Goal: Task Accomplishment & Management: Use online tool/utility

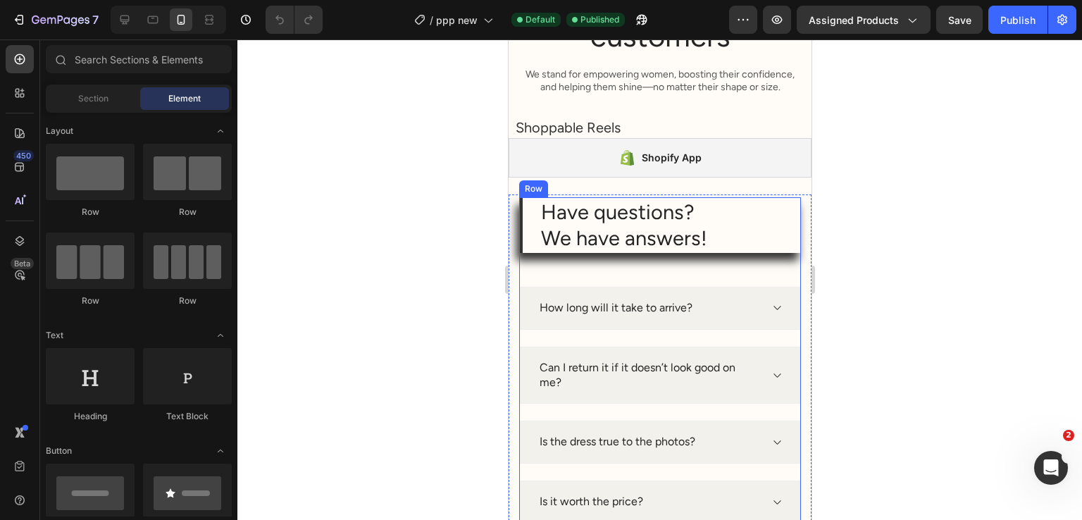
scroll to position [1926, 0]
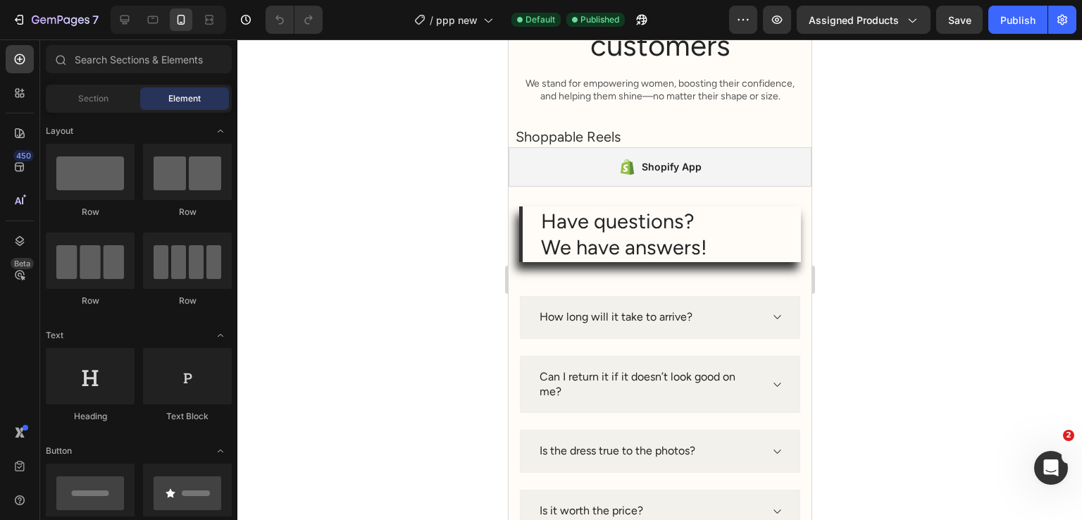
click at [445, 175] on div at bounding box center [659, 279] width 845 height 481
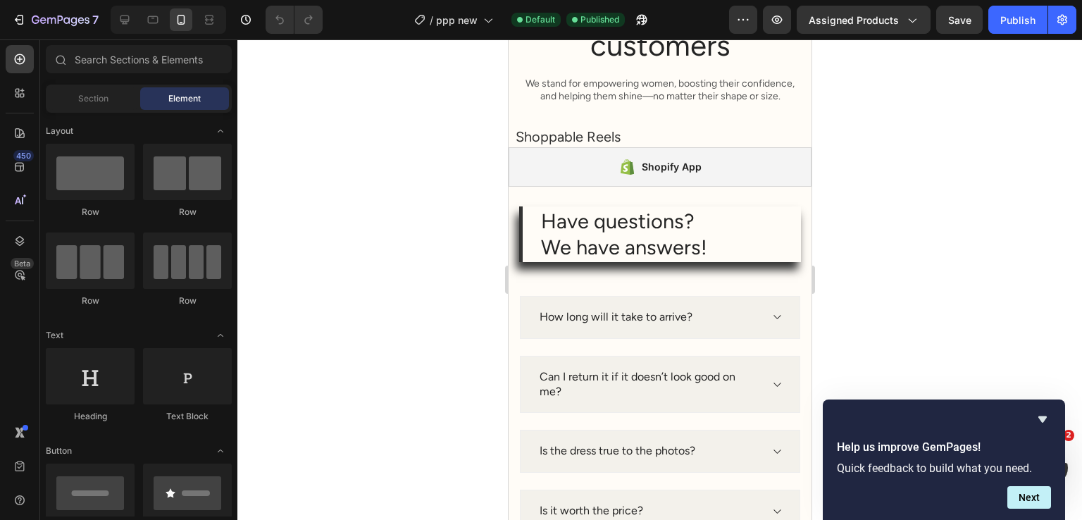
click at [1046, 418] on icon "Hide survey" at bounding box center [1043, 419] width 8 height 6
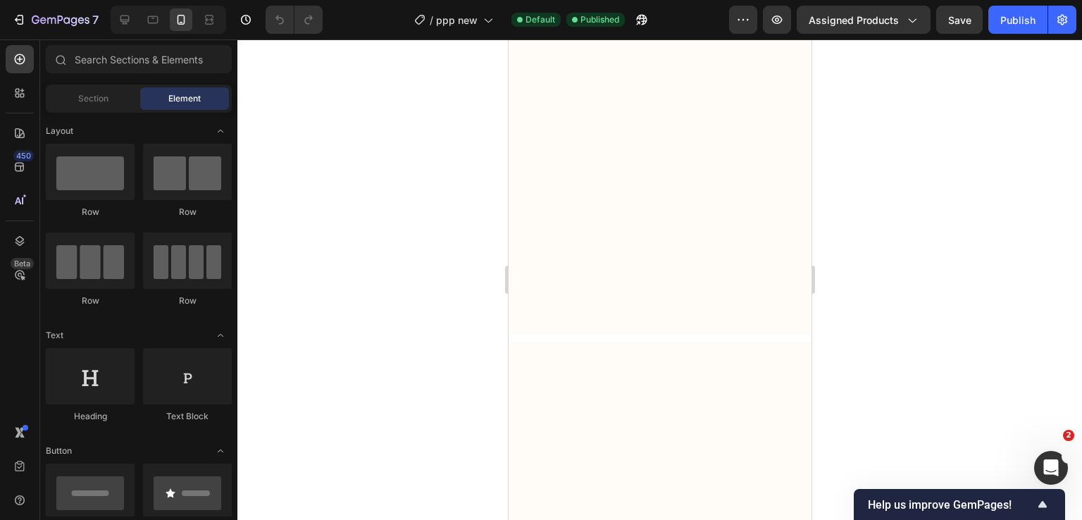
scroll to position [1080, 0]
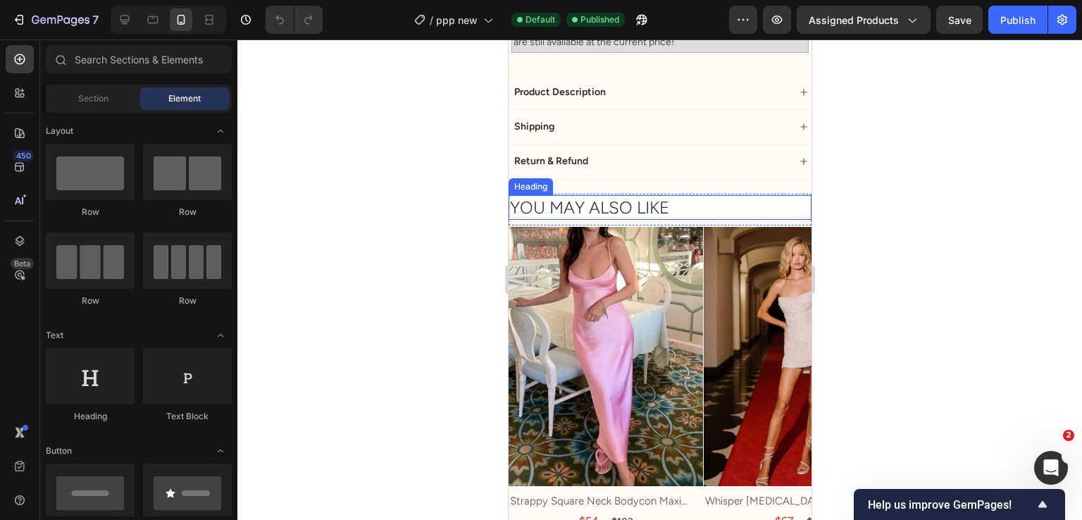
click at [710, 195] on h2 "YOU MAY ALSO LIKE" at bounding box center [659, 207] width 303 height 25
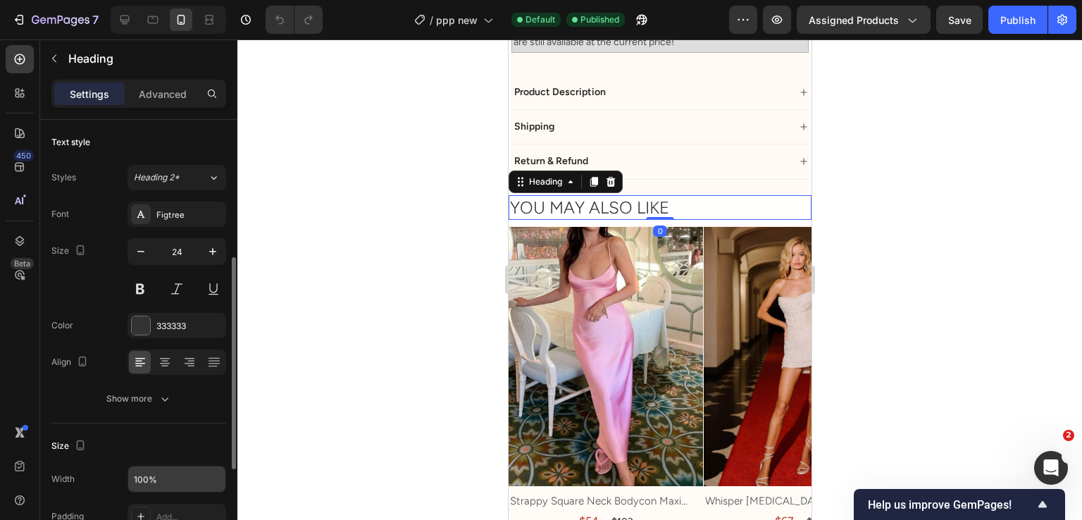
scroll to position [187, 0]
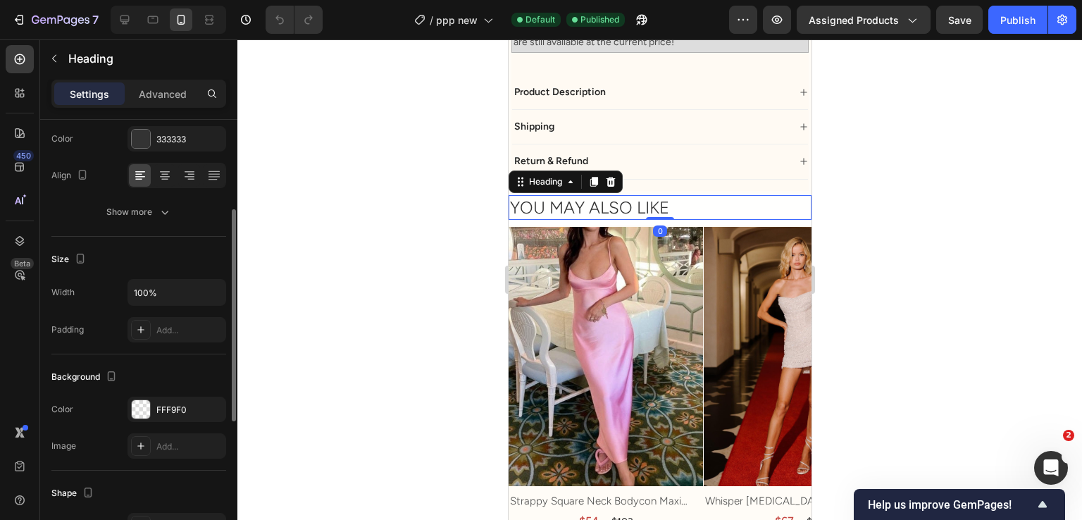
click at [175, 393] on div "Background The changes might be hidden by the video. Color FFF9F0 Image Add..." at bounding box center [138, 412] width 175 height 116
click at [175, 394] on div "Background The changes might be hidden by the video. Color FFF9F0 Image Add..." at bounding box center [138, 412] width 175 height 116
click at [181, 409] on div "FFF9F0" at bounding box center [176, 410] width 41 height 13
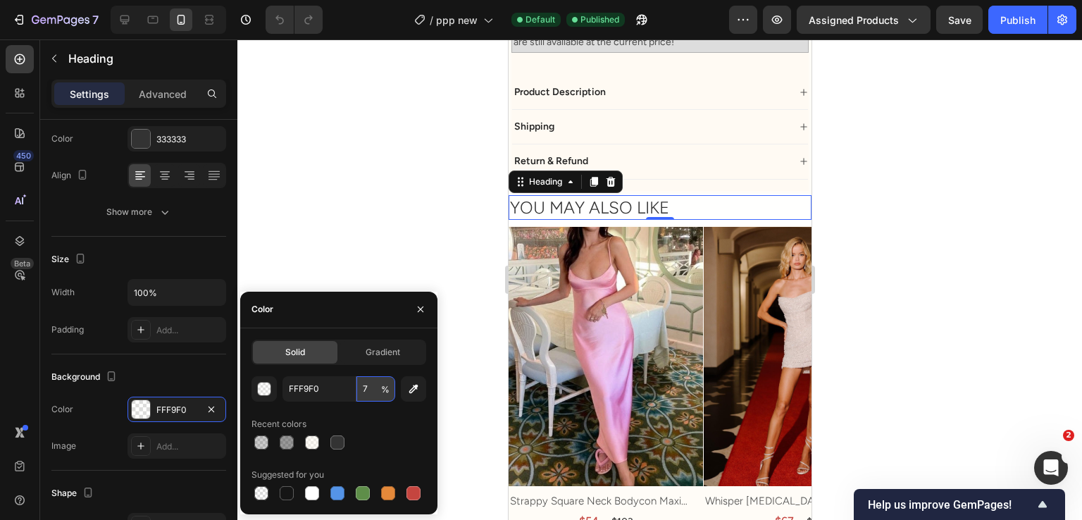
click at [388, 395] on input "7" at bounding box center [376, 388] width 39 height 25
type input "50"
click at [212, 269] on div "Size Width 100% Padding Add..." at bounding box center [138, 296] width 175 height 118
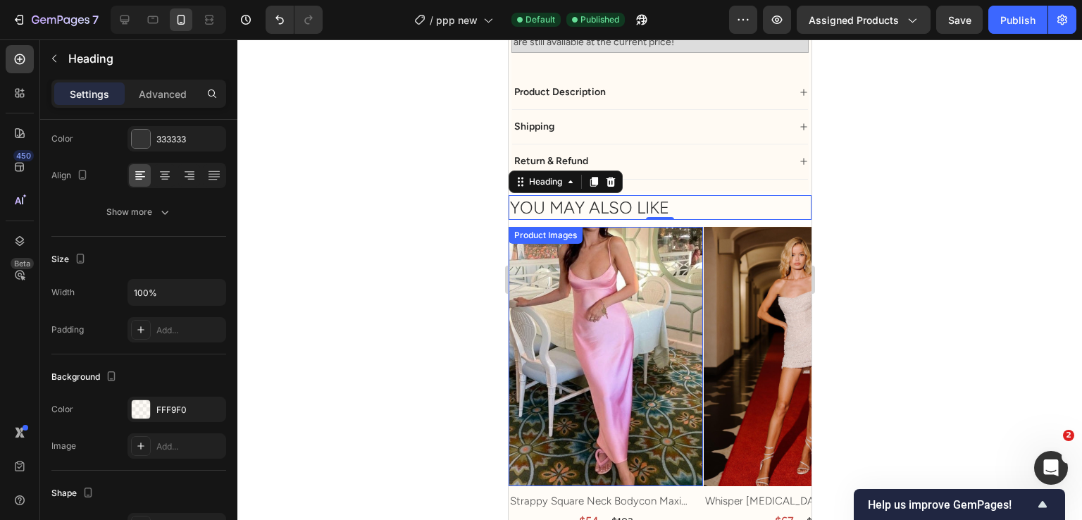
click at [347, 221] on div at bounding box center [659, 279] width 845 height 481
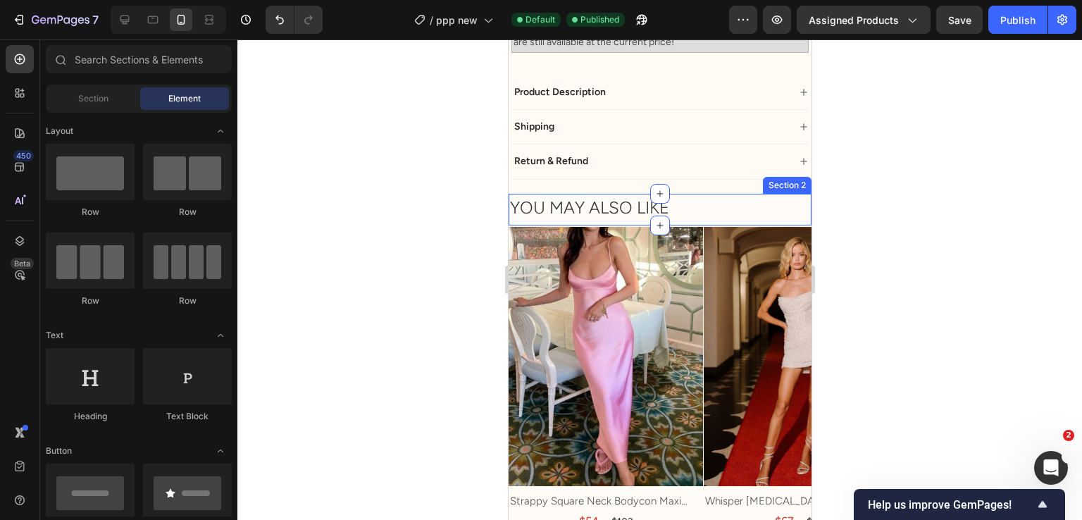
click at [712, 204] on div "YOU MAY ALSO LIKE Heading Section 2" at bounding box center [659, 210] width 303 height 32
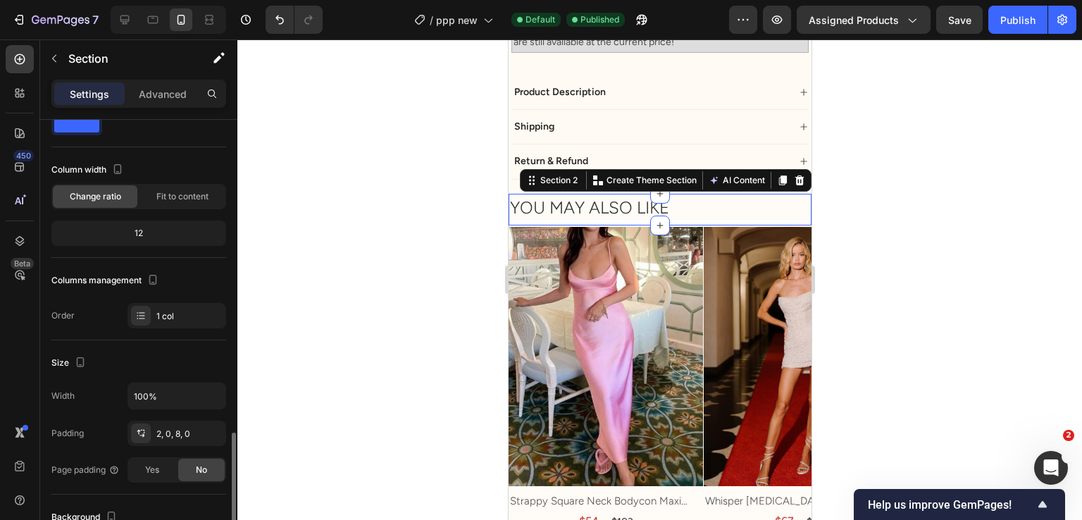
scroll to position [280, 0]
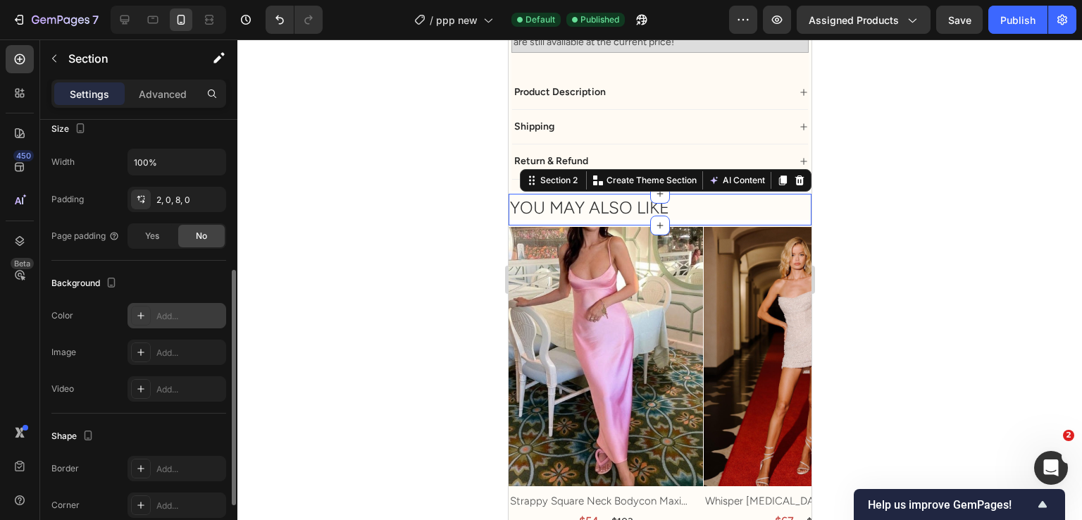
click at [161, 320] on div "Add..." at bounding box center [189, 316] width 66 height 13
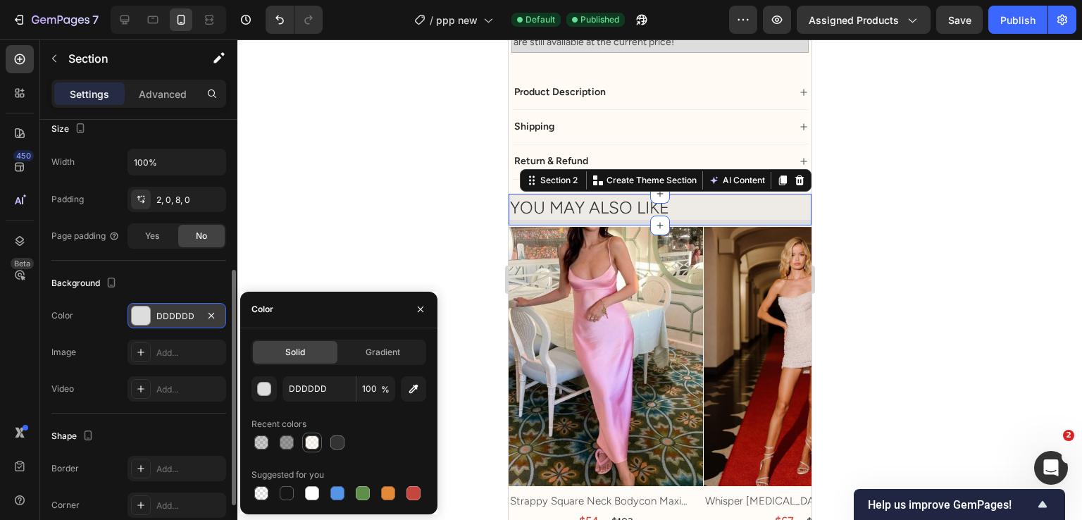
click at [313, 433] on div at bounding box center [312, 443] width 20 height 20
type input "FFF9F0"
type input "50"
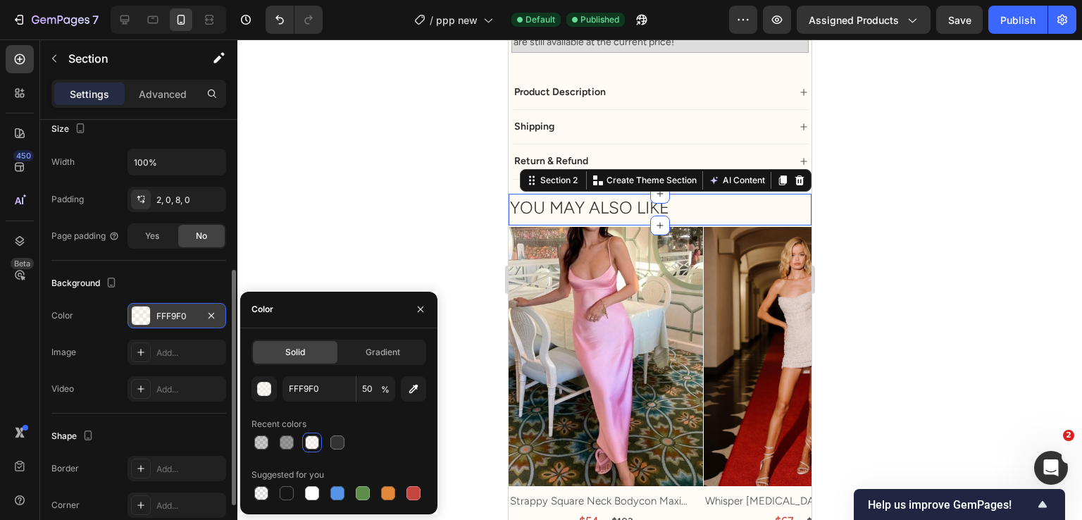
click at [297, 260] on div at bounding box center [659, 279] width 845 height 481
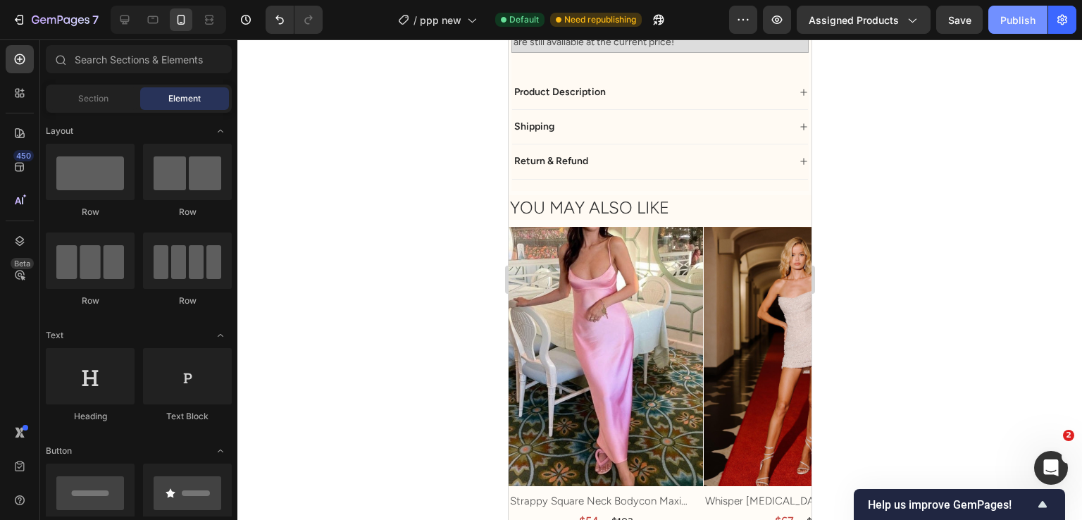
click at [1021, 27] on button "Publish" at bounding box center [1017, 20] width 59 height 28
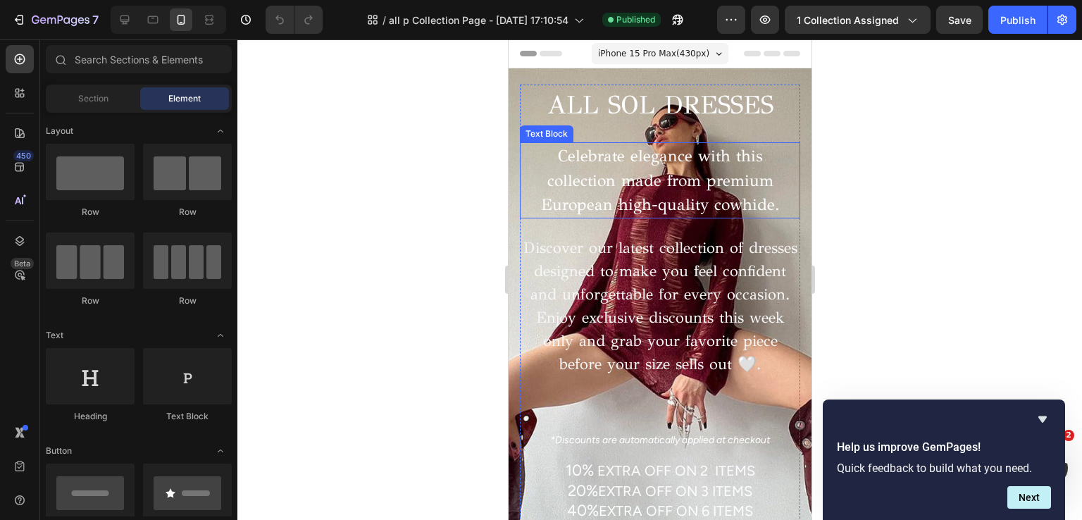
click at [523, 211] on p "Celebrate elegance with this collection made from premium European high-quality…" at bounding box center [660, 180] width 278 height 73
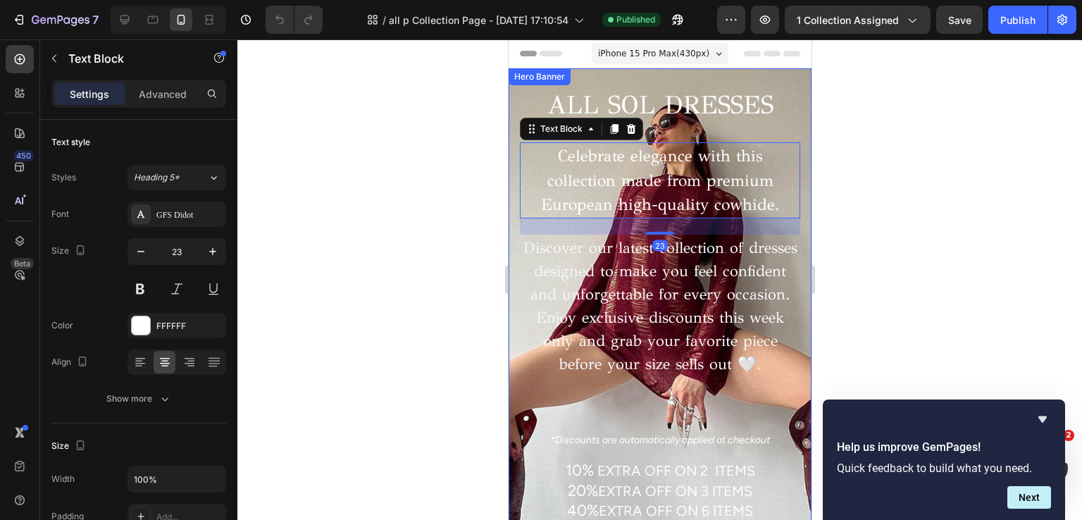
click at [516, 213] on div "ALL SOL DRESSES Heading Celebrate elegance with this collection made from premi…" at bounding box center [659, 308] width 303 height 471
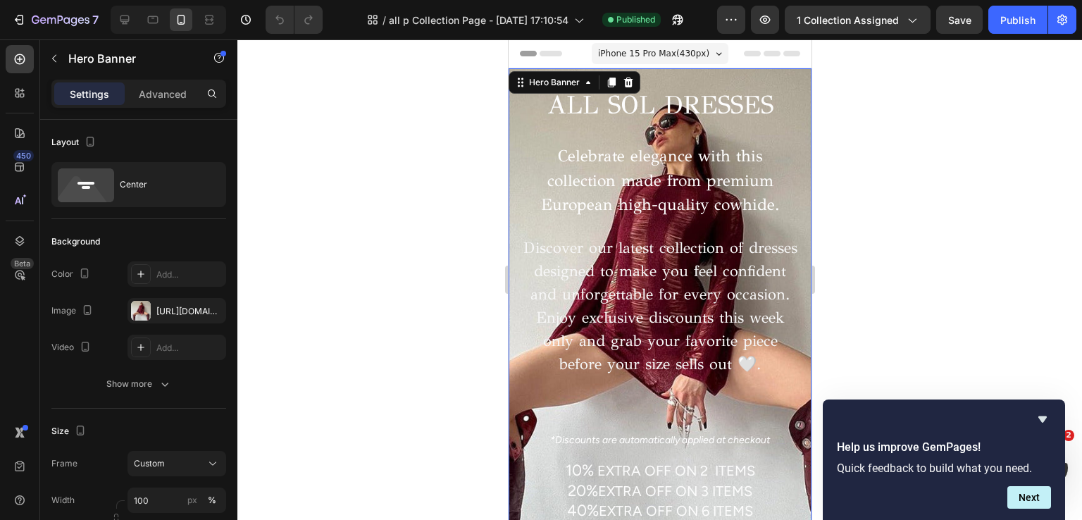
click at [510, 222] on div "ALL SOL DRESSES Heading Celebrate elegance with this collection made from premi…" at bounding box center [659, 308] width 303 height 471
click at [177, 314] on div "https://cdn.shopify.com/s/files/1/0608/2710/7399/files/gempages_564892262857704…" at bounding box center [176, 311] width 41 height 13
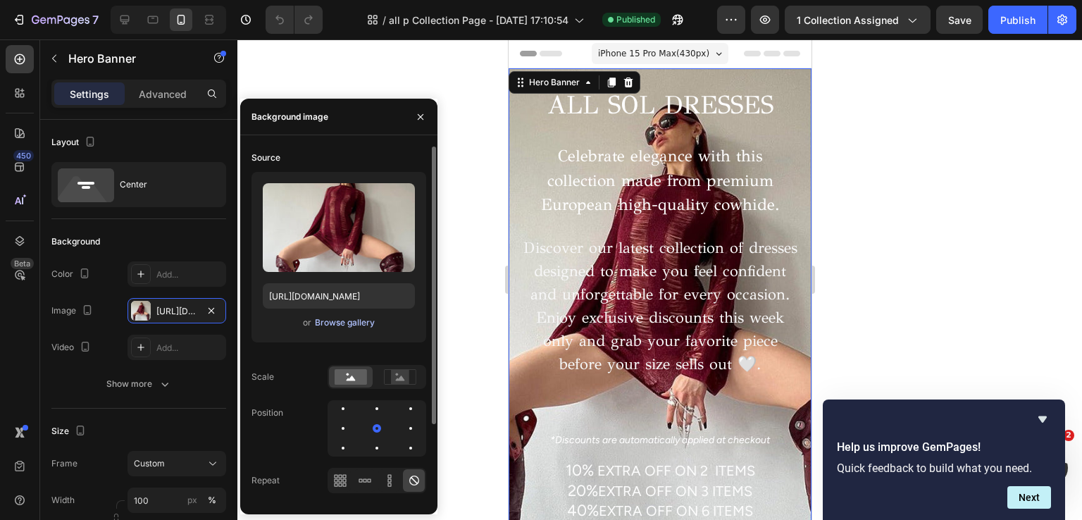
click at [351, 324] on div "Browse gallery" at bounding box center [345, 322] width 60 height 13
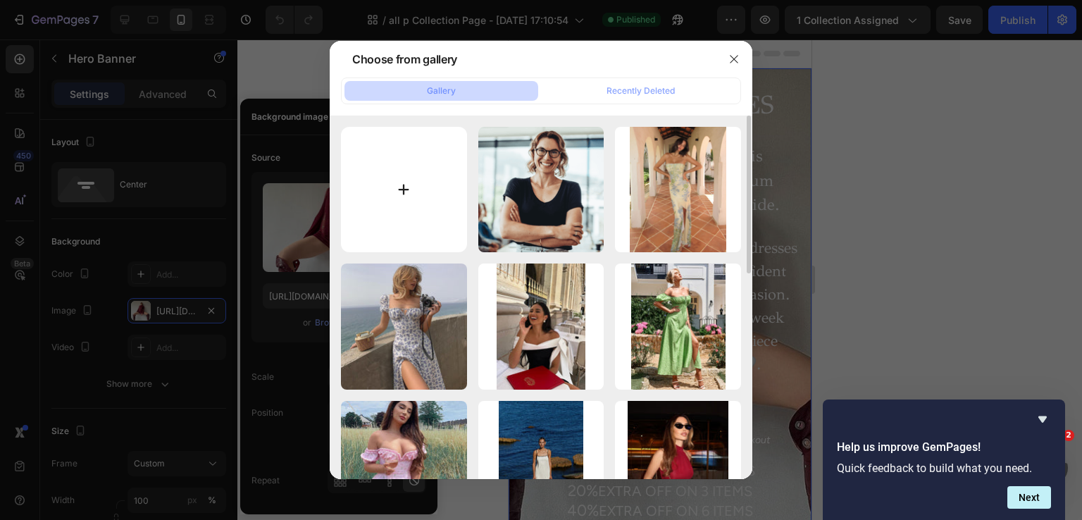
click at [448, 182] on input "file" at bounding box center [404, 190] width 126 height 126
click at [414, 224] on input "file" at bounding box center [404, 190] width 126 height 126
type input "C:\fakepath\win 1 (color3)12.jpg"
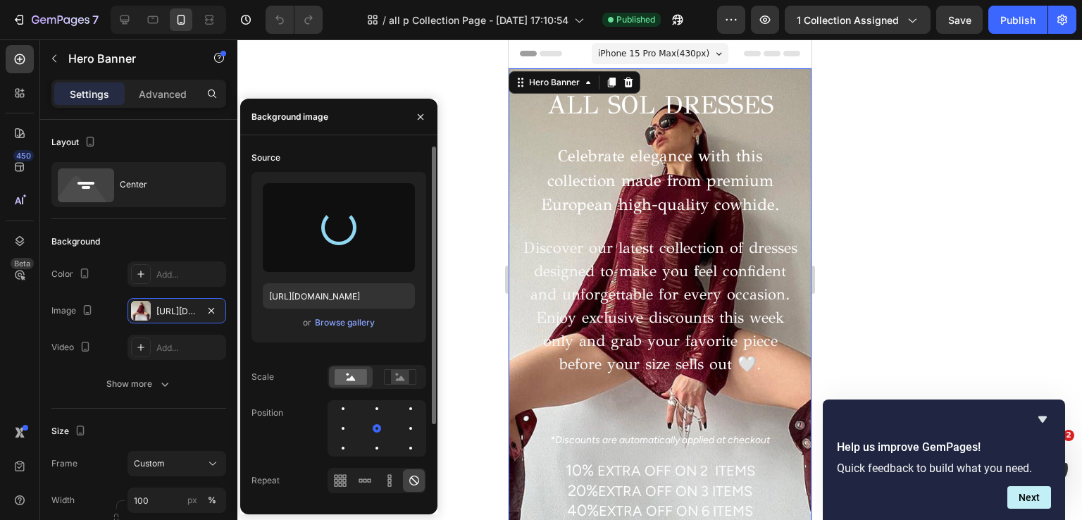
type input "https://cdn.shopify.com/s/files/1/0608/2710/7399/files/gempages_564892262857704…"
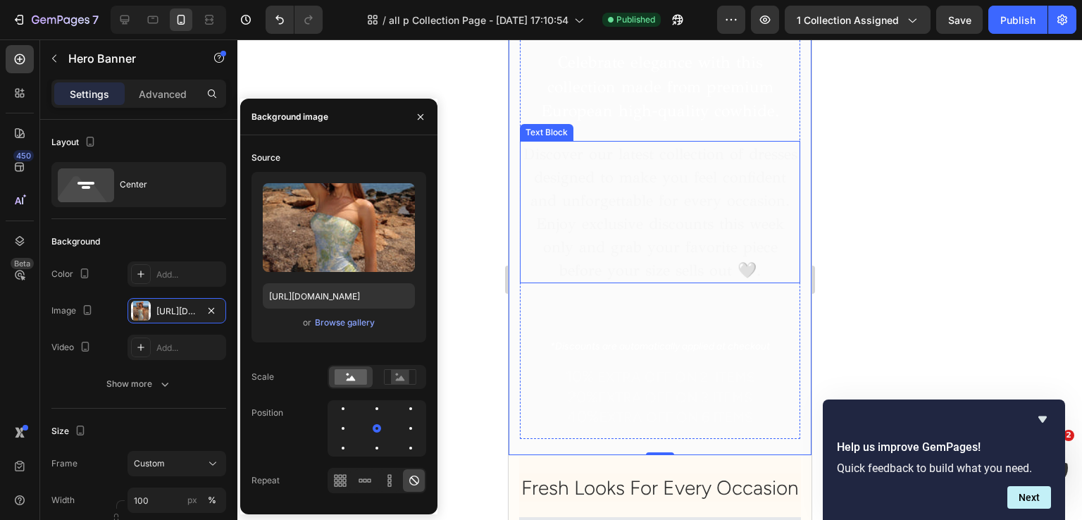
scroll to position [141, 0]
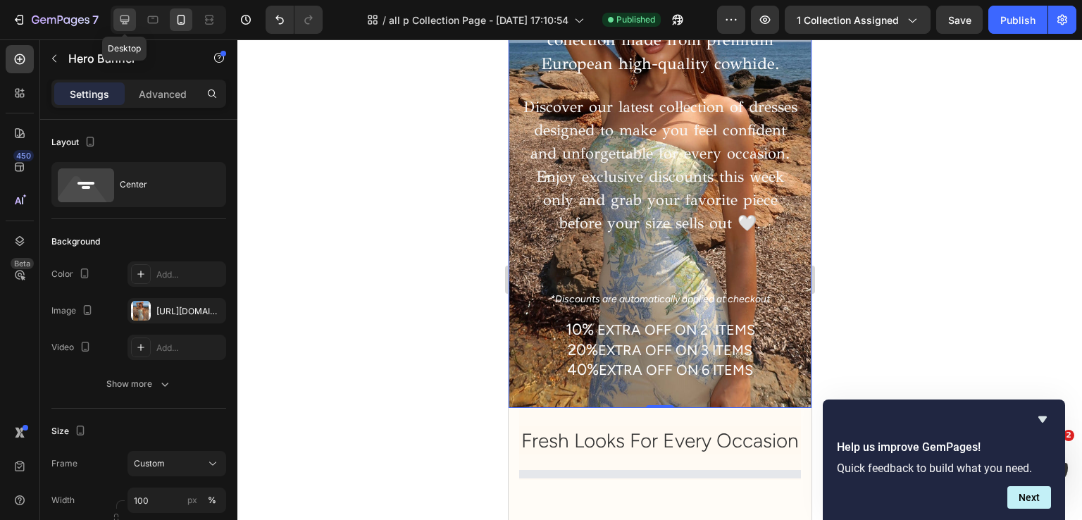
click at [124, 25] on icon at bounding box center [125, 20] width 14 height 14
type input "600"
type input "1200"
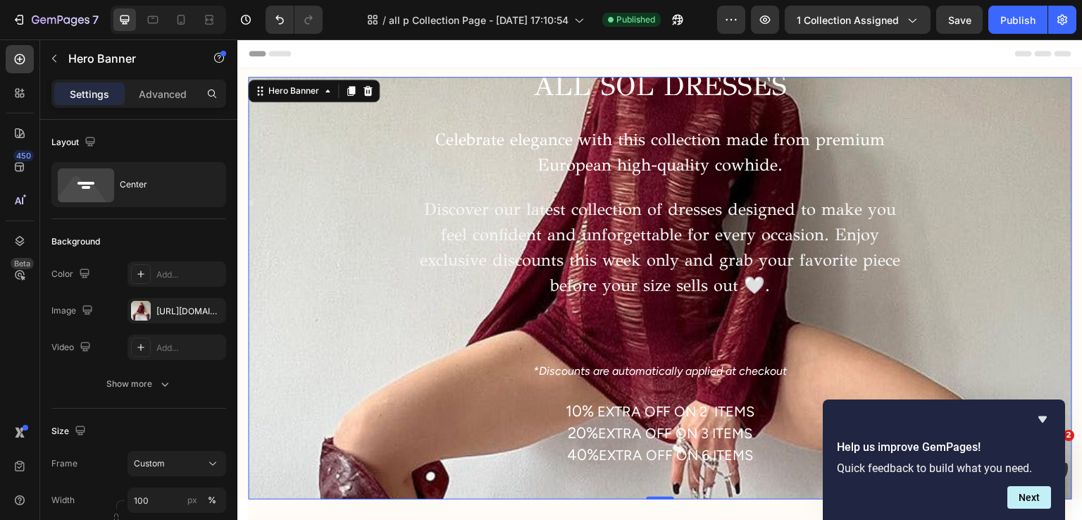
click at [344, 266] on div "ALL SOL DRESSES Heading Celebrate elegance with this collection made from premi…" at bounding box center [660, 288] width 802 height 450
click at [175, 302] on div "https://cdn.shopify.com/s/files/1/0608/2710/7399/files/gempages_564892262857704…" at bounding box center [177, 310] width 99 height 25
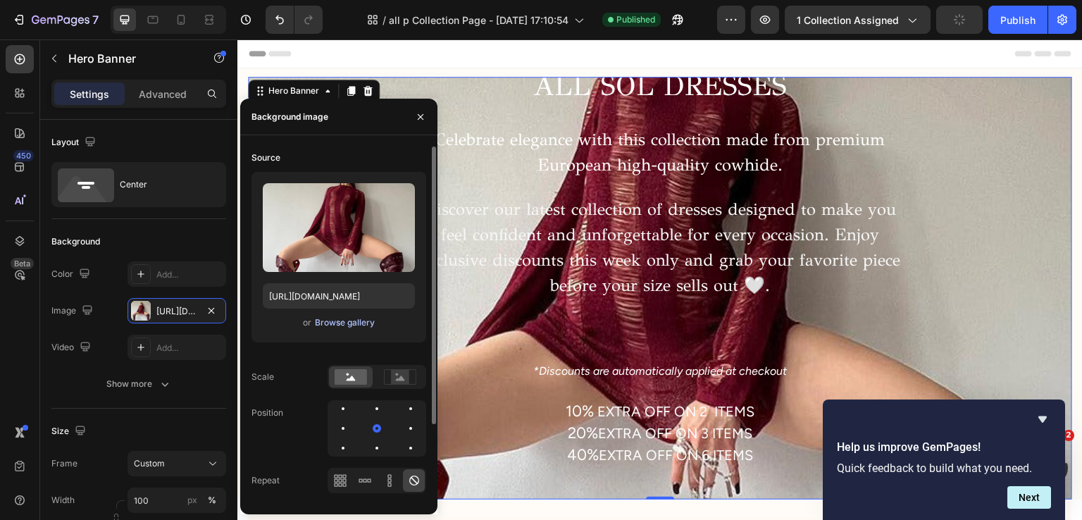
click at [340, 322] on div "Browse gallery" at bounding box center [345, 322] width 60 height 13
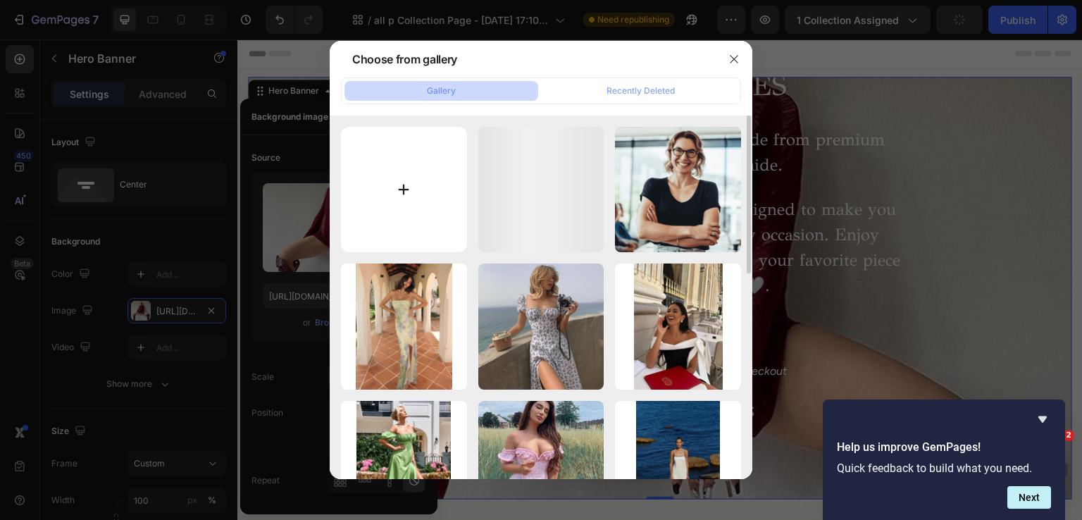
click at [369, 171] on input "file" at bounding box center [404, 190] width 126 height 126
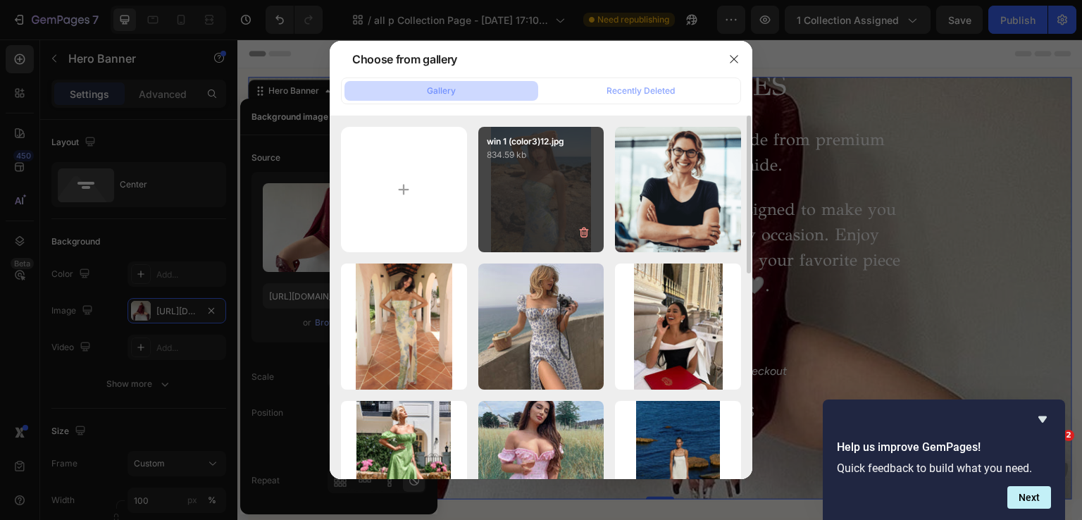
click at [583, 190] on div "win 1 (color3)12.jpg 834.59 kb" at bounding box center [541, 190] width 126 height 126
type input "https://cdn.shopify.com/s/files/1/0608/2710/7399/files/gempages_564892262857704…"
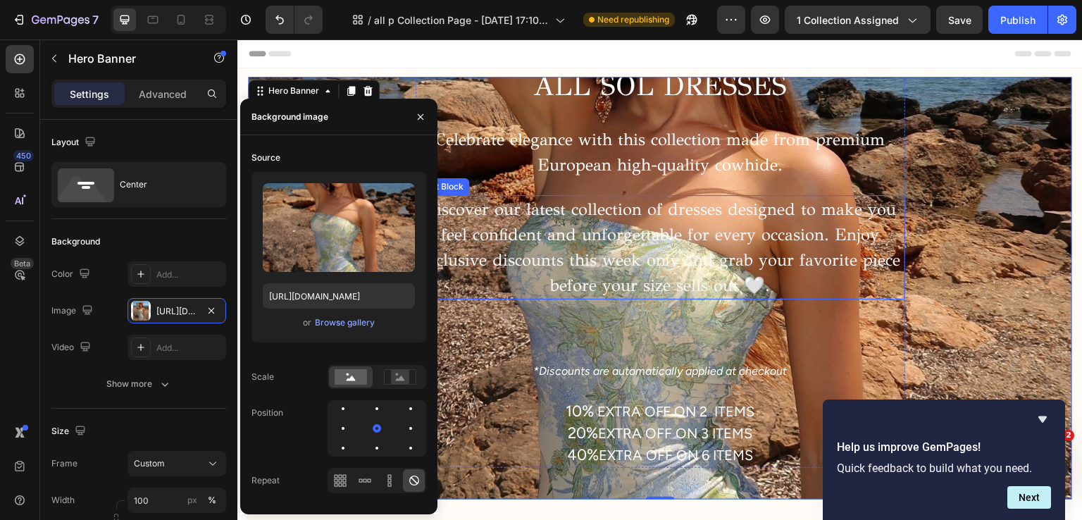
click at [577, 223] on p "Discover our latest collection of dresses designed to make you feel confident a…" at bounding box center [660, 247] width 487 height 101
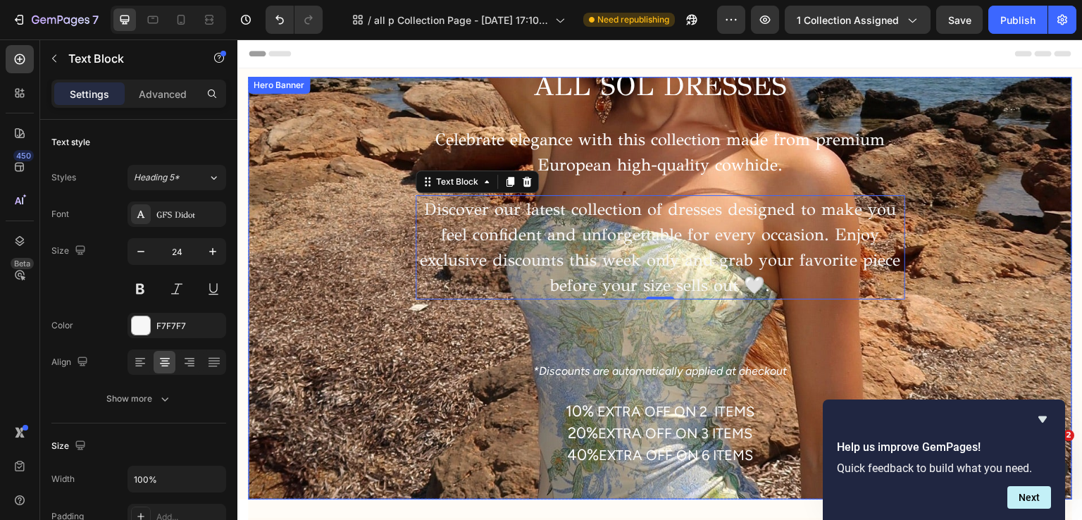
click at [296, 269] on div "ALL SOL DRESSES Heading Celebrate elegance with this collection made from premi…" at bounding box center [660, 288] width 802 height 450
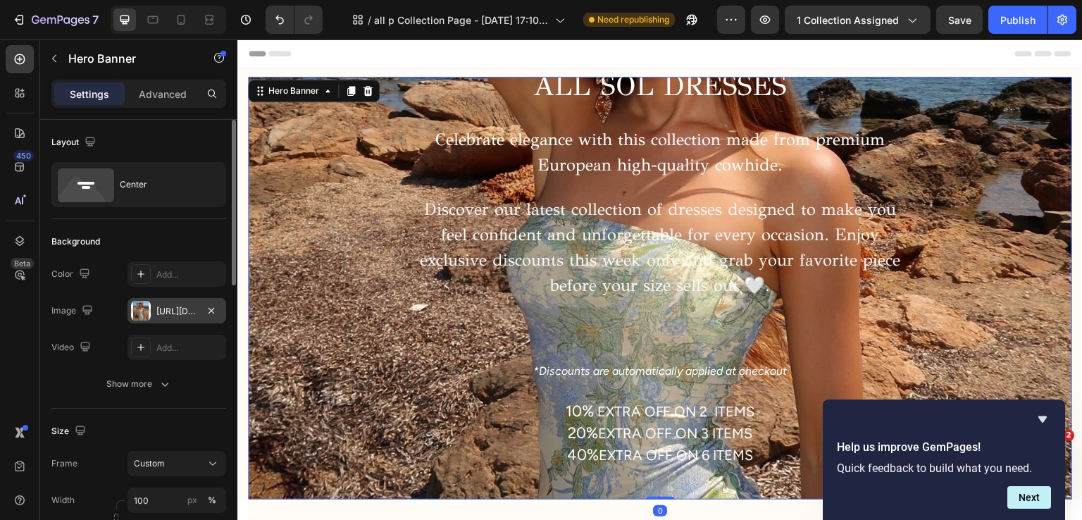
click at [159, 314] on div "https://cdn.shopify.com/s/files/1/0608/2710/7399/files/gempages_564892262857704…" at bounding box center [176, 311] width 41 height 13
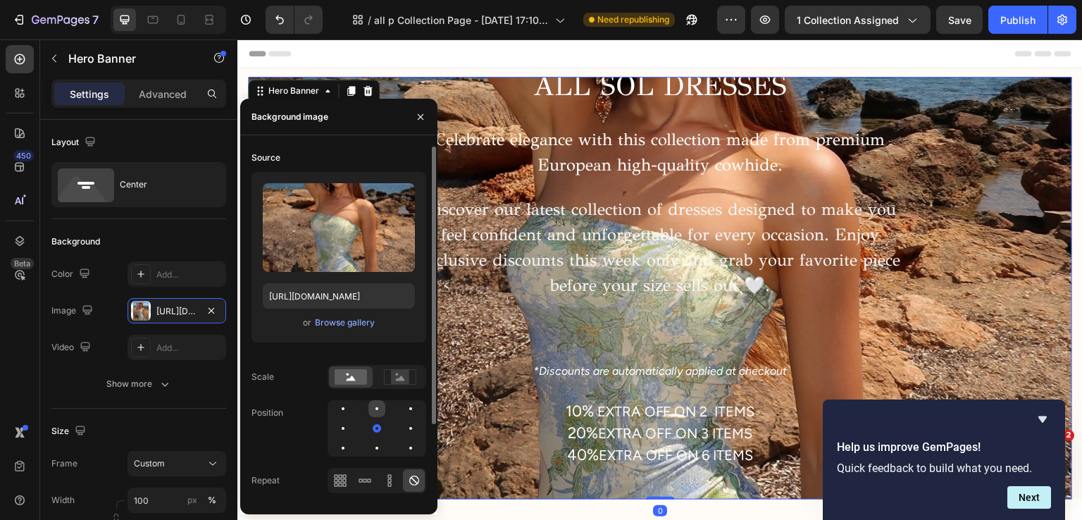
click at [378, 408] on div at bounding box center [376, 408] width 17 height 17
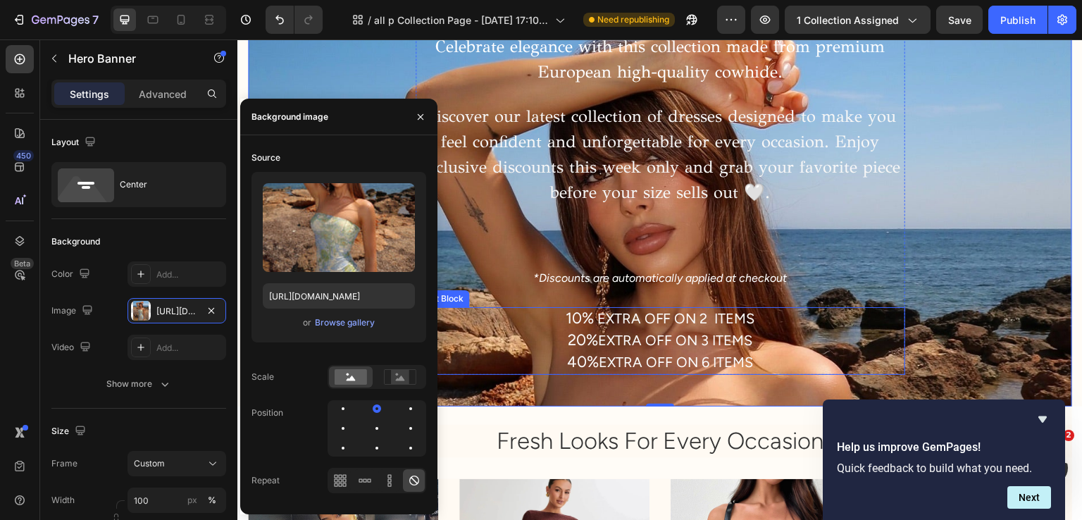
scroll to position [94, 0]
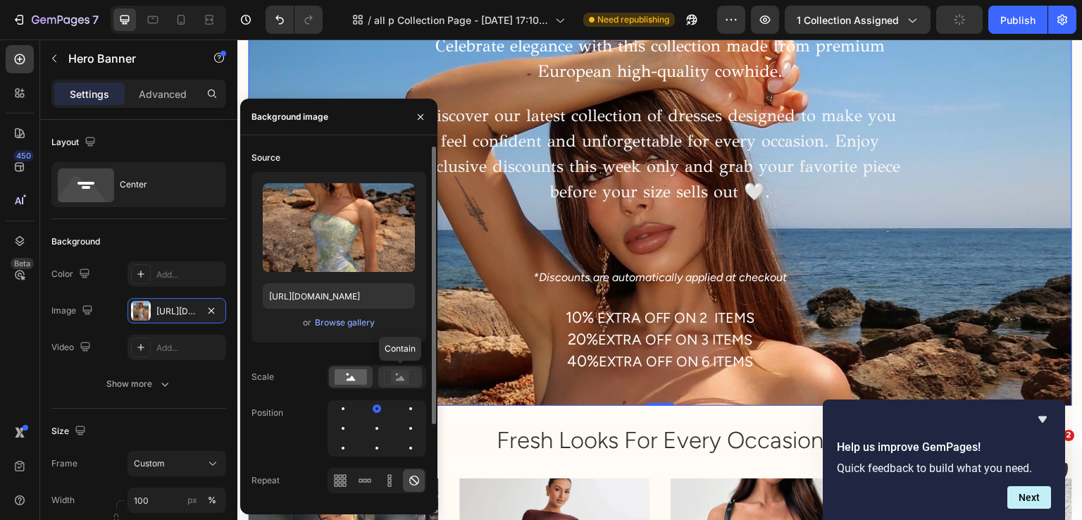
click at [380, 371] on div at bounding box center [400, 376] width 44 height 21
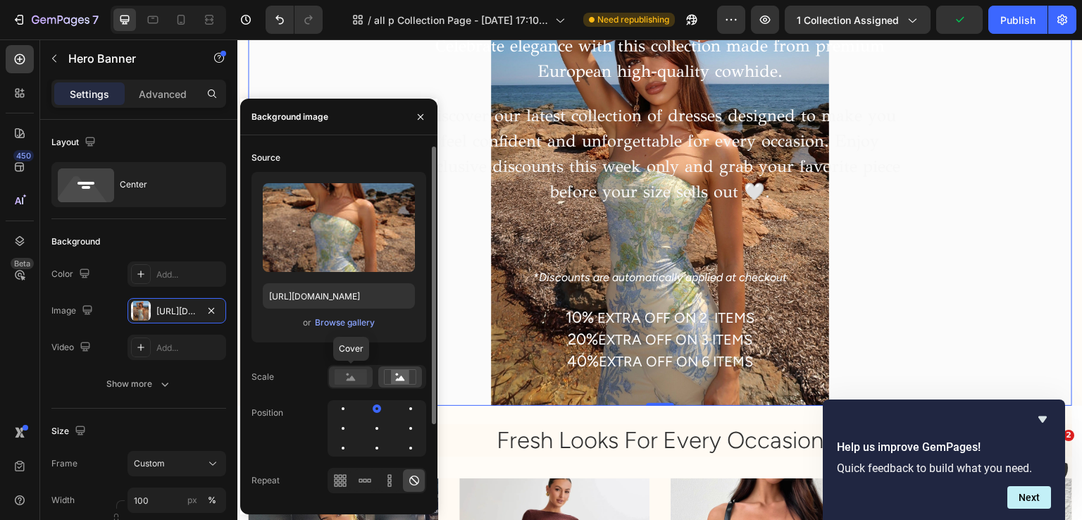
click at [338, 375] on rect at bounding box center [351, 377] width 32 height 16
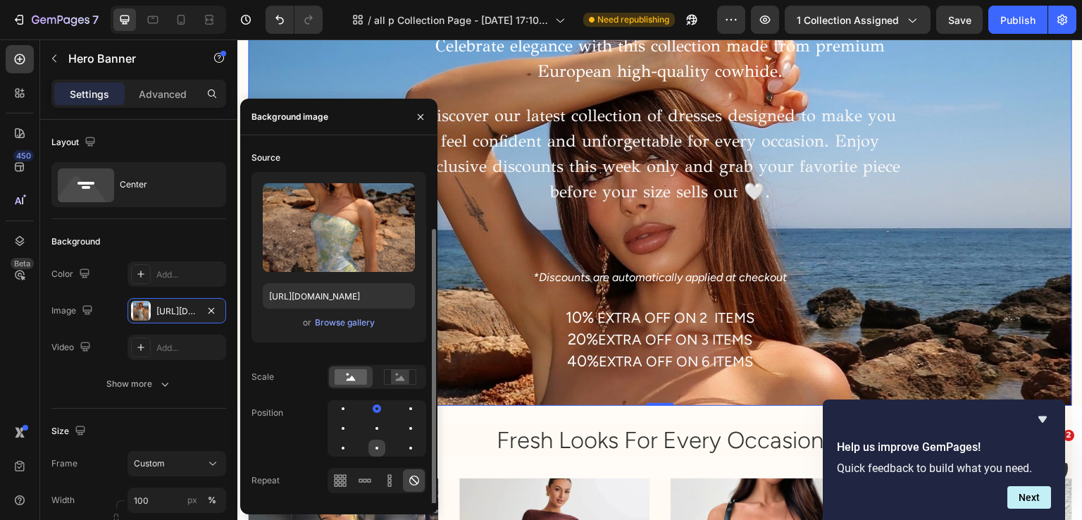
scroll to position [101, 0]
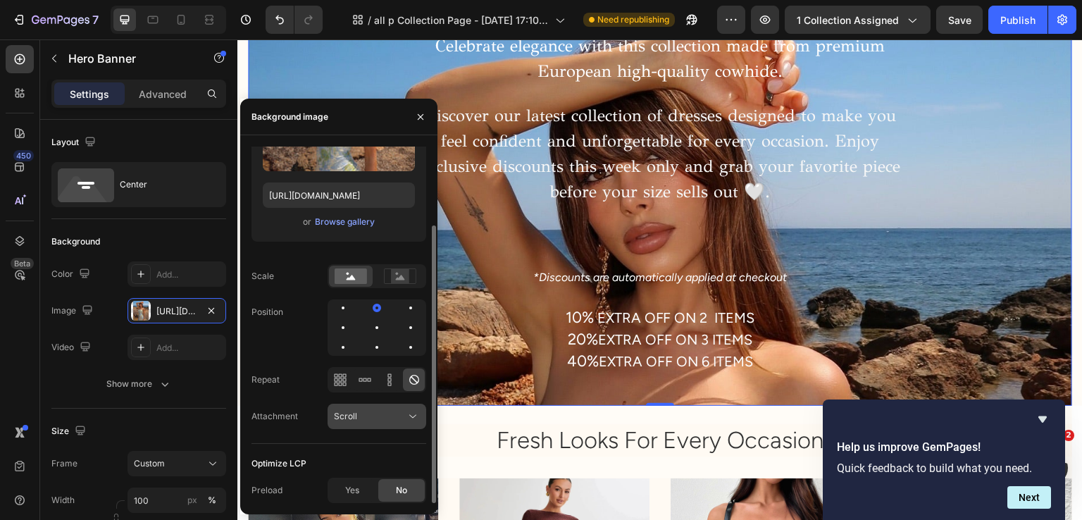
click at [357, 417] on div "Scroll" at bounding box center [370, 416] width 72 height 13
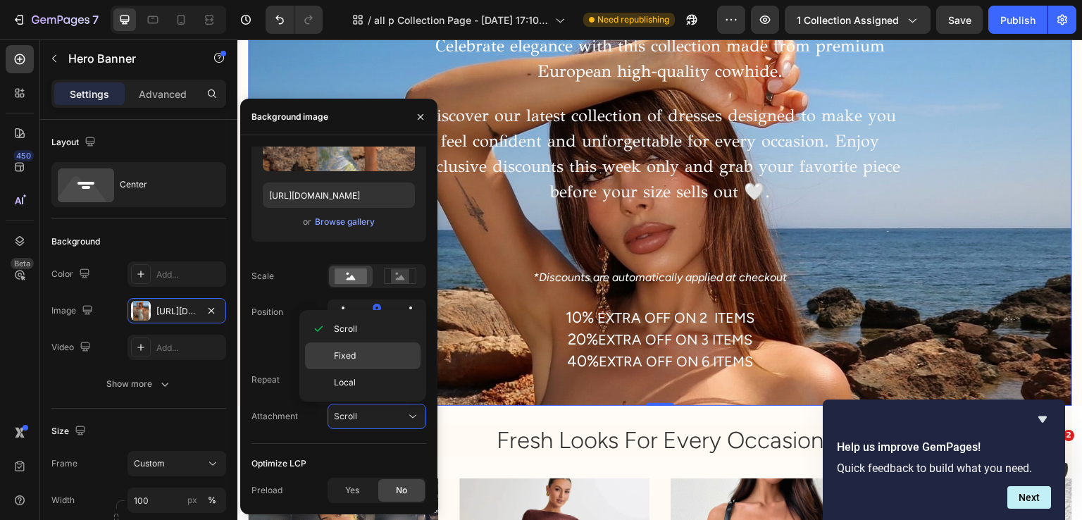
click at [359, 367] on div "Fixed" at bounding box center [363, 355] width 116 height 27
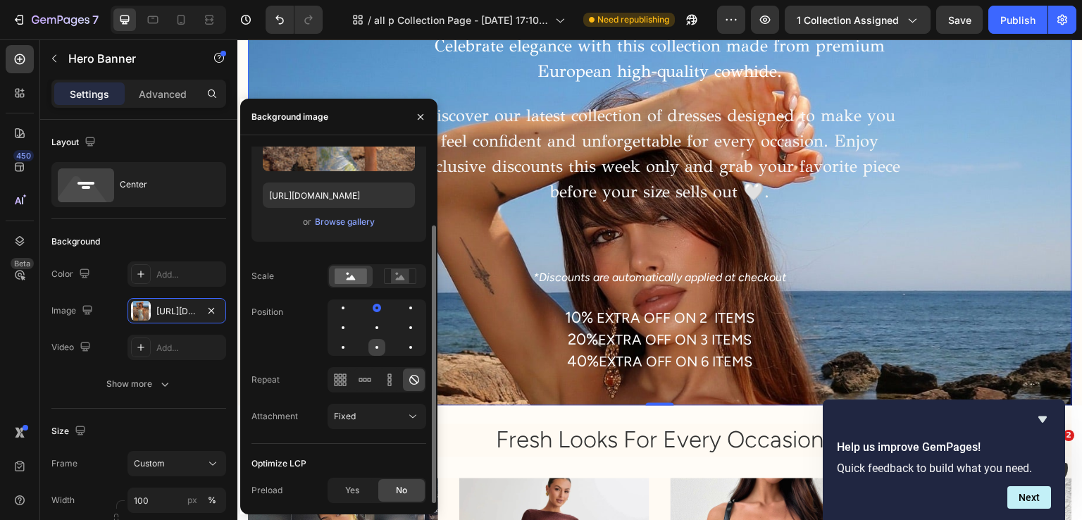
click at [380, 339] on div at bounding box center [376, 347] width 17 height 17
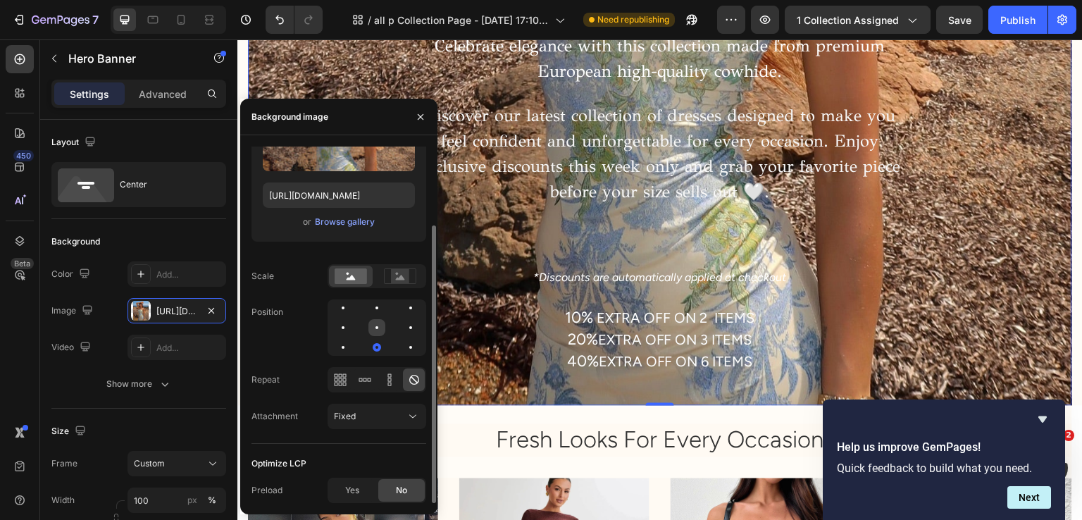
click at [380, 334] on div at bounding box center [376, 327] width 17 height 17
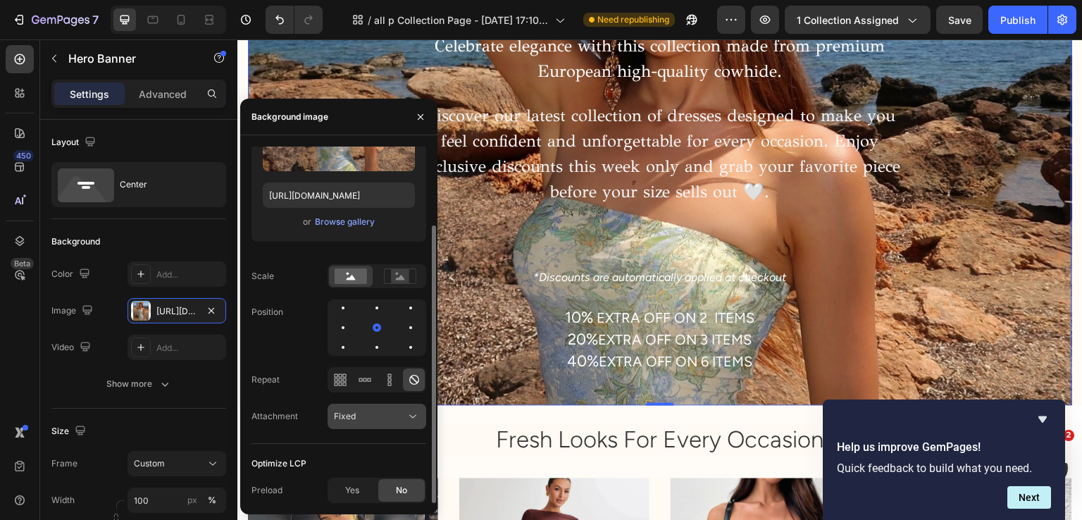
click at [383, 414] on div "Fixed" at bounding box center [370, 416] width 72 height 13
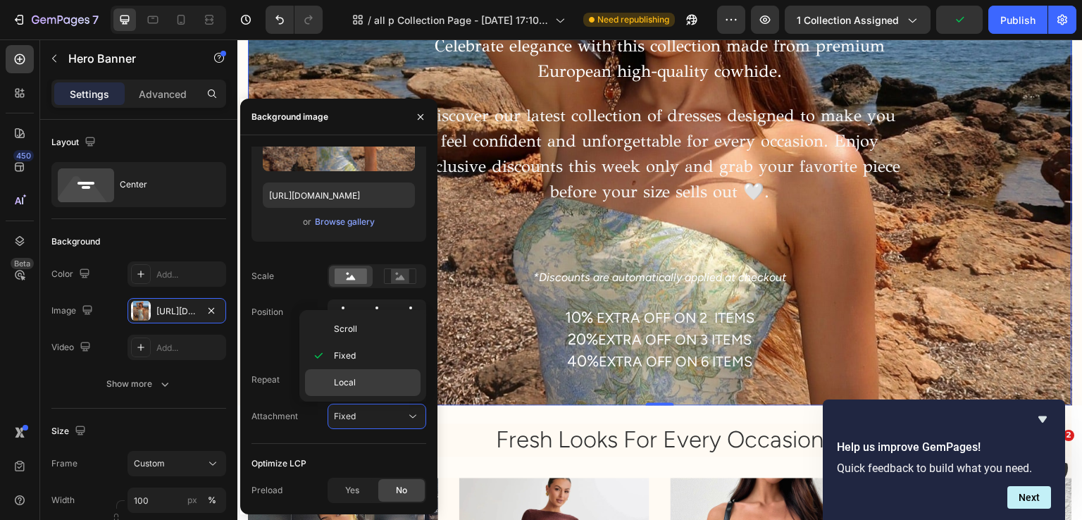
click at [380, 385] on p "Local" at bounding box center [374, 382] width 80 height 13
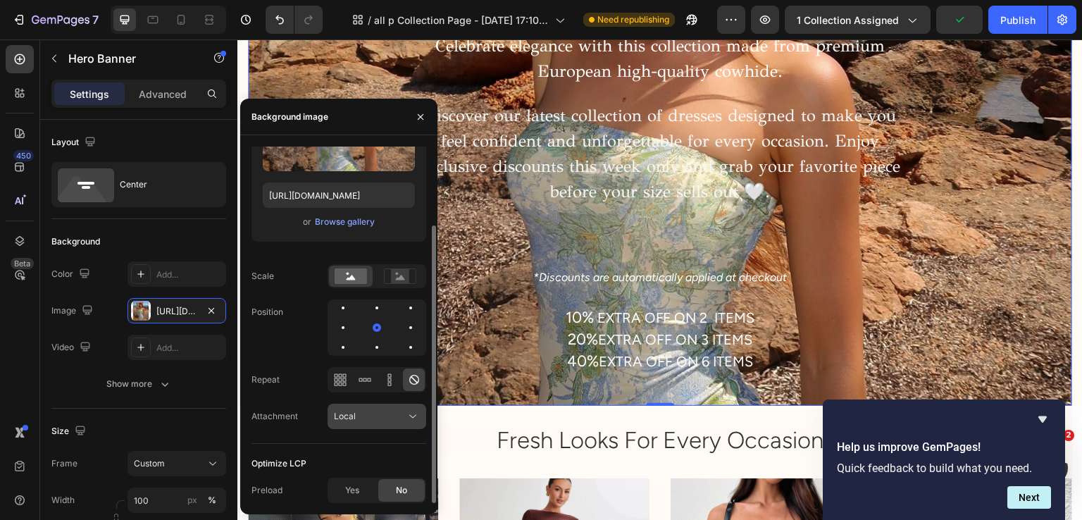
click at [404, 416] on div "Local" at bounding box center [370, 416] width 72 height 13
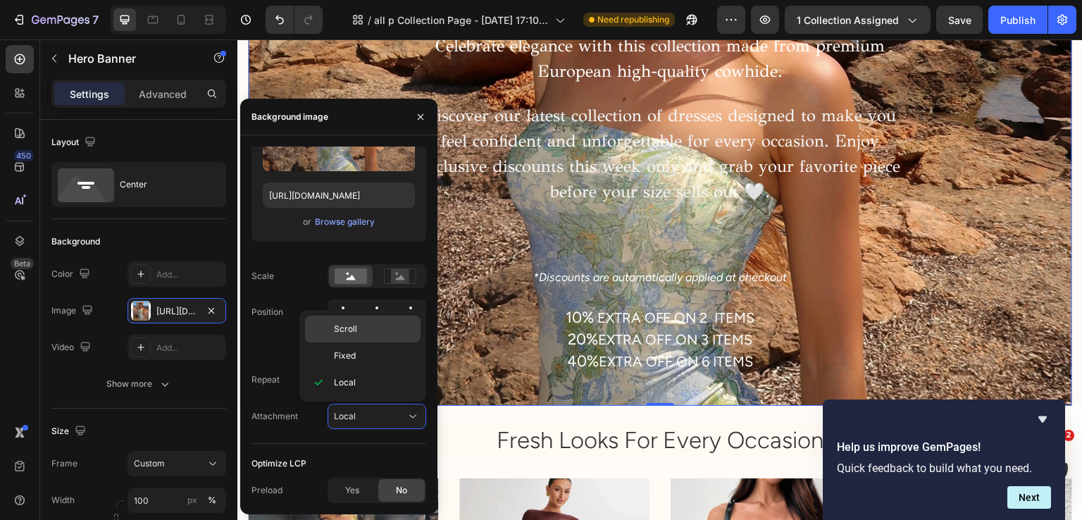
click at [390, 334] on p "Scroll" at bounding box center [374, 329] width 80 height 13
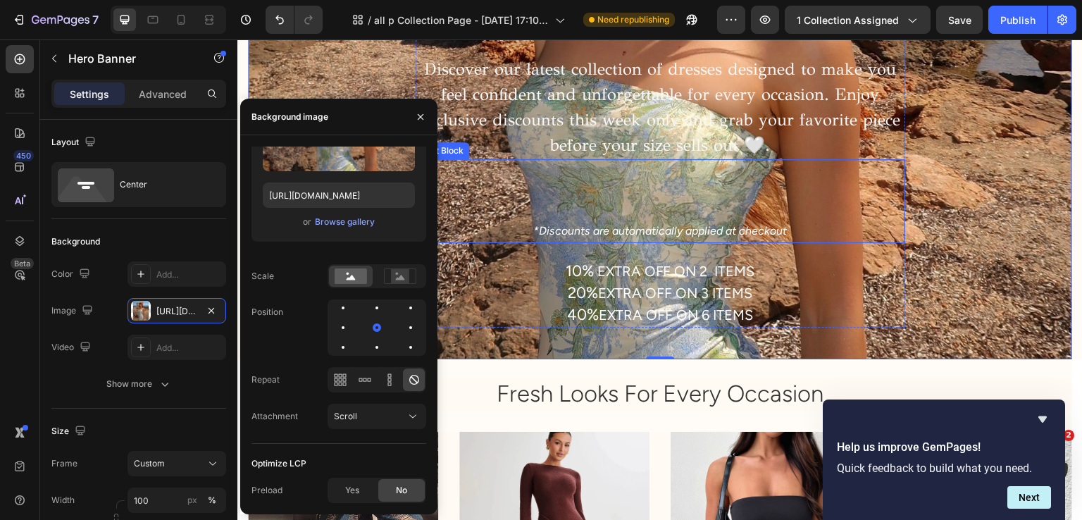
scroll to position [94, 0]
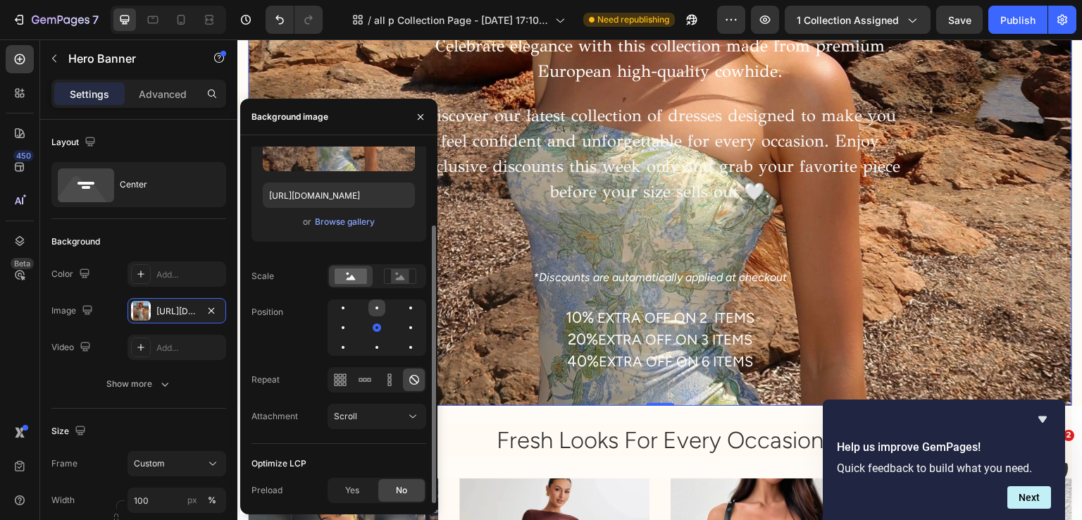
click at [380, 306] on div at bounding box center [376, 307] width 17 height 17
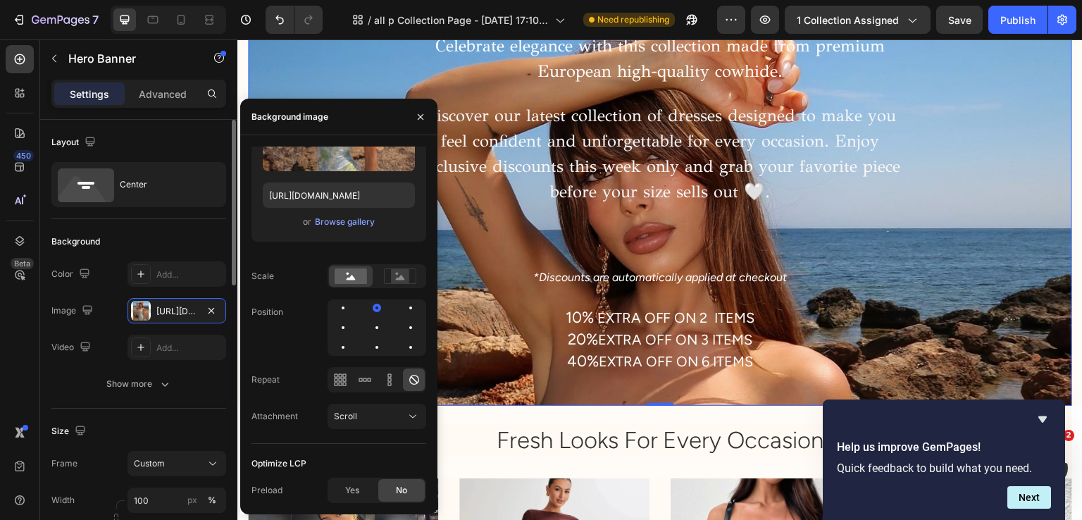
click at [211, 242] on div "Background" at bounding box center [138, 241] width 175 height 23
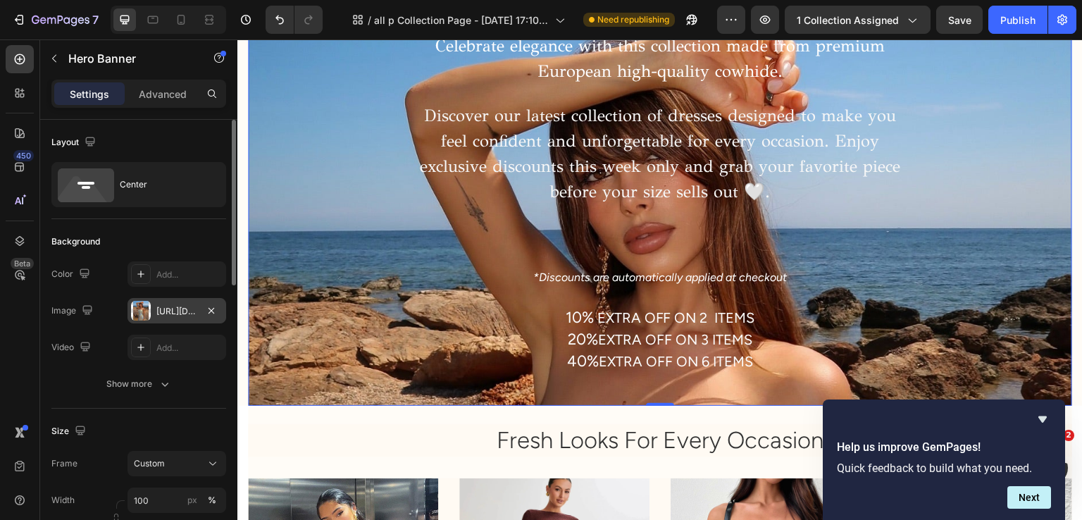
click at [178, 309] on div "https://cdn.shopify.com/s/files/1/0608/2710/7399/files/gempages_564892262857704…" at bounding box center [176, 311] width 41 height 13
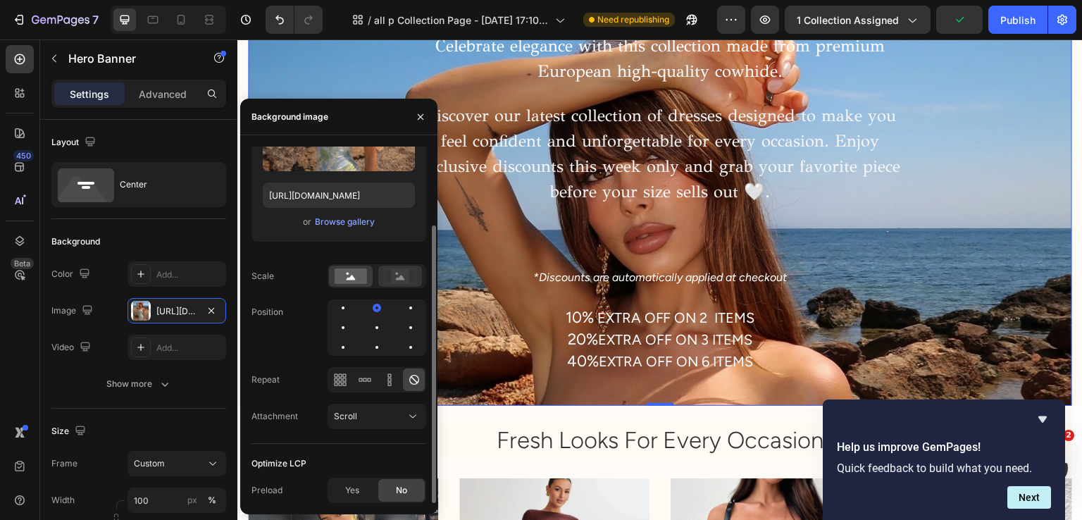
click at [397, 274] on circle at bounding box center [397, 274] width 3 height 3
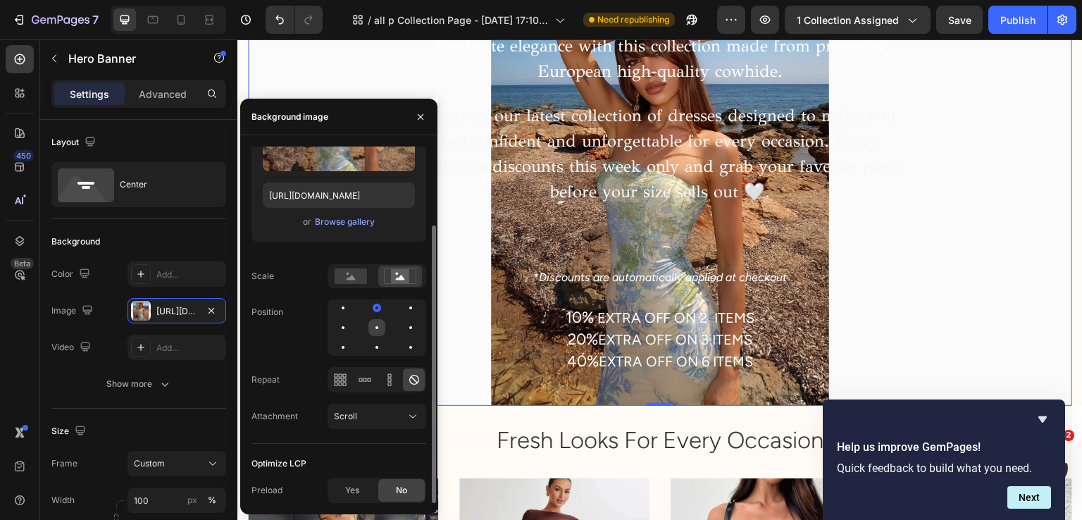
click at [373, 323] on div at bounding box center [376, 327] width 17 height 17
click at [955, 41] on div "ALL SOL DRESSES Heading Celebrate elegance with this collection made from premi…" at bounding box center [660, 195] width 802 height 450
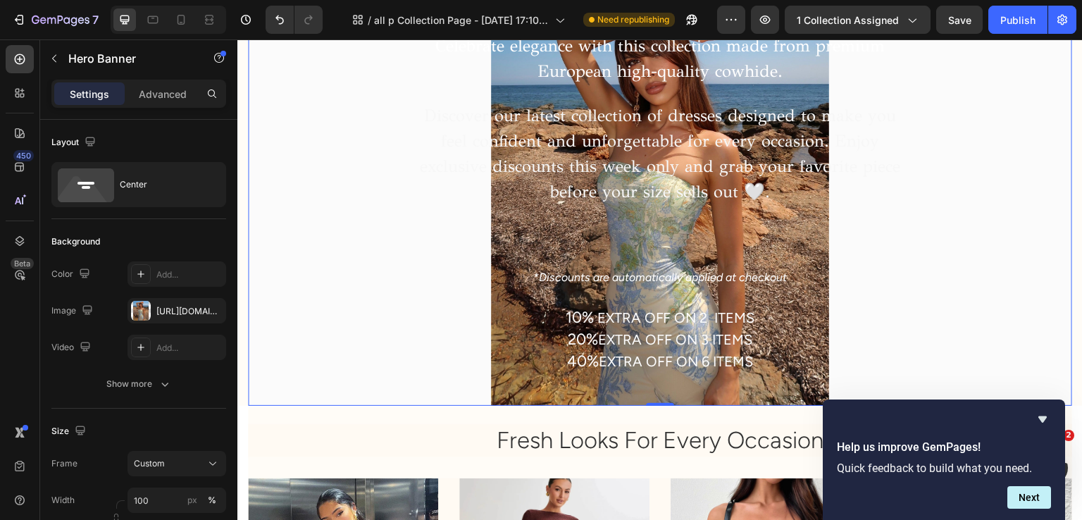
click at [960, 36] on div "7 Version history / all p Collection Page - Jun 26, 17:10:54 Need republishing …" at bounding box center [541, 20] width 1082 height 40
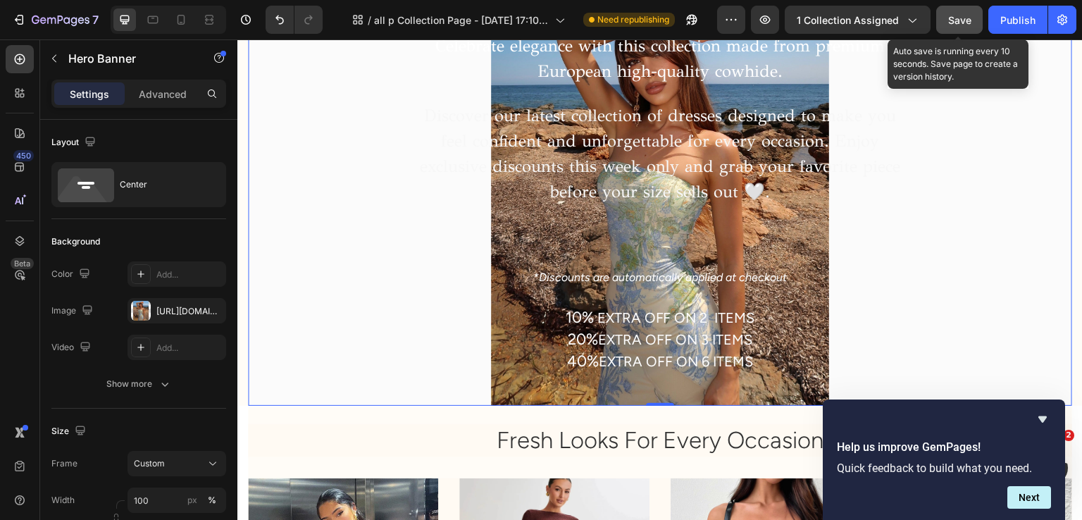
click at [965, 25] on div "Save" at bounding box center [959, 20] width 23 height 15
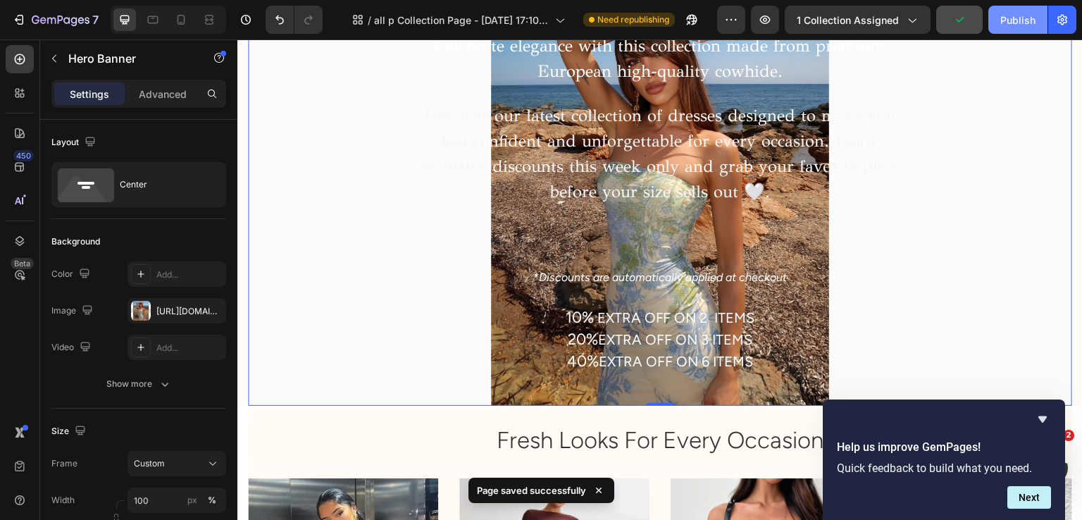
click at [1008, 18] on div "Publish" at bounding box center [1017, 20] width 35 height 15
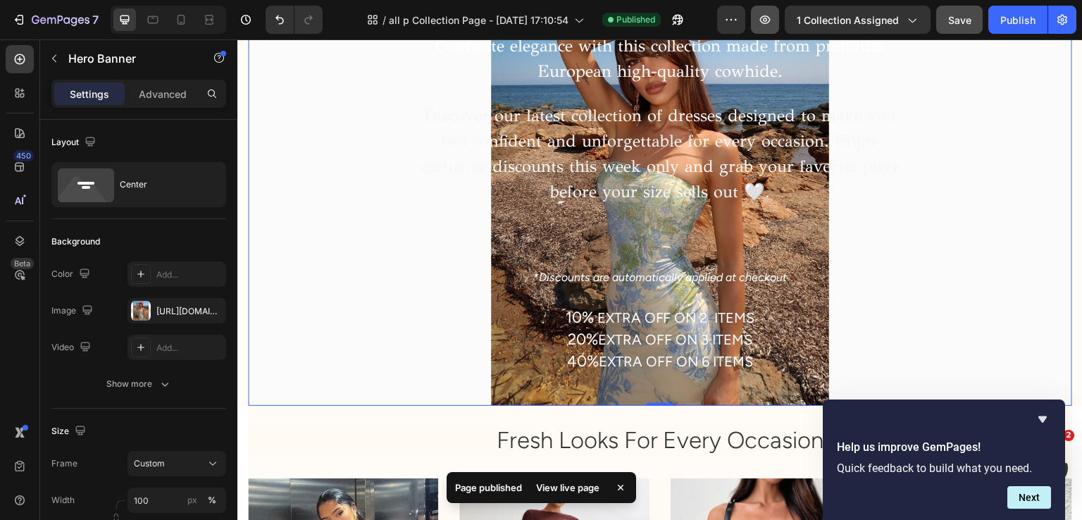
click at [763, 20] on icon "button" at bounding box center [765, 20] width 11 height 8
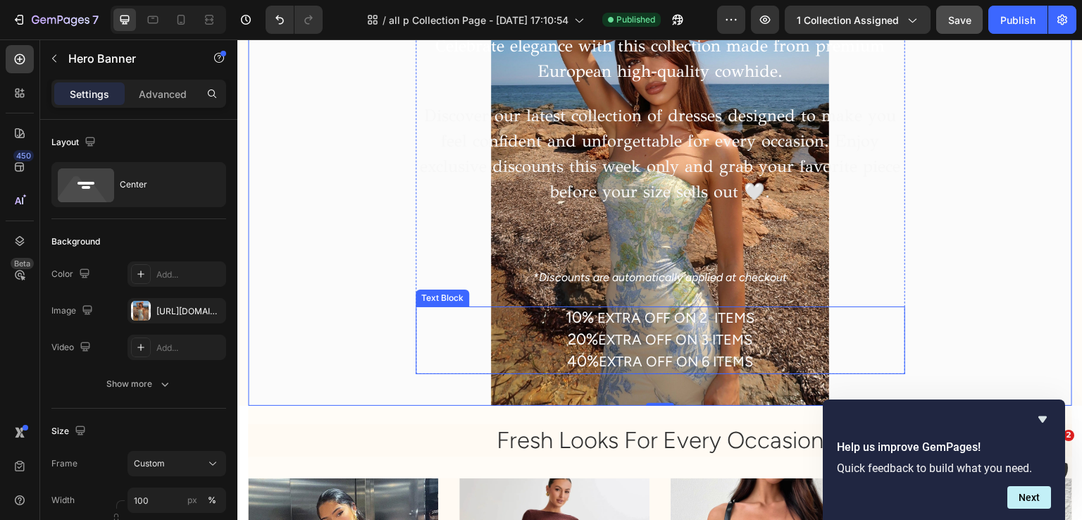
click at [439, 336] on p "20% EXTRA OFF ON 3 ITEMS" at bounding box center [660, 341] width 487 height 22
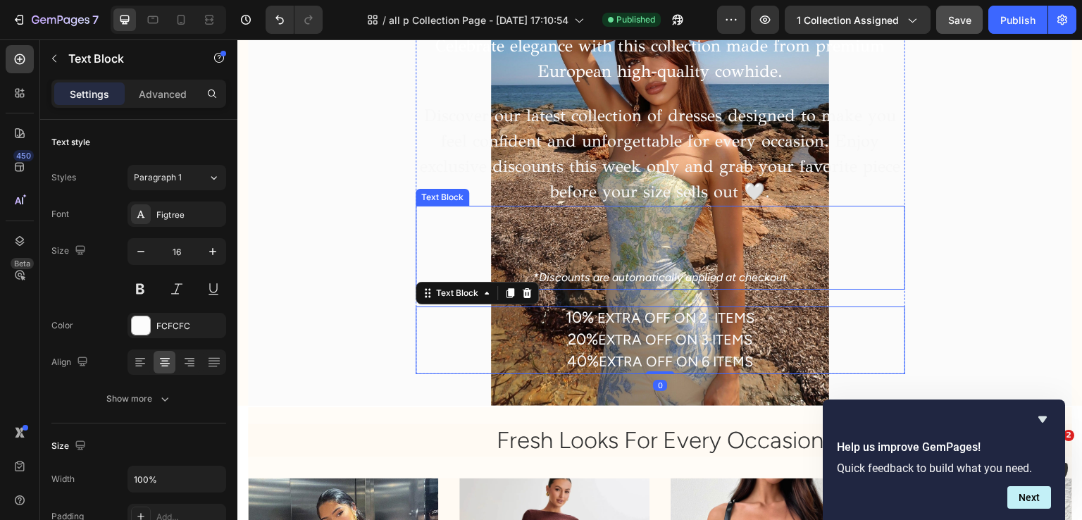
click at [447, 249] on p at bounding box center [660, 257] width 487 height 20
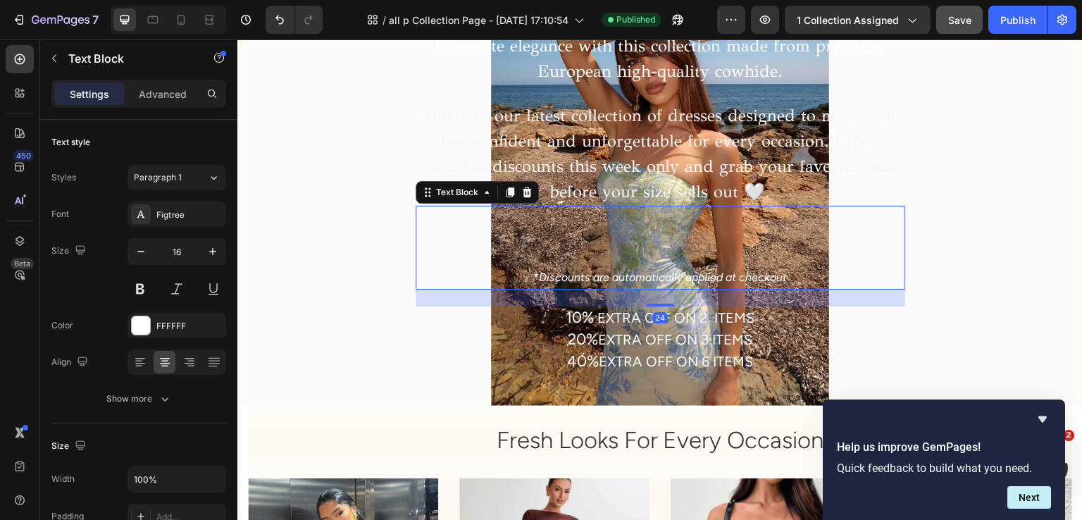
click at [567, 233] on p at bounding box center [660, 238] width 487 height 20
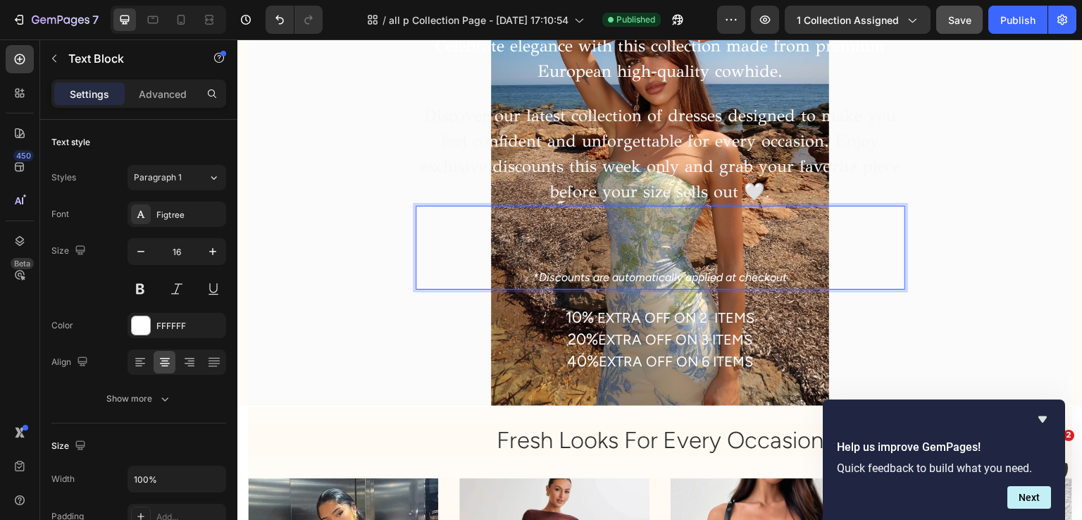
click at [503, 245] on p "Rich Text Editor. Editing area: main" at bounding box center [660, 238] width 487 height 20
click at [498, 365] on p "40% EXTRA OFF ON 6 ITEMS" at bounding box center [660, 363] width 487 height 22
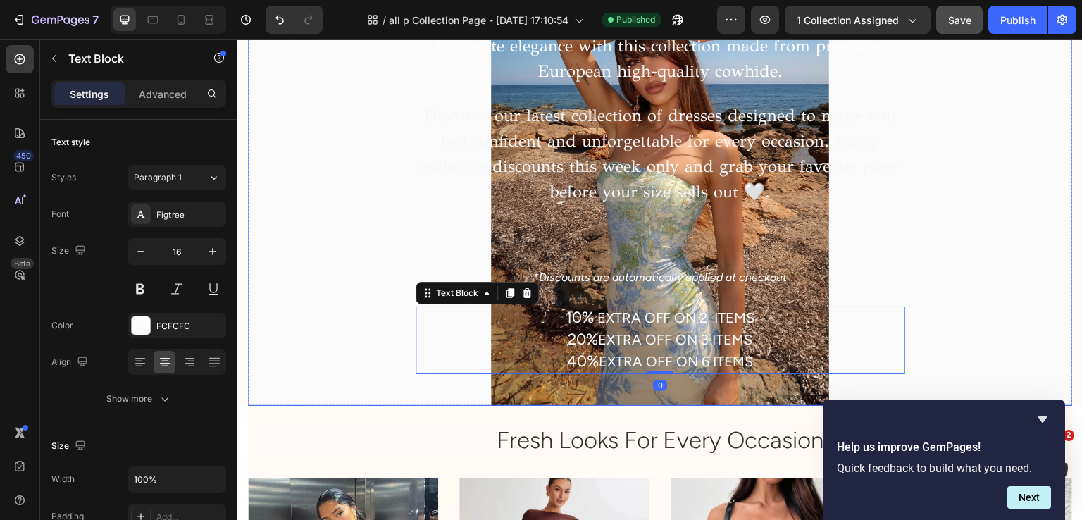
click at [505, 399] on div "ALL SOL DRESSES Heading Celebrate elegance with this collection made from premi…" at bounding box center [660, 195] width 802 height 450
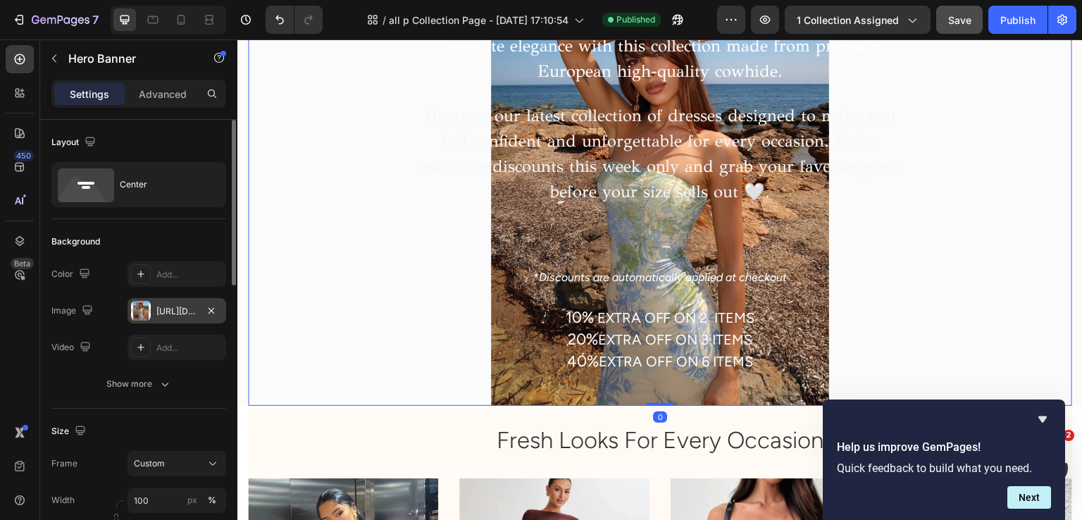
click at [202, 312] on div "https://cdn.shopify.com/s/files/1/0608/2710/7399/files/gempages_564892262857704…" at bounding box center [177, 310] width 99 height 25
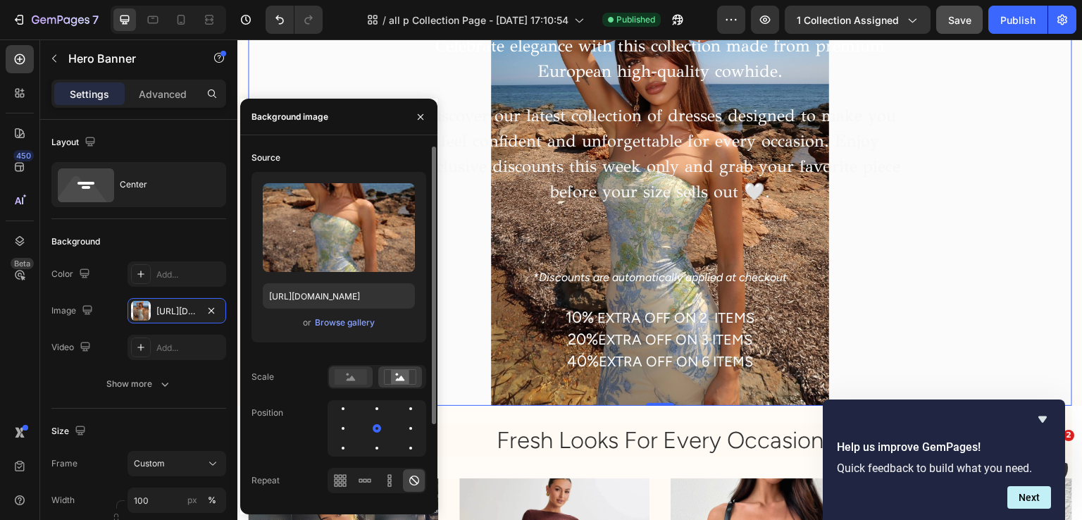
click at [360, 372] on rect at bounding box center [351, 377] width 32 height 16
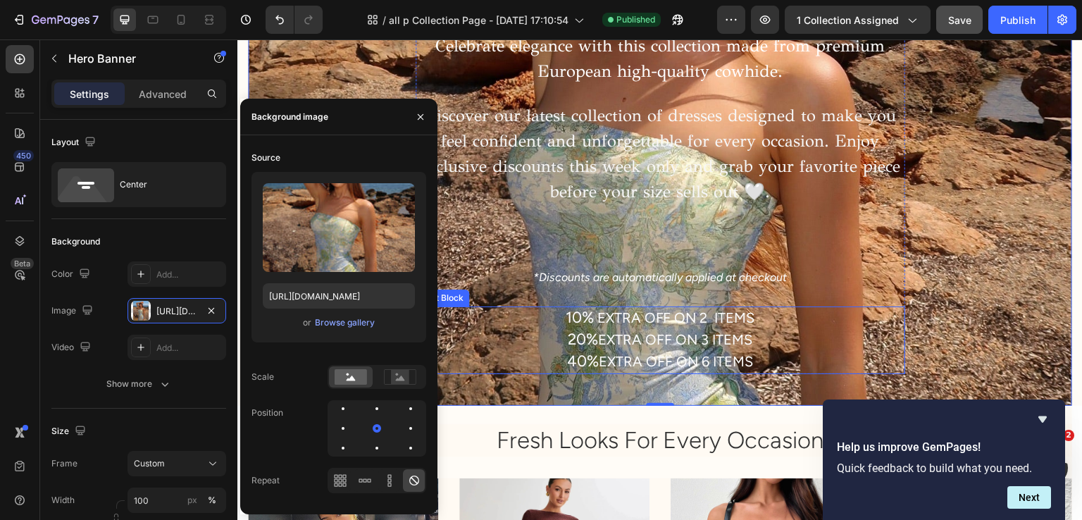
scroll to position [0, 0]
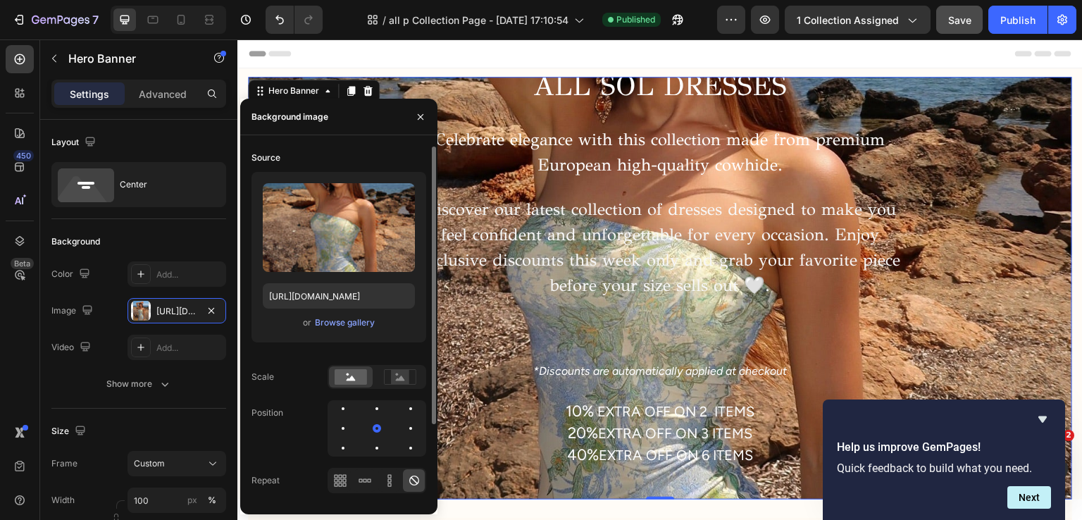
click at [344, 333] on div "Upload Image https://cdn.shopify.com/s/files/1/0608/2710/7399/files/gempages_56…" at bounding box center [339, 257] width 175 height 171
click at [344, 324] on div "Browse gallery" at bounding box center [345, 322] width 60 height 13
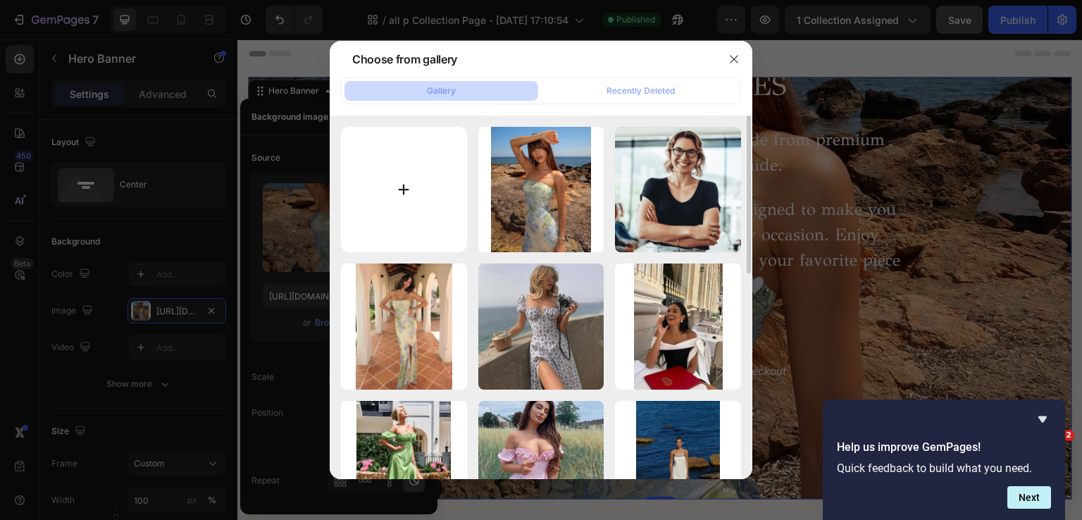
click at [435, 232] on input "file" at bounding box center [404, 190] width 126 height 126
type input "C:\fakepath\🥀.jpg"
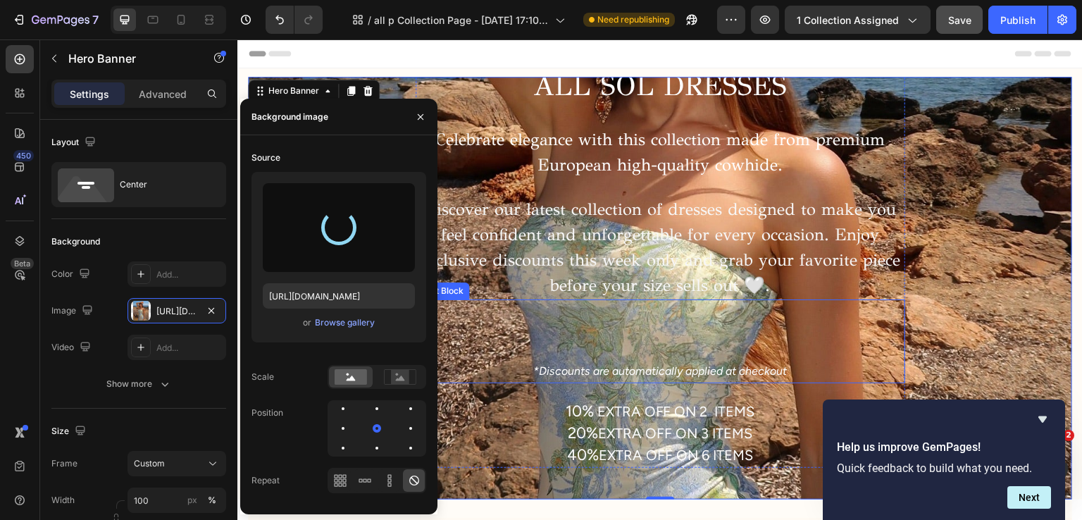
type input "https://cdn.shopify.com/s/files/1/0608/2710/7399/files/gempages_564892262857704…"
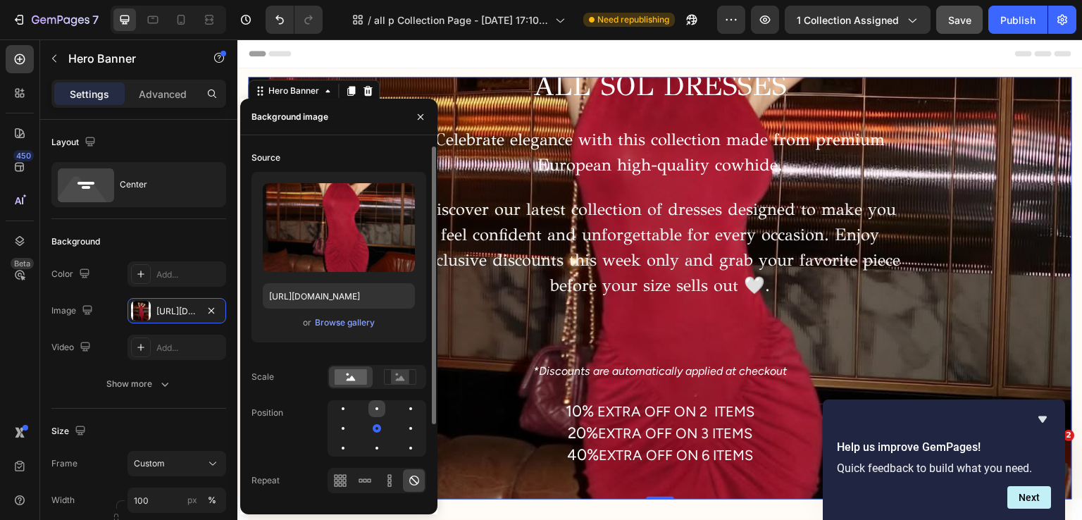
click at [379, 402] on div at bounding box center [376, 408] width 17 height 17
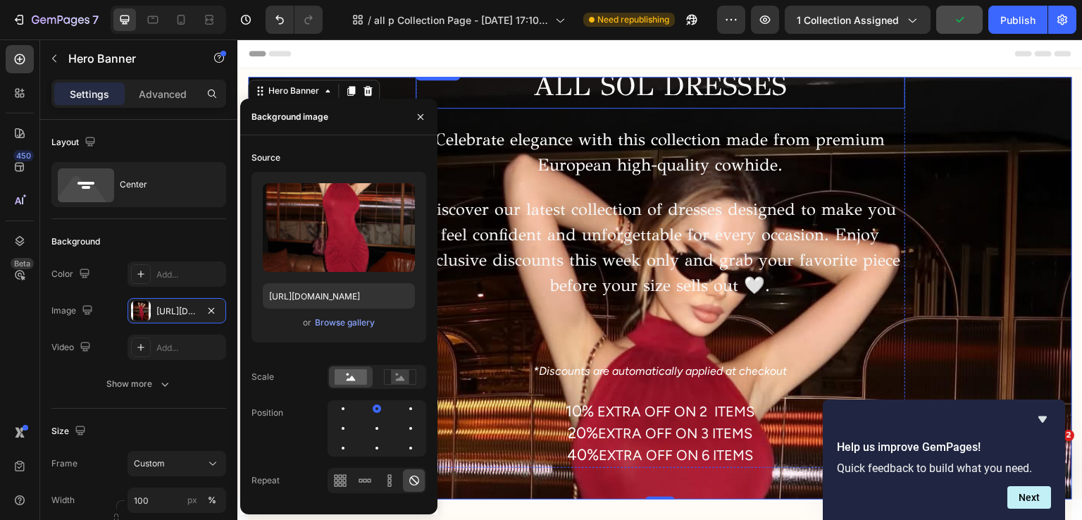
click at [484, 79] on h2 "ALL SOL DRESSES" at bounding box center [661, 85] width 490 height 45
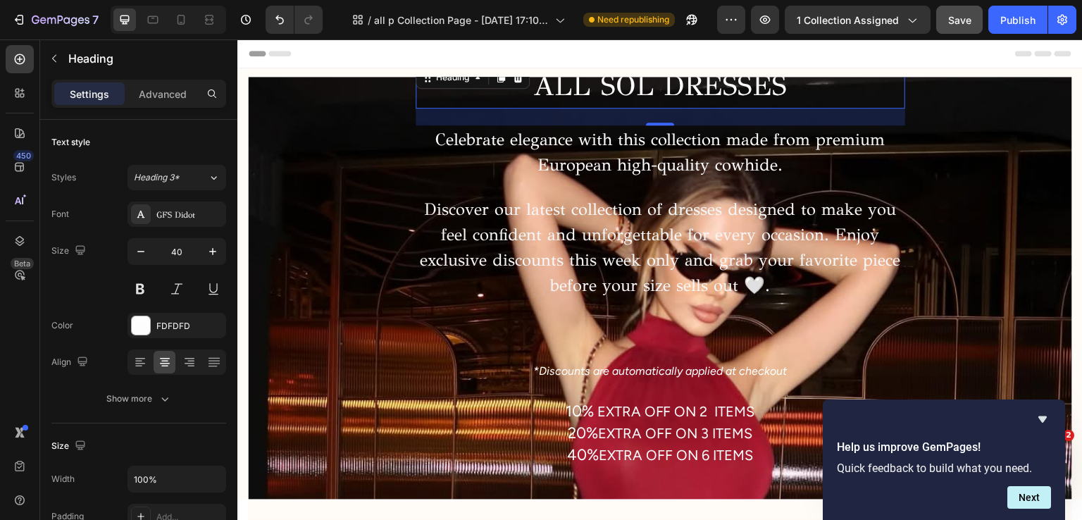
click at [175, 80] on div "Settings Advanced" at bounding box center [138, 94] width 175 height 28
click at [175, 96] on p "Advanced" at bounding box center [163, 94] width 48 height 15
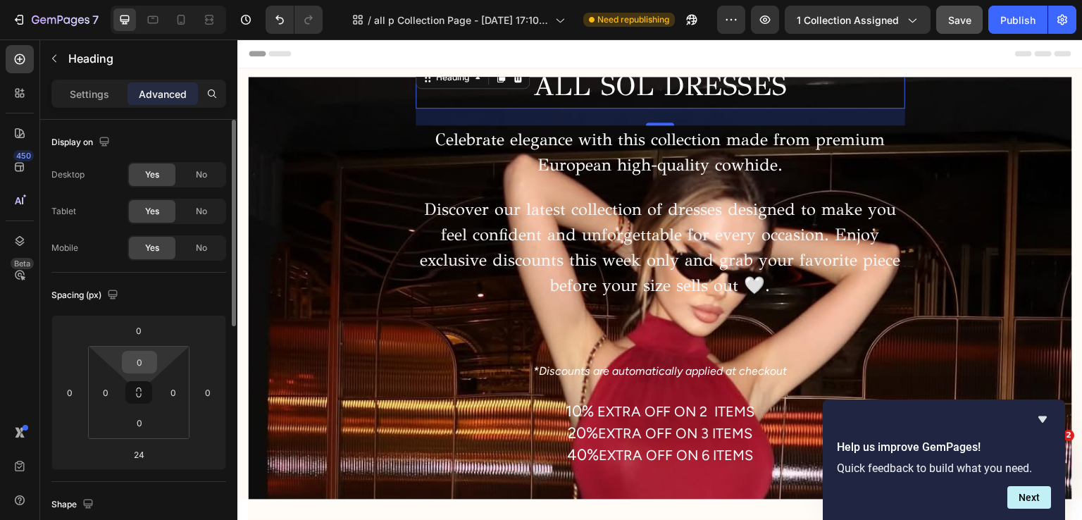
click at [144, 365] on input "0" at bounding box center [139, 362] width 28 height 21
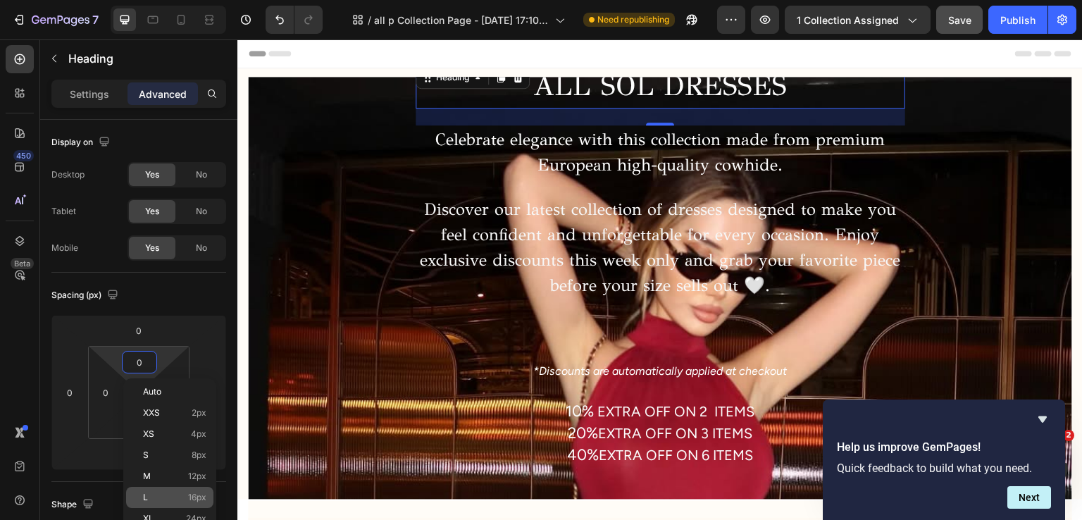
click at [173, 497] on p "L 16px" at bounding box center [174, 497] width 63 height 10
type input "16"
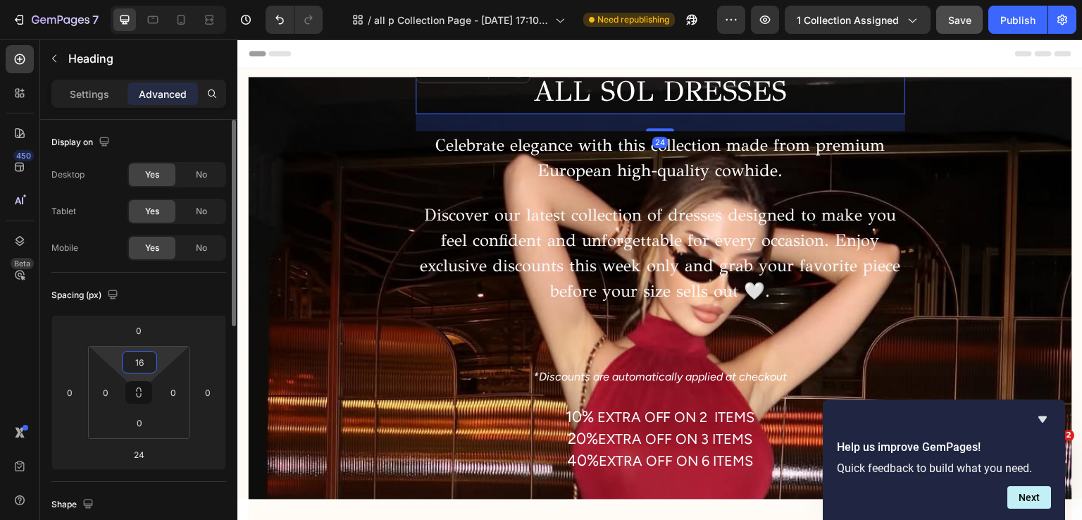
click at [147, 364] on input "16" at bounding box center [139, 362] width 28 height 21
click at [145, 333] on input "0" at bounding box center [139, 330] width 28 height 21
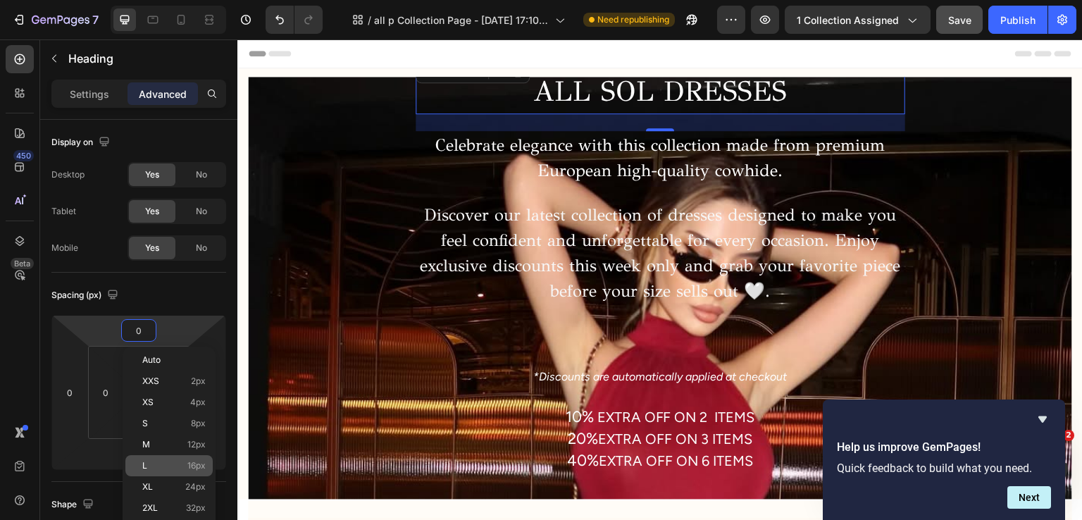
click at [166, 459] on div "L 16px" at bounding box center [168, 465] width 87 height 21
type input "16"
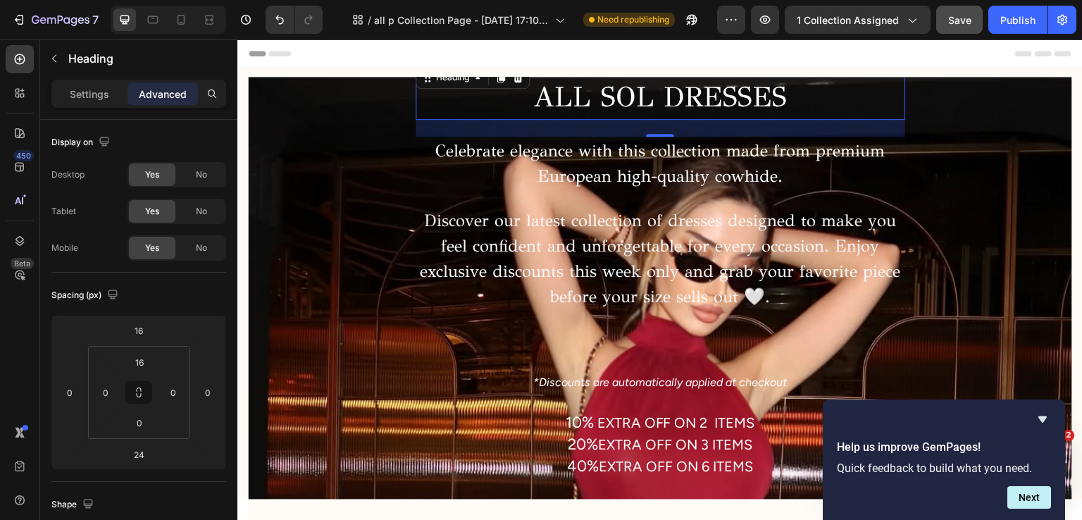
click at [462, 111] on h2 "ALL SOL DRESSES" at bounding box center [661, 97] width 490 height 45
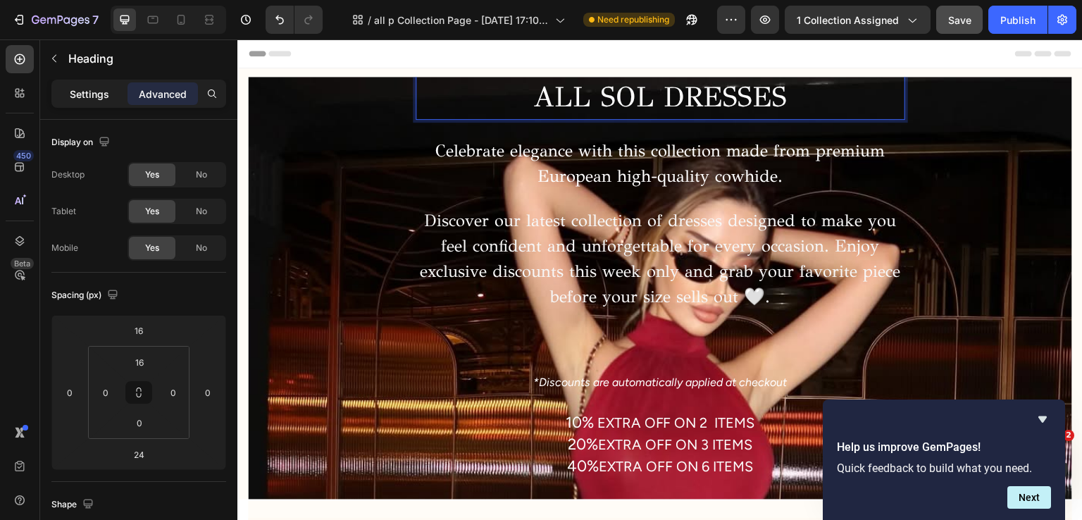
click at [73, 95] on p "Settings" at bounding box center [89, 94] width 39 height 15
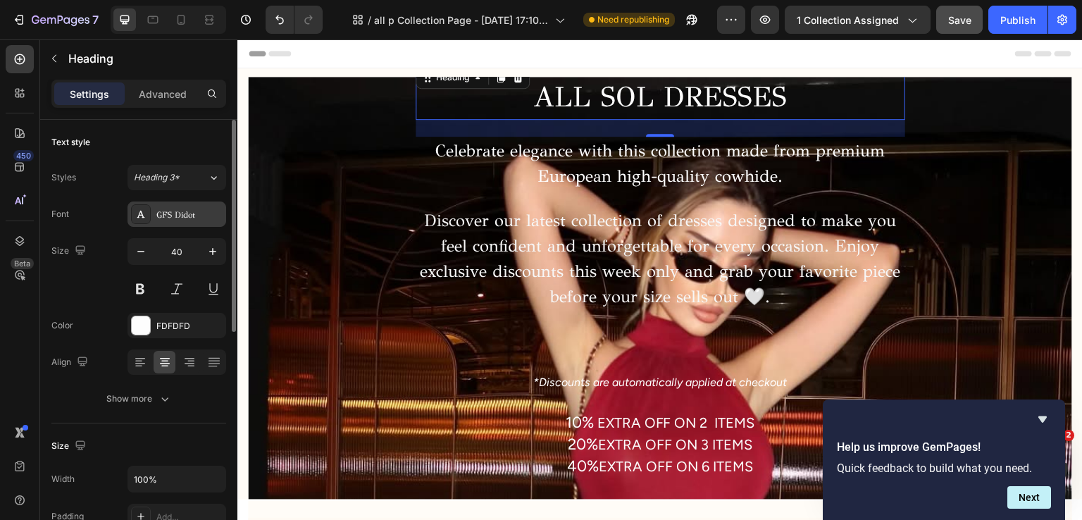
click at [173, 216] on div "GFS Didot" at bounding box center [189, 215] width 66 height 13
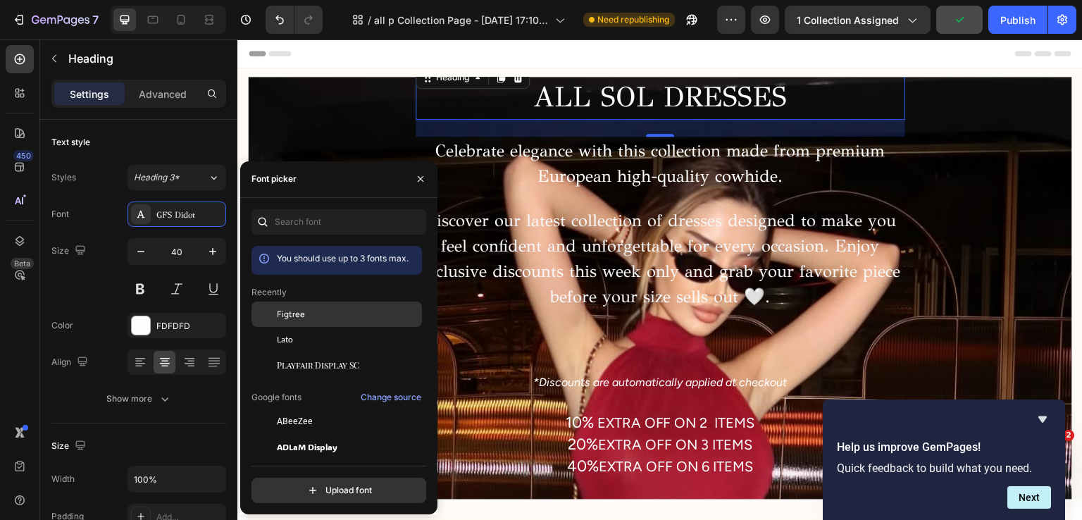
click at [280, 322] on div "Figtree" at bounding box center [337, 314] width 171 height 25
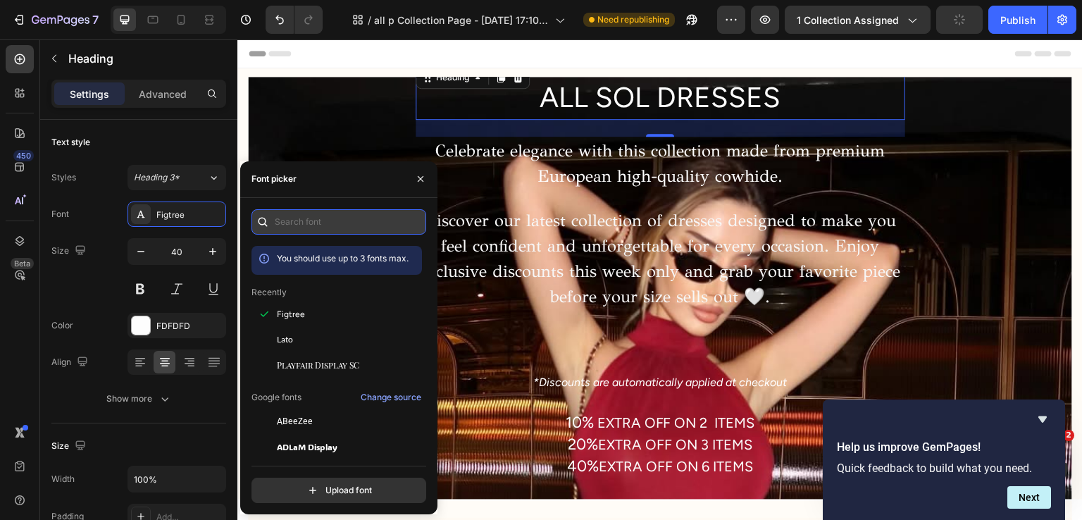
click at [283, 229] on input "text" at bounding box center [339, 221] width 175 height 25
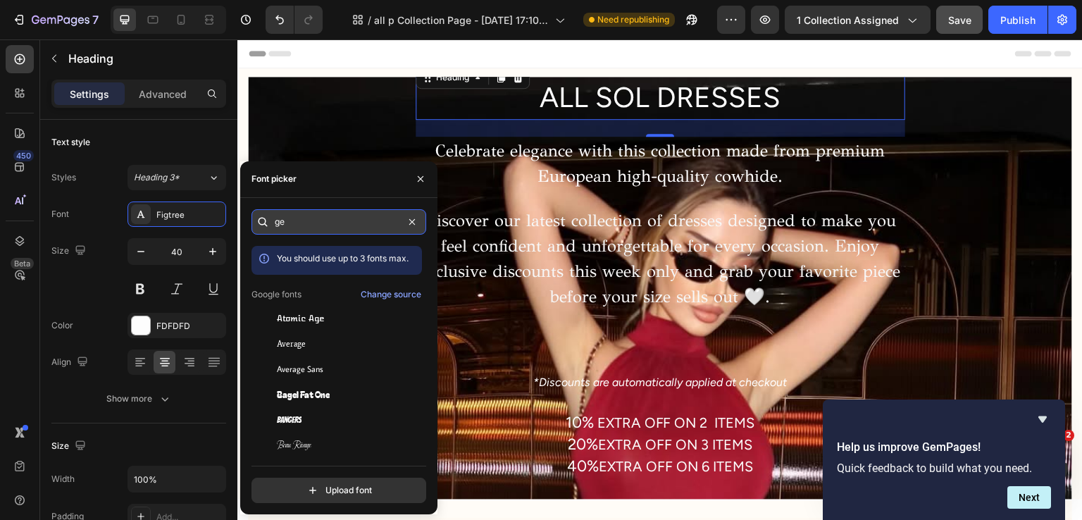
type input "ges"
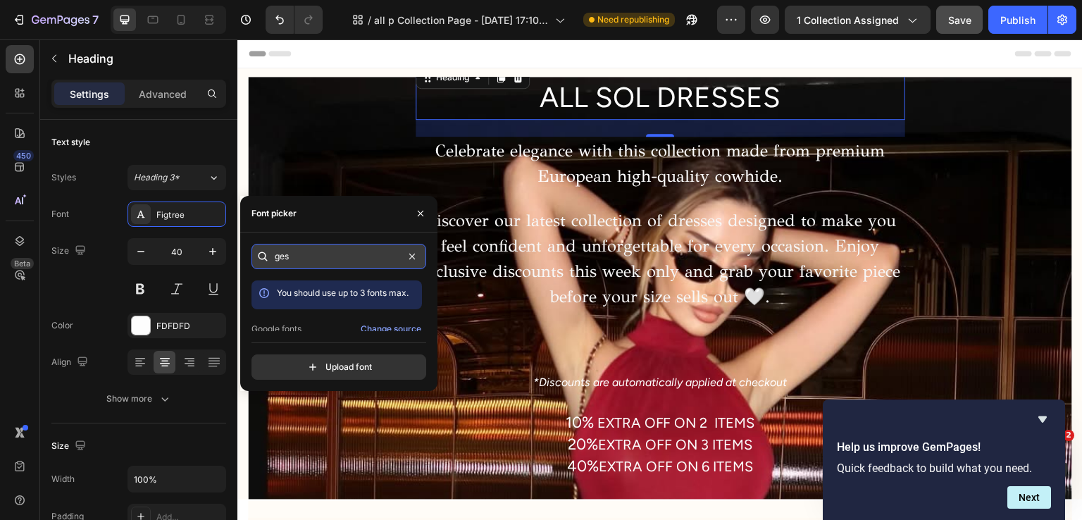
click at [307, 261] on input "ges" at bounding box center [339, 256] width 175 height 25
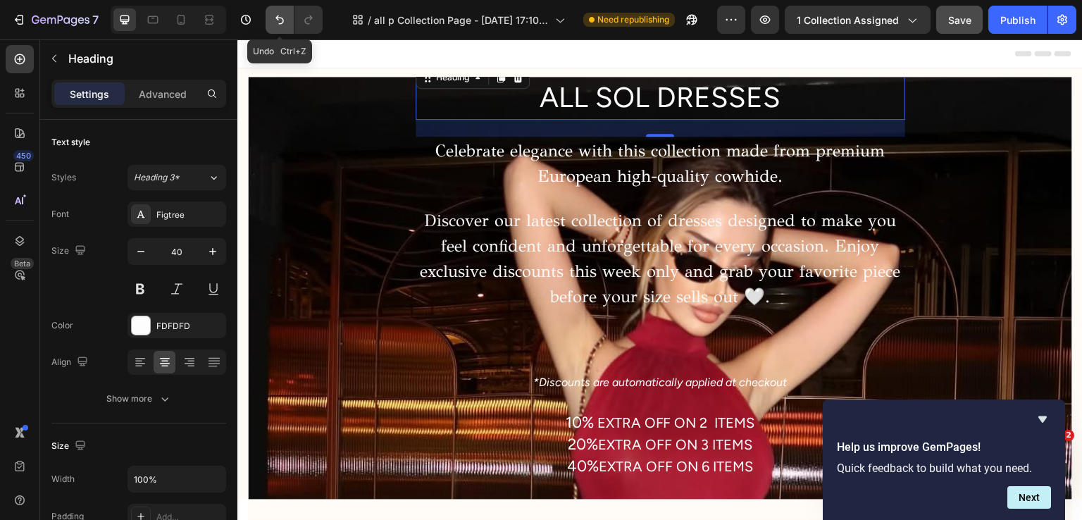
click at [285, 32] on button "Undo/Redo" at bounding box center [280, 20] width 28 height 28
click at [287, 32] on button "Undo/Redo" at bounding box center [280, 20] width 28 height 28
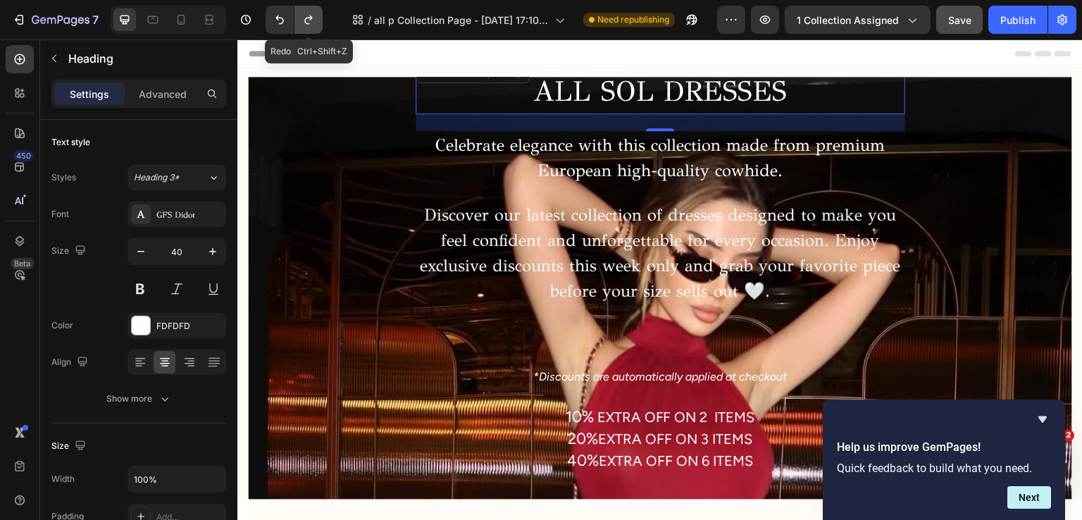
click at [303, 32] on button "Undo/Redo" at bounding box center [309, 20] width 28 height 28
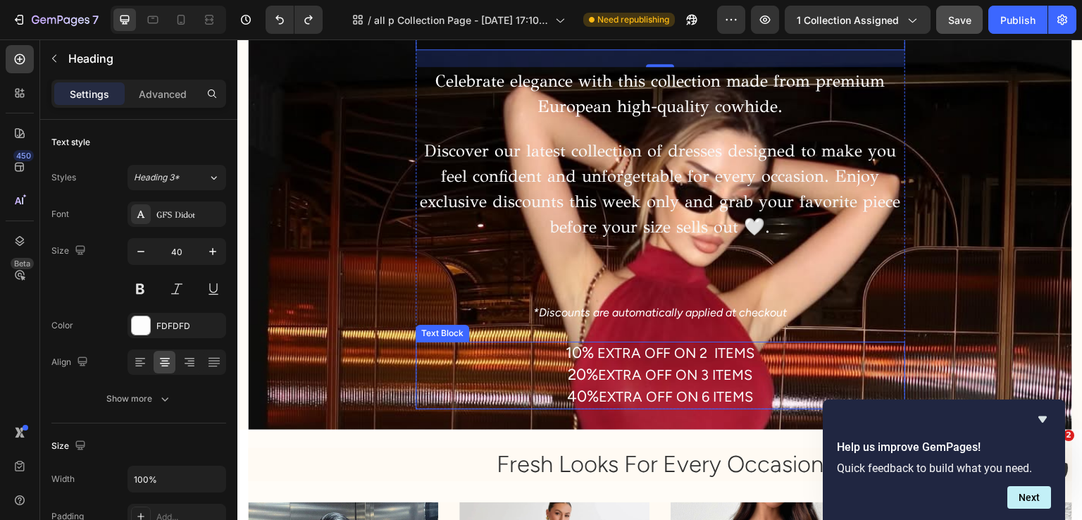
scroll to position [94, 0]
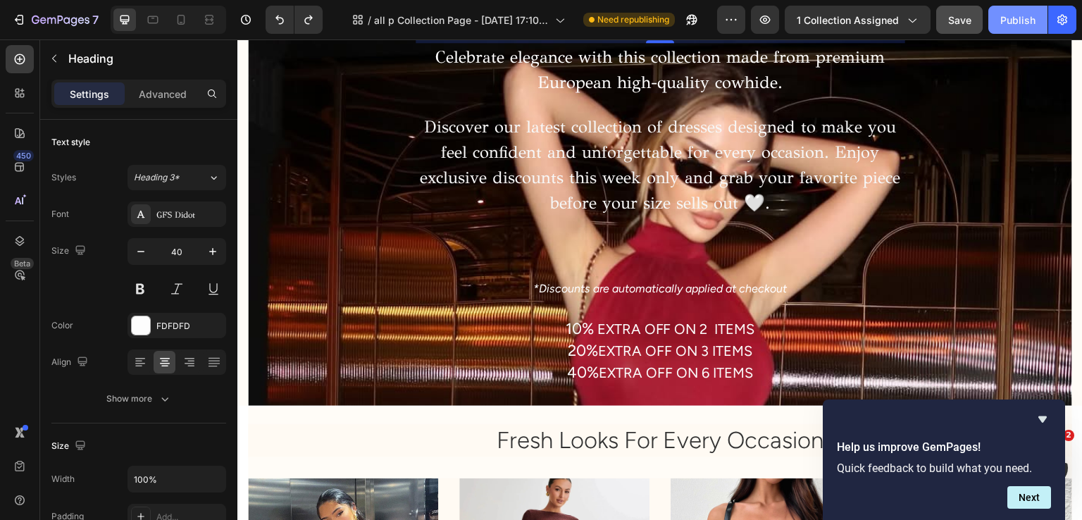
click at [993, 23] on button "Publish" at bounding box center [1017, 20] width 59 height 28
click at [176, 17] on icon at bounding box center [181, 20] width 14 height 14
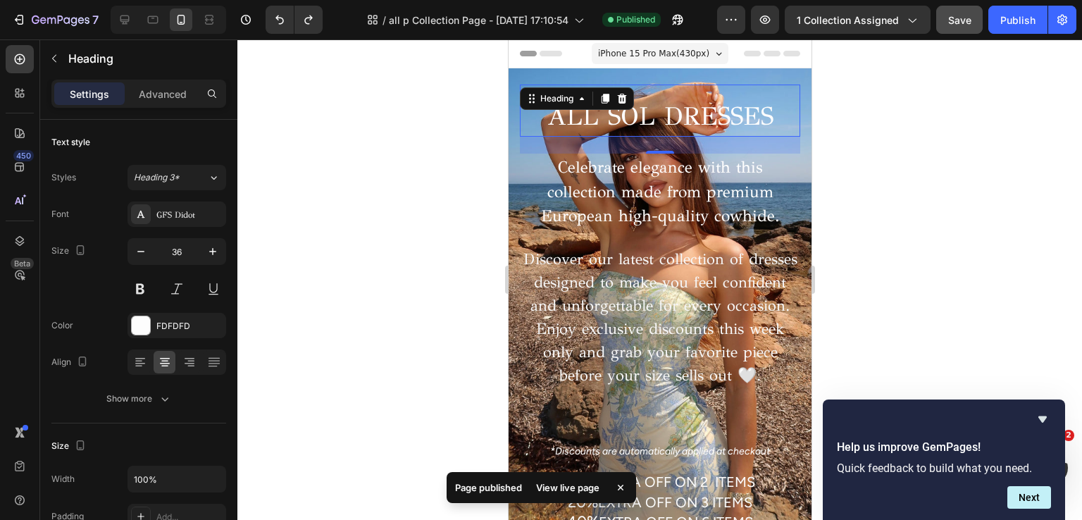
click at [108, 20] on div at bounding box center [165, 20] width 121 height 28
click at [124, 20] on icon at bounding box center [124, 20] width 9 height 9
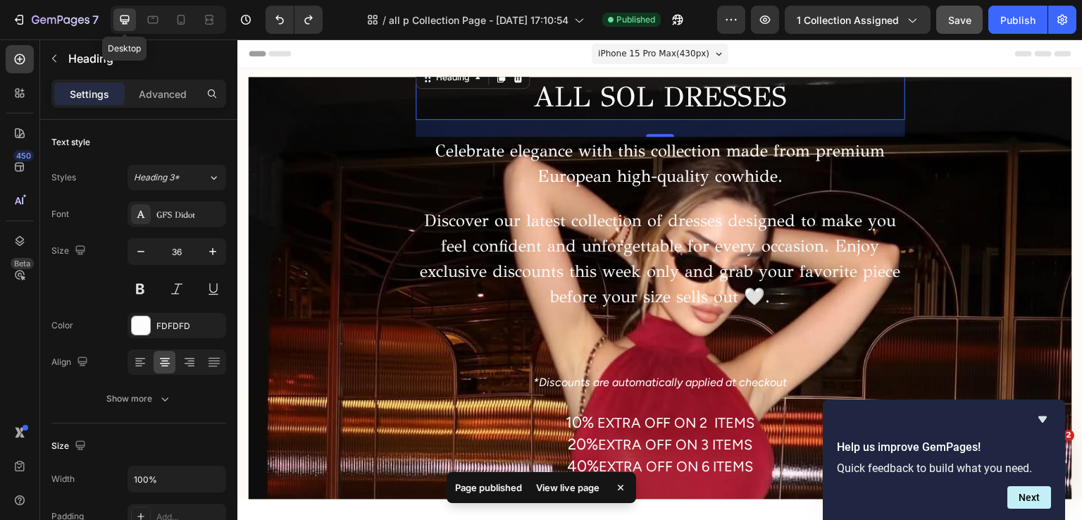
type input "40"
click at [303, 134] on div "ALL SOL DRESSES Heading 24 Celebrate elegance with this collection made from pr…" at bounding box center [660, 288] width 802 height 473
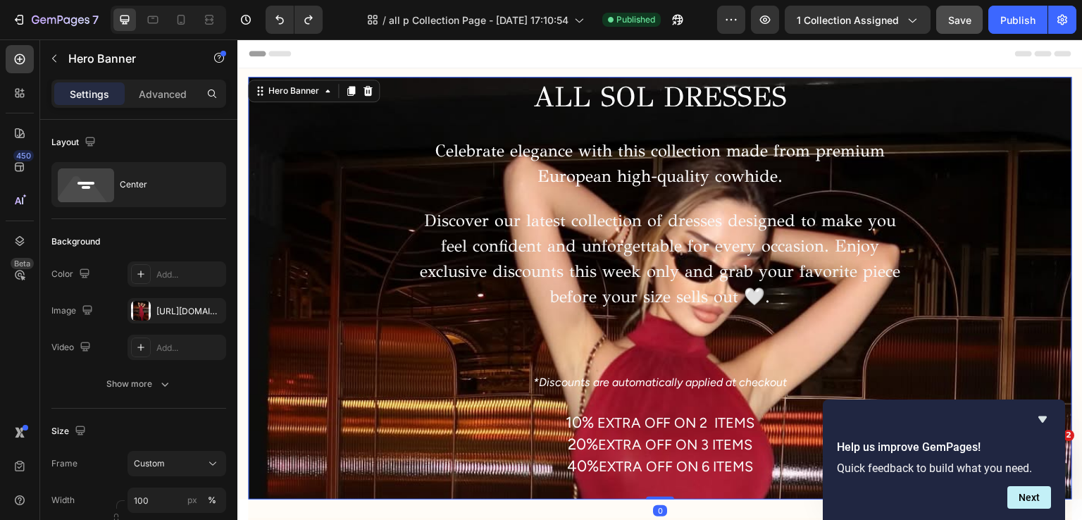
click at [354, 162] on div "ALL SOL DRESSES Heading Celebrate elegance with this collection made from premi…" at bounding box center [660, 288] width 802 height 473
click at [182, 314] on div "https://cdn.shopify.com/s/files/1/0608/2710/7399/files/gempages_564892262857704…" at bounding box center [176, 311] width 41 height 13
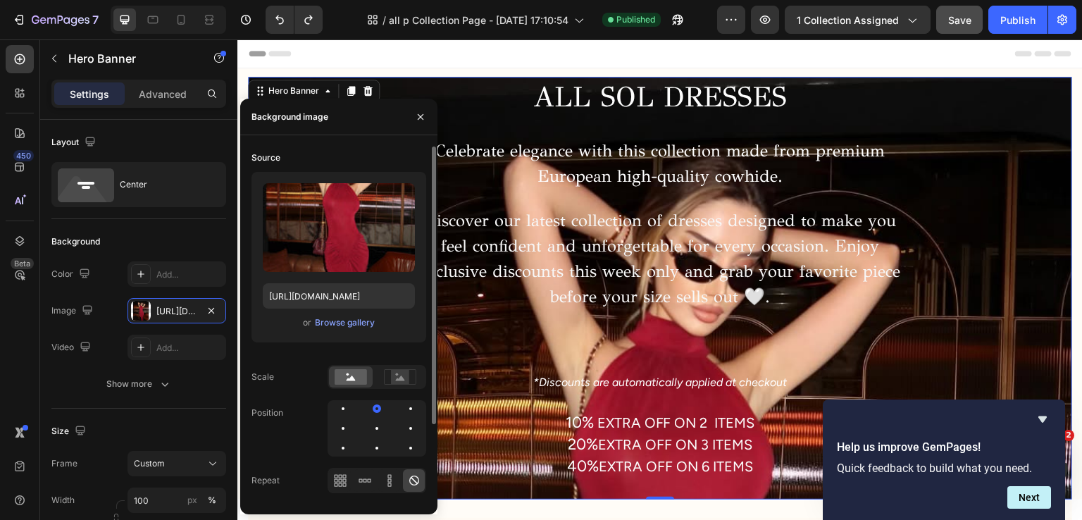
click at [310, 316] on span "or" at bounding box center [307, 322] width 8 height 17
click at [327, 325] on div "Browse gallery" at bounding box center [345, 322] width 60 height 13
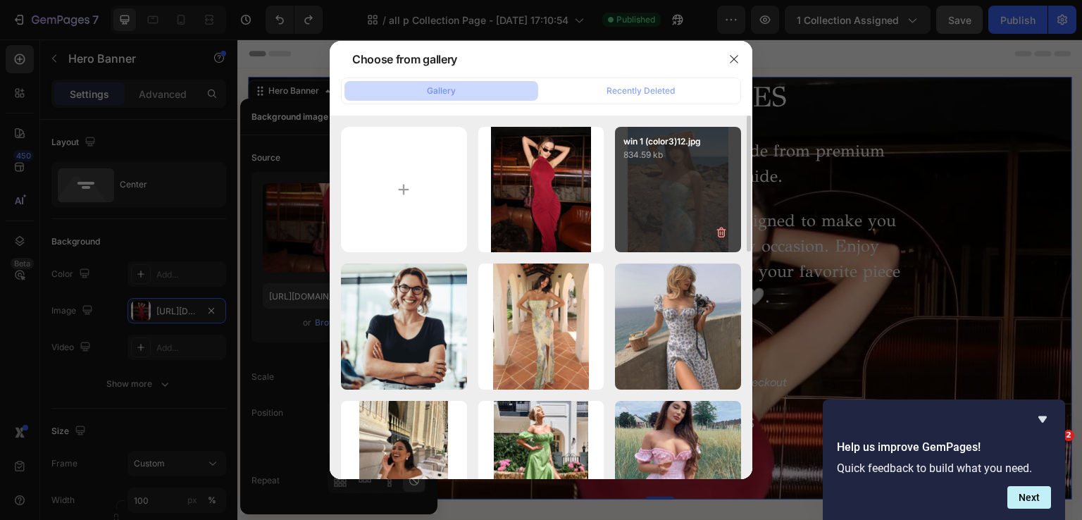
click at [683, 163] on div "win 1 (color3)12.jpg 834.59 kb" at bounding box center [678, 190] width 126 height 126
type input "https://cdn.shopify.com/s/files/1/0608/2710/7399/files/gempages_564892262857704…"
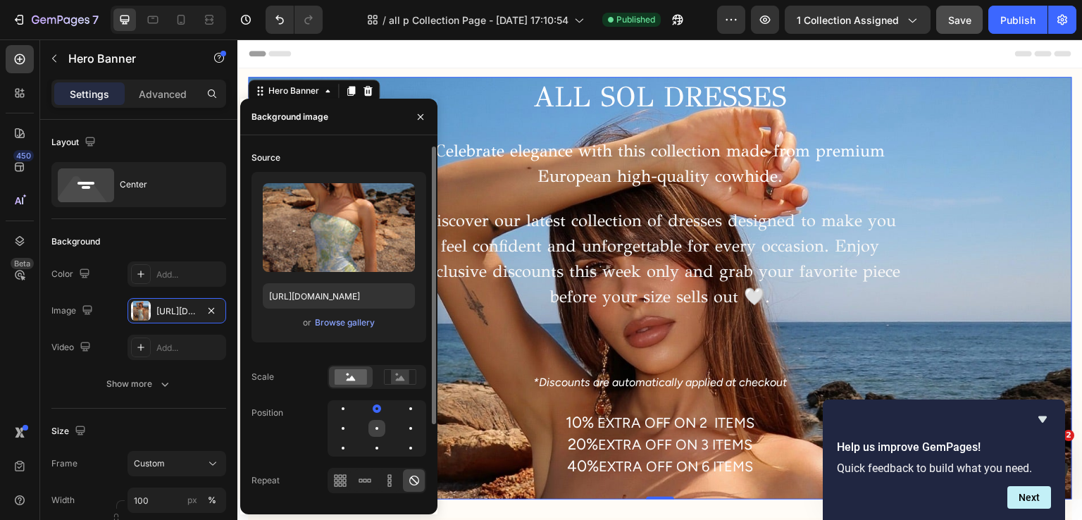
click at [371, 431] on div at bounding box center [376, 428] width 17 height 17
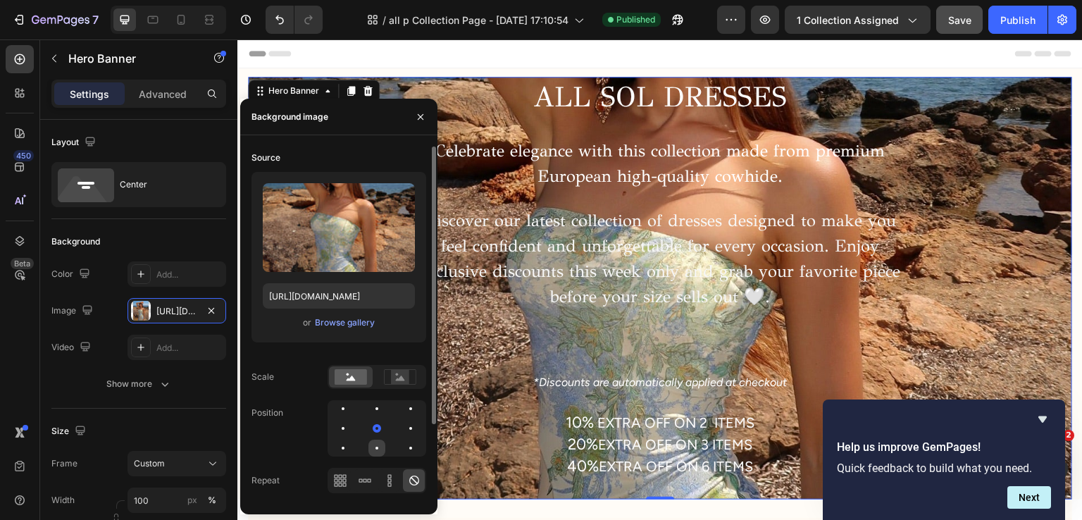
click at [376, 447] on div at bounding box center [377, 448] width 3 height 3
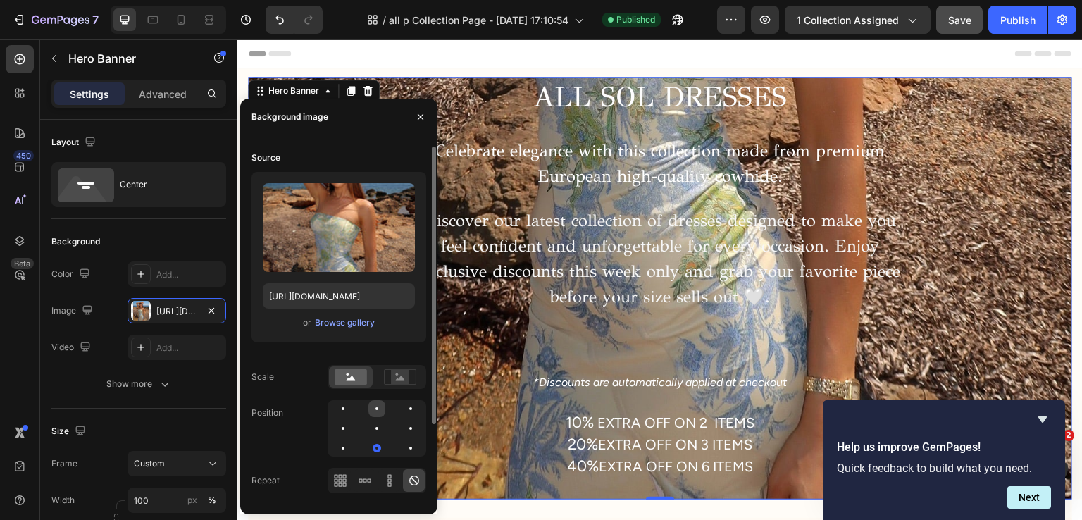
click at [376, 409] on div at bounding box center [377, 408] width 3 height 3
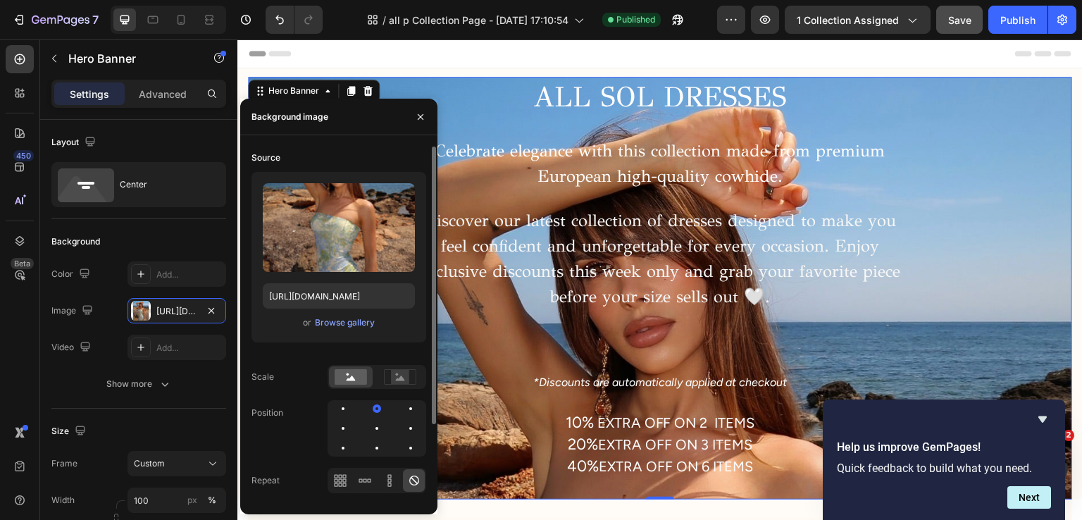
scroll to position [101, 0]
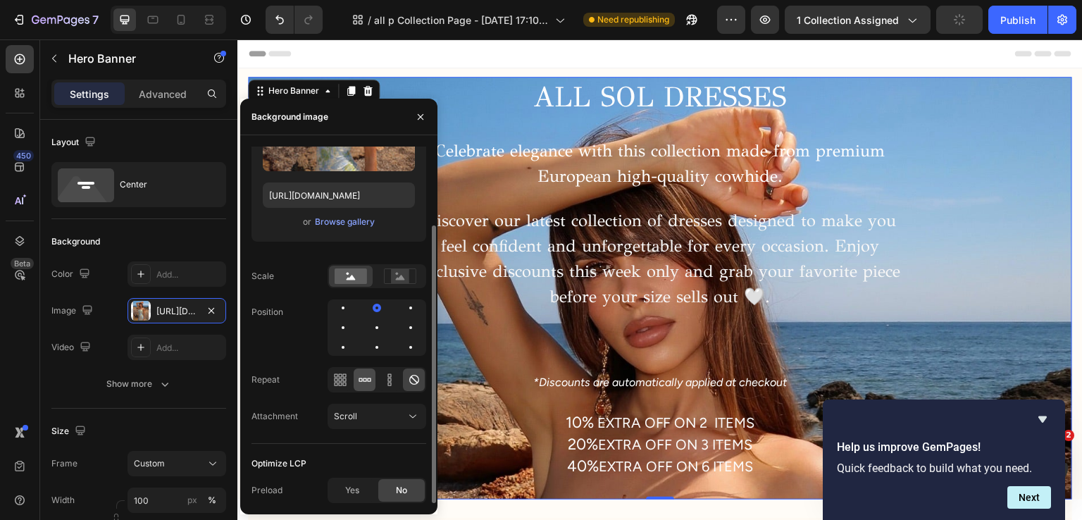
click at [375, 384] on div at bounding box center [365, 379] width 22 height 23
click at [373, 382] on div at bounding box center [365, 379] width 22 height 23
click at [385, 383] on icon at bounding box center [390, 380] width 14 height 14
click at [350, 380] on div at bounding box center [340, 379] width 22 height 23
click at [410, 375] on icon at bounding box center [414, 380] width 14 height 14
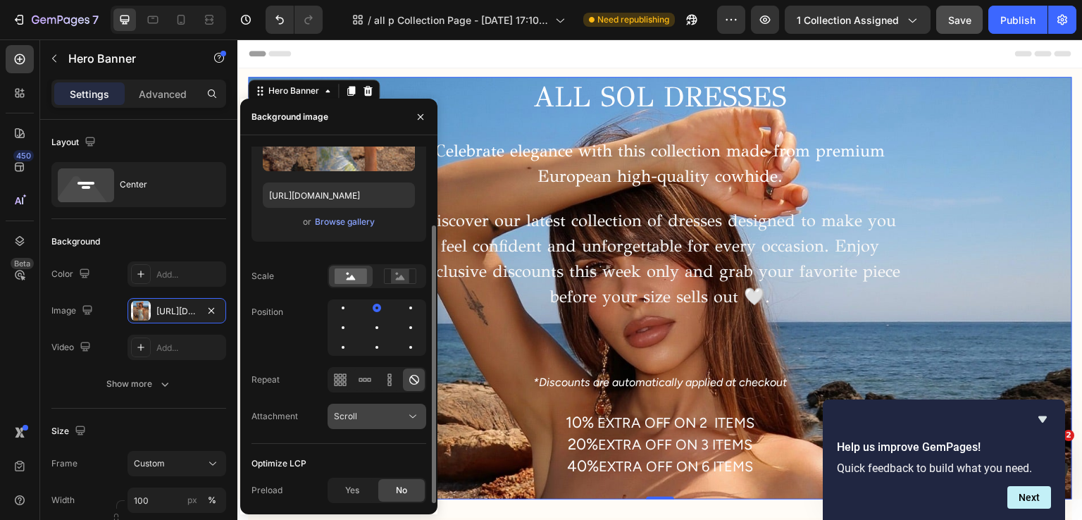
click at [397, 406] on button "Scroll" at bounding box center [377, 416] width 99 height 25
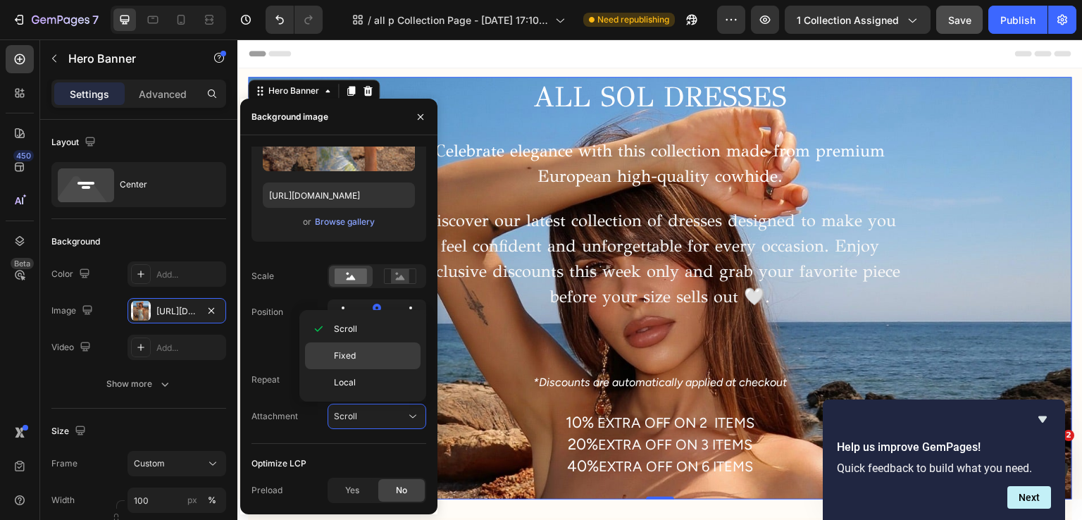
click at [392, 361] on div "Fixed" at bounding box center [363, 355] width 116 height 27
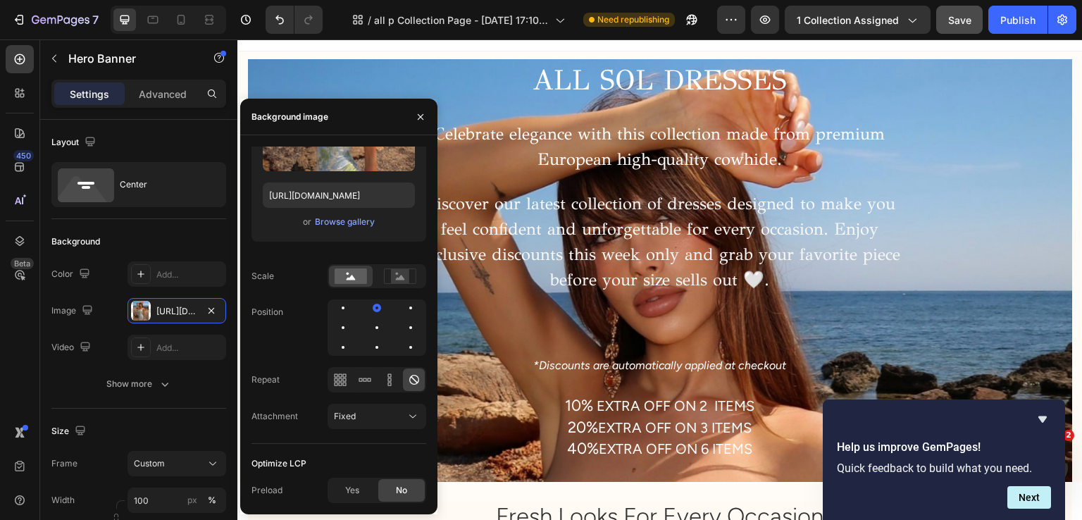
scroll to position [0, 0]
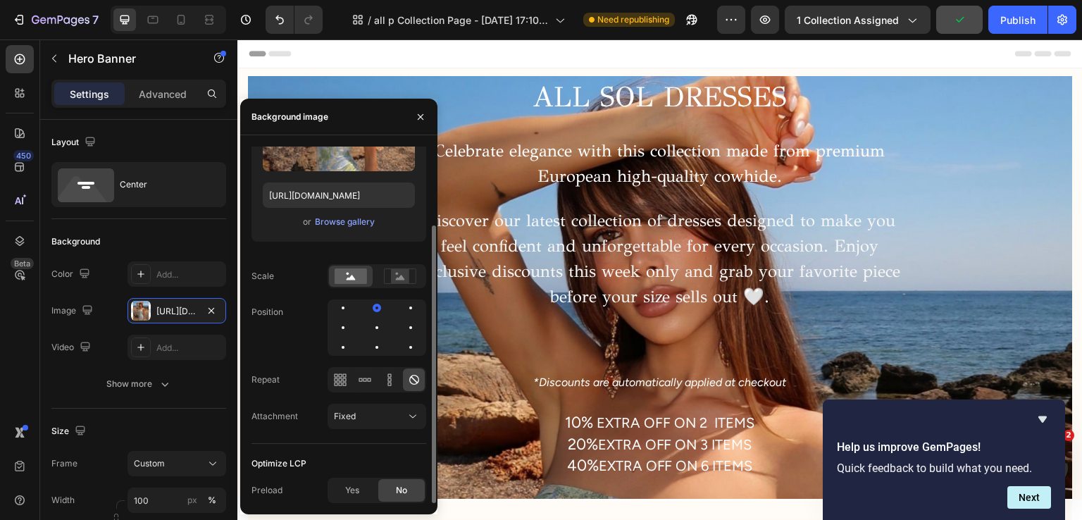
click at [403, 288] on div "Source Upload Image https://cdn.shopify.com/s/files/1/0608/2710/7399/files/gemp…" at bounding box center [339, 245] width 175 height 398
click at [403, 285] on div at bounding box center [400, 276] width 44 height 21
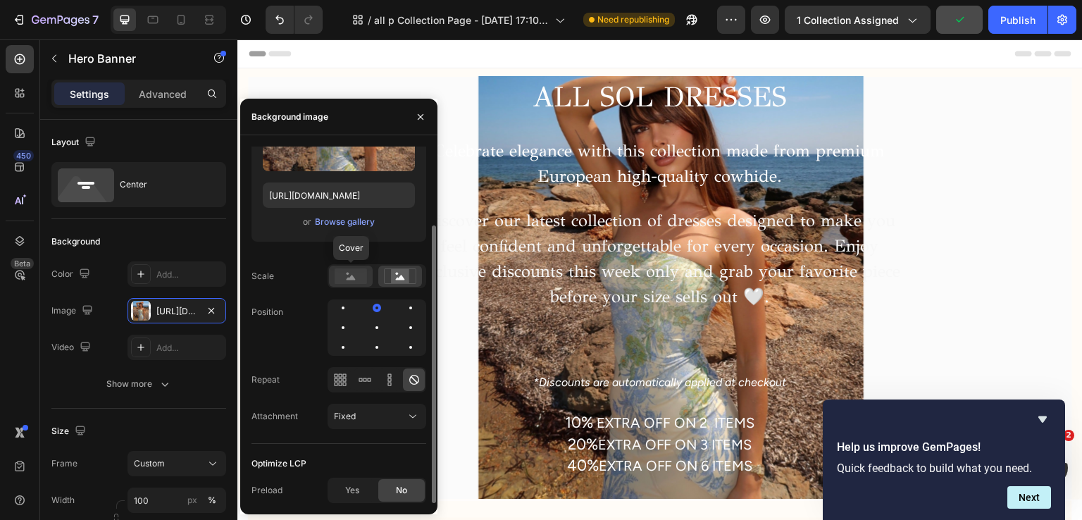
click at [363, 284] on div at bounding box center [351, 276] width 44 height 21
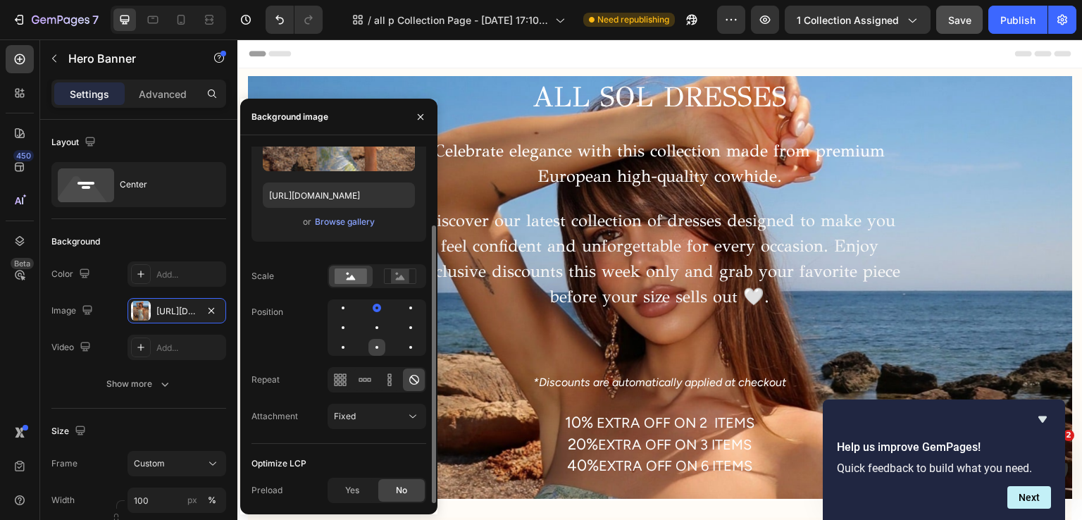
click at [378, 346] on div at bounding box center [376, 347] width 17 height 17
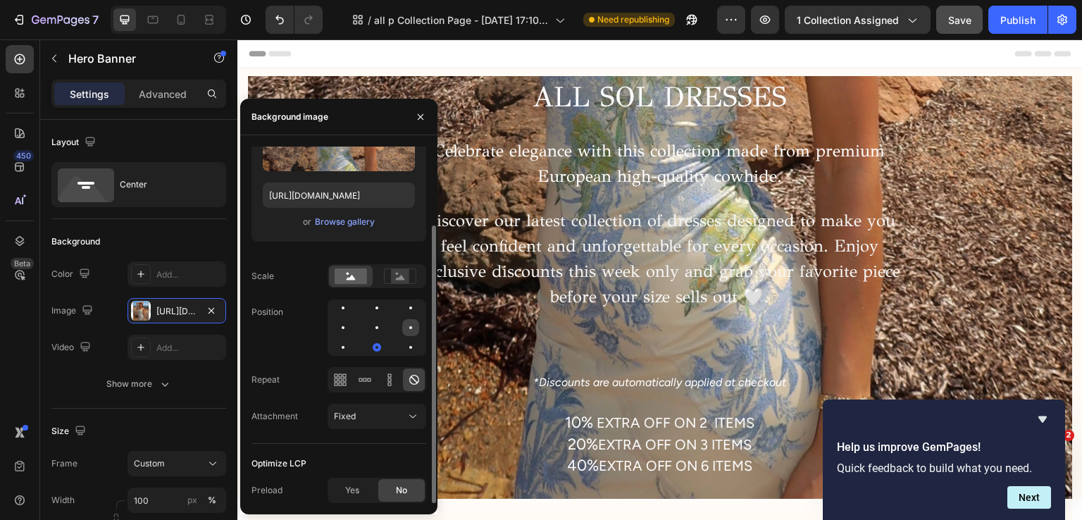
click at [406, 322] on div at bounding box center [410, 327] width 17 height 17
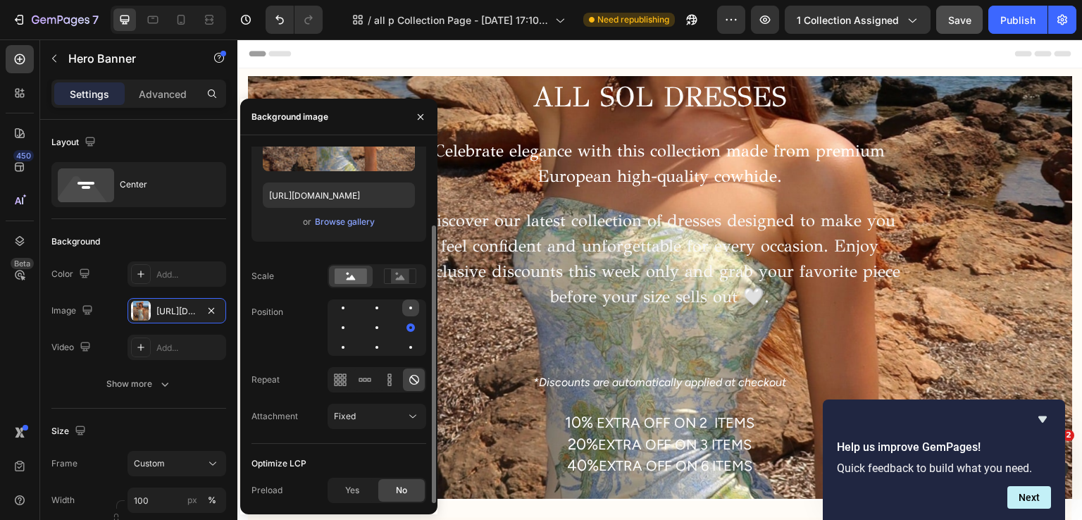
click at [413, 308] on div at bounding box center [410, 307] width 17 height 17
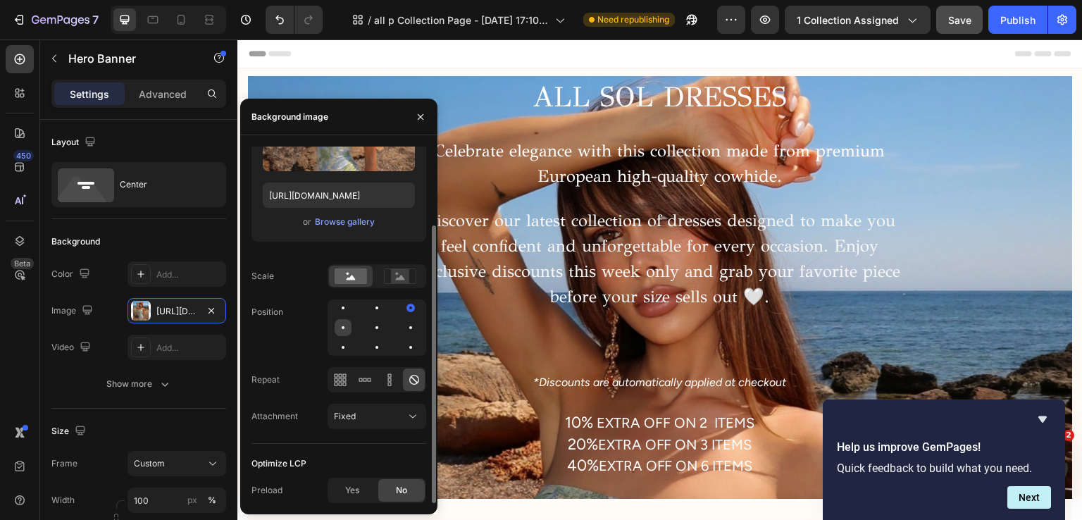
click at [341, 335] on div at bounding box center [343, 327] width 17 height 17
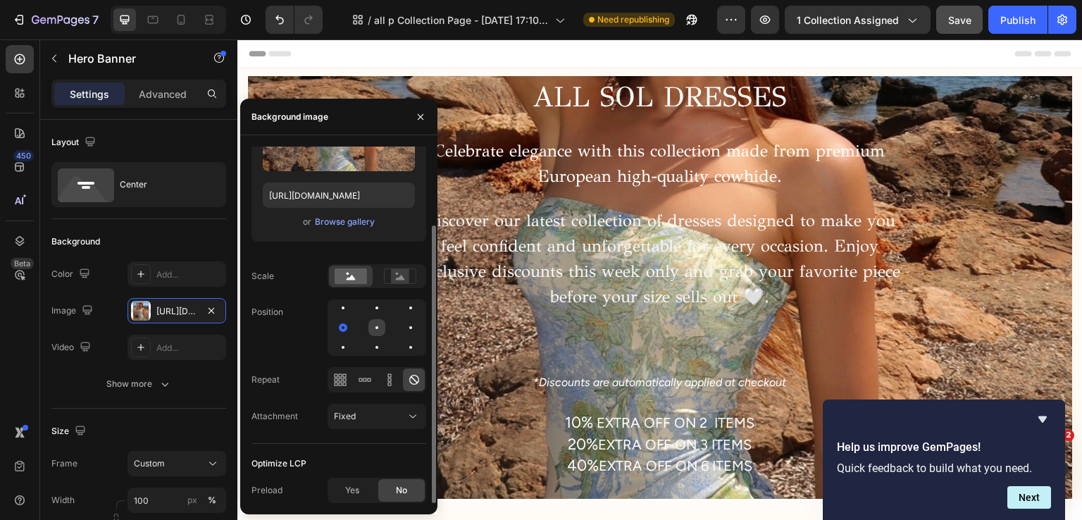
click at [385, 330] on div at bounding box center [376, 327] width 17 height 17
click at [388, 349] on div at bounding box center [377, 327] width 99 height 56
click at [354, 349] on div at bounding box center [377, 327] width 99 height 56
click at [351, 349] on div at bounding box center [343, 347] width 17 height 17
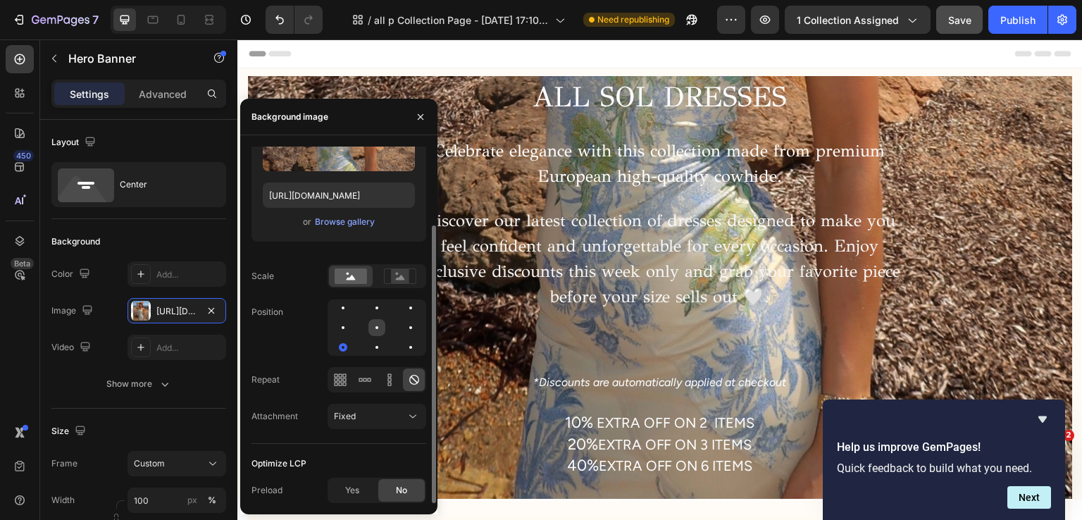
click at [379, 329] on div at bounding box center [376, 327] width 17 height 17
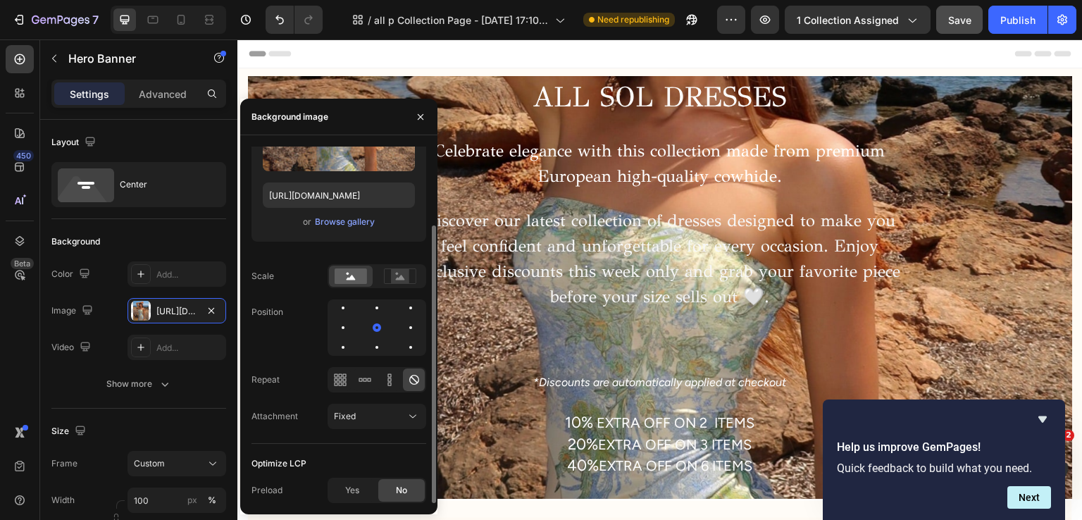
click at [357, 347] on div at bounding box center [377, 327] width 99 height 56
click at [352, 347] on div at bounding box center [377, 327] width 99 height 56
click at [346, 330] on div at bounding box center [343, 327] width 17 height 17
click at [367, 330] on div at bounding box center [377, 327] width 99 height 56
click at [373, 328] on div at bounding box center [376, 327] width 17 height 17
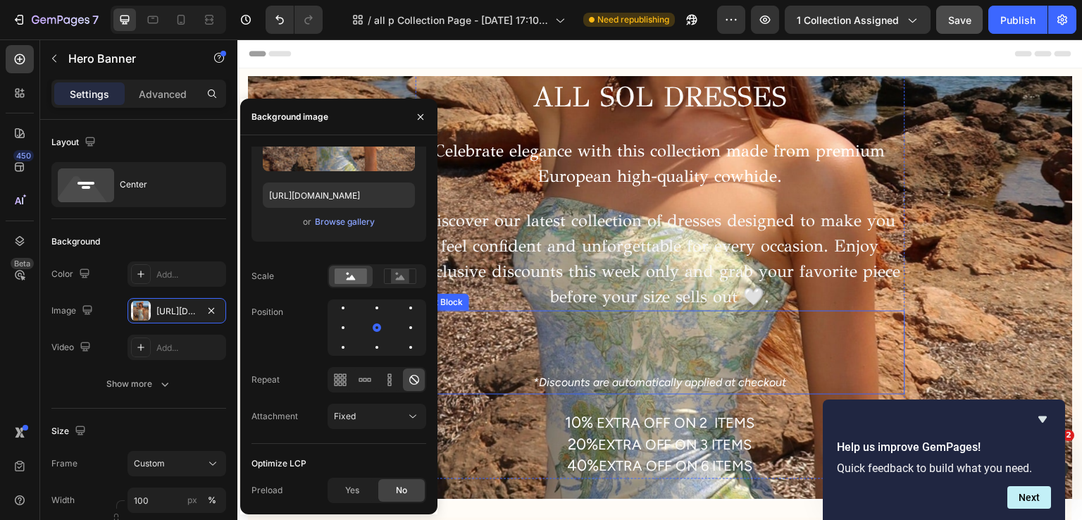
scroll to position [94, 0]
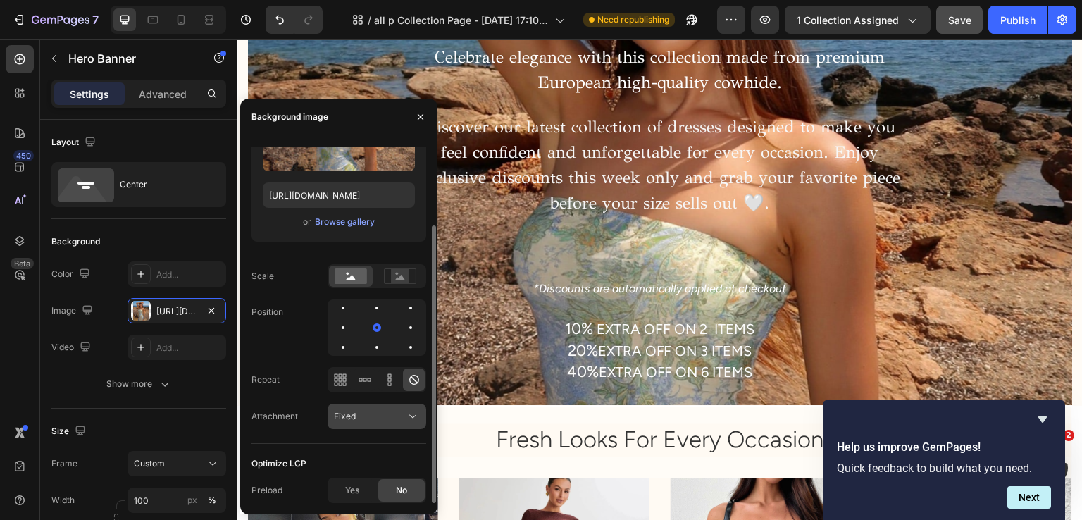
click at [380, 413] on div "Fixed" at bounding box center [370, 416] width 72 height 13
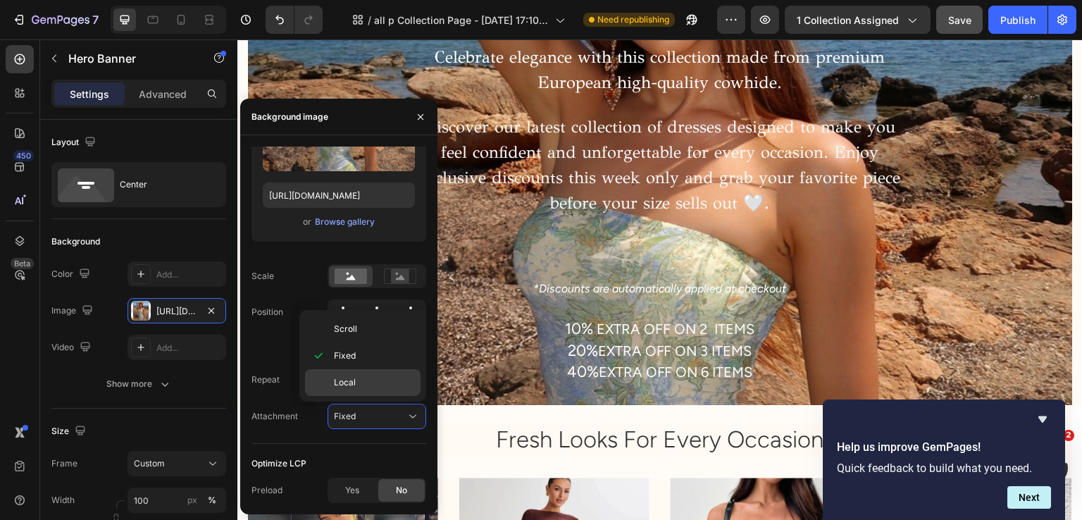
drag, startPoint x: 378, startPoint y: 373, endPoint x: 243, endPoint y: 280, distance: 163.6
click at [378, 373] on div "Local" at bounding box center [363, 382] width 116 height 27
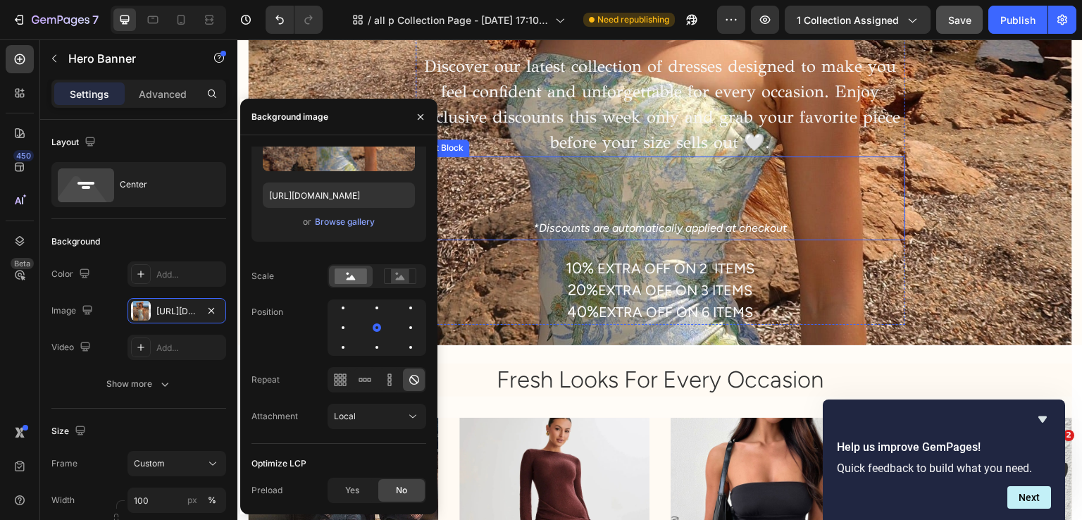
scroll to position [47, 0]
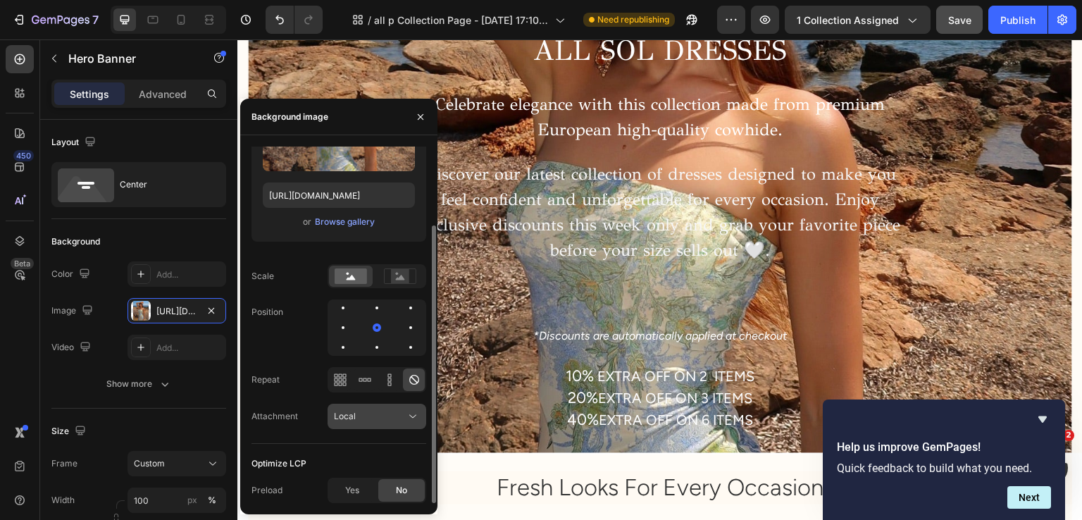
click at [375, 418] on div "Local" at bounding box center [370, 416] width 72 height 13
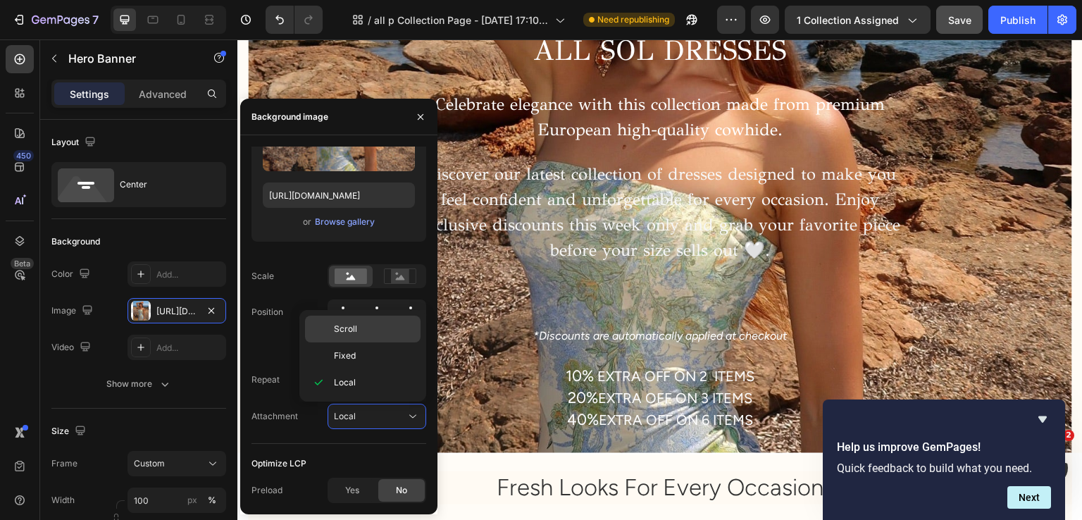
click at [371, 319] on div "Scroll" at bounding box center [363, 329] width 116 height 27
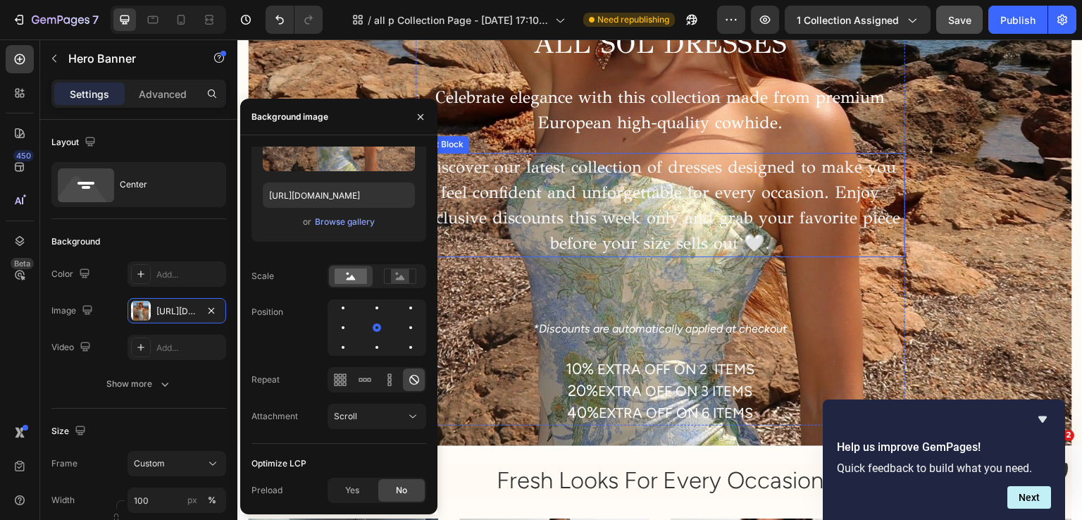
scroll to position [187, 0]
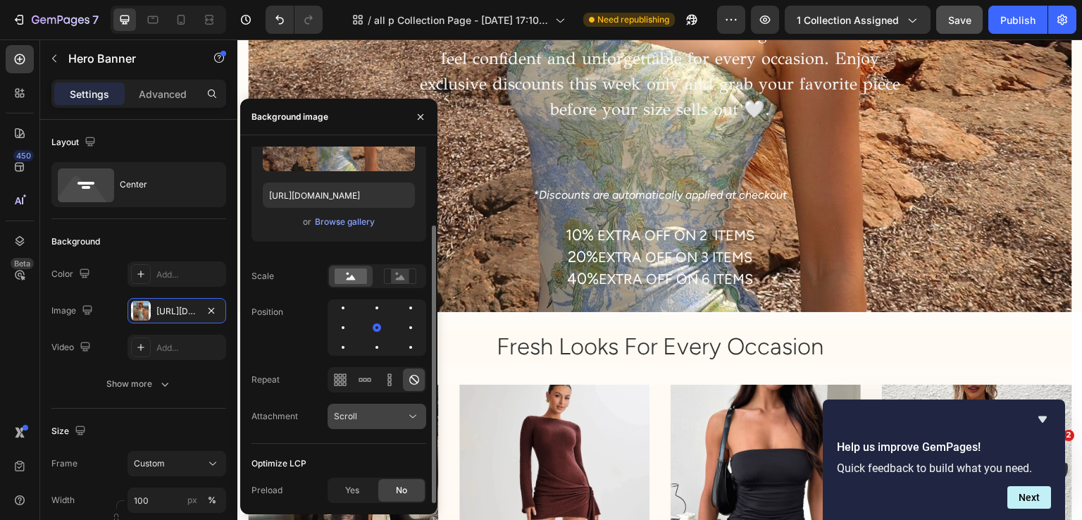
click at [379, 410] on div "Scroll" at bounding box center [370, 416] width 72 height 13
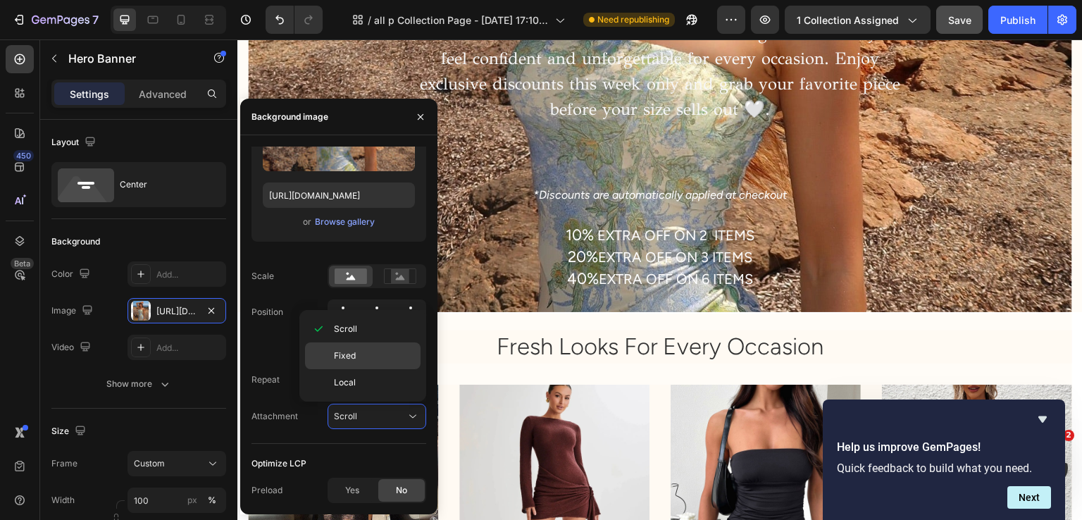
click at [372, 355] on p "Fixed" at bounding box center [374, 355] width 80 height 13
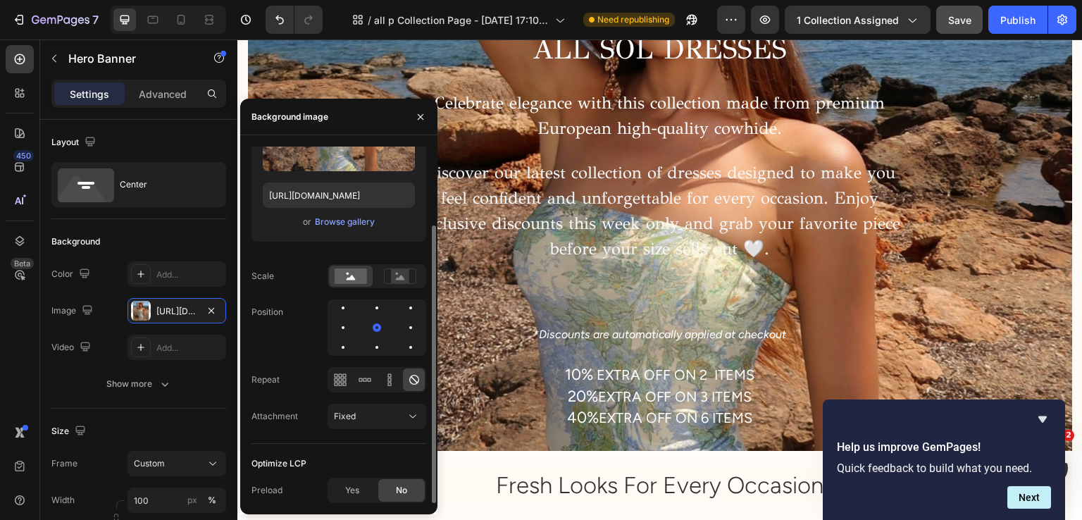
scroll to position [47, 0]
click at [378, 311] on div at bounding box center [376, 307] width 17 height 17
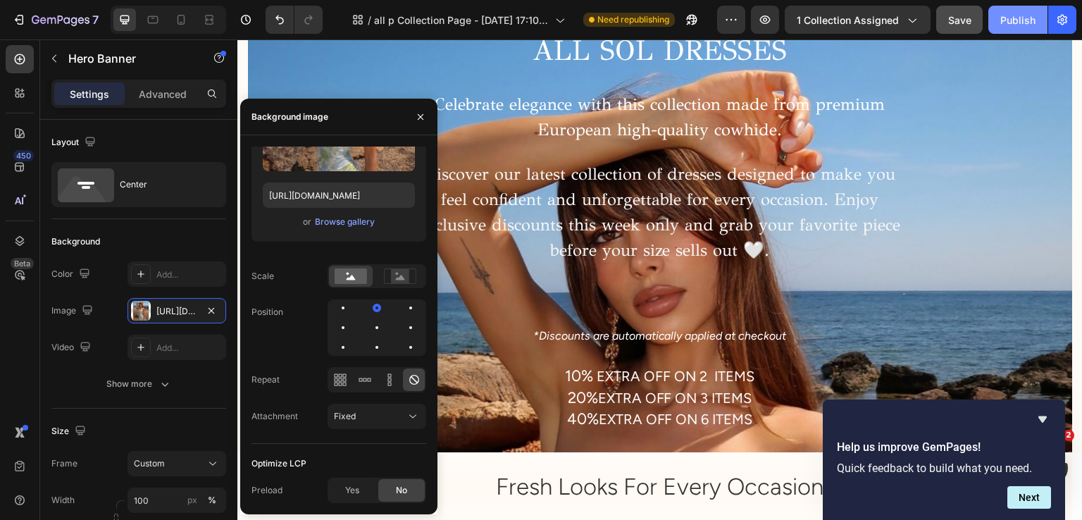
click at [1007, 11] on button "Publish" at bounding box center [1017, 20] width 59 height 28
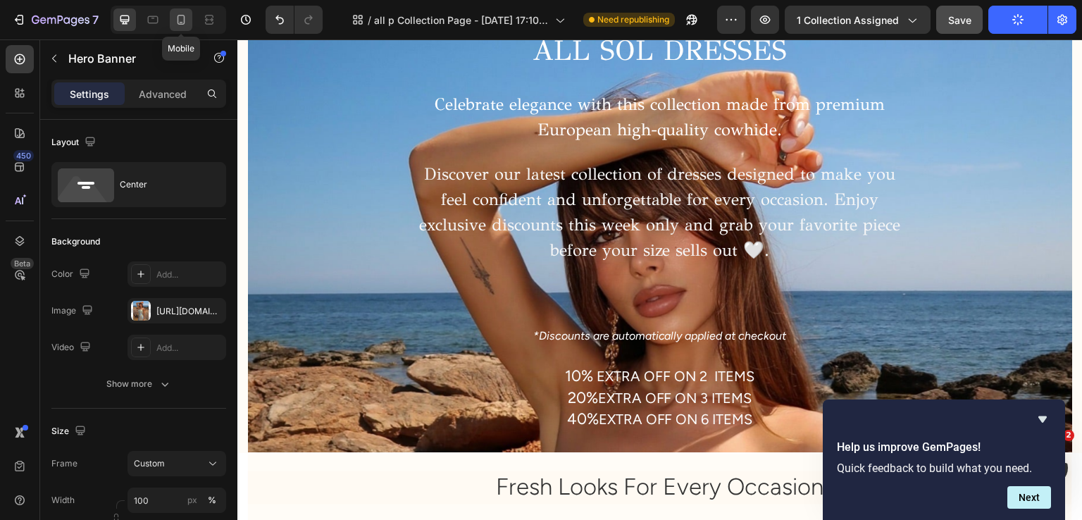
click at [175, 13] on icon at bounding box center [181, 20] width 14 height 14
type input "100 vh"
type input "100%"
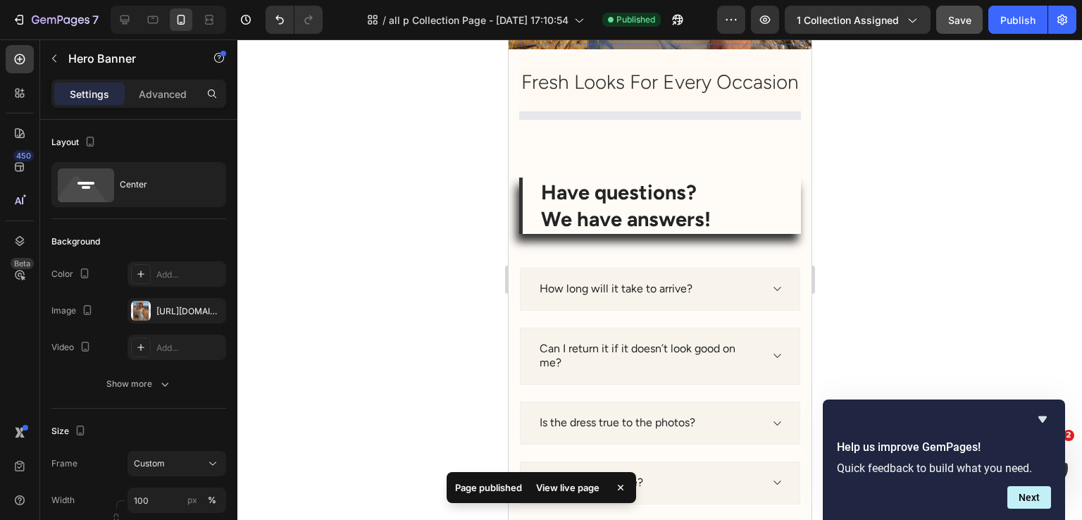
scroll to position [516, 0]
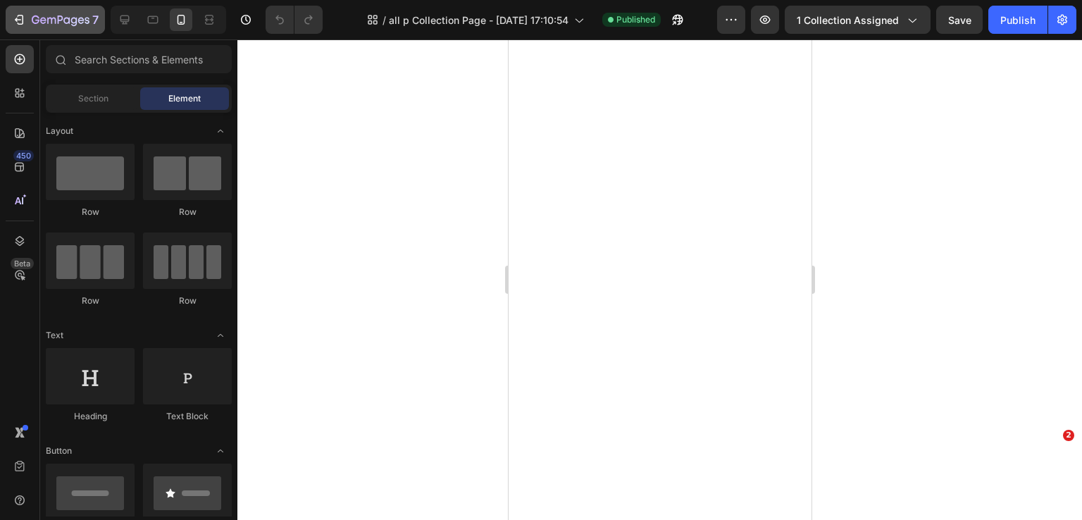
click at [49, 17] on icon "button" at bounding box center [61, 21] width 58 height 12
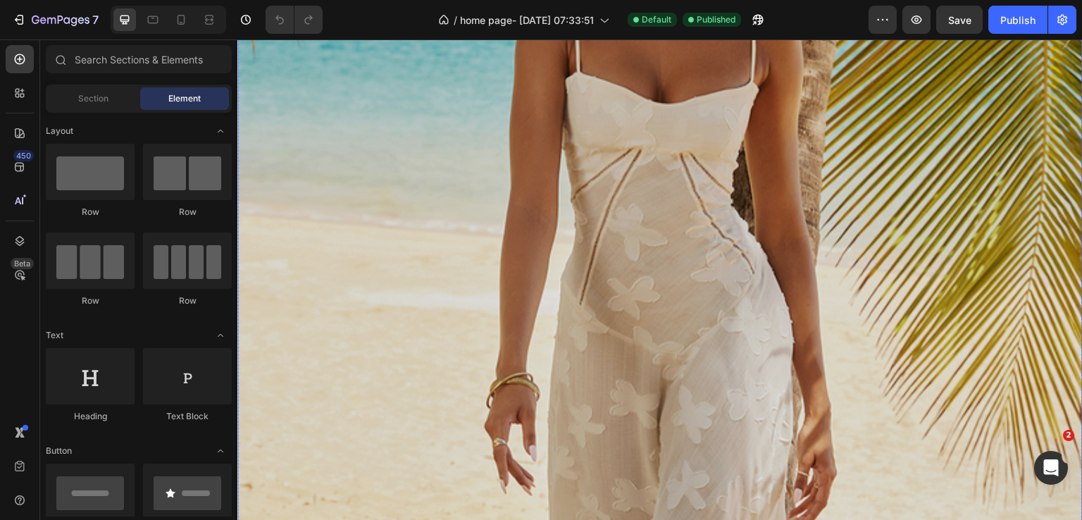
scroll to position [376, 0]
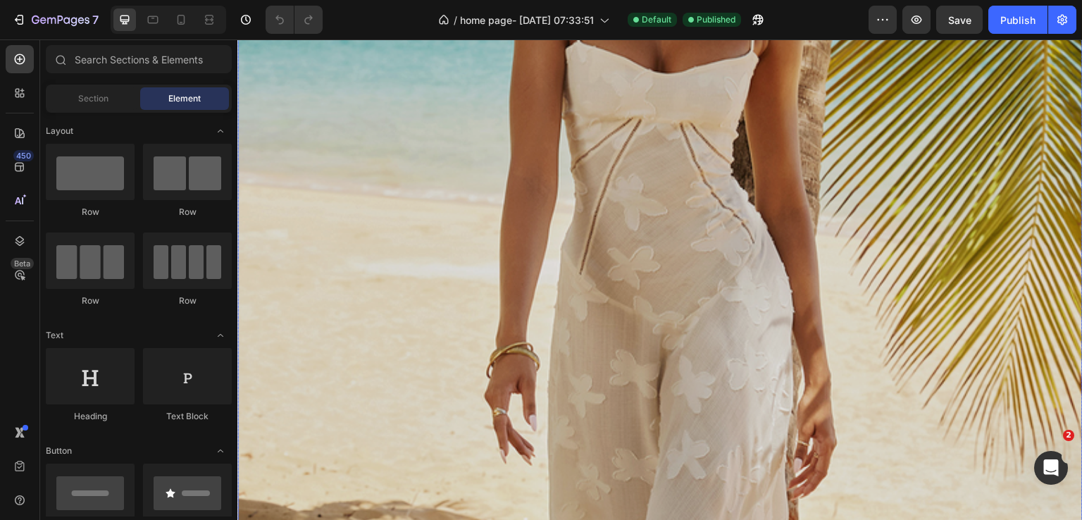
click at [547, 147] on div "Overlay" at bounding box center [659, 328] width 845 height 1270
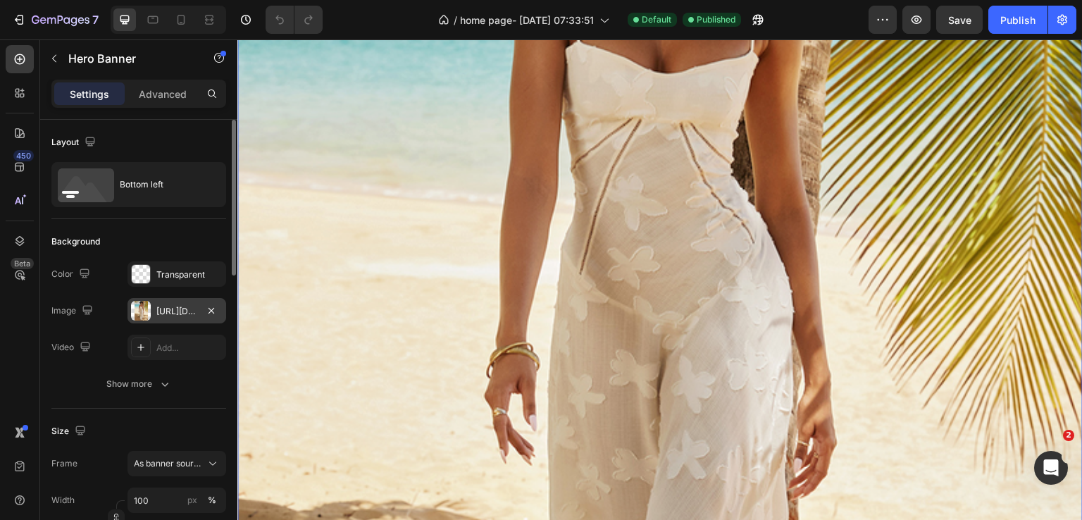
click at [179, 298] on div "[URL][DOMAIN_NAME]" at bounding box center [177, 310] width 99 height 25
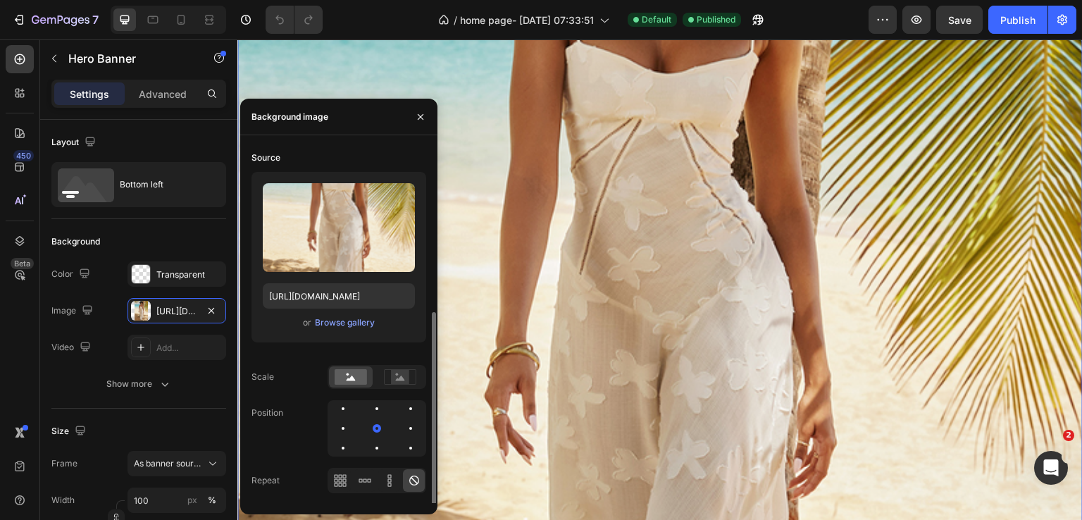
scroll to position [101, 0]
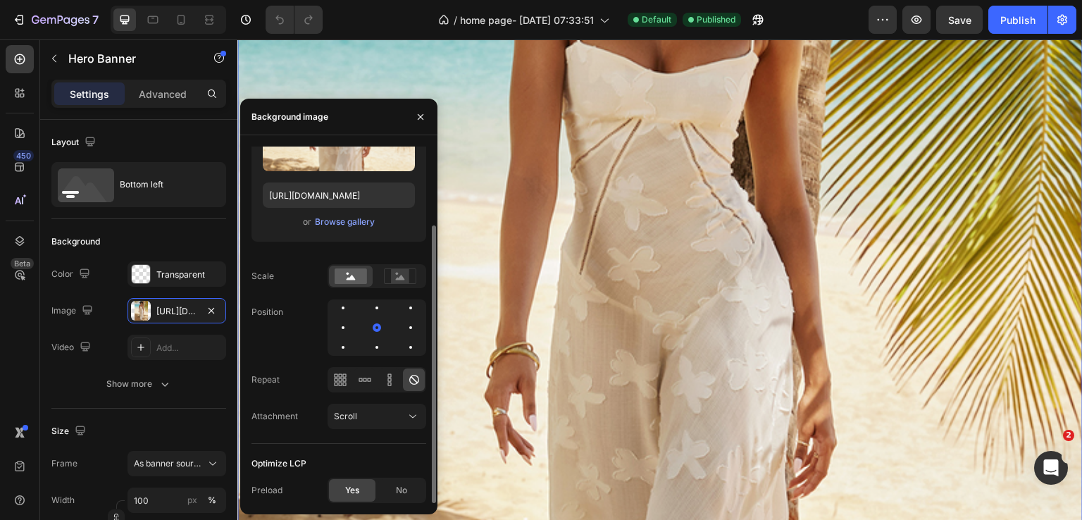
click at [375, 430] on div "Source Upload Image [URL][DOMAIN_NAME] or Browse gallery Scale Position Repeat …" at bounding box center [339, 245] width 175 height 398
click at [375, 426] on button "Scroll" at bounding box center [377, 416] width 99 height 25
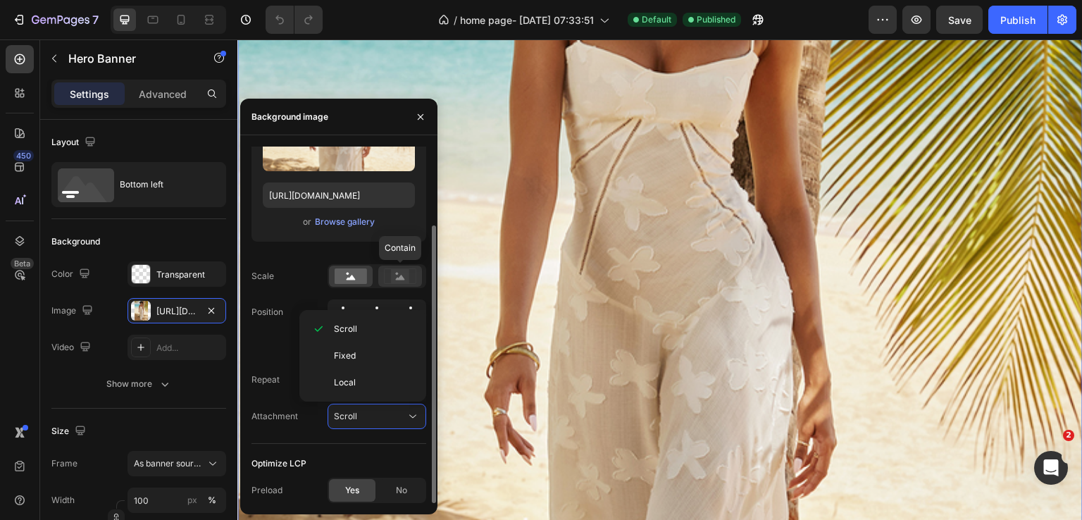
click at [391, 274] on rect at bounding box center [400, 276] width 18 height 14
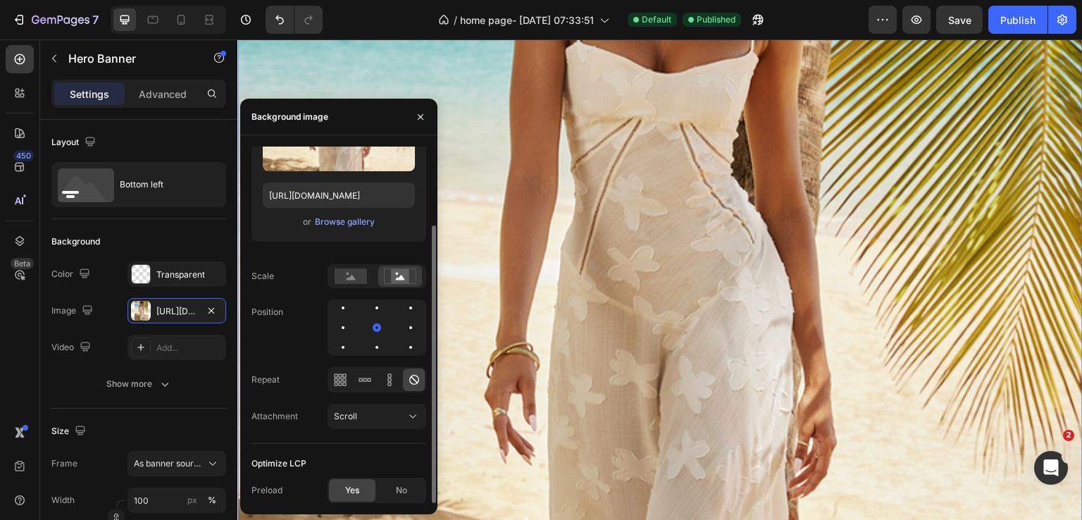
click at [294, 314] on div "Position" at bounding box center [339, 327] width 175 height 56
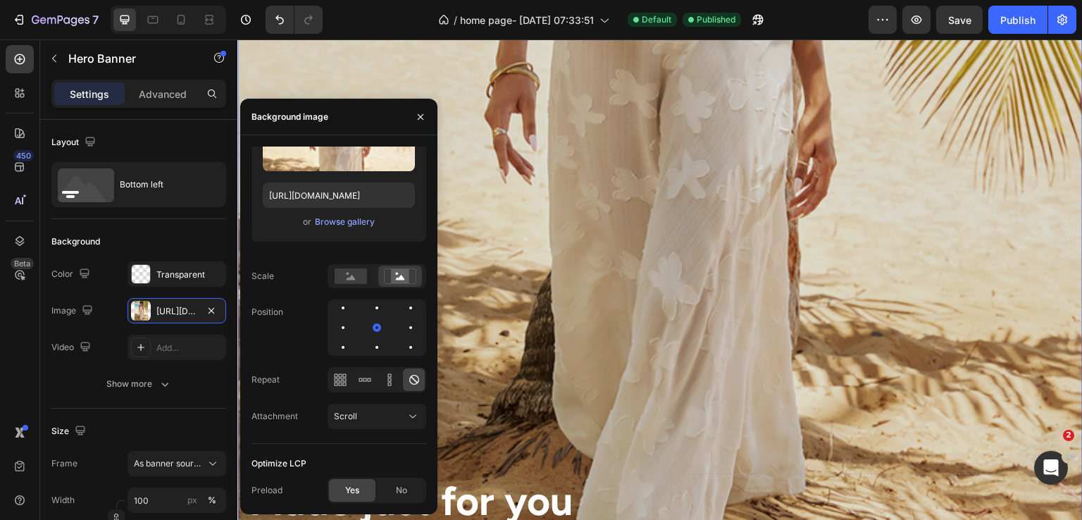
scroll to position [845, 0]
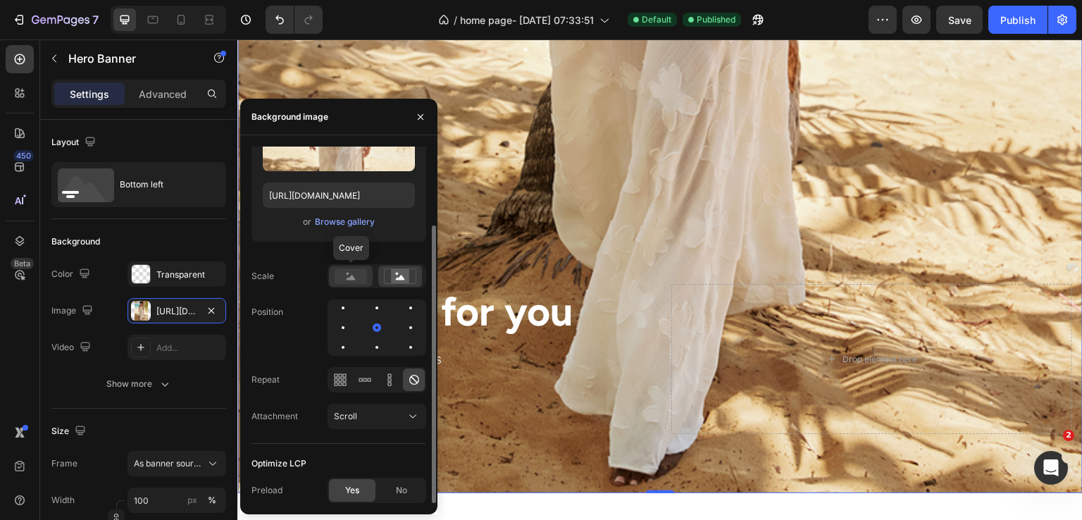
click at [360, 285] on div at bounding box center [351, 276] width 44 height 21
click at [378, 310] on div at bounding box center [376, 307] width 17 height 17
click at [378, 320] on div at bounding box center [376, 327] width 17 height 17
click at [376, 343] on div at bounding box center [376, 347] width 17 height 17
click at [378, 326] on div at bounding box center [376, 327] width 17 height 17
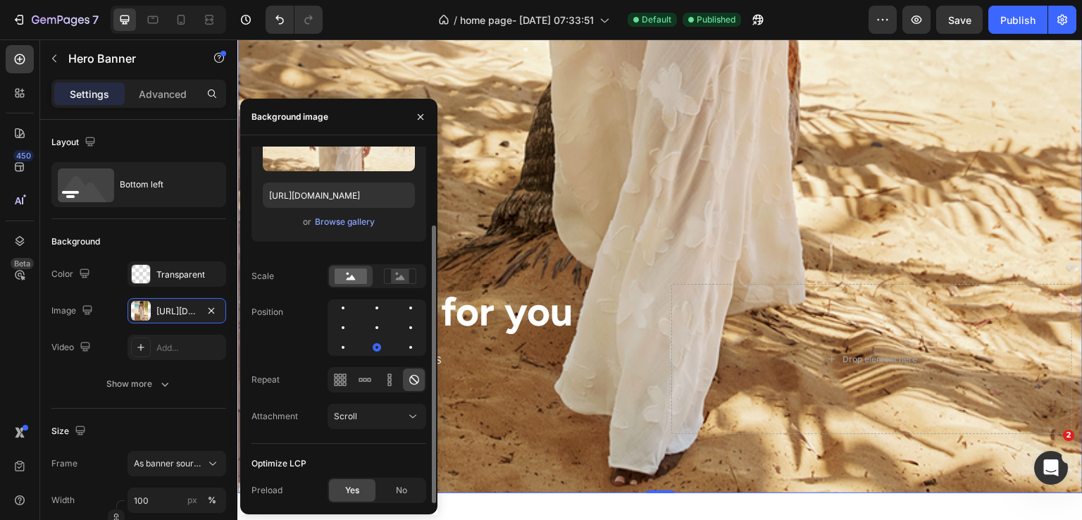
click at [378, 326] on div at bounding box center [377, 327] width 3 height 3
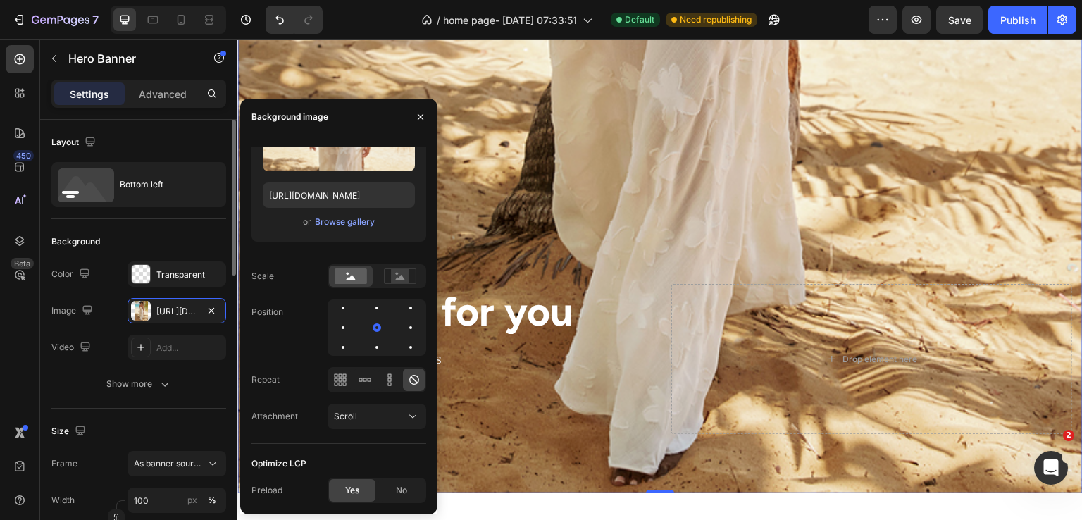
click at [221, 415] on div "Size Frame As banner source Width 100 px % Height px" at bounding box center [138, 485] width 175 height 153
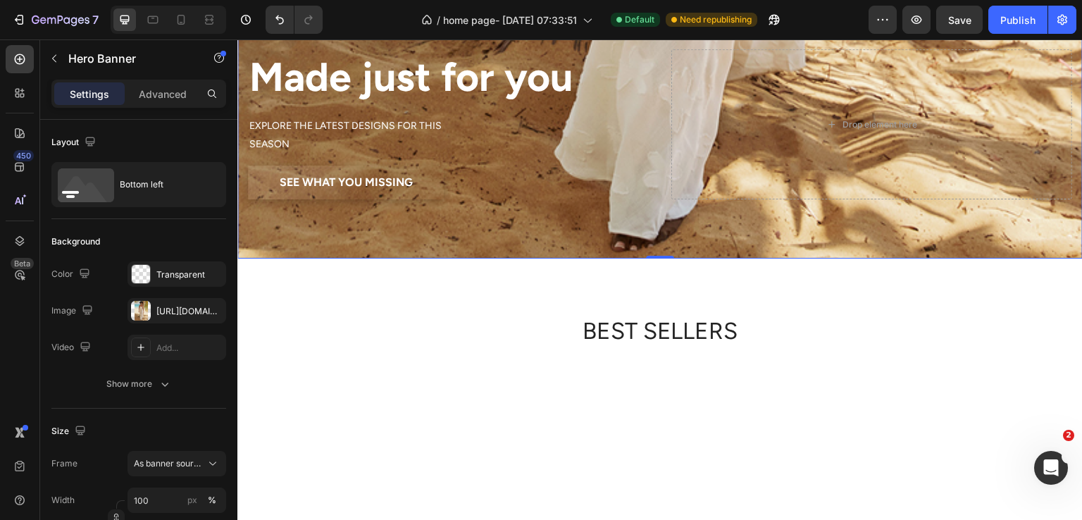
scroll to position [1315, 0]
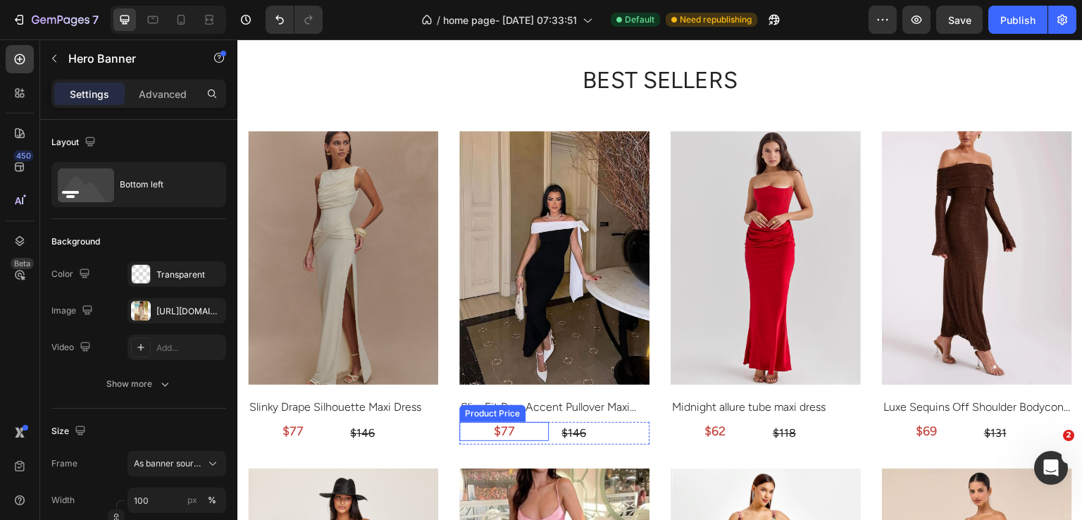
click at [524, 428] on div "$77" at bounding box center [503, 431] width 89 height 19
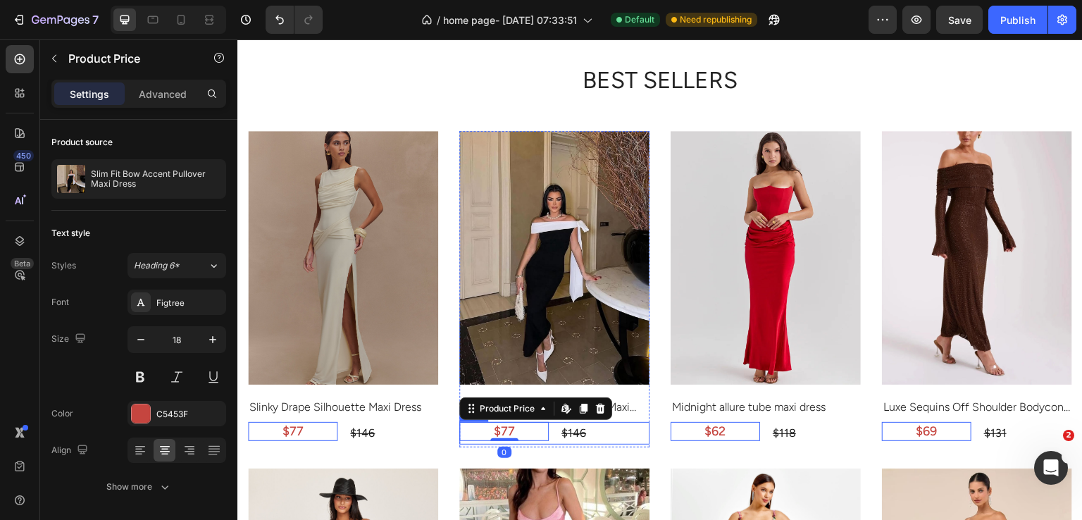
click at [549, 433] on div "$77 Product Price Edit content in Shopify 0 Product Price Edit content in Shopi…" at bounding box center [554, 433] width 190 height 23
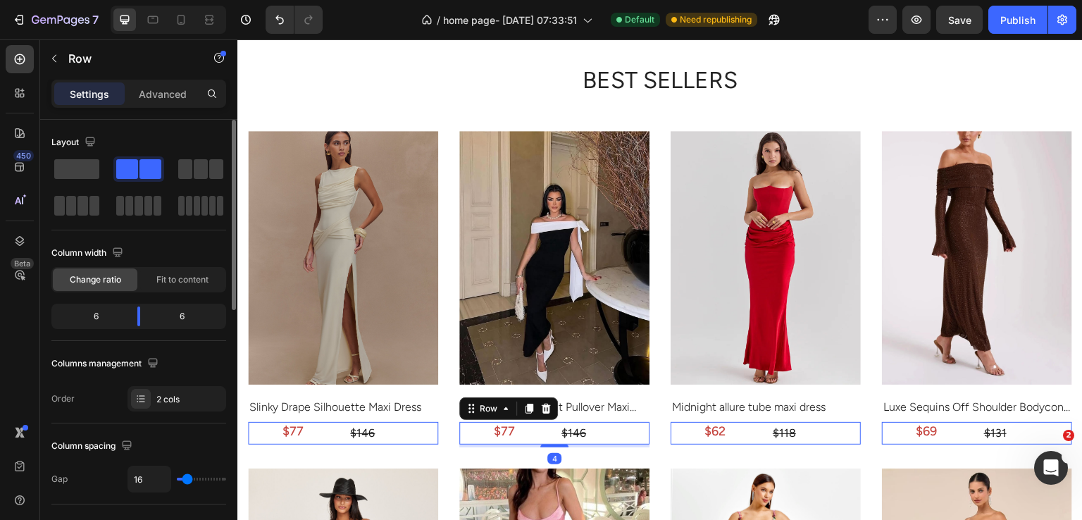
scroll to position [93, 0]
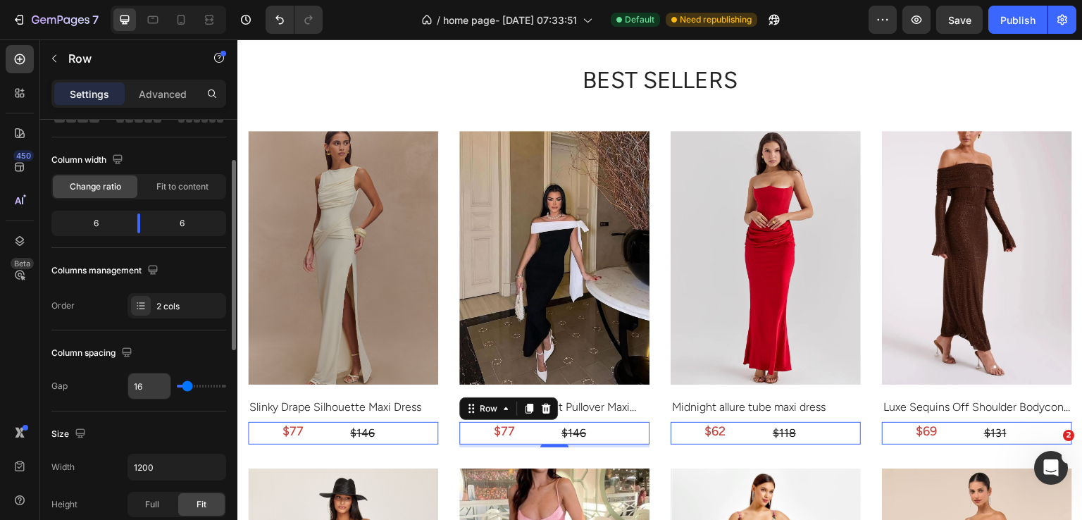
click at [158, 392] on input "16" at bounding box center [149, 385] width 42 height 25
click at [182, 388] on div "16" at bounding box center [177, 386] width 99 height 27
type input "0"
type input "2"
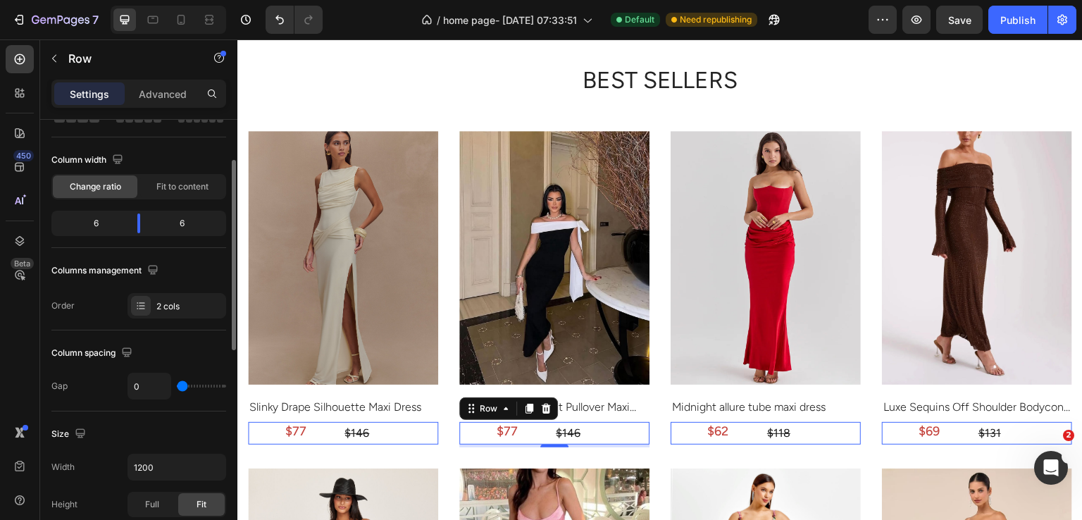
type input "2"
type input "0"
drag, startPoint x: 183, startPoint y: 385, endPoint x: 173, endPoint y: 390, distance: 11.4
type input "0"
click at [177, 388] on input "range" at bounding box center [201, 386] width 49 height 3
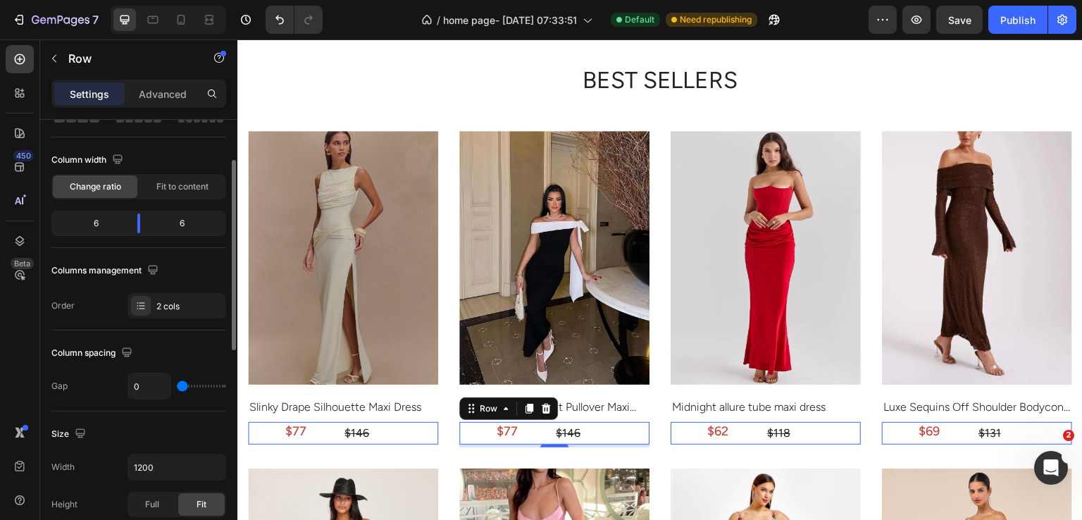
click at [193, 352] on div "Column spacing" at bounding box center [138, 353] width 175 height 23
type input "13"
type input "31"
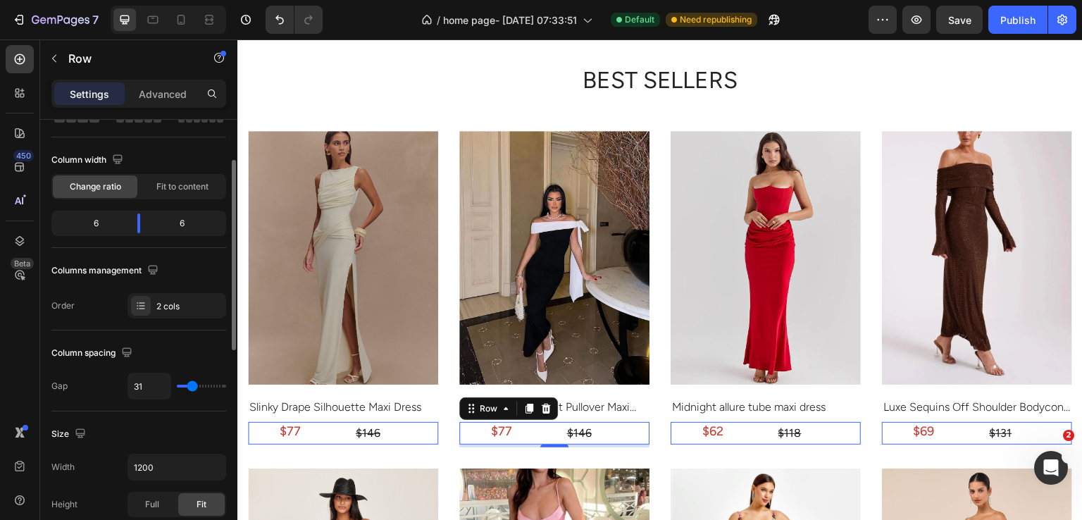
type input "32"
type input "36"
type input "57"
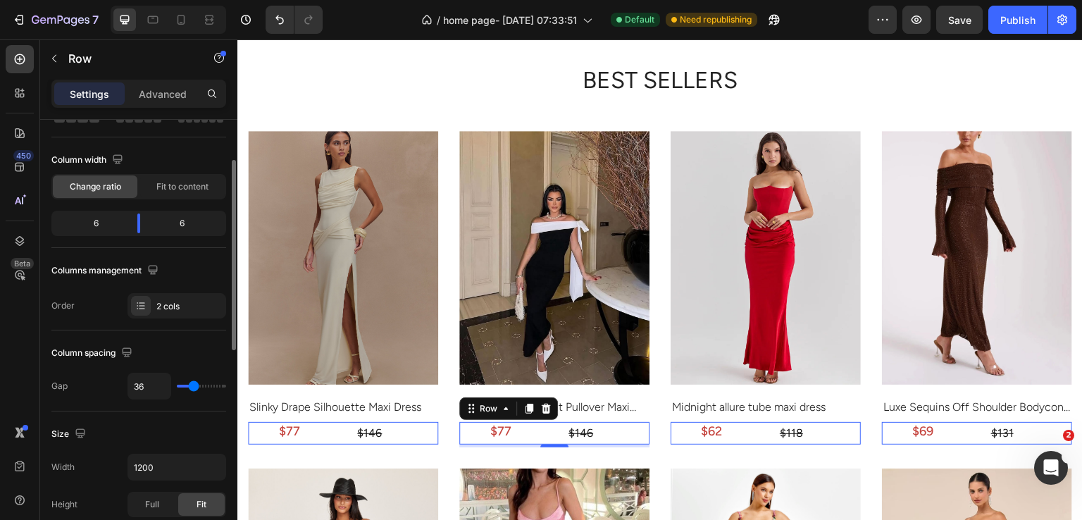
type input "57"
type input "70"
type input "79"
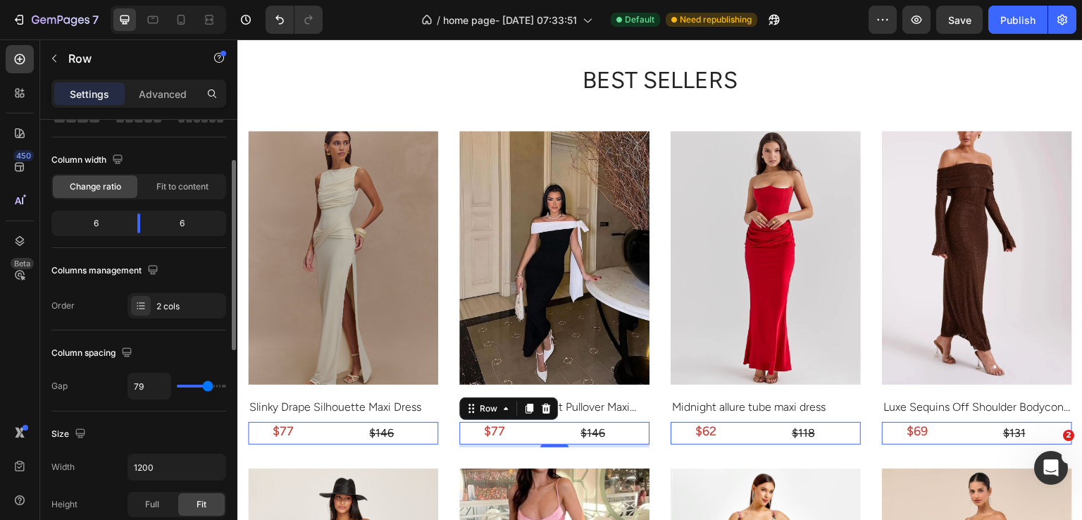
type input "88"
type input "91"
type input "89"
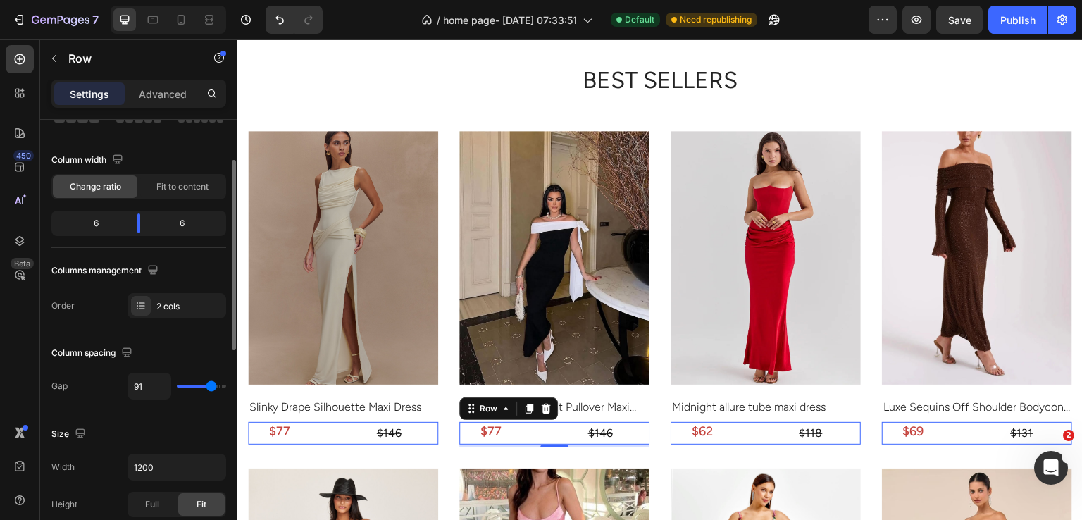
type input "89"
type input "61"
type input "0"
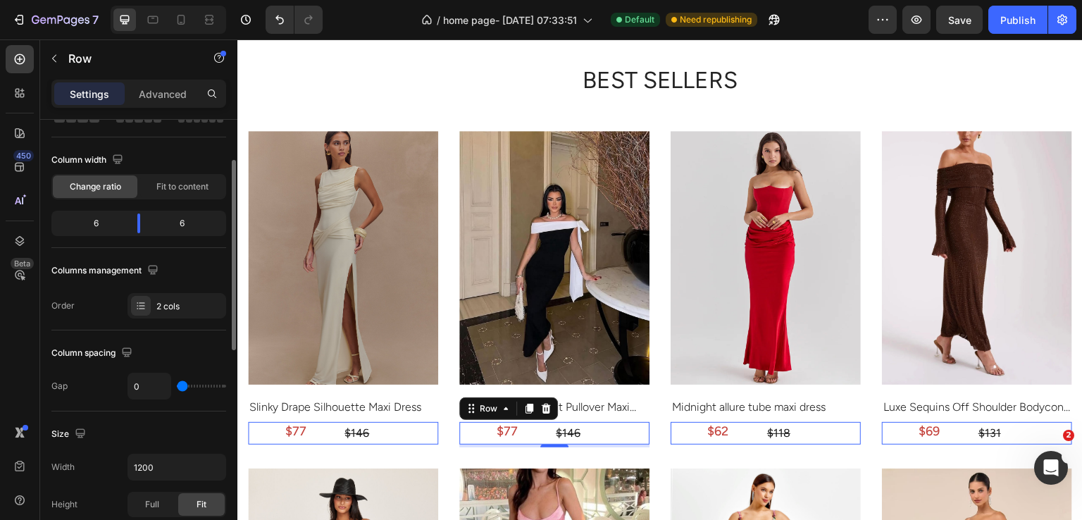
drag, startPoint x: 186, startPoint y: 384, endPoint x: 145, endPoint y: 378, distance: 41.3
click at [177, 385] on input "range" at bounding box center [201, 386] width 49 height 3
click at [185, 188] on span "Fit to content" at bounding box center [182, 186] width 52 height 13
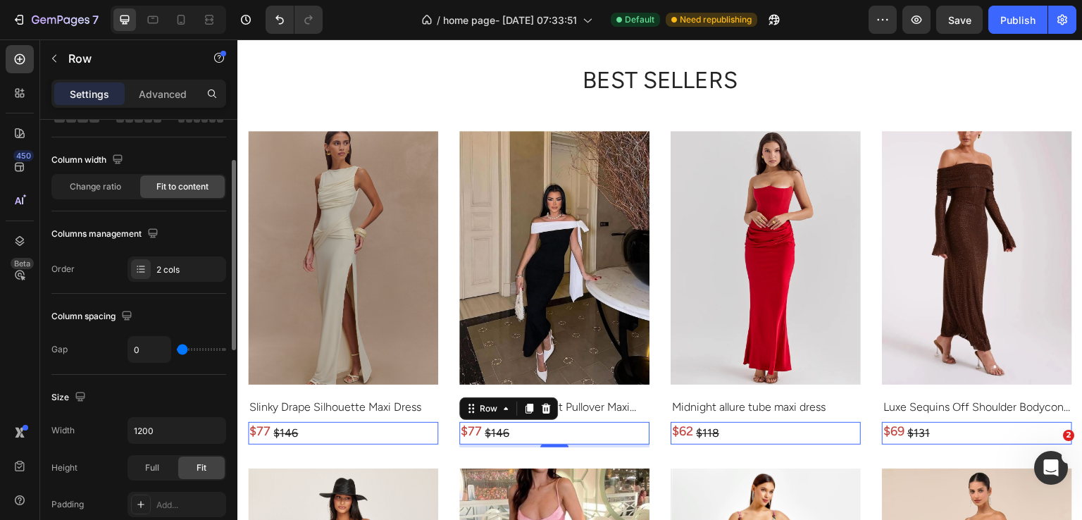
type input "24"
type input "29"
type input "16"
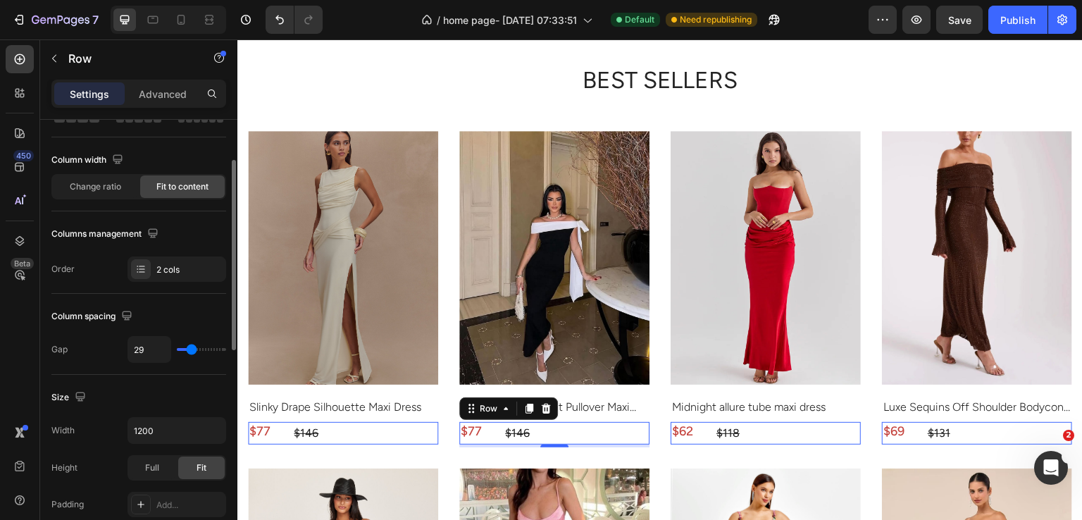
type input "16"
type input "6"
type input "8"
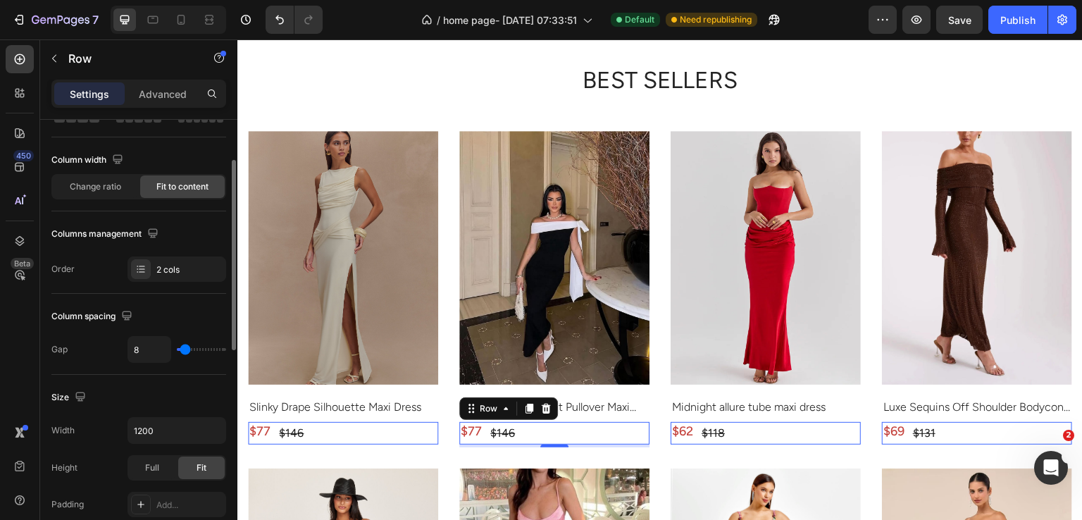
click at [185, 350] on input "range" at bounding box center [201, 349] width 49 height 3
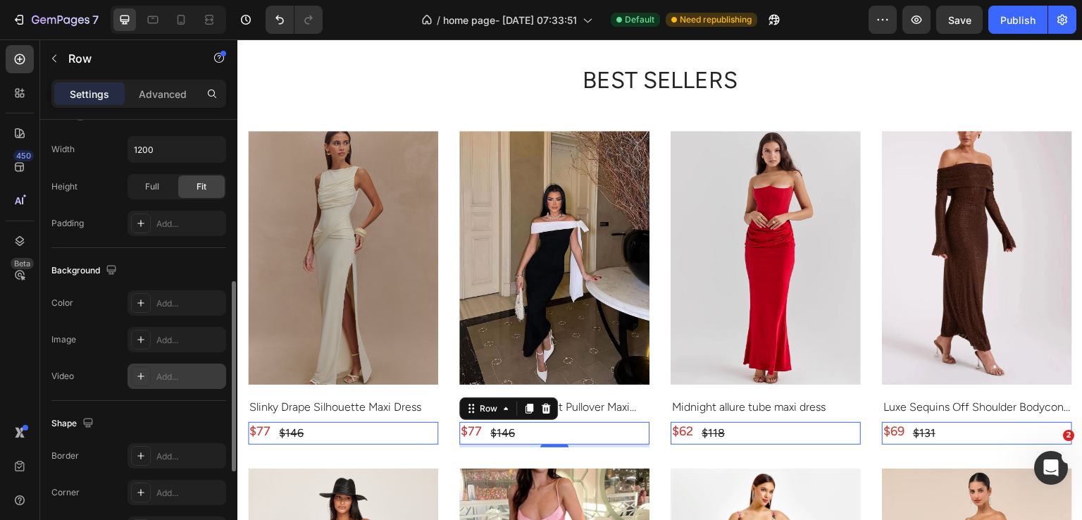
scroll to position [578, 0]
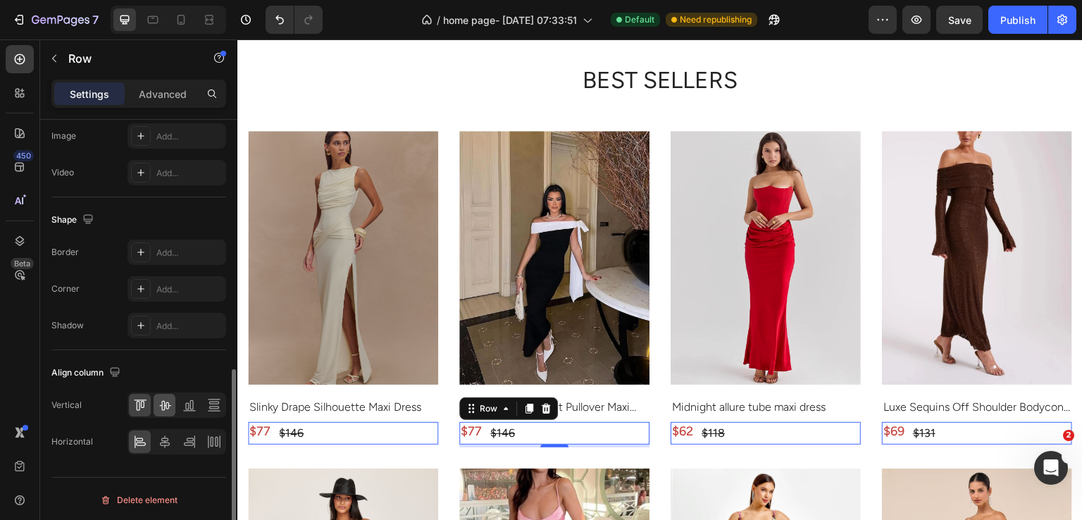
click at [168, 399] on icon at bounding box center [165, 405] width 14 height 14
click at [164, 450] on div at bounding box center [165, 441] width 22 height 23
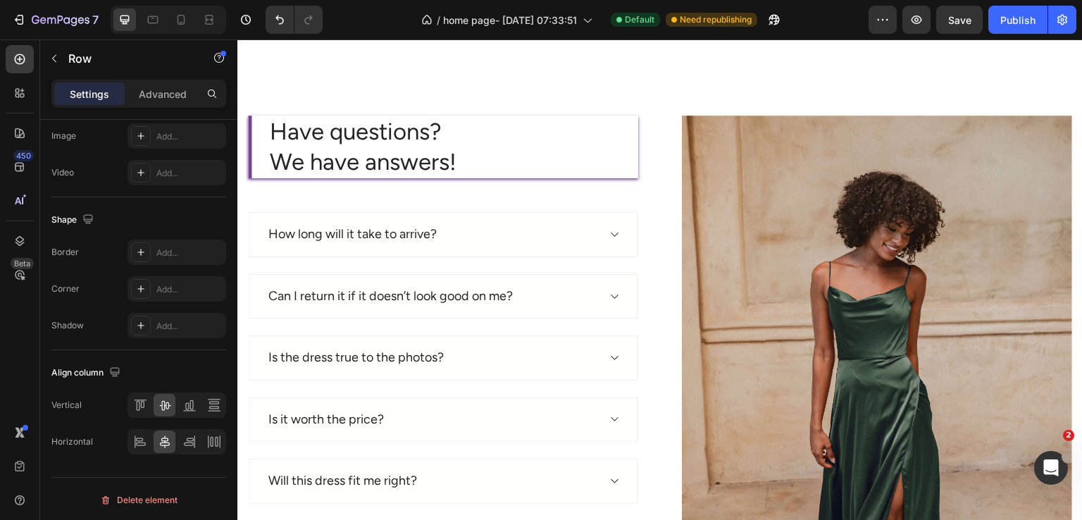
scroll to position [4462, 0]
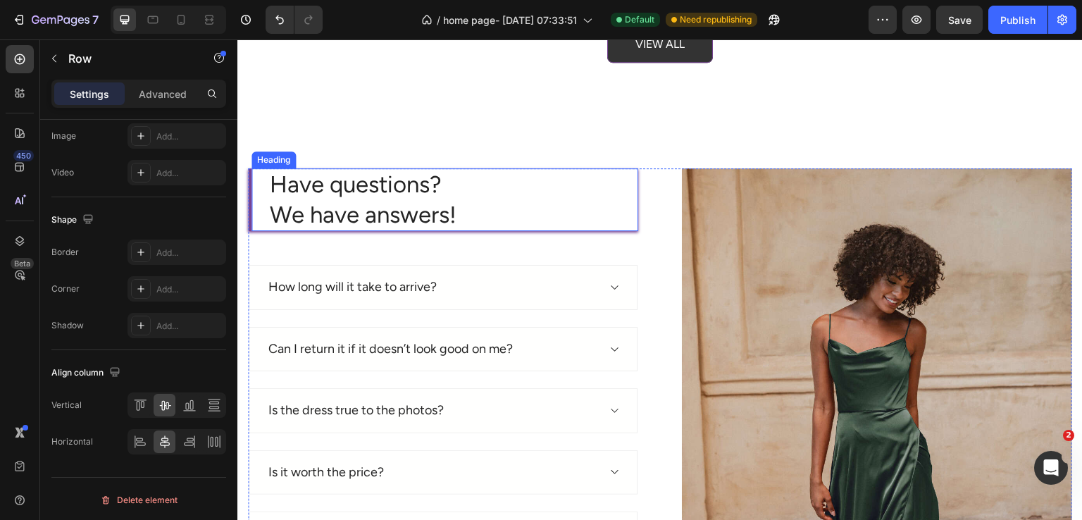
click at [485, 198] on p "Have questions? We have answers!" at bounding box center [453, 200] width 367 height 61
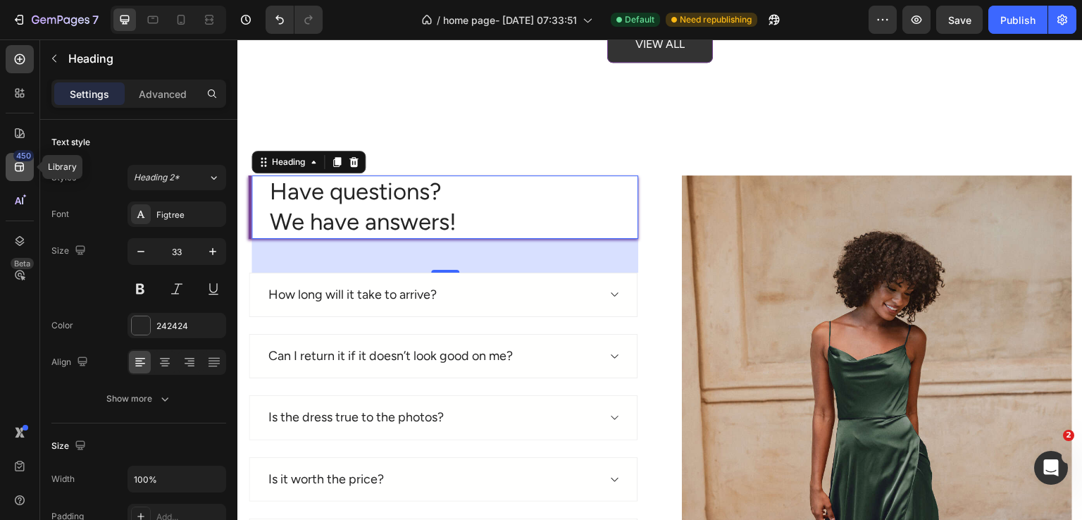
click at [31, 152] on div "450" at bounding box center [23, 155] width 20 height 11
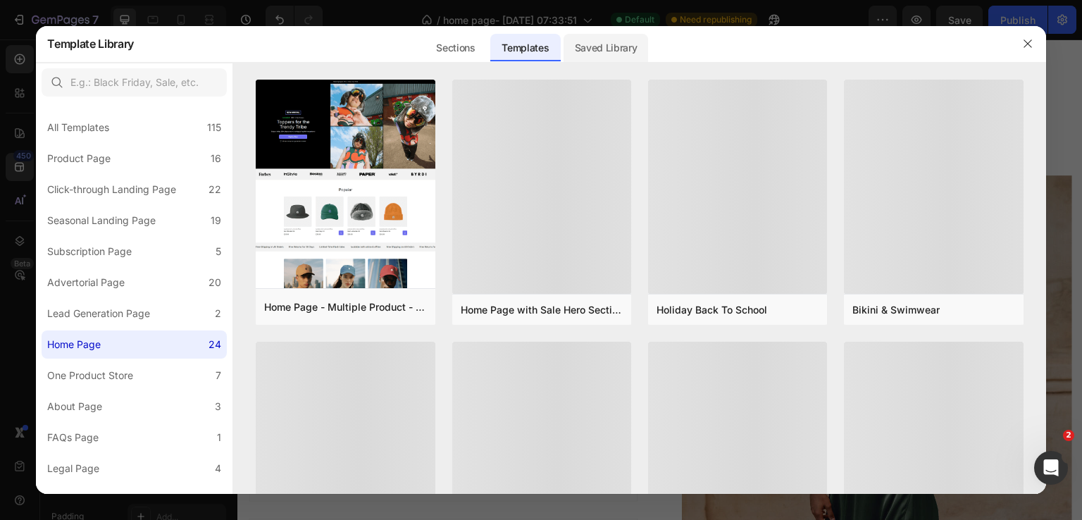
click at [615, 51] on div "Saved Library" at bounding box center [606, 48] width 85 height 28
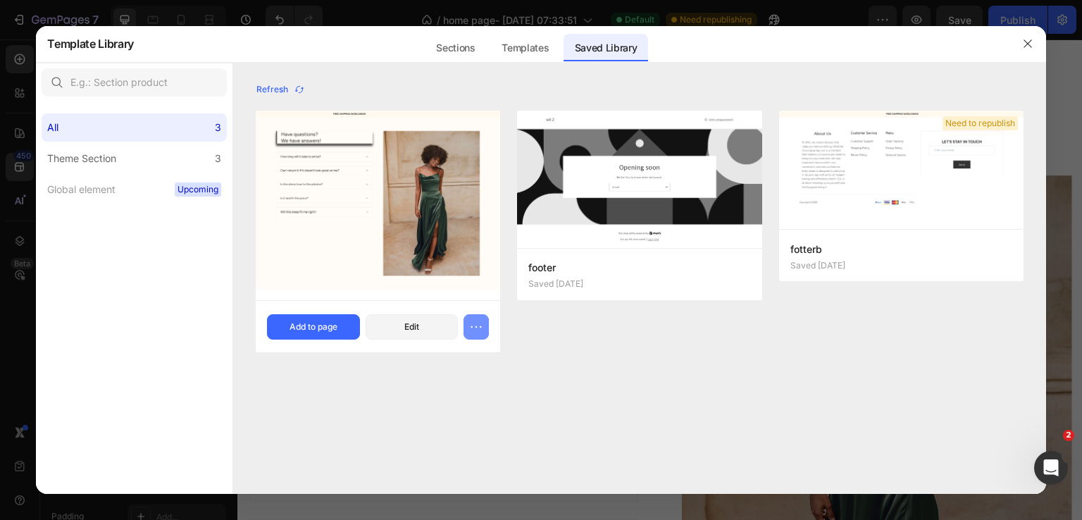
click at [466, 328] on button "button" at bounding box center [476, 326] width 25 height 25
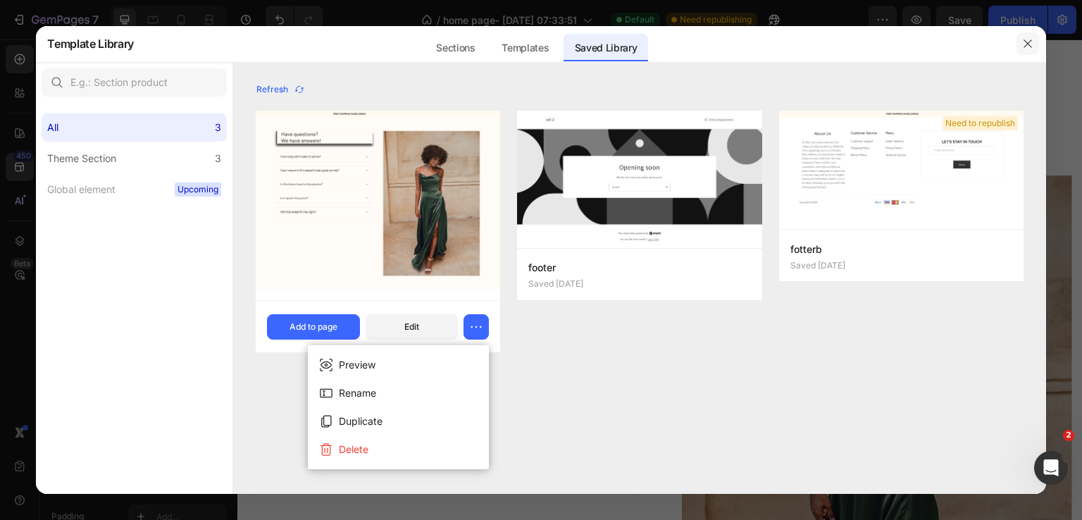
click at [1031, 41] on icon "button" at bounding box center [1028, 44] width 8 height 8
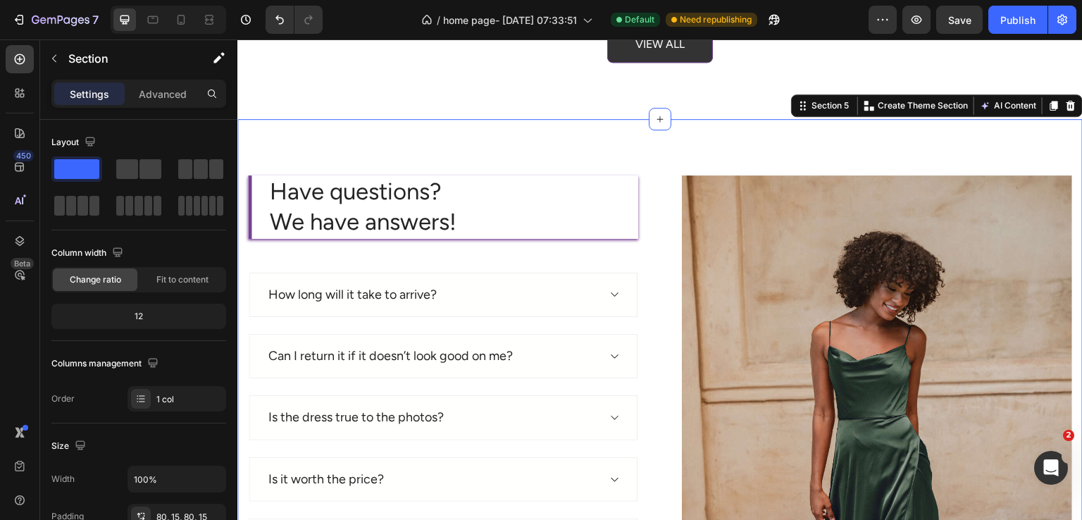
click at [512, 139] on div "Have questions? We have answers! Heading How long will it take to arrive? Can I…" at bounding box center [659, 468] width 845 height 698
click at [1067, 101] on icon at bounding box center [1071, 106] width 9 height 10
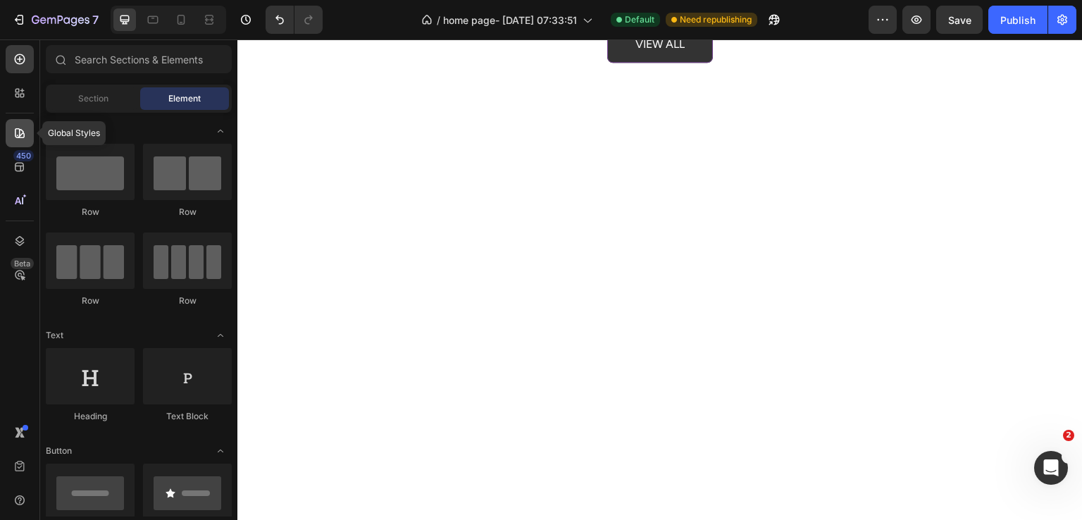
click at [16, 139] on icon at bounding box center [20, 133] width 14 height 14
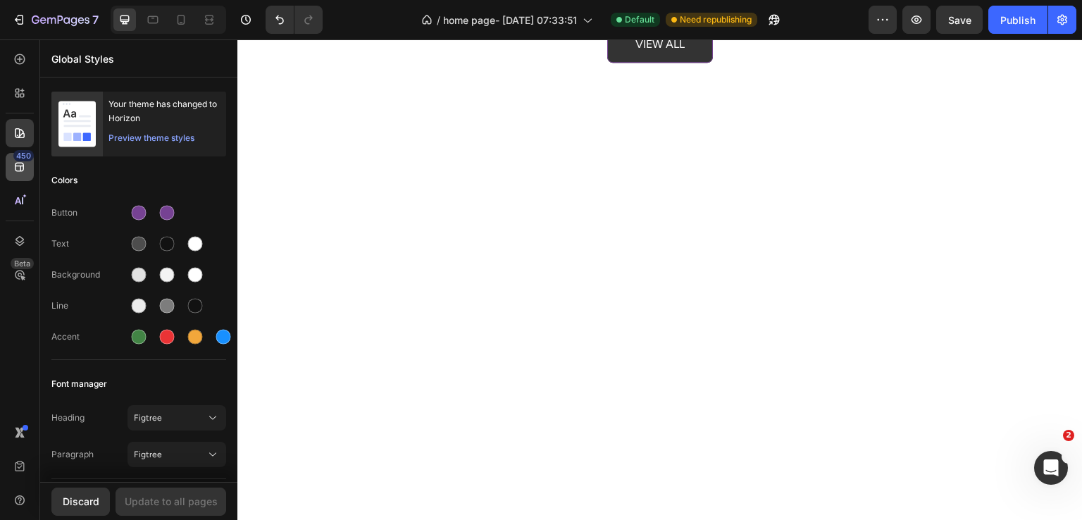
click at [16, 163] on icon at bounding box center [19, 167] width 9 height 9
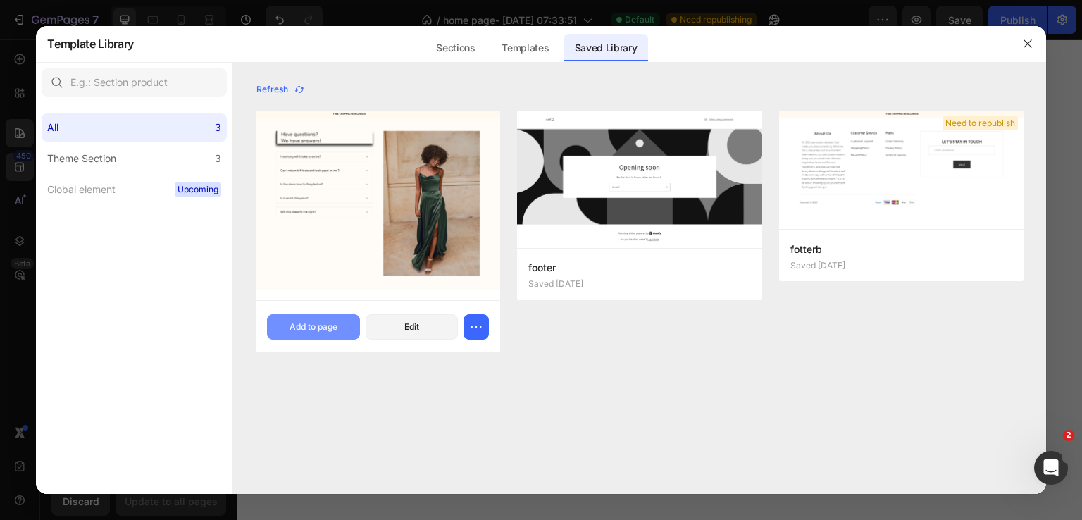
click at [319, 335] on button "Add to page" at bounding box center [313, 326] width 93 height 25
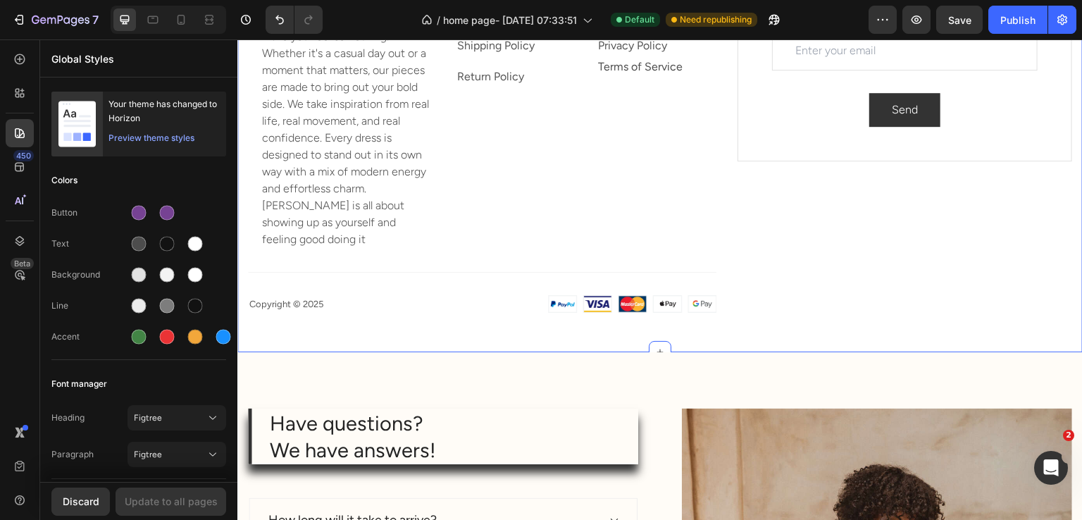
scroll to position [4759, 0]
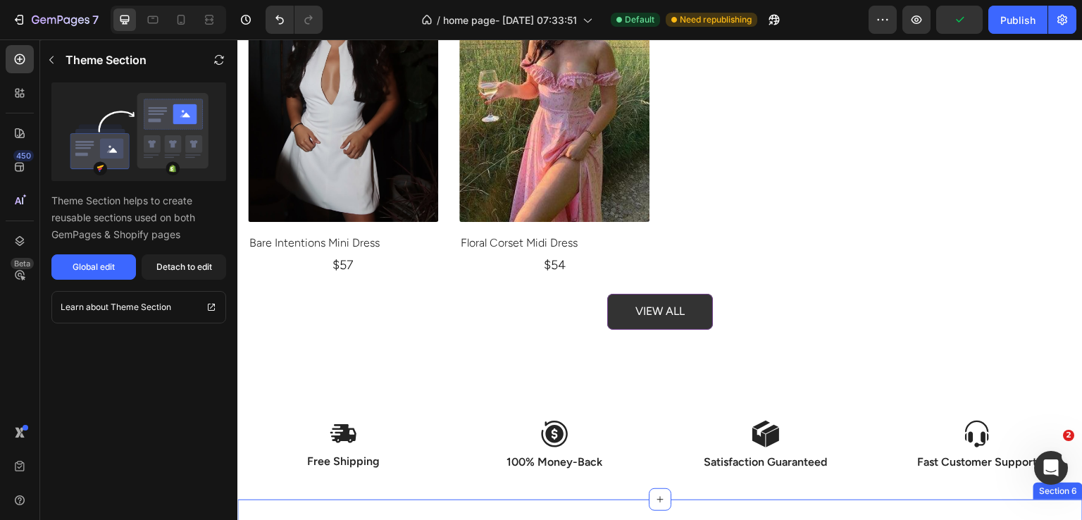
scroll to position [4054, 0]
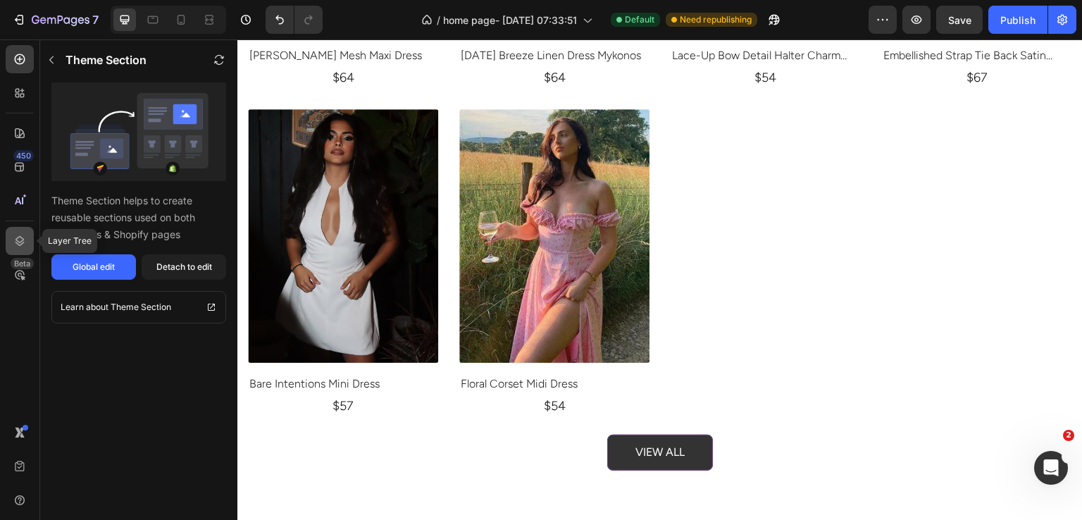
click at [23, 237] on icon at bounding box center [20, 241] width 14 height 14
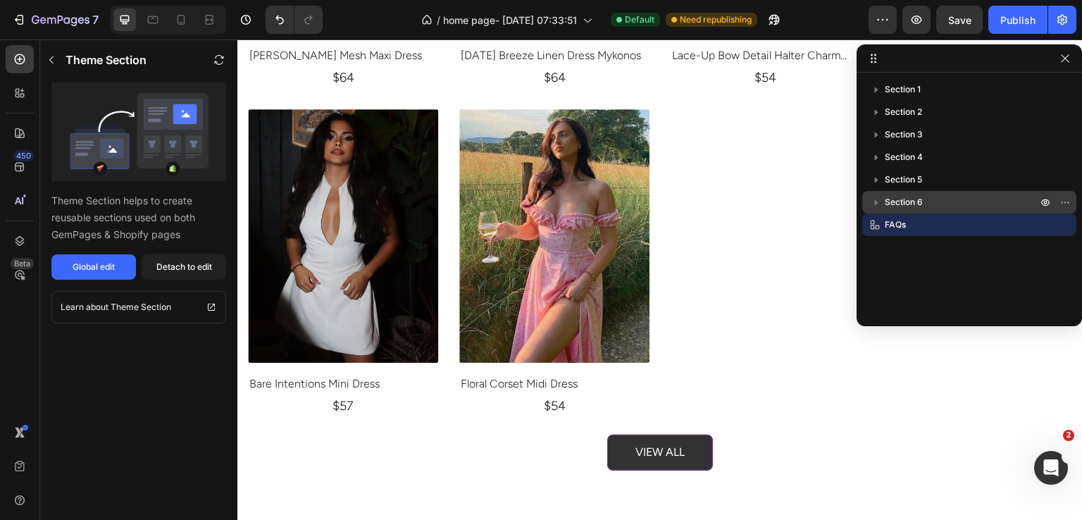
drag, startPoint x: 867, startPoint y: 225, endPoint x: 867, endPoint y: 198, distance: 26.8
click at [867, 198] on div "Section 1 Section 2 Section 3 Section 4 Section 5 Section 6 FAQs" at bounding box center [969, 194] width 225 height 233
click at [877, 225] on icon at bounding box center [875, 225] width 14 height 14
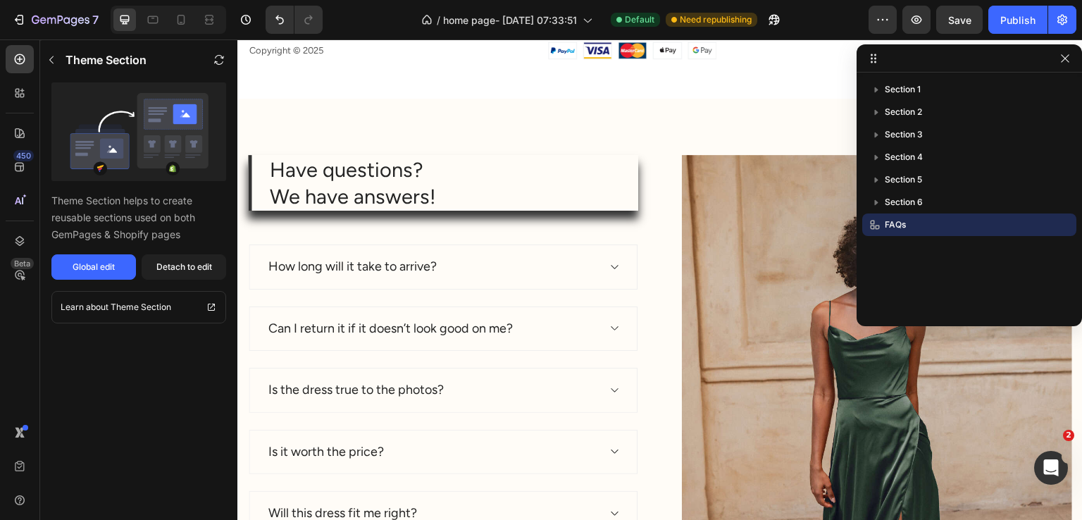
scroll to position [5039, 0]
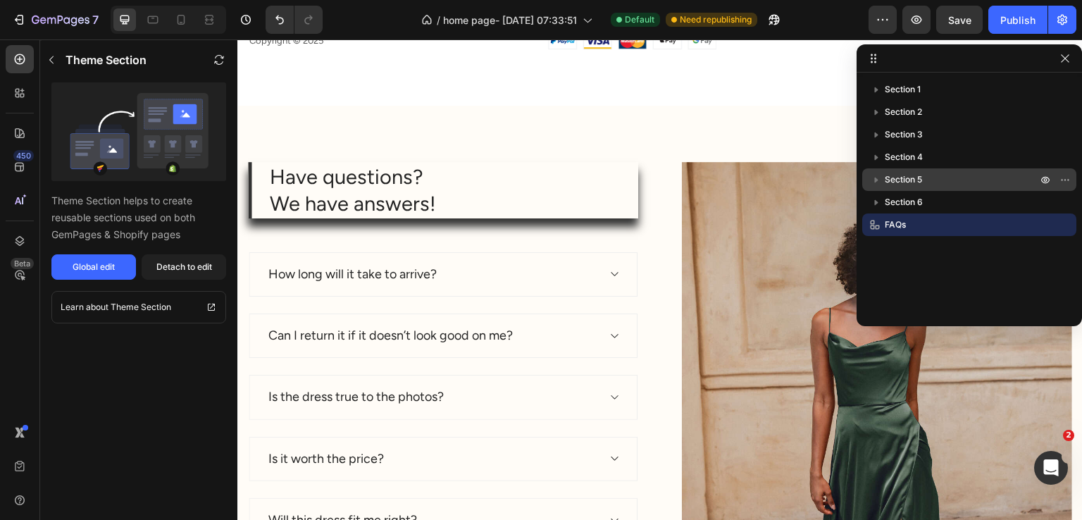
drag, startPoint x: 877, startPoint y: 225, endPoint x: 879, endPoint y: 179, distance: 45.8
click at [879, 179] on div "Section 1 Section 2 Section 3 Section 4 Section 5 Section 6 FAQs" at bounding box center [969, 194] width 225 height 233
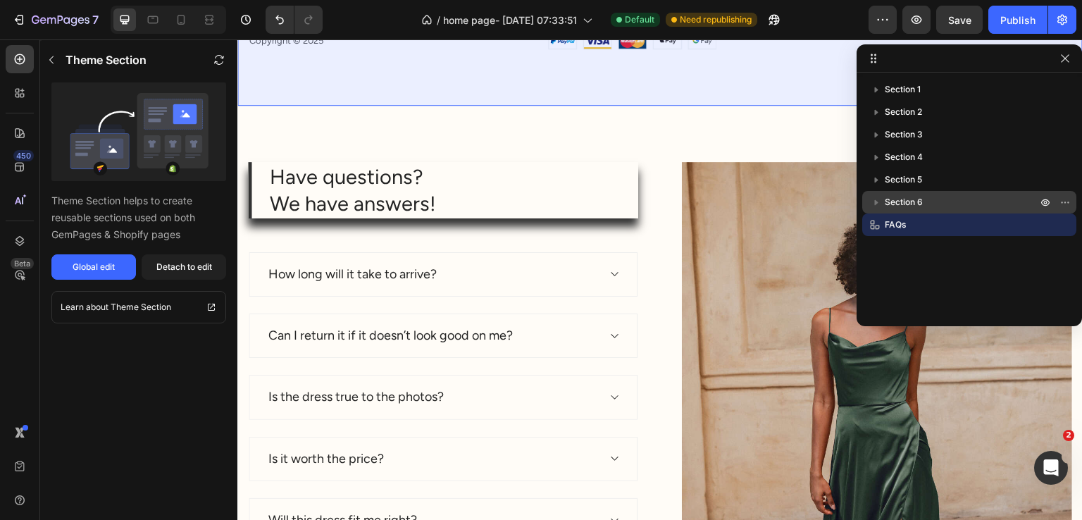
drag, startPoint x: 919, startPoint y: 229, endPoint x: 918, endPoint y: 195, distance: 33.8
click at [918, 195] on div "Section 1 Section 2 Section 3 Section 4 Section 5 Section 6 FAQs" at bounding box center [969, 194] width 225 height 233
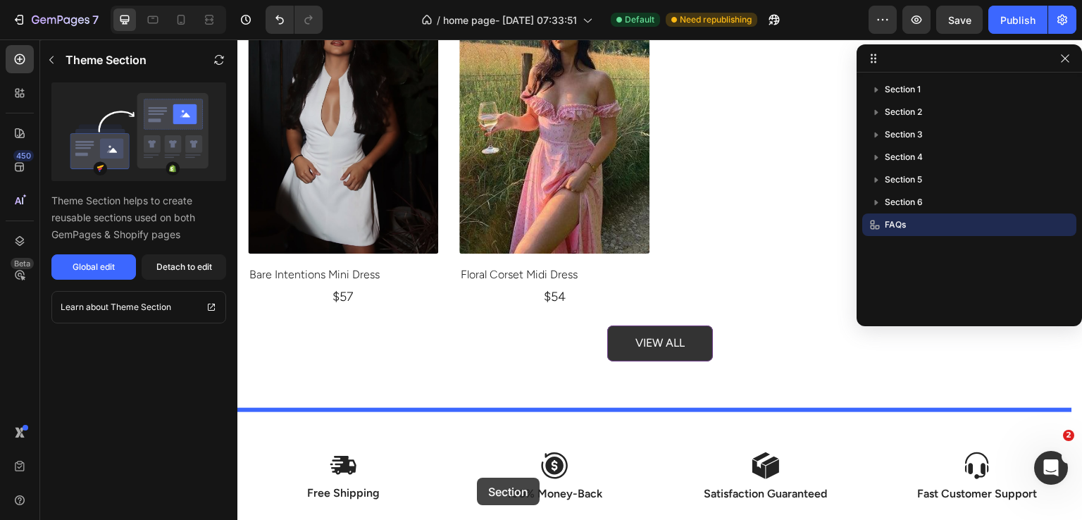
scroll to position [4189, 0]
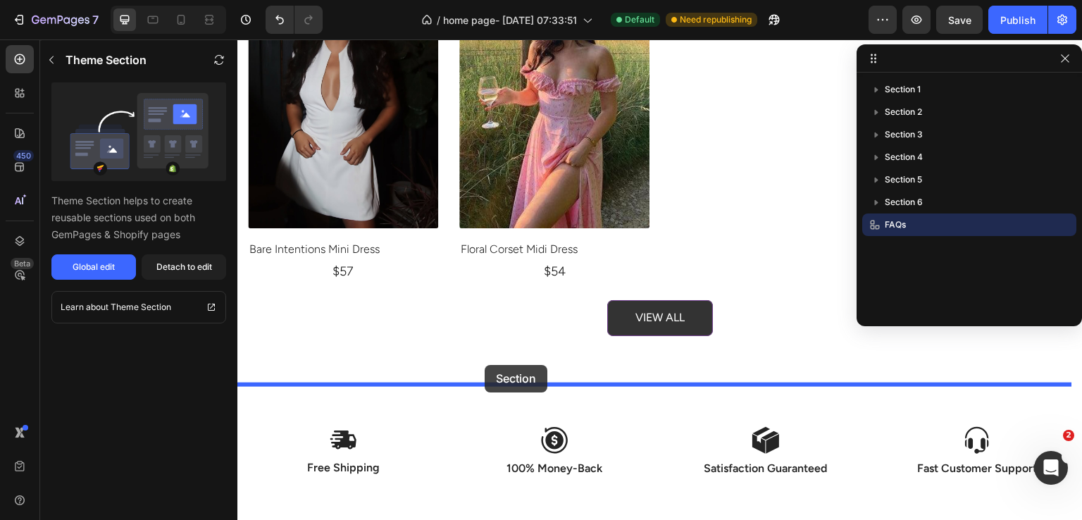
drag, startPoint x: 612, startPoint y: 150, endPoint x: 485, endPoint y: 365, distance: 249.9
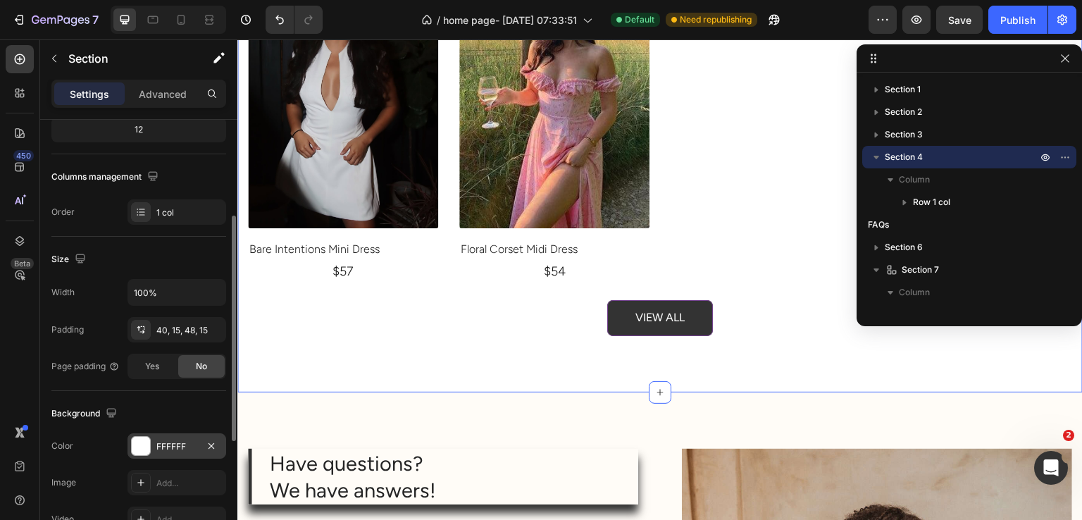
drag, startPoint x: 155, startPoint y: 464, endPoint x: 162, endPoint y: 454, distance: 11.6
click at [156, 464] on div "The changes might be hidden by the video. Color FFFFFF Image Add... Video Add..." at bounding box center [138, 482] width 175 height 99
click at [162, 454] on div "FFFFFF" at bounding box center [177, 445] width 99 height 25
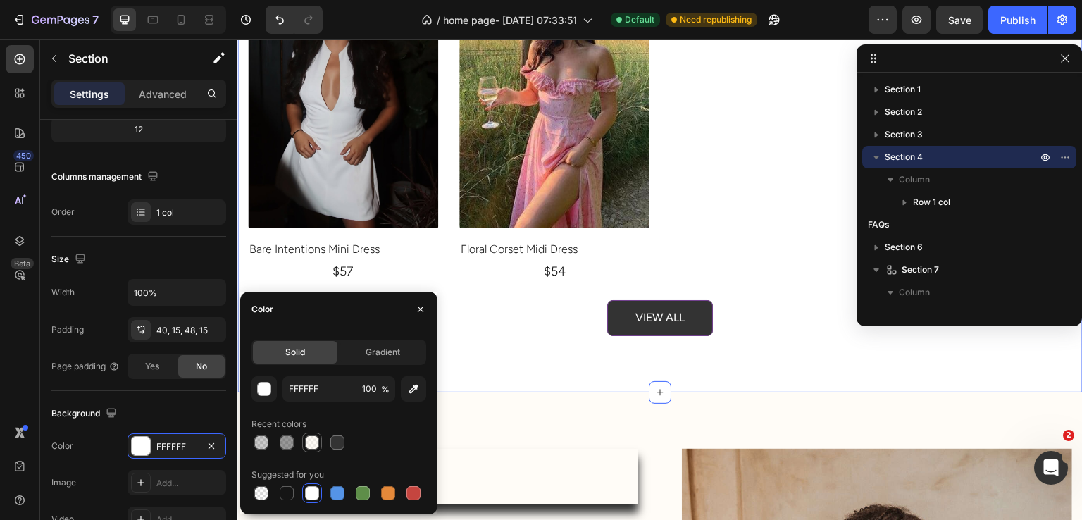
click at [308, 449] on div at bounding box center [312, 442] width 14 height 14
type input "FFF9F0"
type input "50"
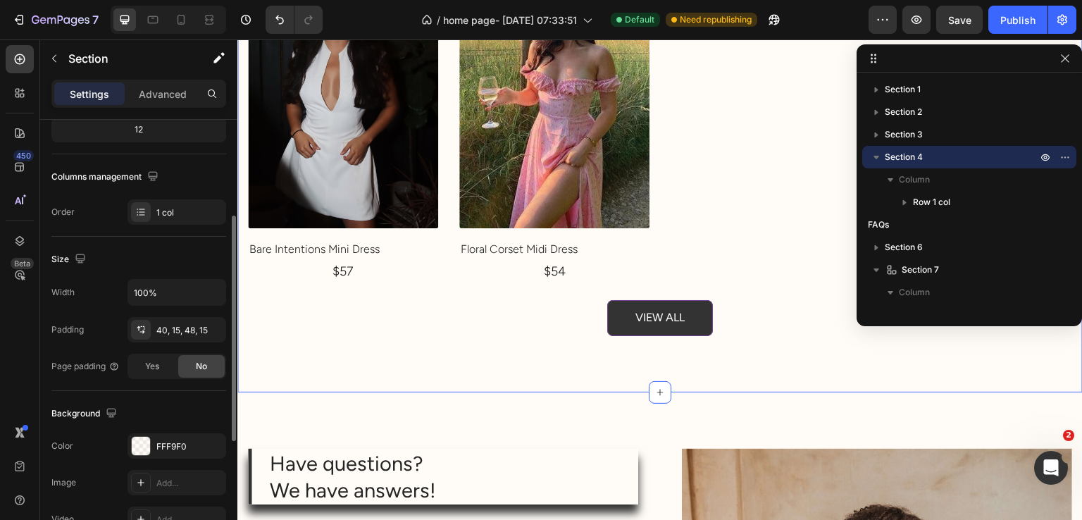
drag, startPoint x: 148, startPoint y: 411, endPoint x: 211, endPoint y: 413, distance: 63.4
click at [149, 411] on div "Background" at bounding box center [138, 413] width 175 height 23
click at [1069, 62] on icon "button" at bounding box center [1065, 58] width 8 height 8
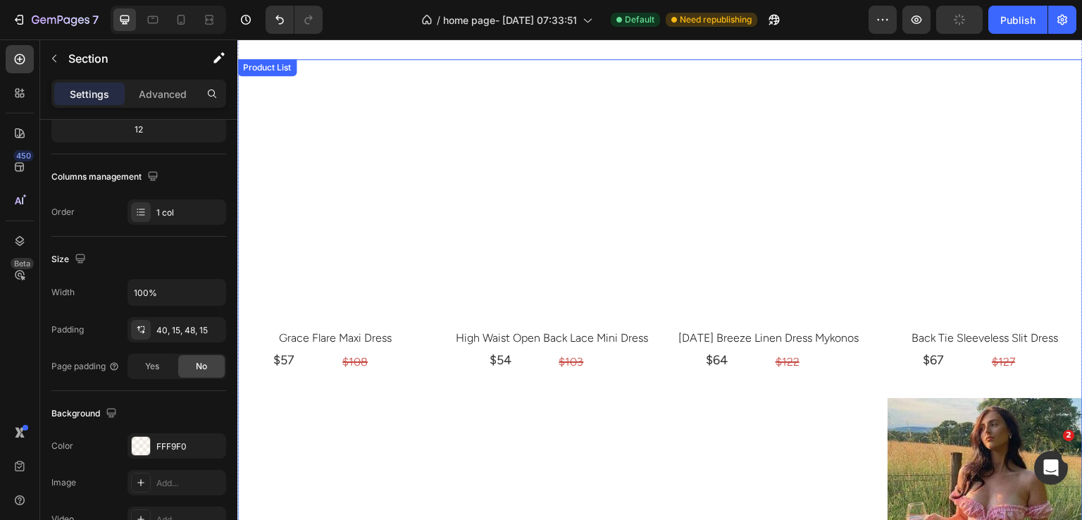
scroll to position [2605, 0]
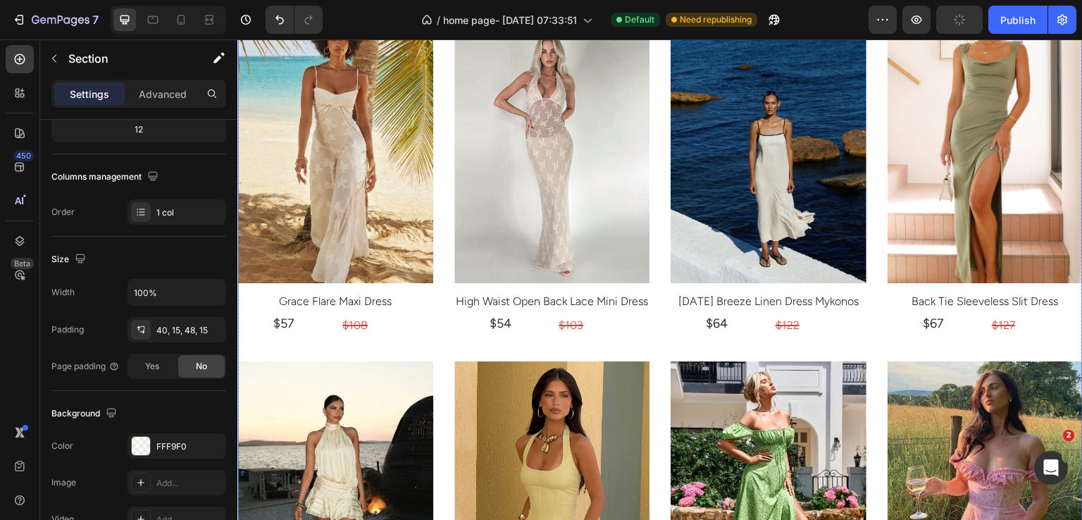
click at [442, 309] on div "(P) Images Row Grace Flare Maxi Dress (P) Title $57 Product Price Product Price…" at bounding box center [659, 520] width 845 height 995
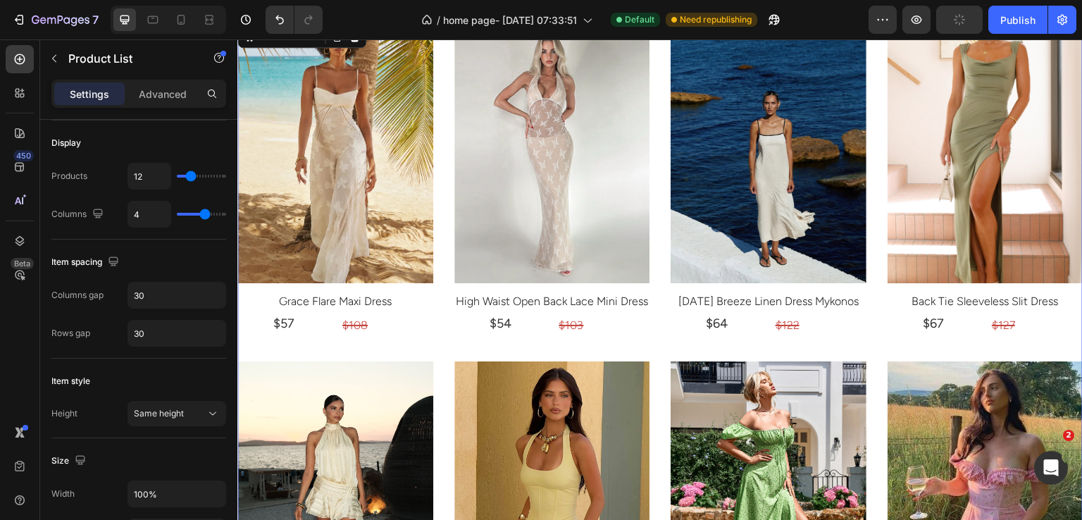
scroll to position [0, 0]
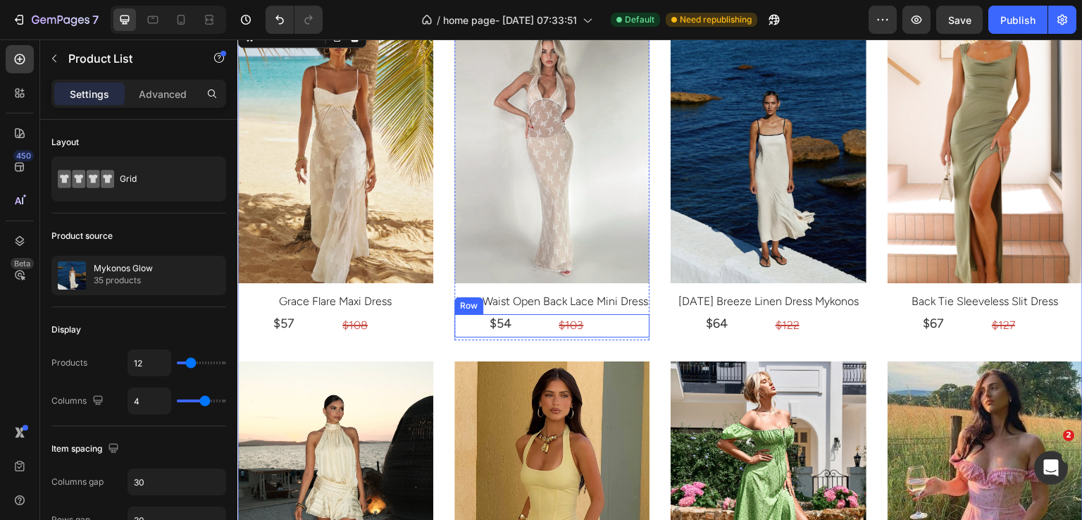
click at [536, 327] on div "$54" at bounding box center [500, 323] width 92 height 19
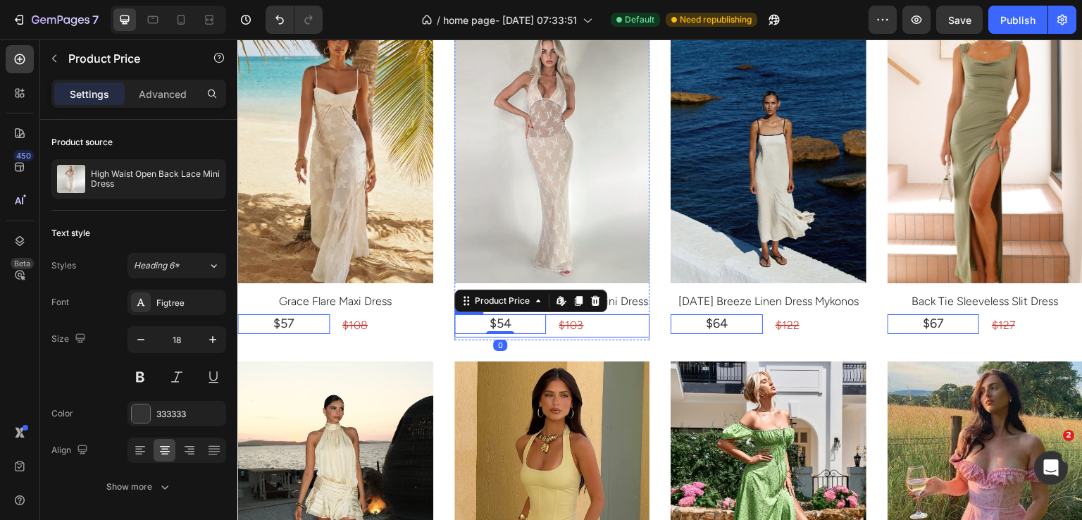
click at [545, 329] on div "$54 Product Price Edit content in Shopify 0 Product Price Edit content in Shopi…" at bounding box center [552, 325] width 196 height 23
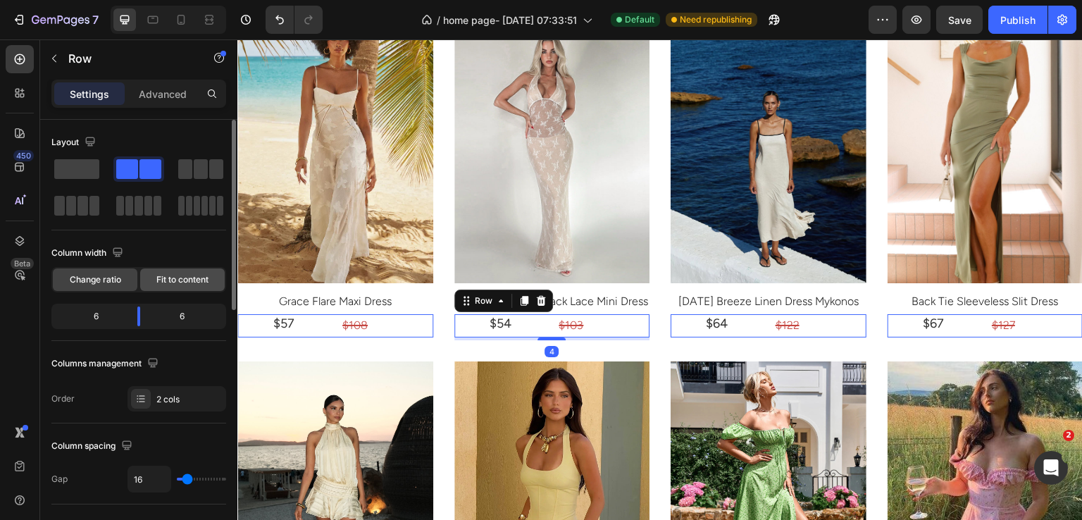
click at [174, 281] on span "Fit to content" at bounding box center [182, 279] width 52 height 13
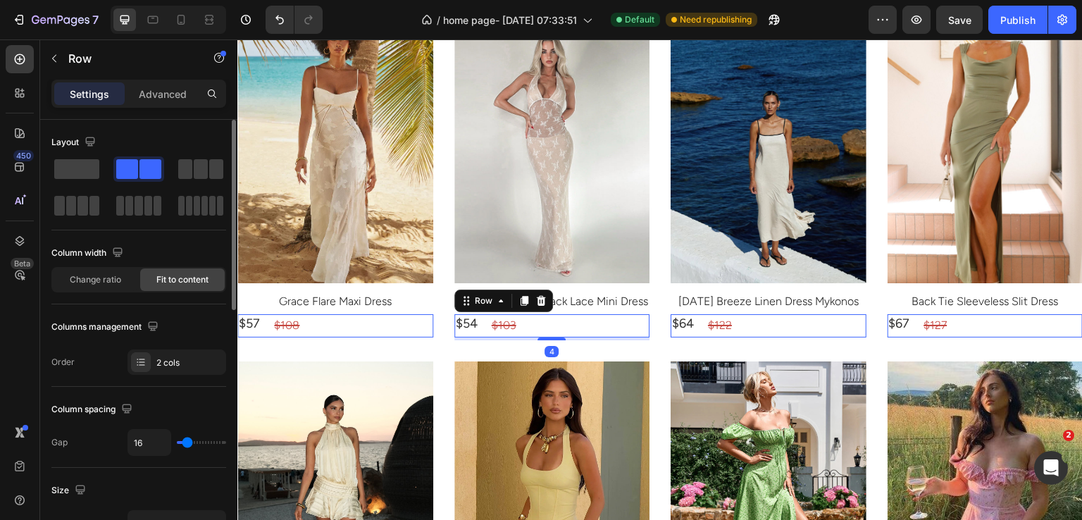
scroll to position [93, 0]
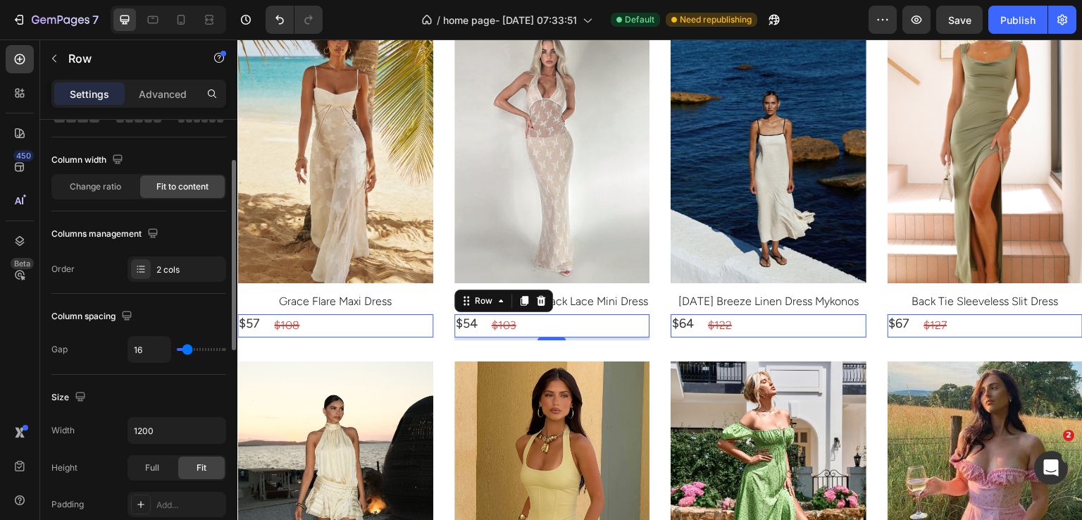
drag, startPoint x: 188, startPoint y: 354, endPoint x: 183, endPoint y: 348, distance: 7.5
click at [183, 348] on div "16" at bounding box center [177, 349] width 99 height 27
type input "0"
type input "2"
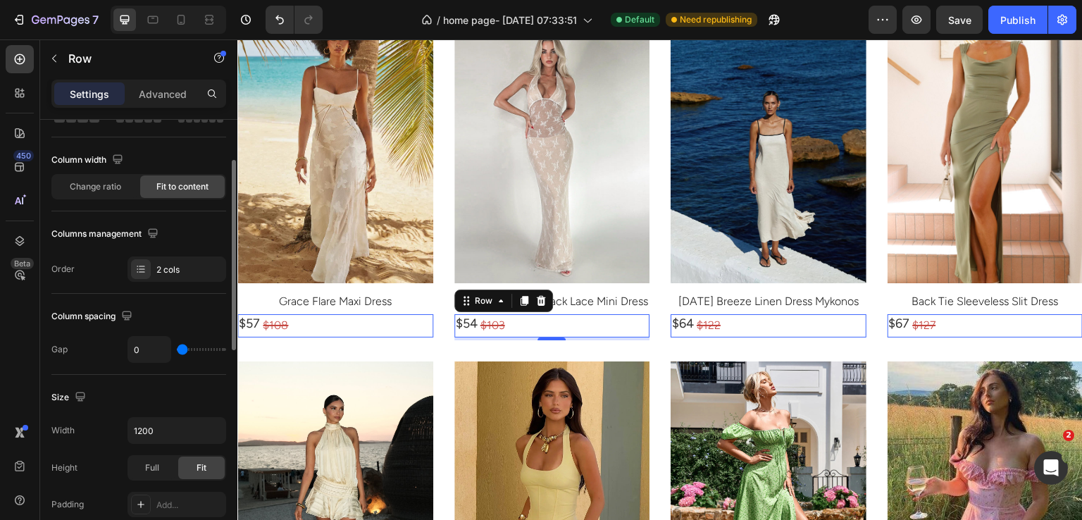
type input "2"
type input "6"
type input "8"
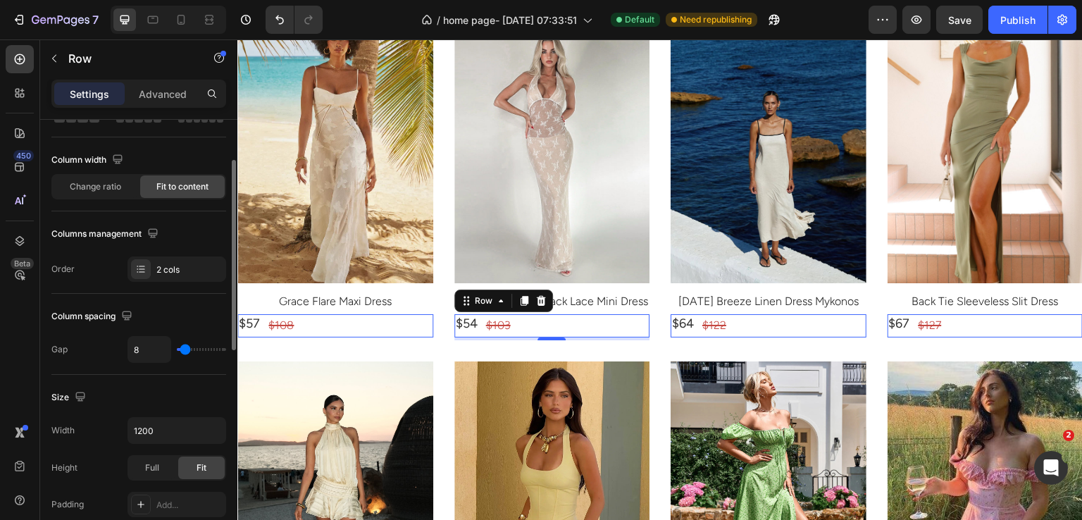
click at [185, 348] on input "range" at bounding box center [201, 349] width 49 height 3
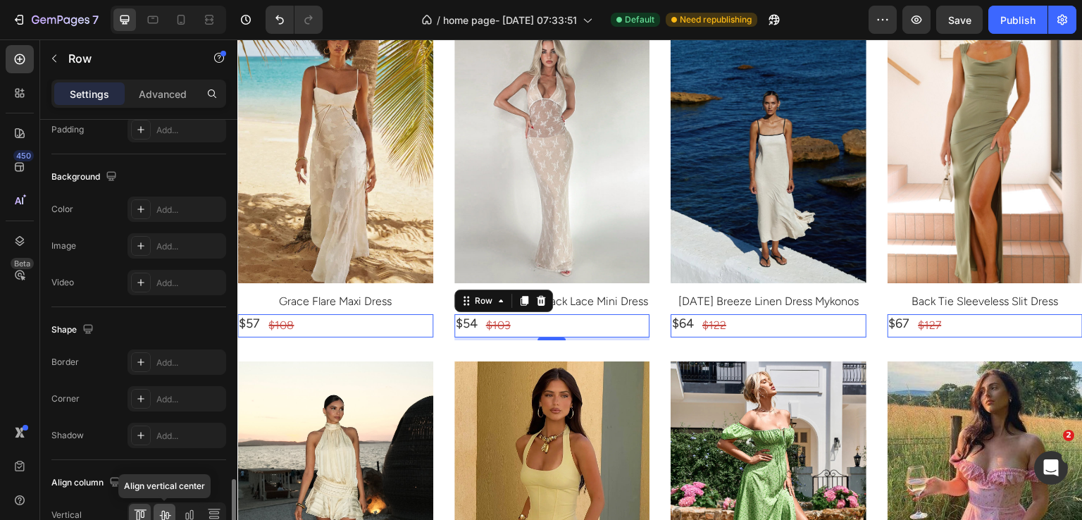
scroll to position [578, 0]
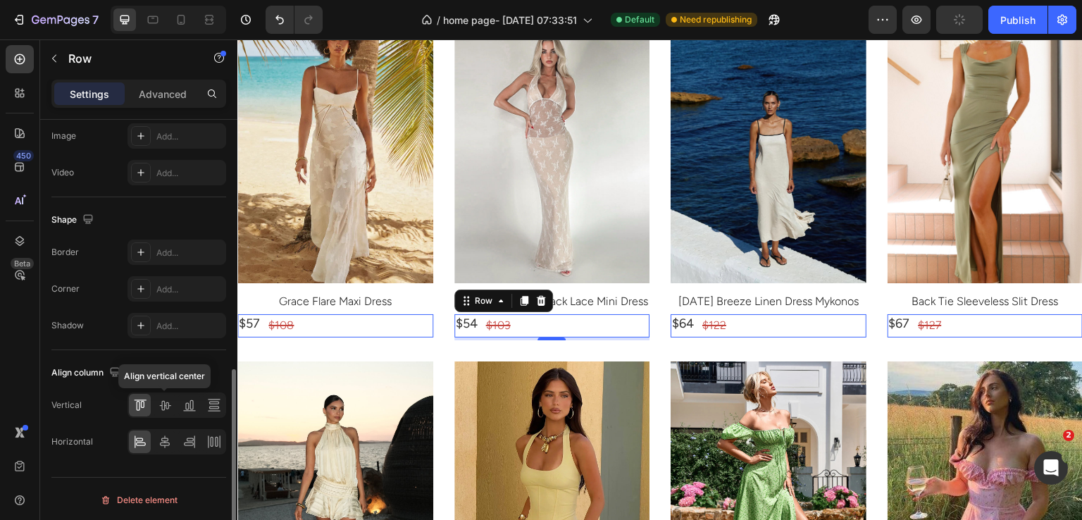
click at [166, 399] on icon at bounding box center [165, 405] width 14 height 14
click at [169, 429] on div at bounding box center [177, 441] width 99 height 25
click at [166, 438] on icon at bounding box center [165, 441] width 10 height 13
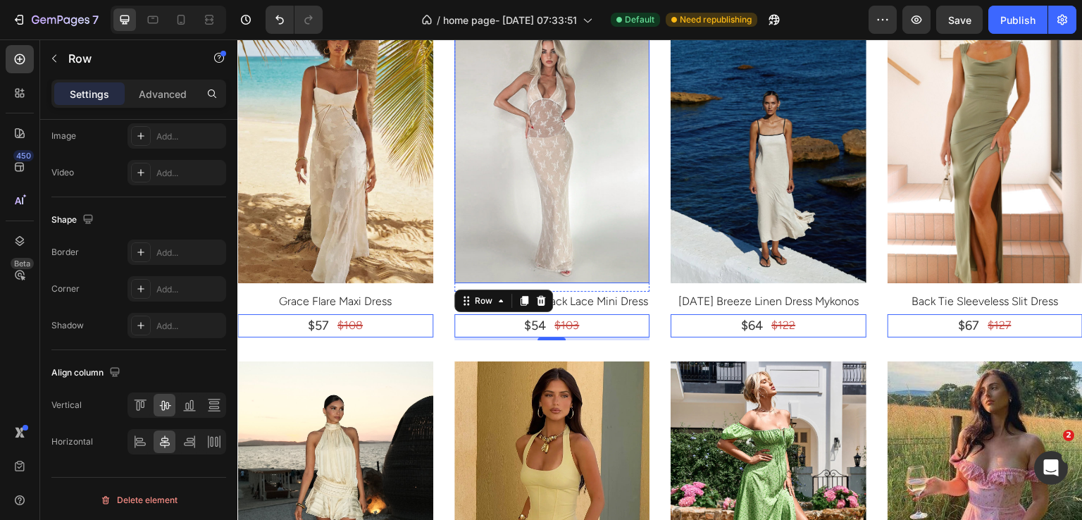
click at [545, 210] on img at bounding box center [552, 153] width 196 height 261
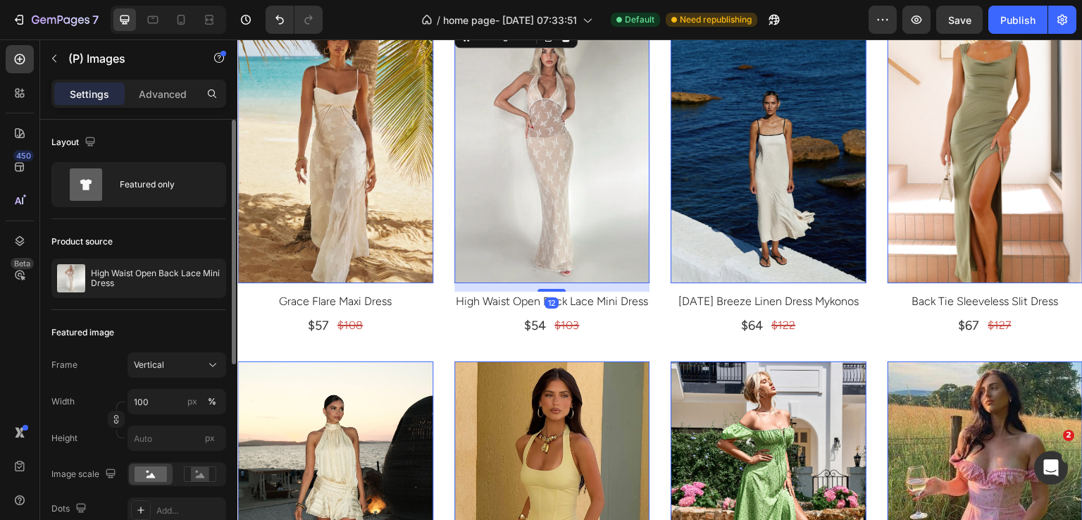
scroll to position [187, 0]
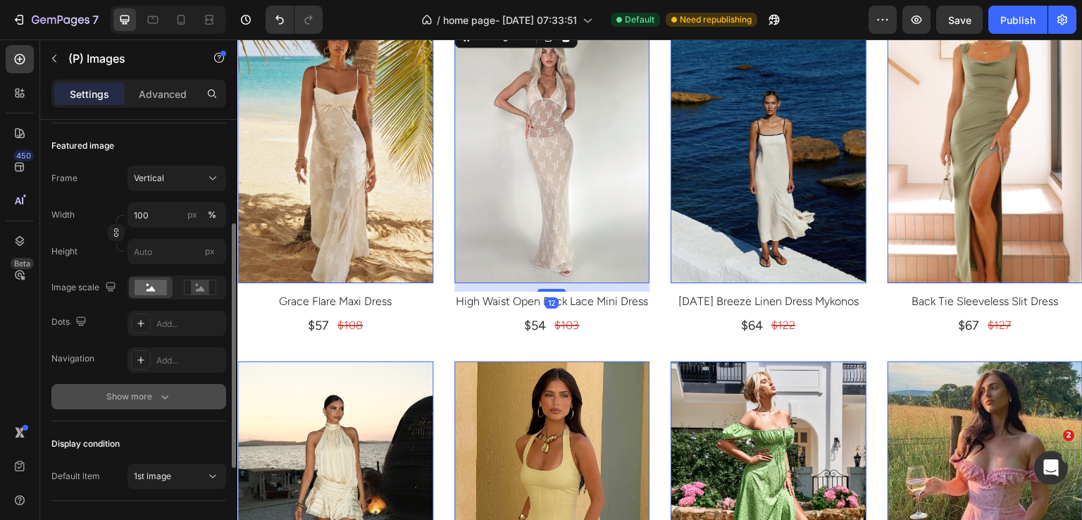
click at [175, 391] on button "Show more" at bounding box center [138, 396] width 175 height 25
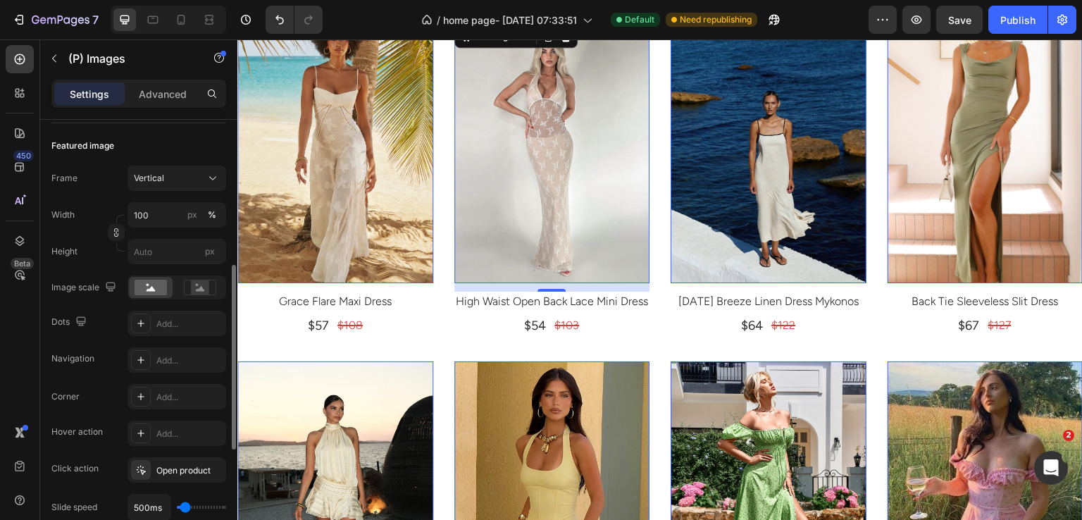
scroll to position [234, 0]
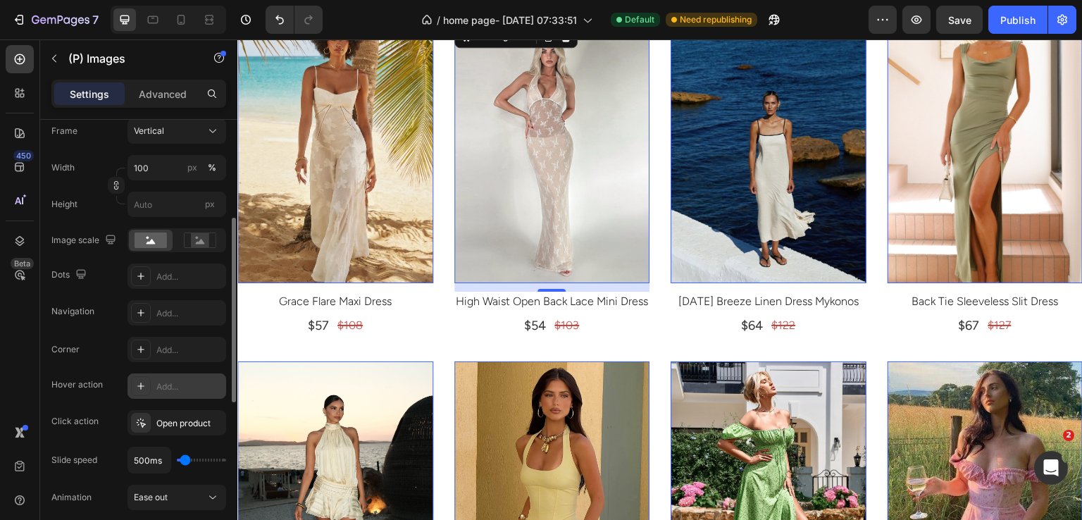
click at [173, 386] on div "Add..." at bounding box center [189, 386] width 66 height 13
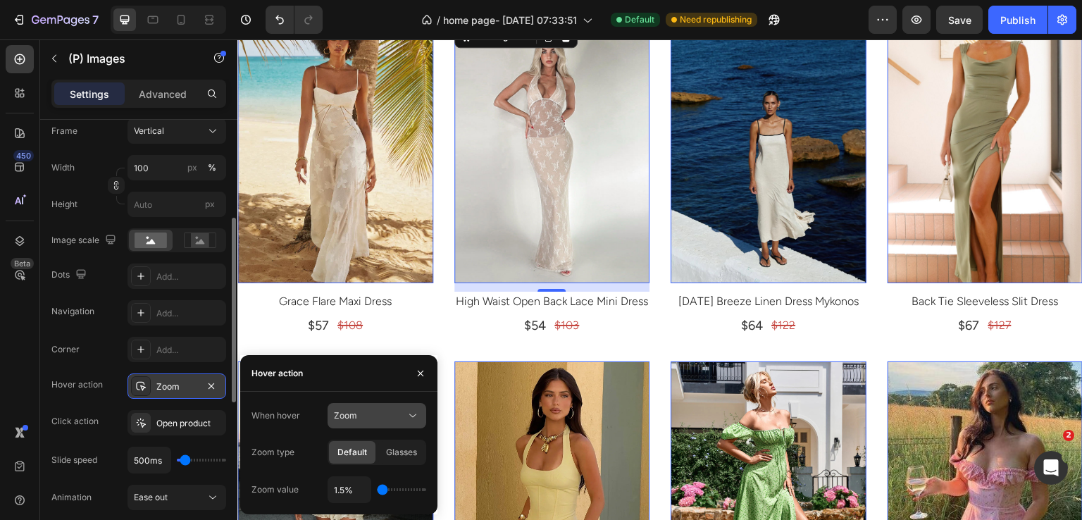
click at [343, 411] on span "Zoom" at bounding box center [345, 415] width 23 height 11
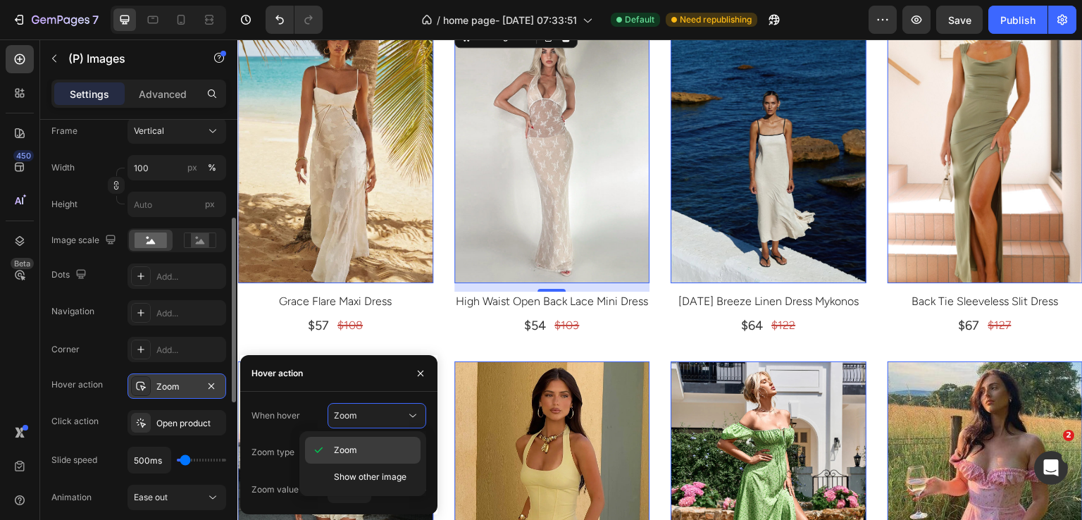
drag, startPoint x: 342, startPoint y: 471, endPoint x: 323, endPoint y: 454, distance: 25.9
click at [342, 472] on span "Show other image" at bounding box center [370, 477] width 73 height 13
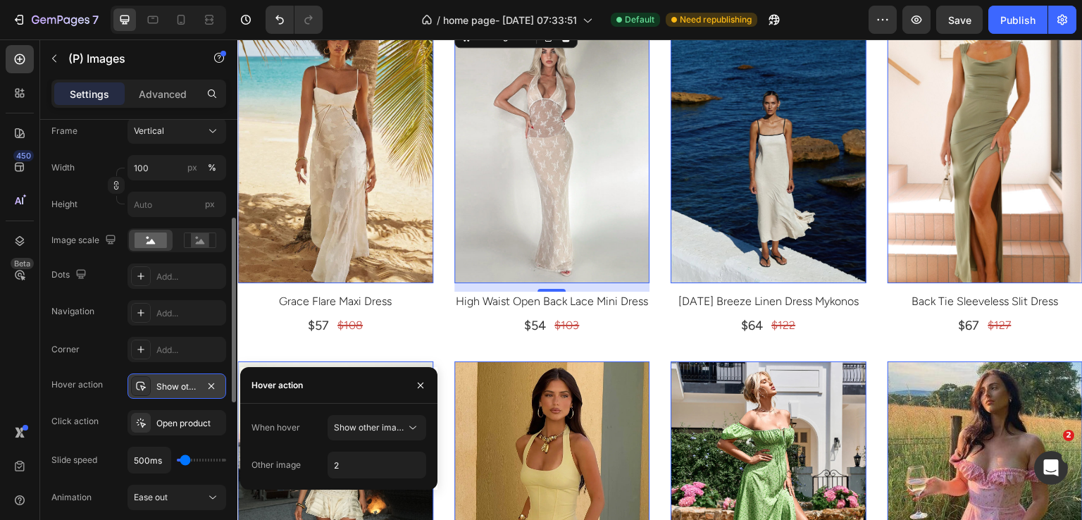
click at [113, 359] on div "Corner Add..." at bounding box center [138, 349] width 175 height 25
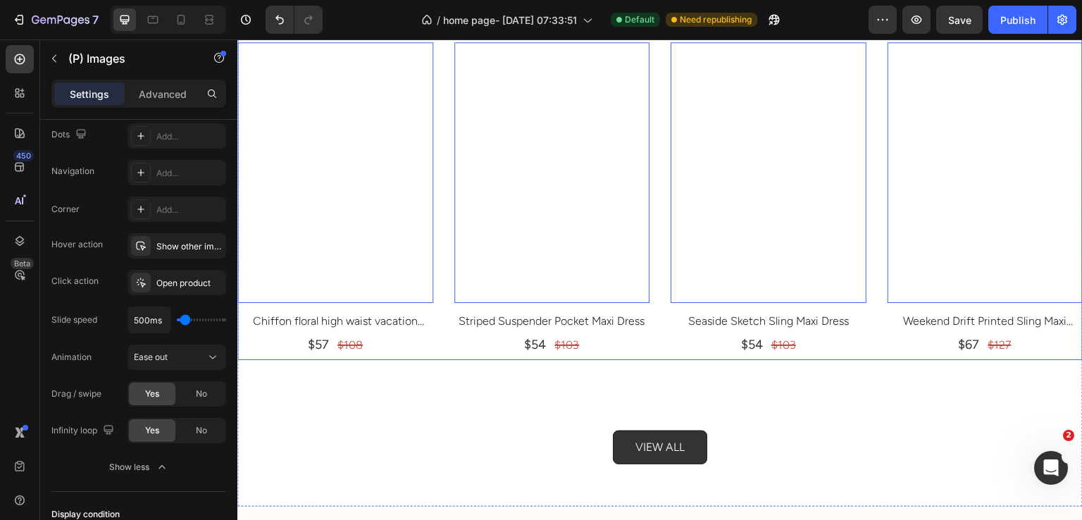
scroll to position [3450, 0]
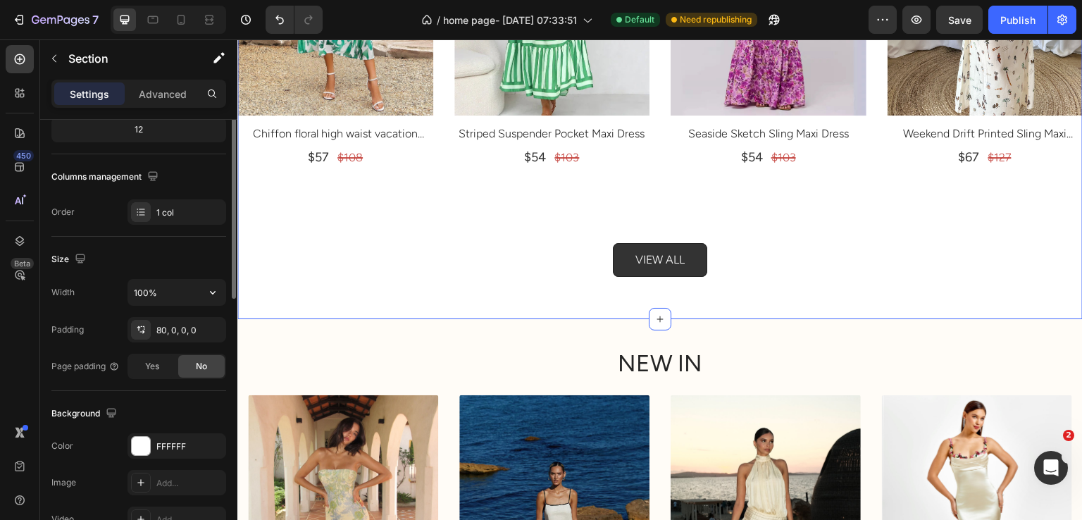
scroll to position [234, 0]
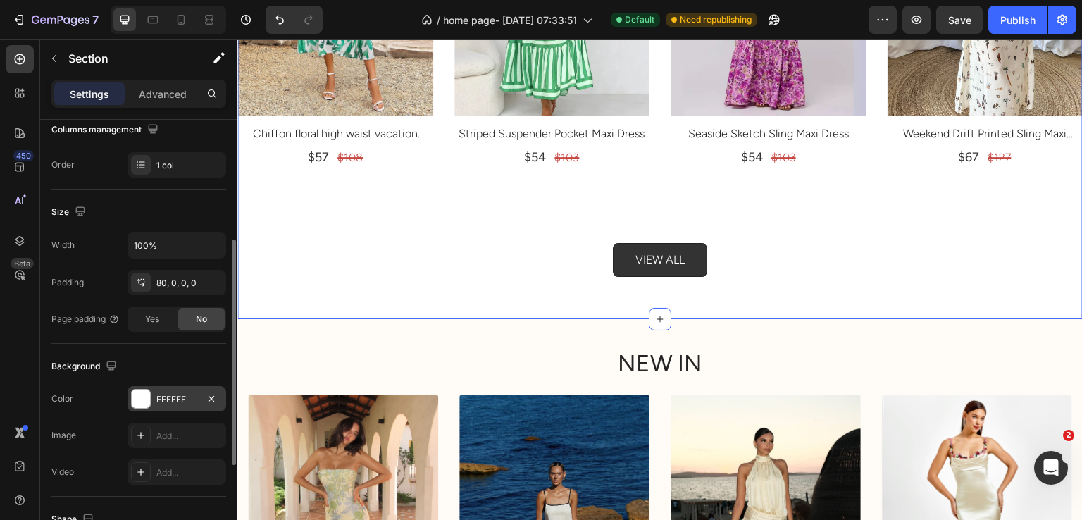
click at [164, 402] on div "FFFFFF" at bounding box center [176, 399] width 41 height 13
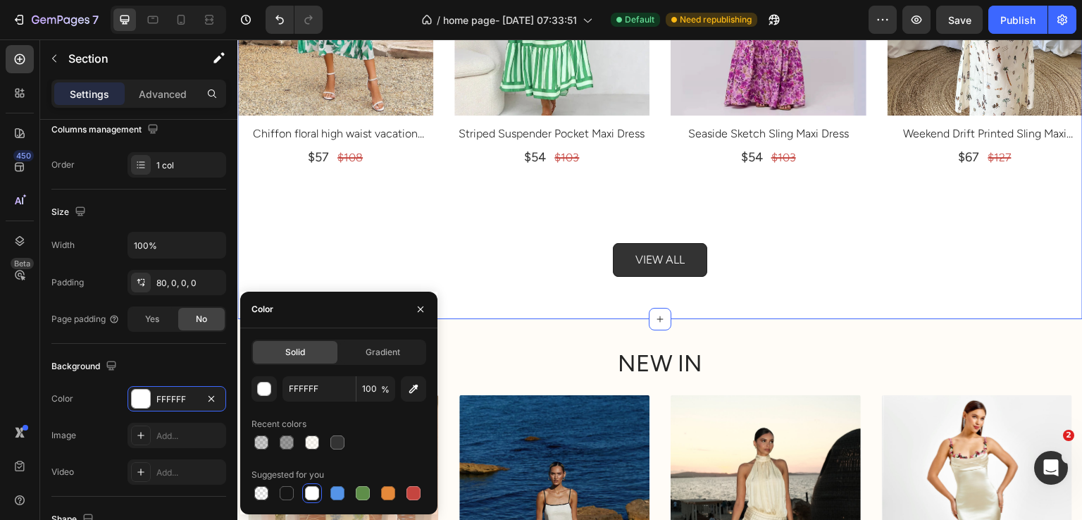
drag, startPoint x: 302, startPoint y: 439, endPoint x: 290, endPoint y: 429, distance: 16.1
click at [302, 440] on div at bounding box center [312, 443] width 20 height 20
type input "FFF9F0"
type input "50"
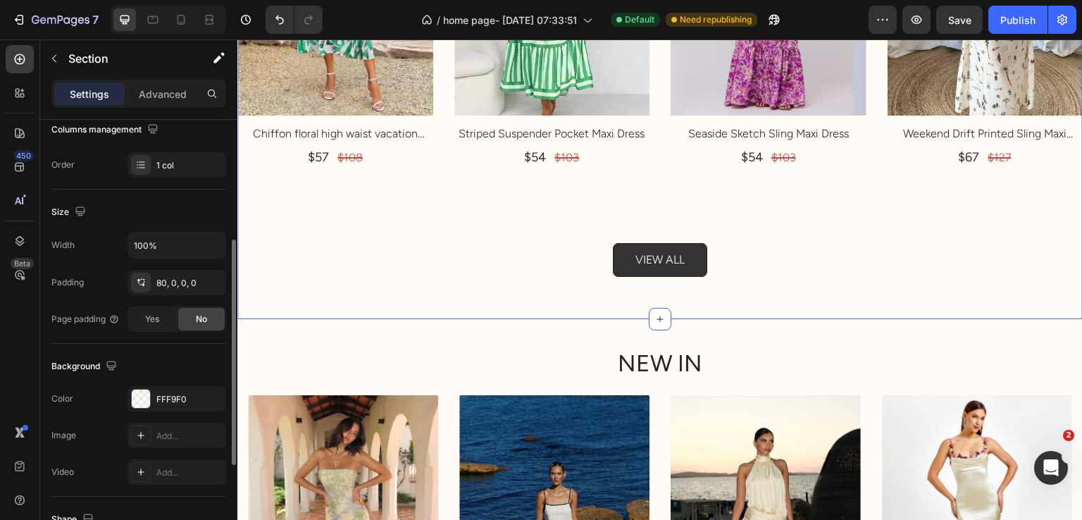
click at [171, 359] on div "Background" at bounding box center [138, 366] width 175 height 23
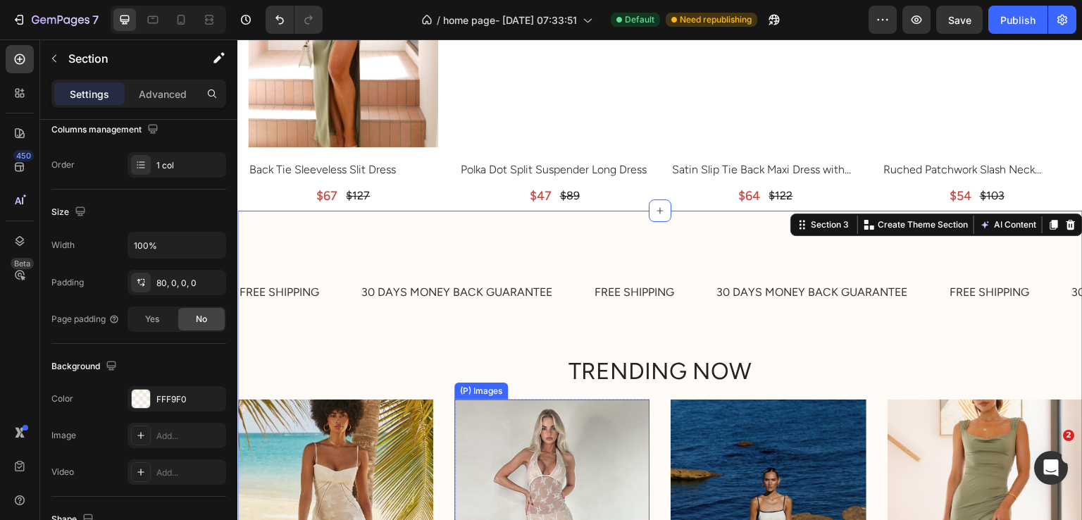
scroll to position [2182, 0]
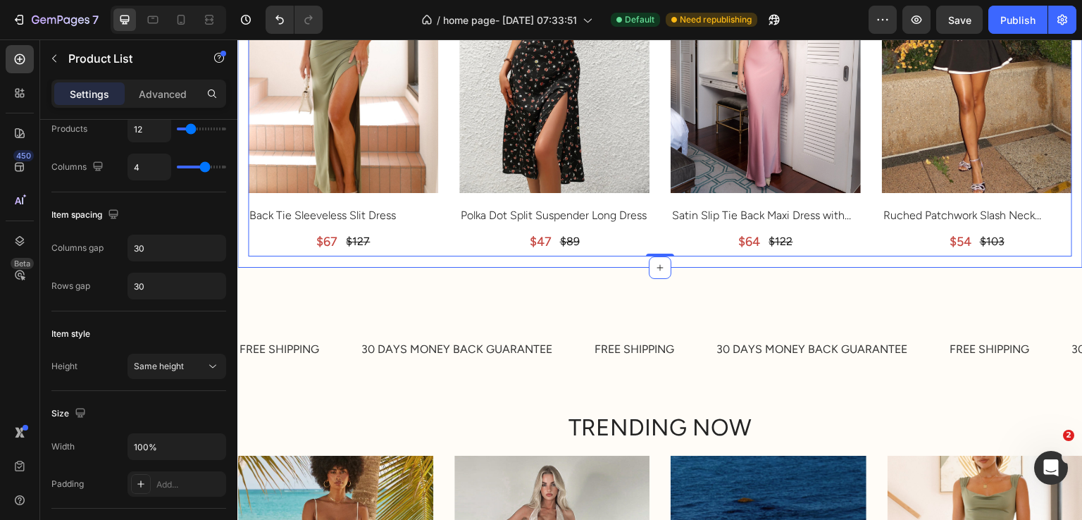
scroll to position [0, 0]
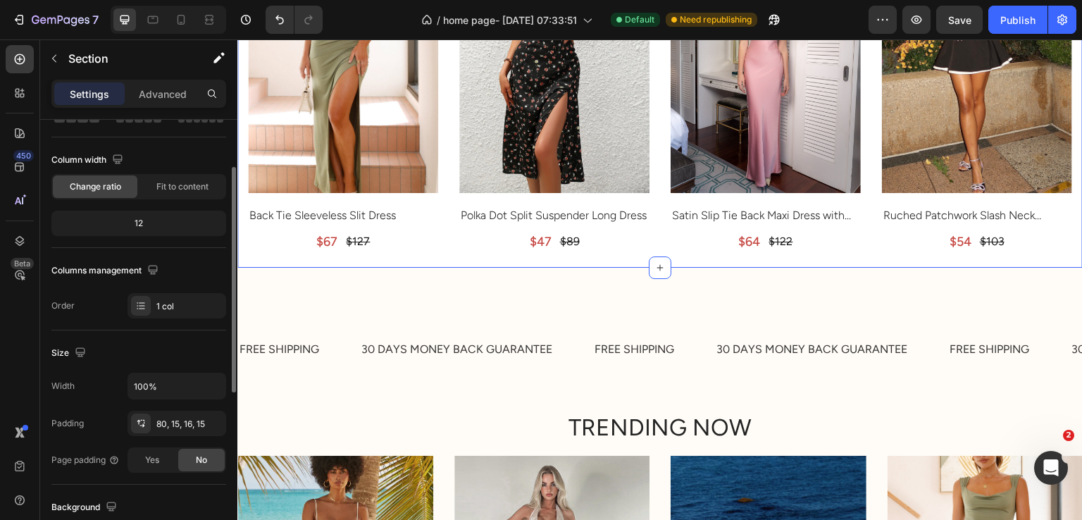
scroll to position [234, 0]
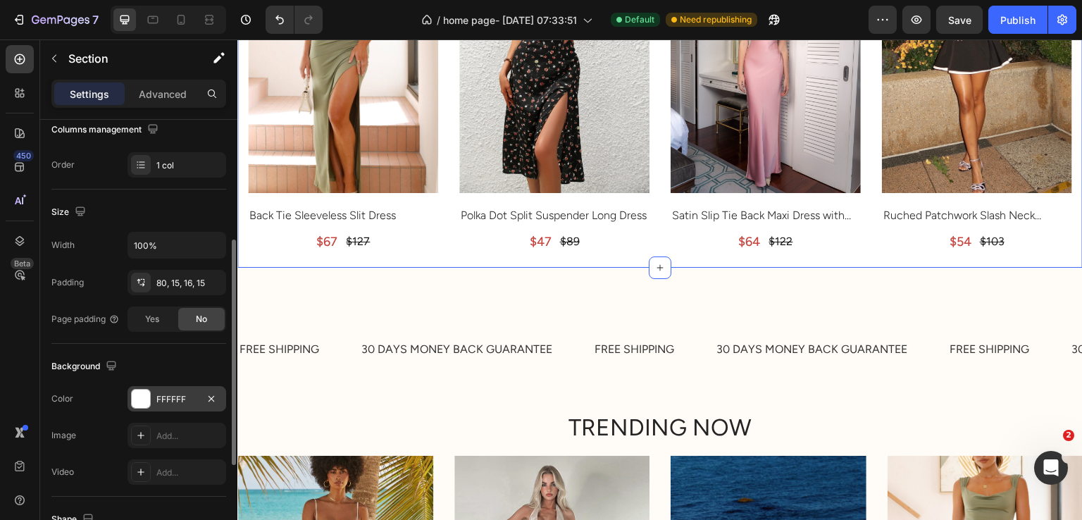
click at [168, 402] on div "FFFFFF" at bounding box center [176, 399] width 41 height 13
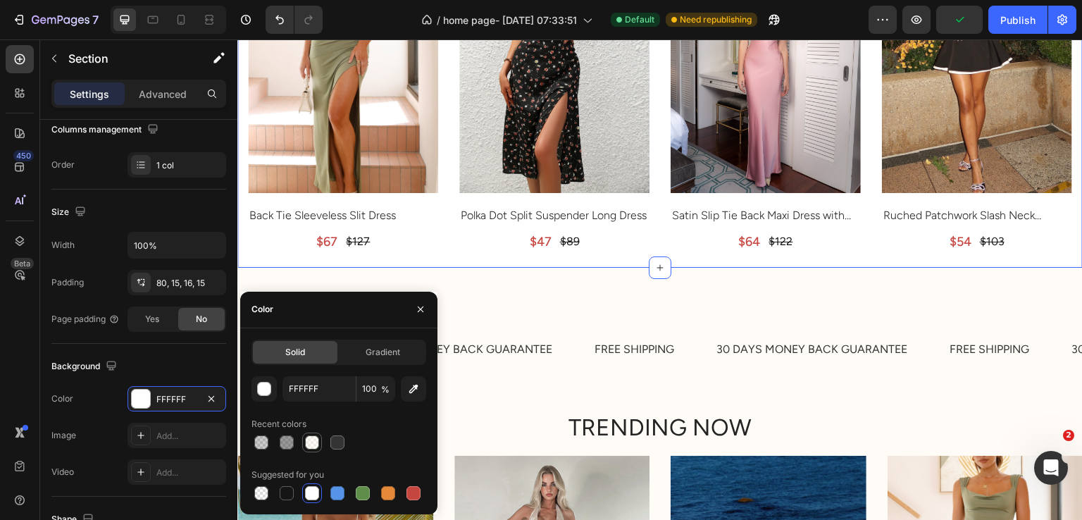
click at [310, 438] on div at bounding box center [312, 442] width 14 height 14
type input "FFF9F0"
type input "50"
click at [173, 347] on div "Background The changes might be hidden by the video. Color FFF9F0 Image Add... …" at bounding box center [138, 420] width 175 height 153
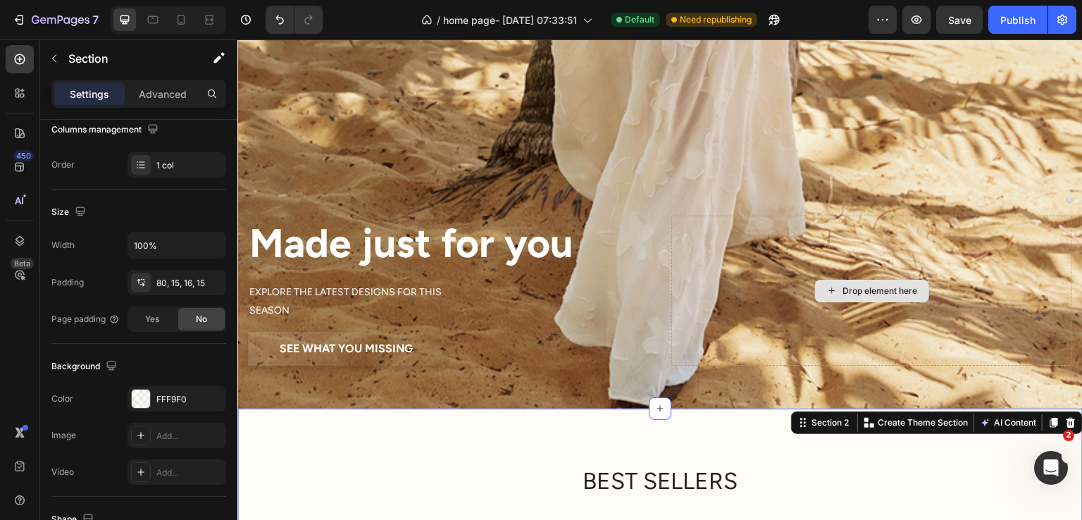
scroll to position [961, 0]
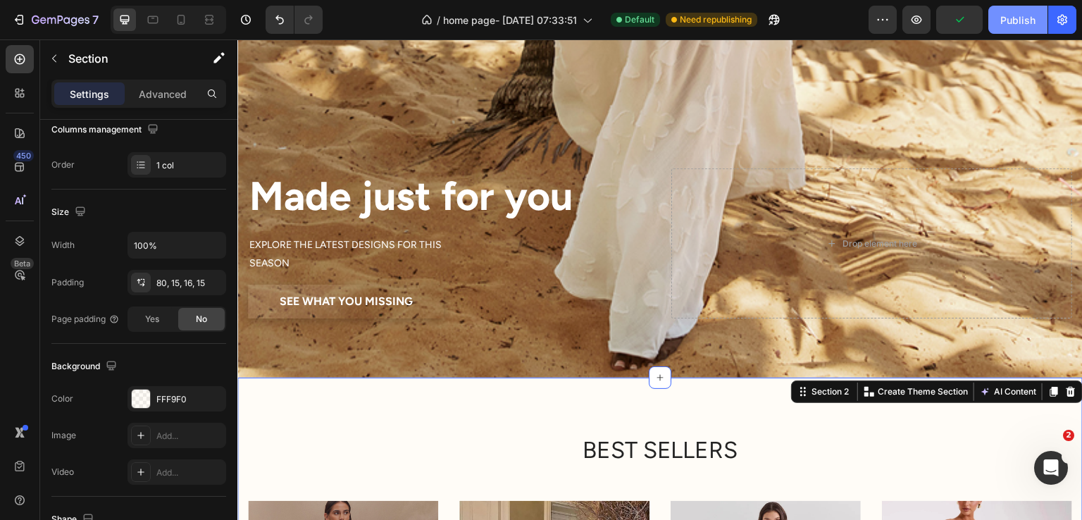
drag, startPoint x: 1029, startPoint y: 18, endPoint x: 420, endPoint y: 337, distance: 687.3
click at [1029, 18] on div "Publish" at bounding box center [1017, 20] width 35 height 15
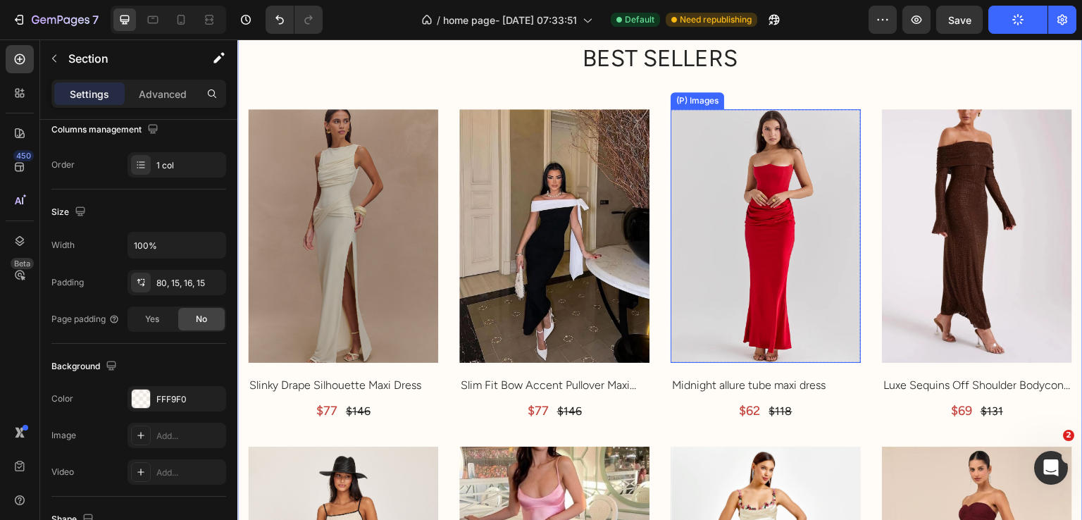
scroll to position [1243, 0]
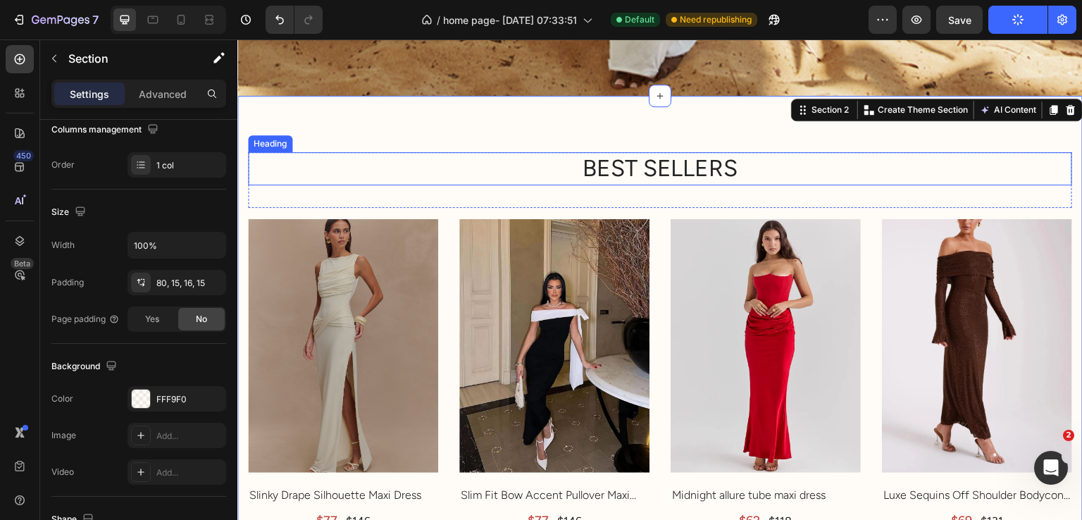
click at [503, 152] on h2 "BEST SELLERS" at bounding box center [660, 168] width 824 height 33
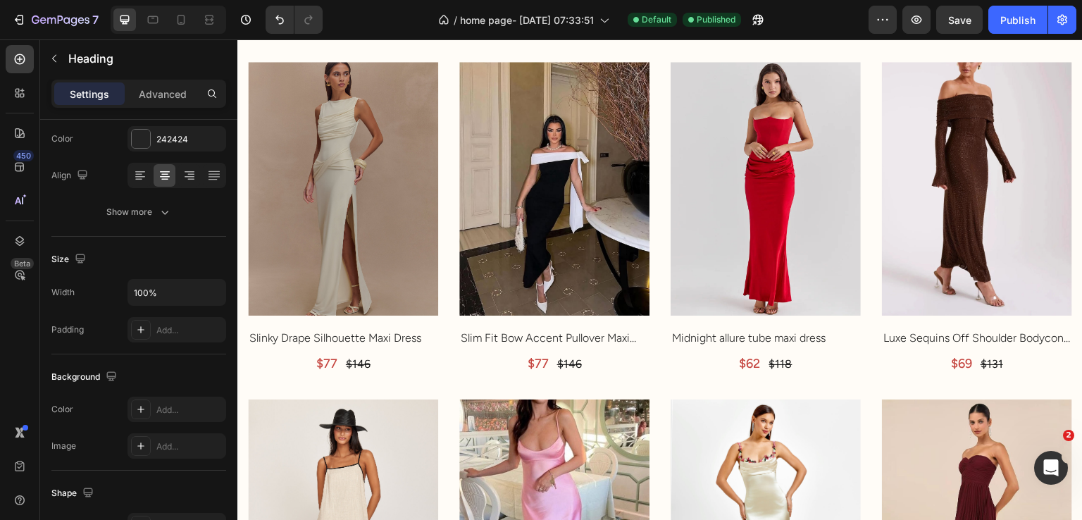
scroll to position [1618, 0]
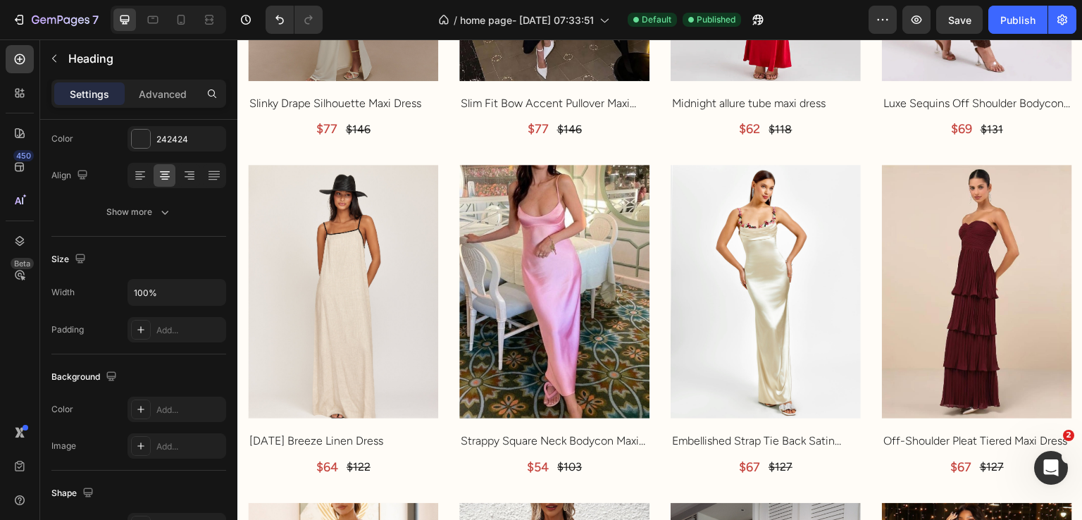
drag, startPoint x: 843, startPoint y: 151, endPoint x: 1081, endPoint y: 245, distance: 255.9
click at [1081, 245] on div at bounding box center [1081, 260] width 1 height 520
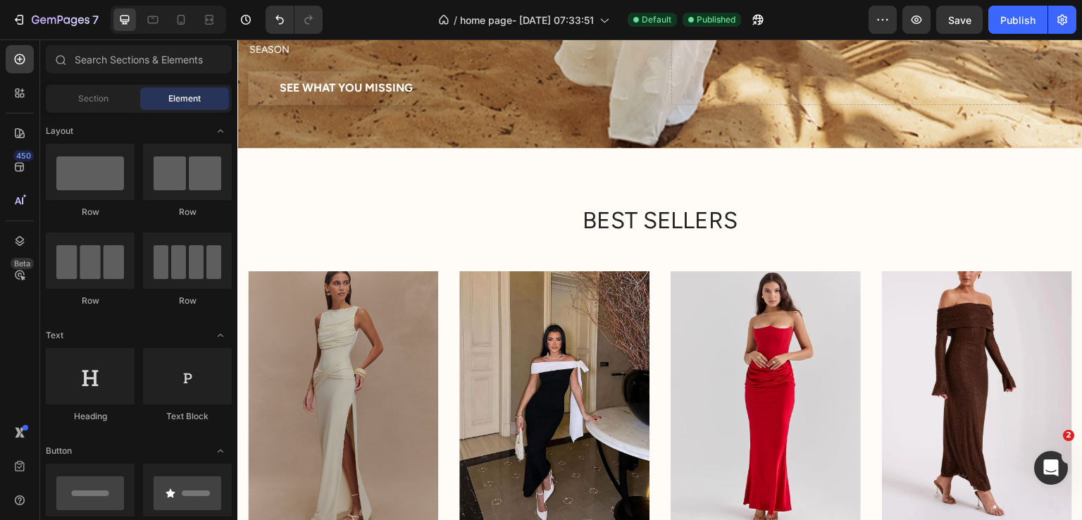
scroll to position [1314, 0]
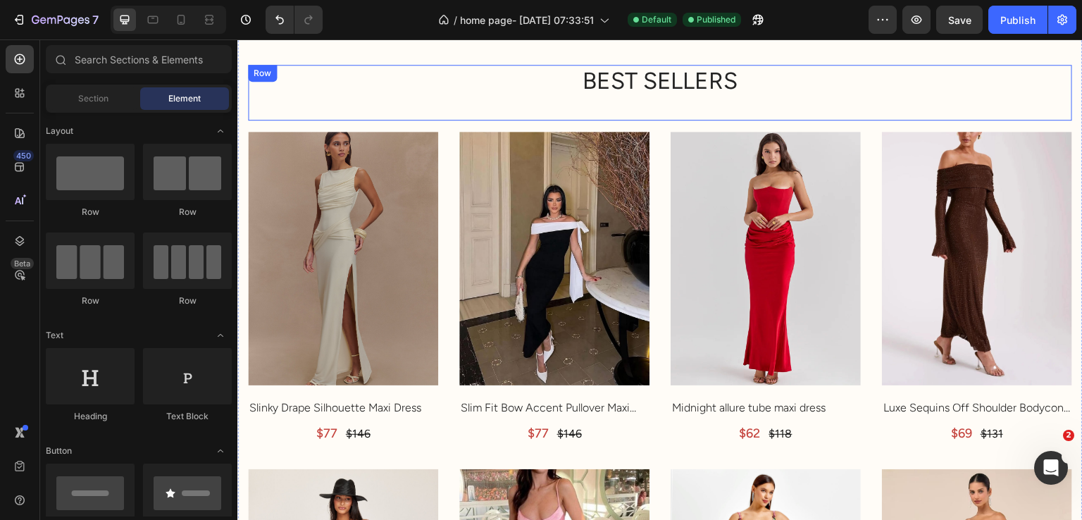
click at [633, 91] on h2 "BEST SELLERS" at bounding box center [660, 81] width 824 height 33
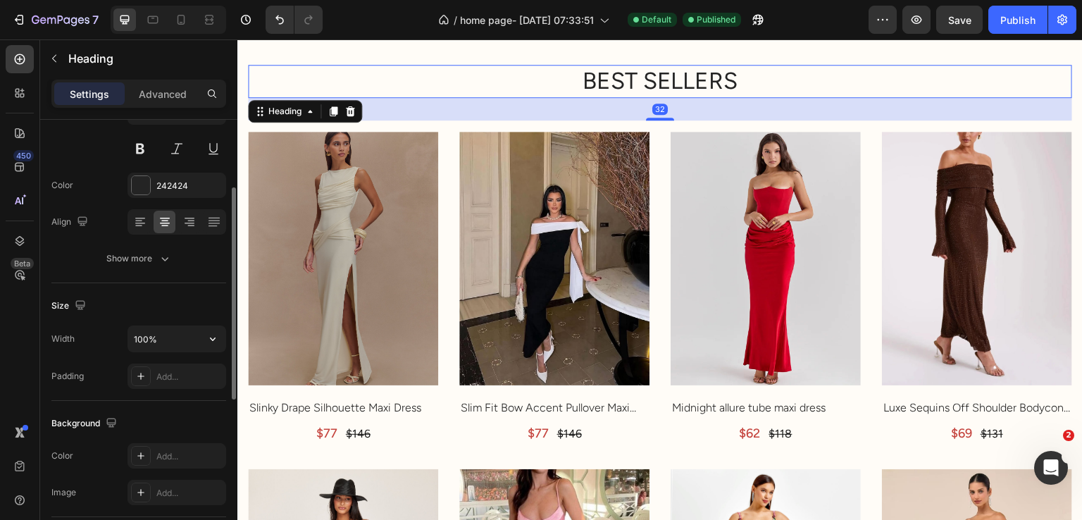
scroll to position [47, 0]
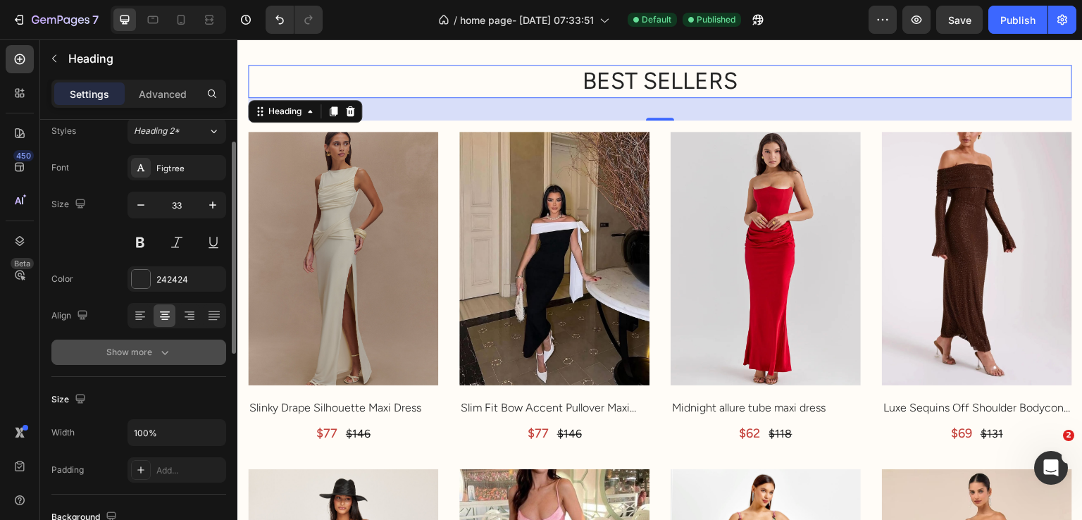
click at [162, 340] on button "Show more" at bounding box center [138, 352] width 175 height 25
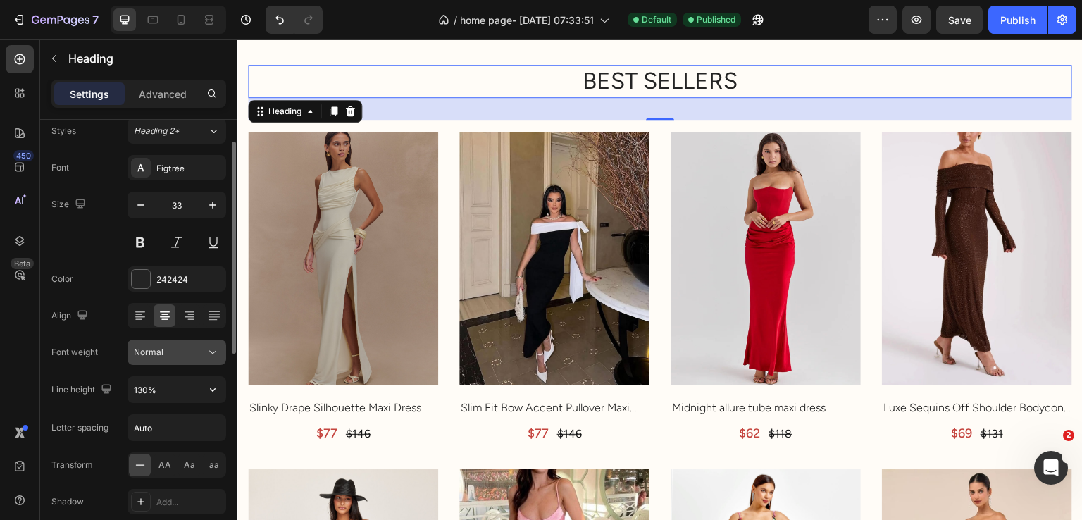
click at [189, 356] on div "Normal" at bounding box center [170, 352] width 72 height 13
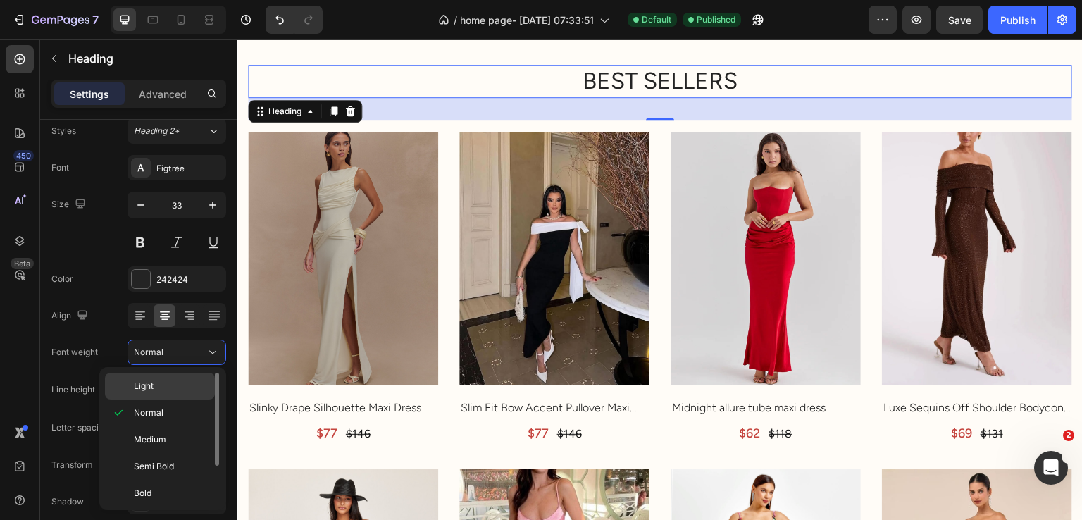
click at [185, 385] on p "Light" at bounding box center [171, 386] width 75 height 13
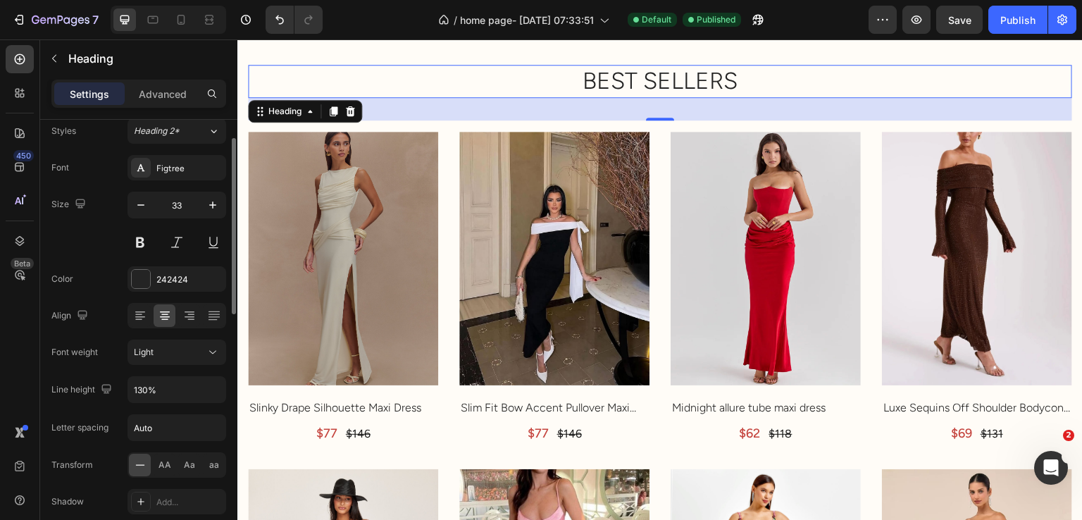
click at [181, 372] on div "Font Figtree Size 33 Color 242424 Align Font weight Light Line height 130% Lett…" at bounding box center [138, 353] width 175 height 396
click at [181, 354] on div "Light" at bounding box center [170, 352] width 72 height 13
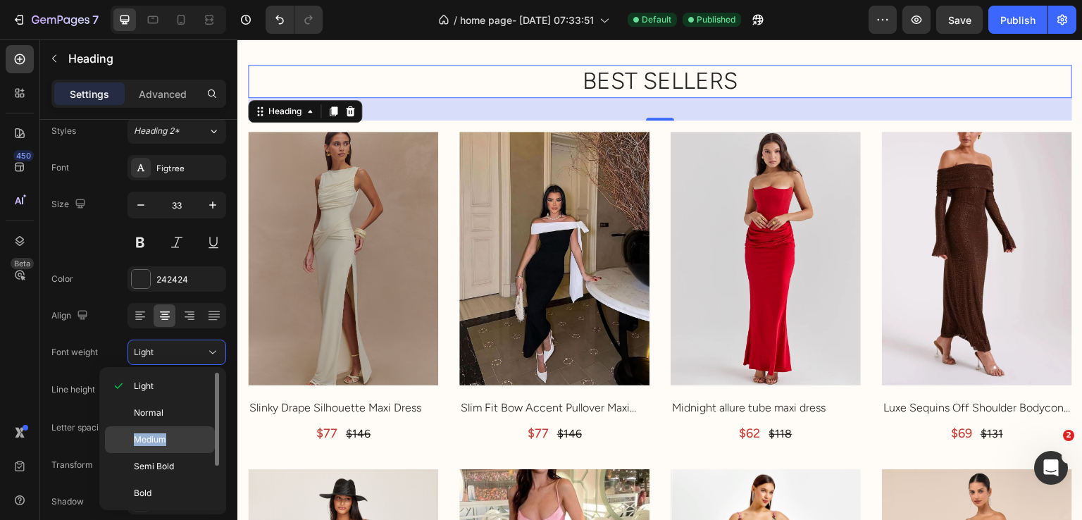
drag, startPoint x: 181, startPoint y: 407, endPoint x: 189, endPoint y: 432, distance: 25.8
click at [189, 432] on div "Light Normal Medium Semi Bold Bold Extra Bold Black" at bounding box center [163, 439] width 116 height 132
click at [188, 436] on p "Medium" at bounding box center [171, 439] width 75 height 13
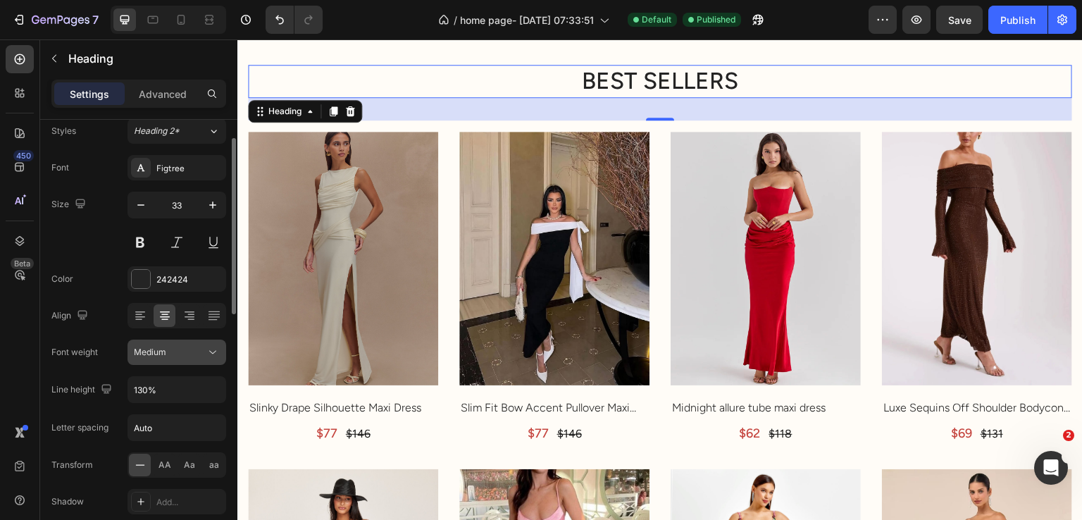
click at [179, 353] on div "Medium" at bounding box center [170, 352] width 72 height 13
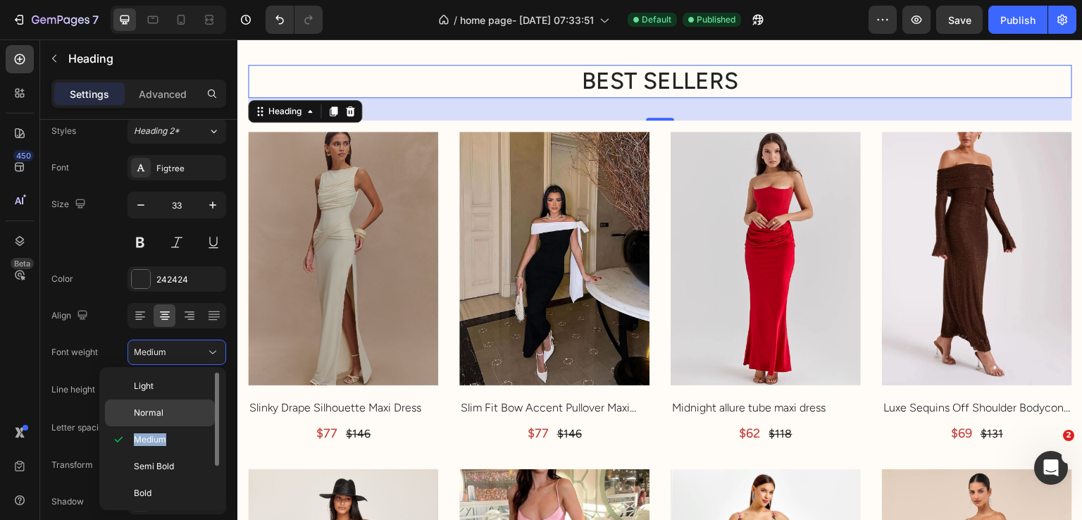
click at [179, 401] on div "Normal" at bounding box center [160, 412] width 110 height 27
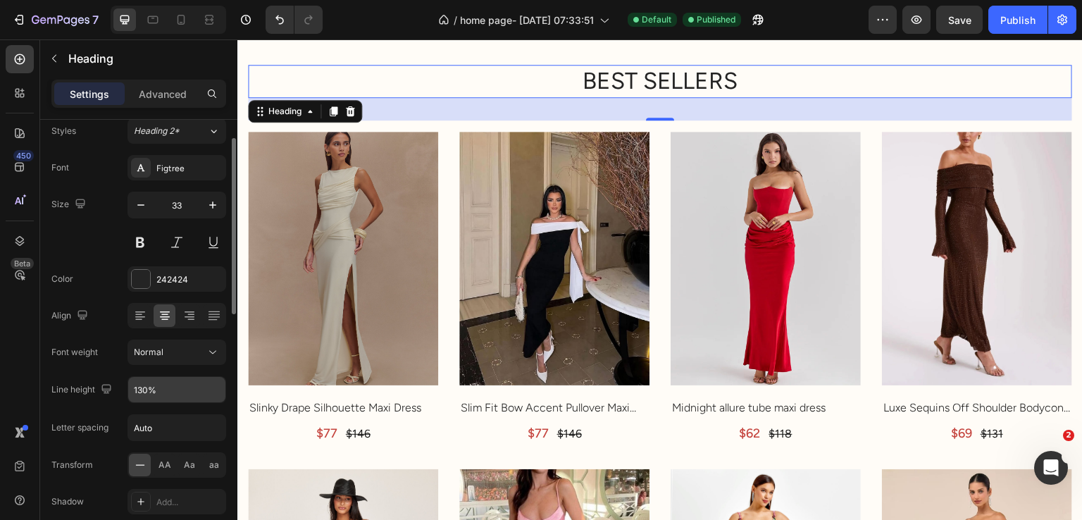
click at [177, 395] on input "130%" at bounding box center [176, 389] width 97 height 25
drag, startPoint x: 188, startPoint y: 398, endPoint x: 199, endPoint y: 395, distance: 10.9
click at [189, 398] on input "130%" at bounding box center [176, 389] width 97 height 25
click at [202, 392] on button "button" at bounding box center [212, 389] width 25 height 25
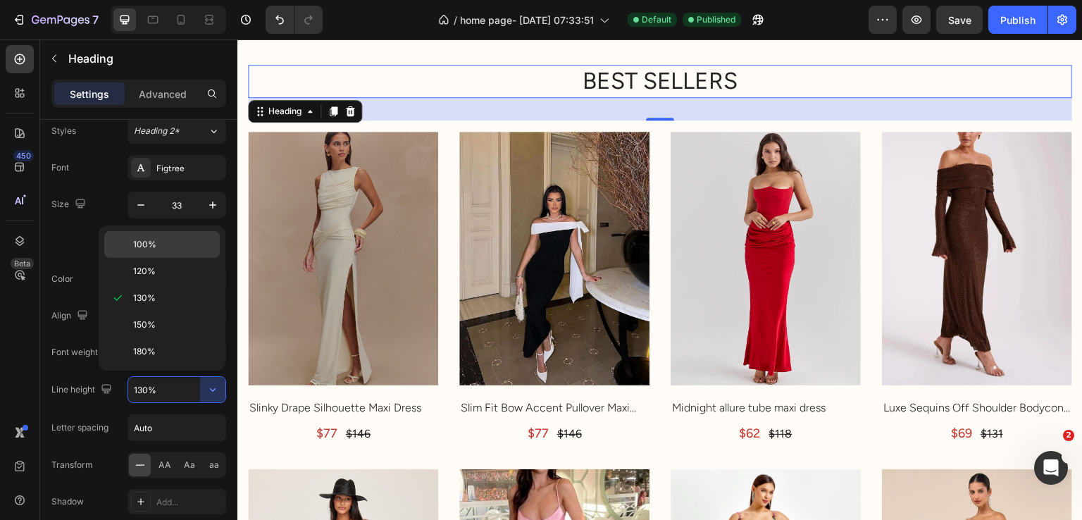
click at [169, 246] on p "100%" at bounding box center [173, 244] width 80 height 13
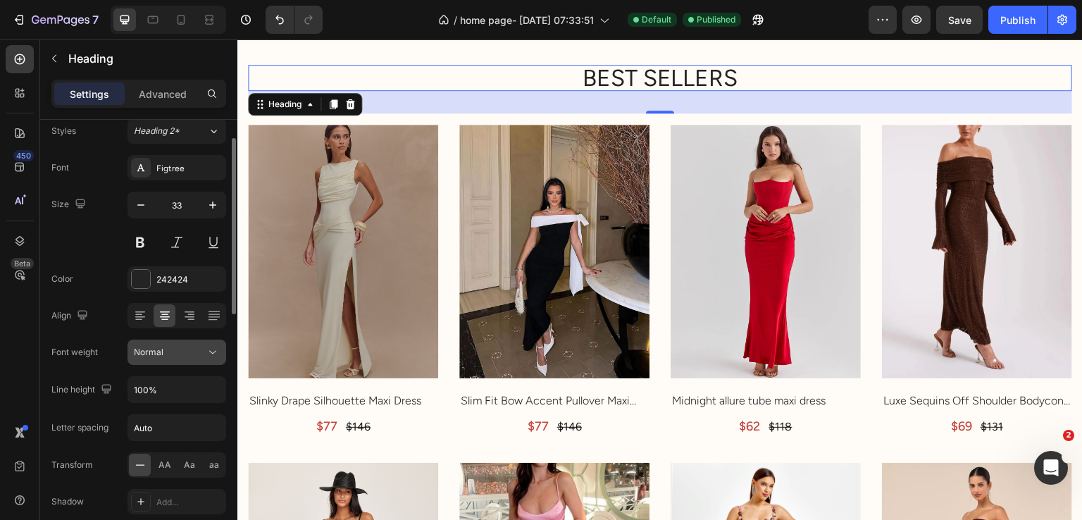
click at [204, 351] on div "Normal" at bounding box center [170, 352] width 72 height 13
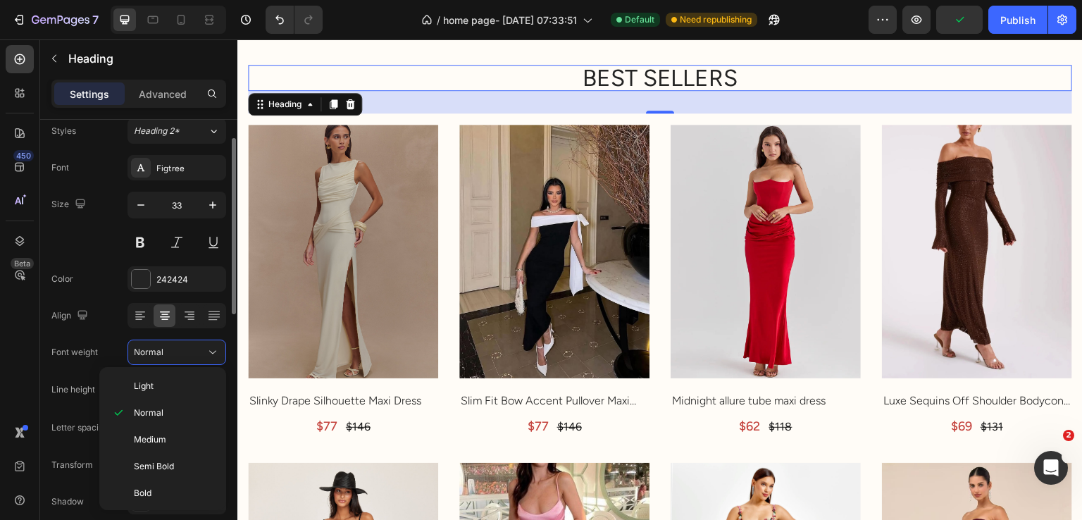
click at [128, 333] on div "Font Figtree Size 33 Color 242424 Align Font weight Normal Line height 100% Let…" at bounding box center [138, 353] width 175 height 396
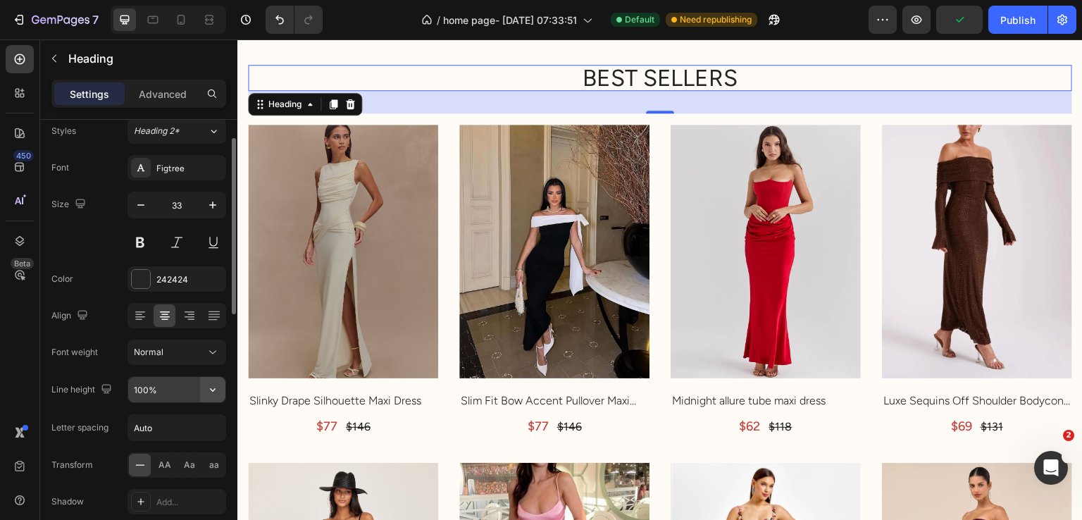
click at [209, 392] on icon "button" at bounding box center [213, 390] width 14 height 14
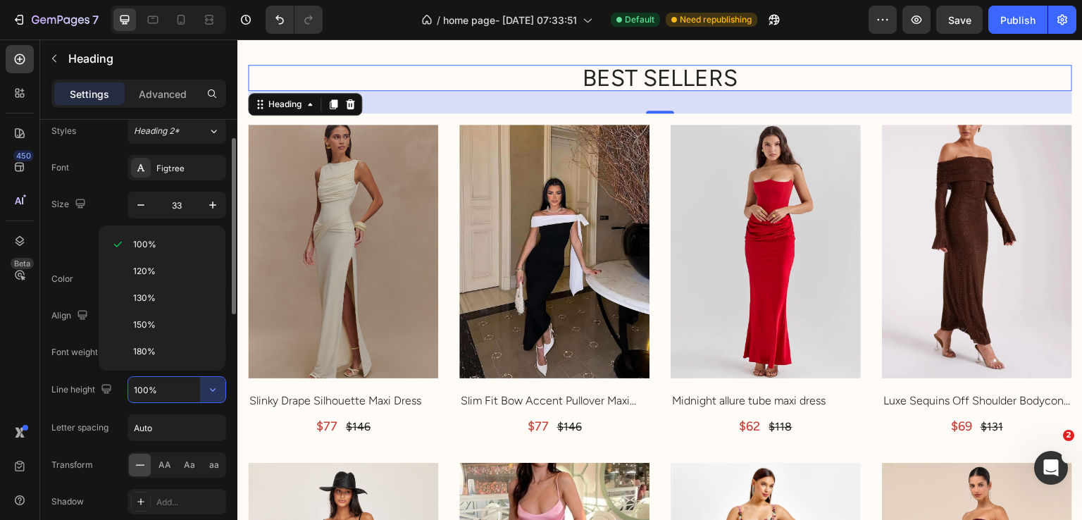
click at [175, 328] on p "150%" at bounding box center [173, 324] width 80 height 13
type input "150%"
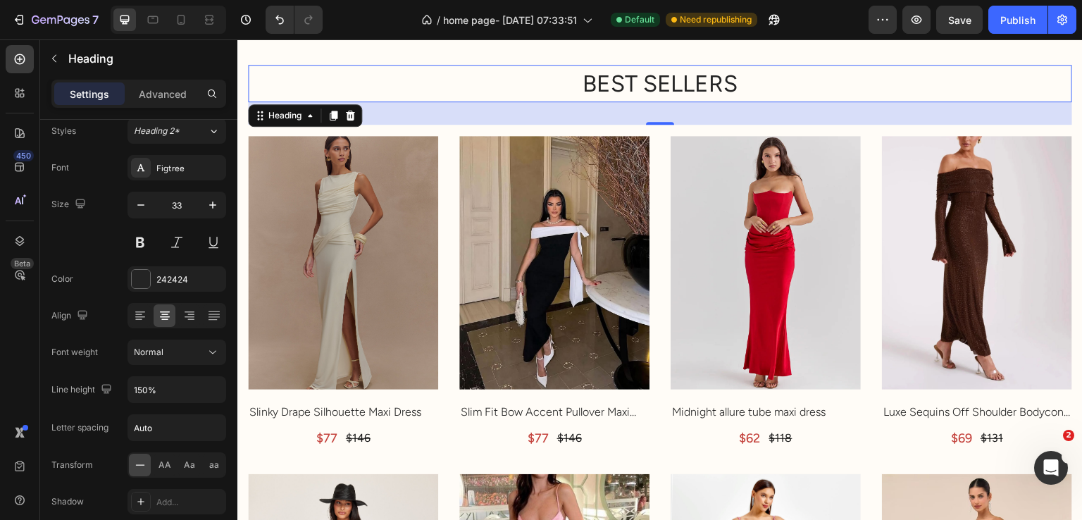
drag, startPoint x: 1026, startPoint y: 17, endPoint x: 998, endPoint y: 37, distance: 34.8
click at [1026, 18] on div "Publish" at bounding box center [1017, 20] width 35 height 15
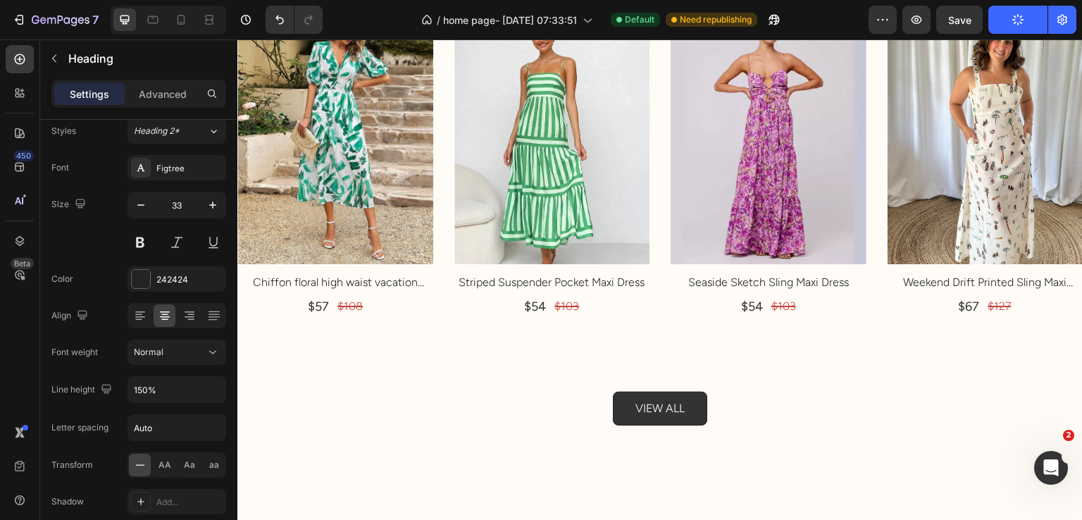
scroll to position [3334, 0]
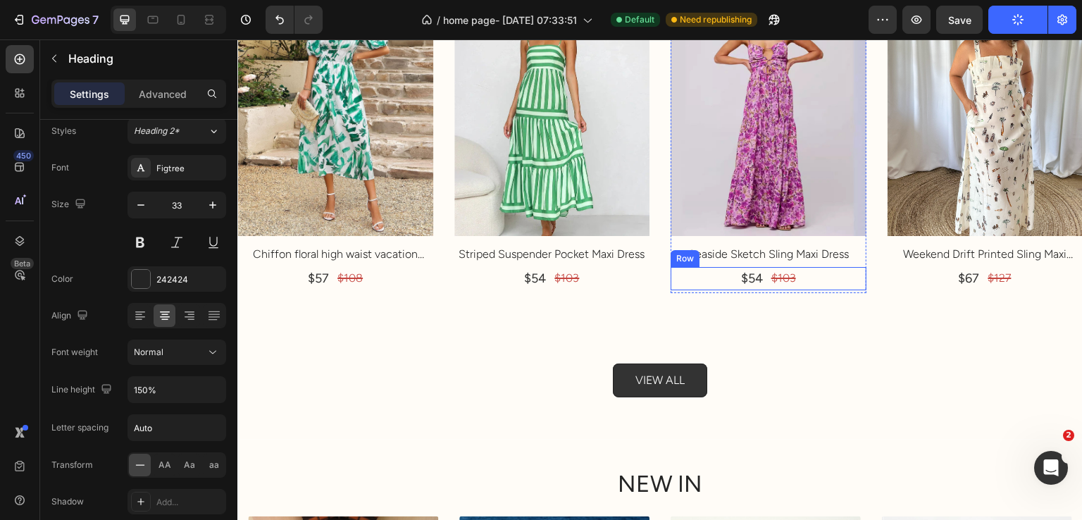
click at [727, 267] on div "$54 Product Price Product Price $103 Compare Price Compare Price Row" at bounding box center [769, 278] width 196 height 23
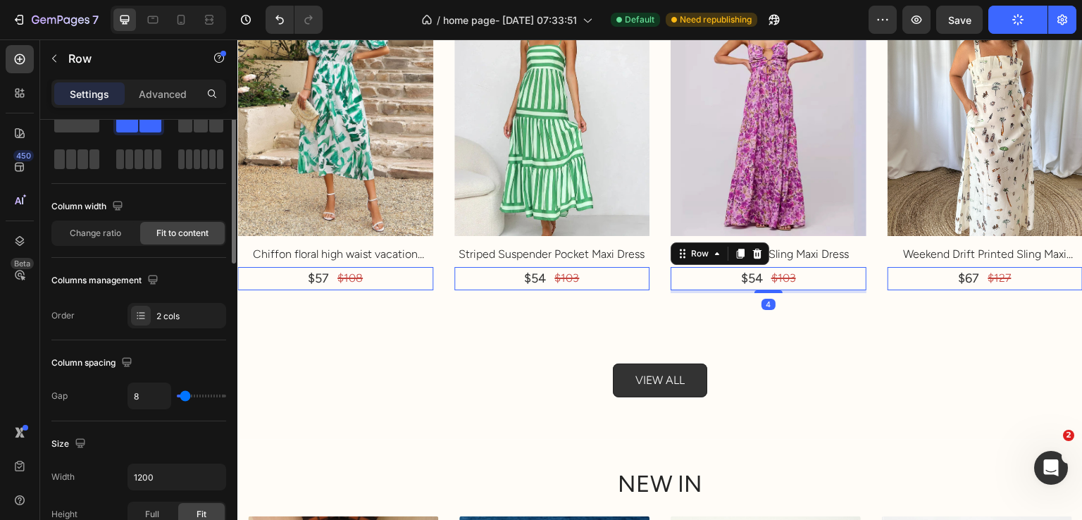
scroll to position [0, 0]
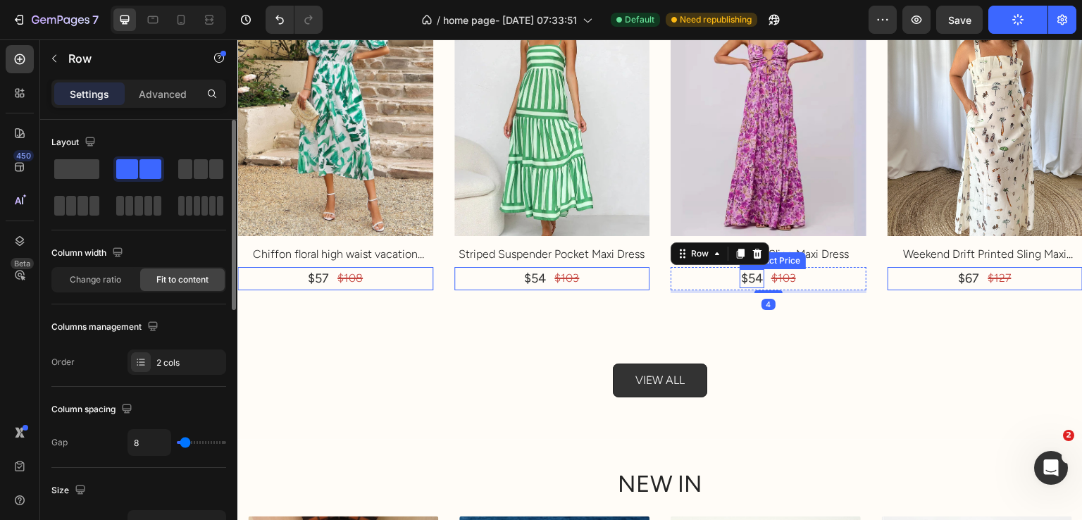
click at [749, 269] on div "$54" at bounding box center [752, 278] width 25 height 19
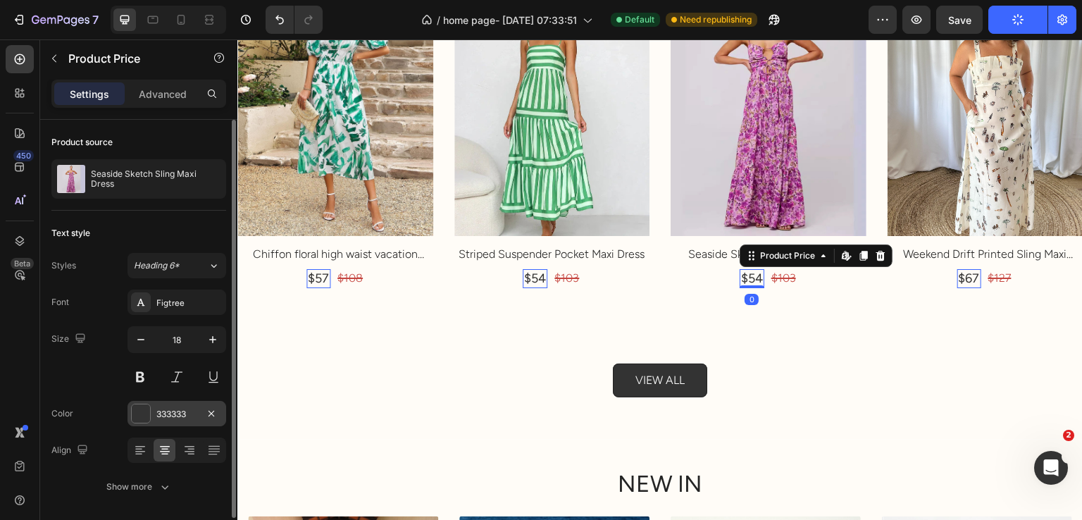
click at [159, 402] on div "333333" at bounding box center [177, 413] width 99 height 25
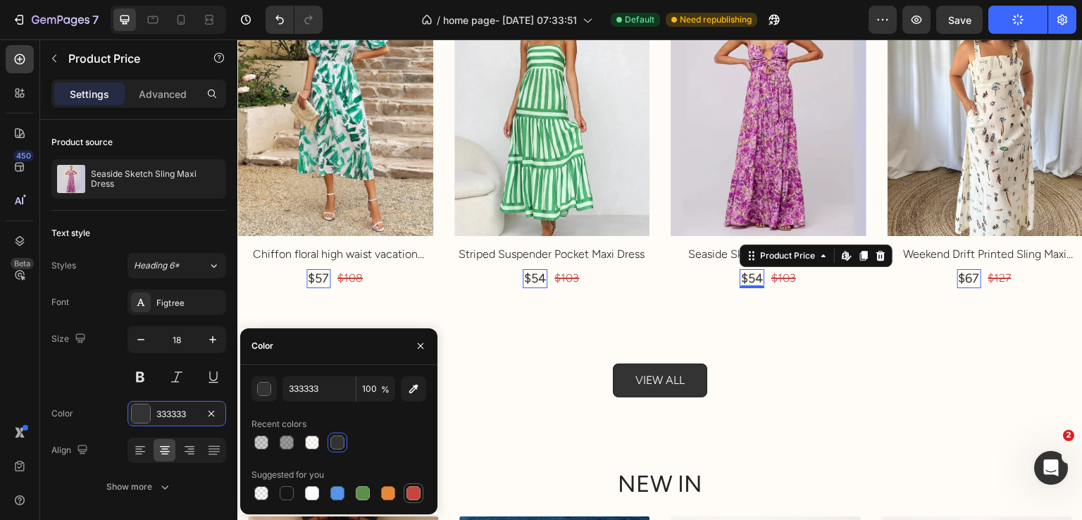
click at [417, 489] on div at bounding box center [414, 493] width 14 height 14
type input "C5453F"
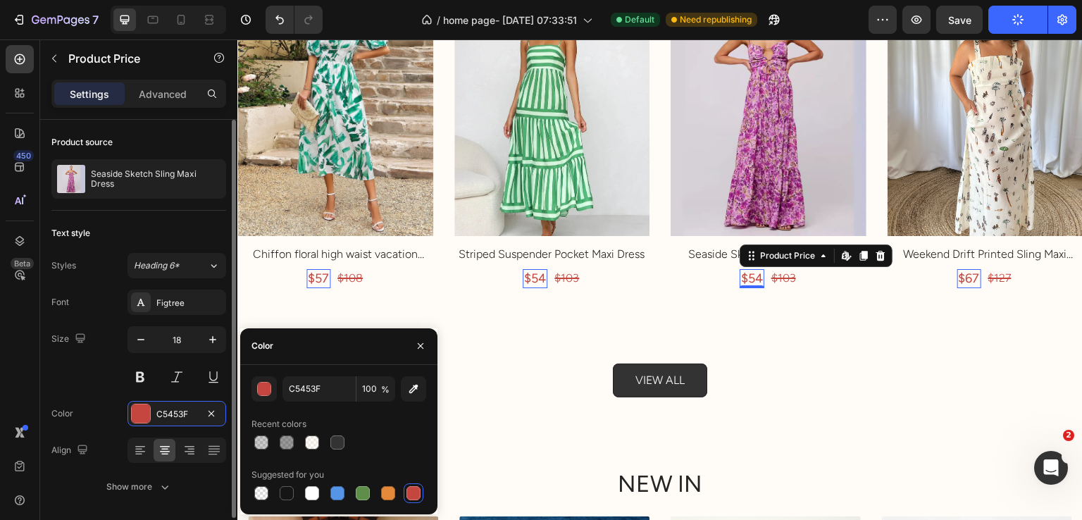
click at [104, 401] on div "Color C5453F" at bounding box center [138, 413] width 175 height 25
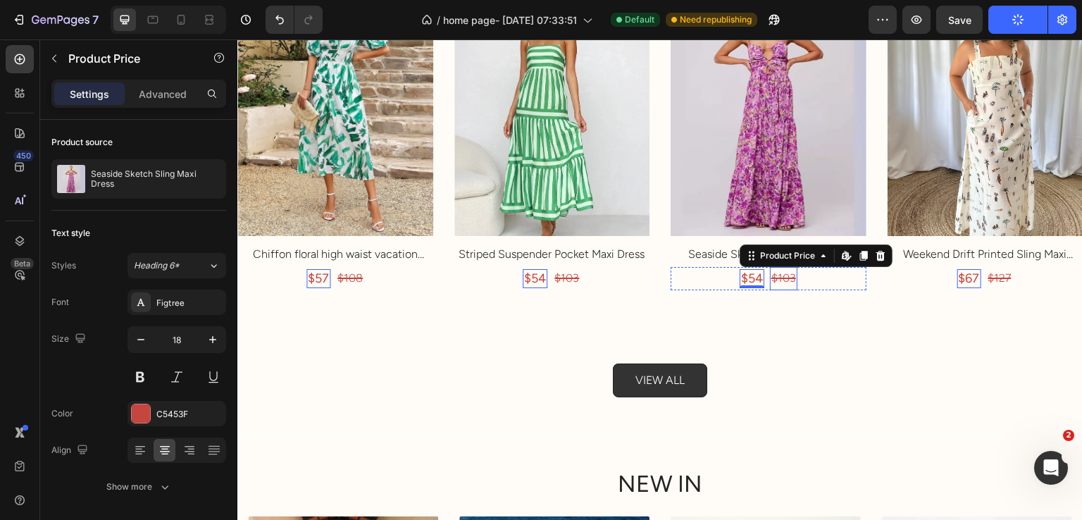
click at [782, 270] on div "$103" at bounding box center [783, 278] width 27 height 23
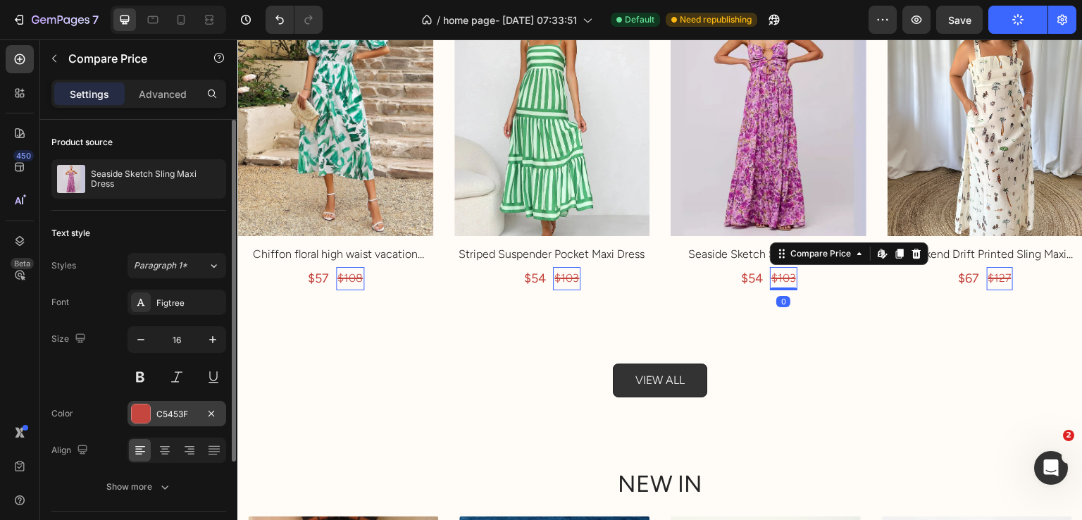
click at [163, 421] on div "C5453F" at bounding box center [177, 413] width 99 height 25
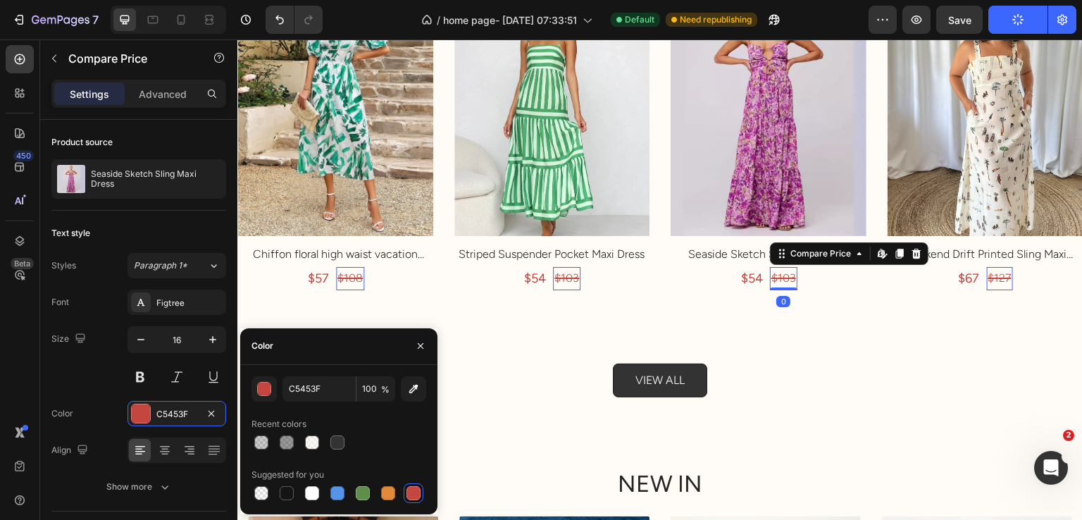
drag, startPoint x: 336, startPoint y: 438, endPoint x: 263, endPoint y: 429, distance: 73.8
click at [337, 438] on div at bounding box center [337, 442] width 14 height 14
type input "333333"
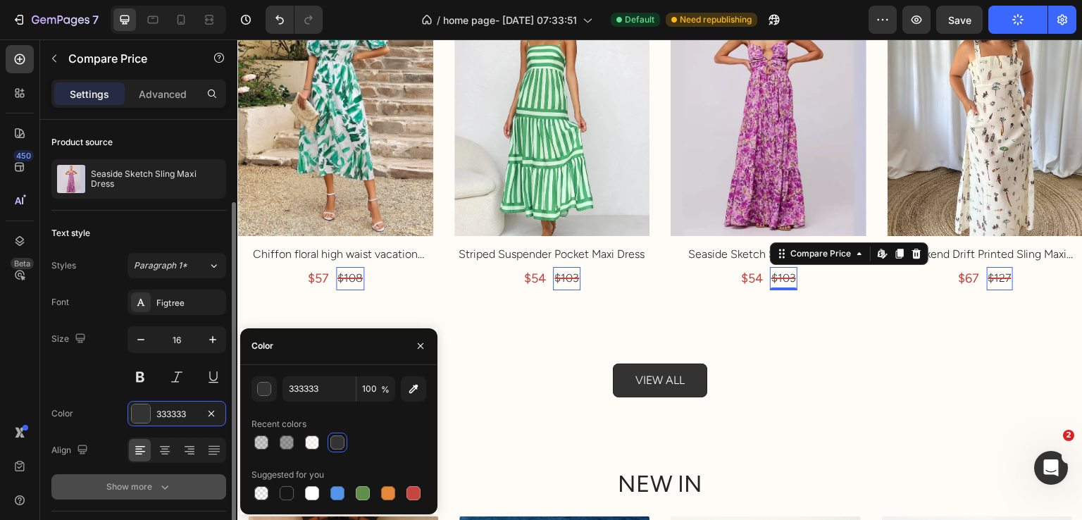
scroll to position [126, 0]
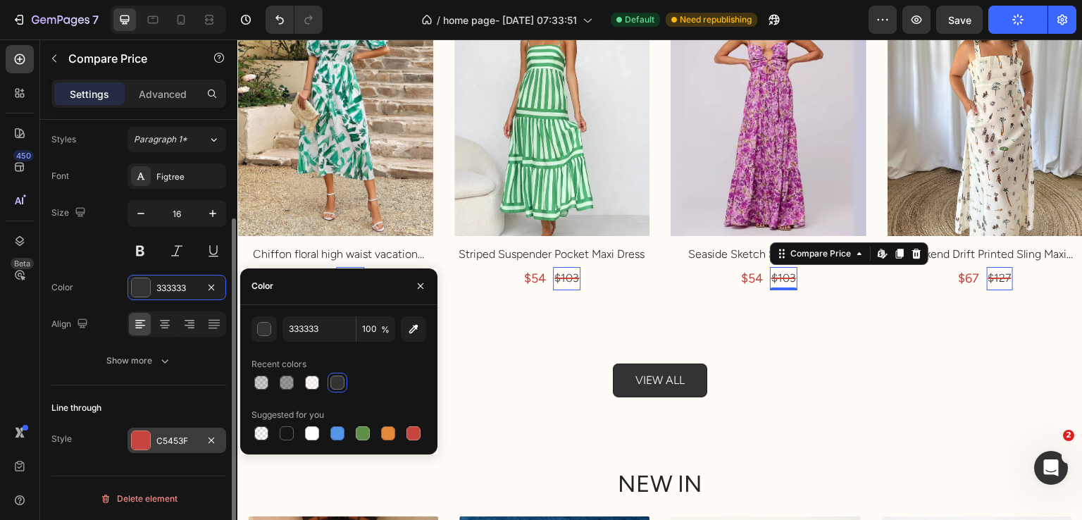
click at [170, 447] on div "C5453F" at bounding box center [177, 440] width 99 height 25
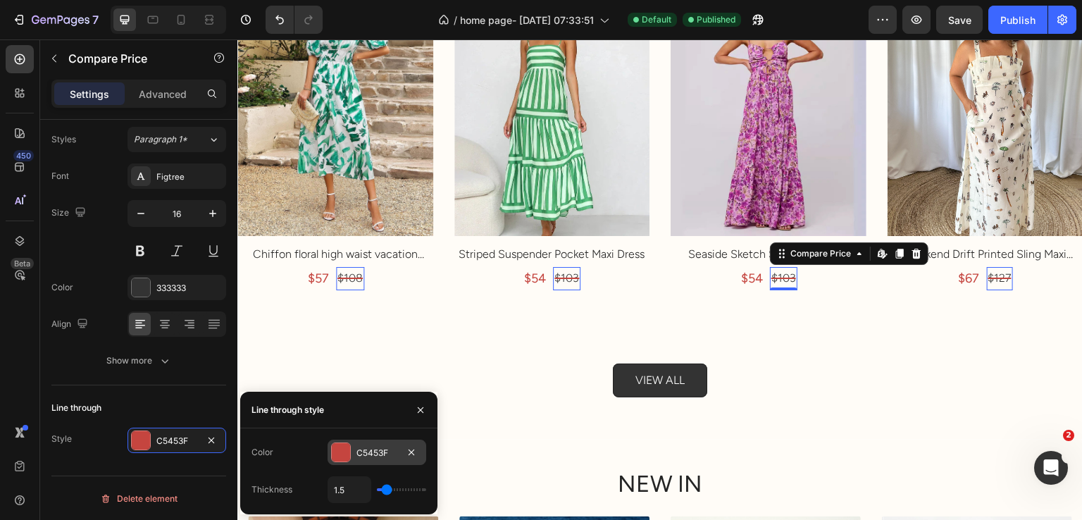
click at [376, 461] on div "C5453F" at bounding box center [377, 452] width 99 height 25
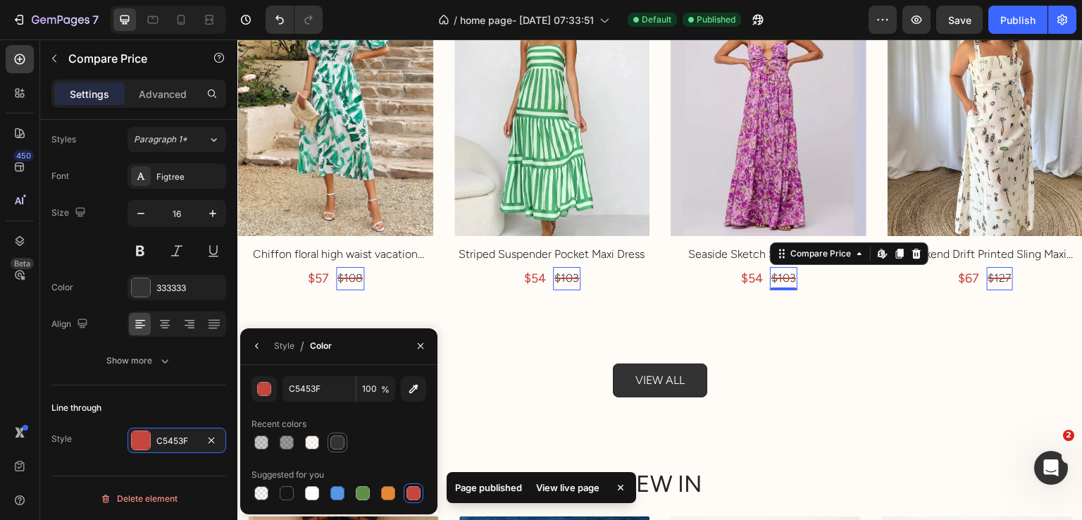
click at [343, 447] on div at bounding box center [337, 442] width 14 height 14
type input "333333"
click at [256, 347] on icon "button" at bounding box center [256, 346] width 3 height 6
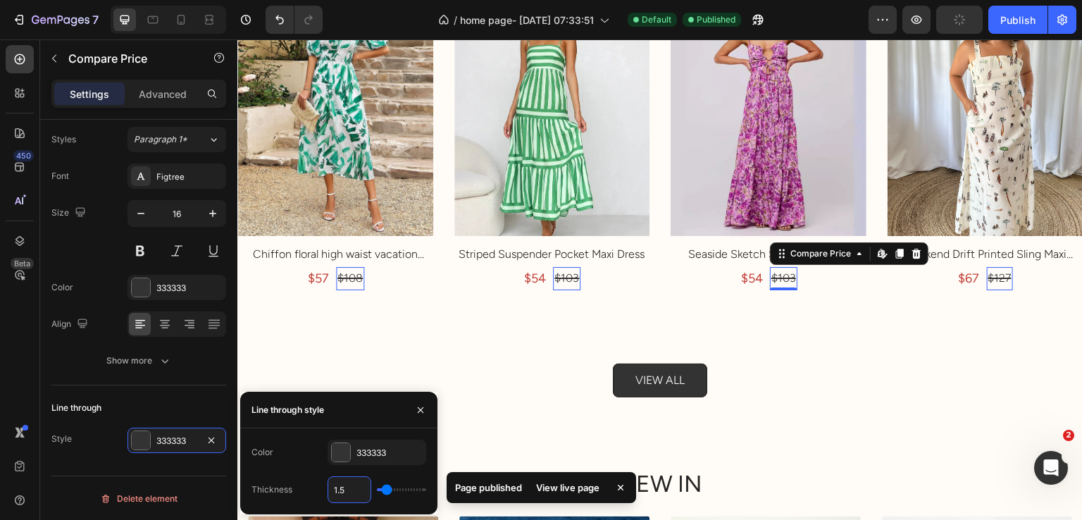
click at [359, 485] on input "1.5" at bounding box center [349, 489] width 42 height 25
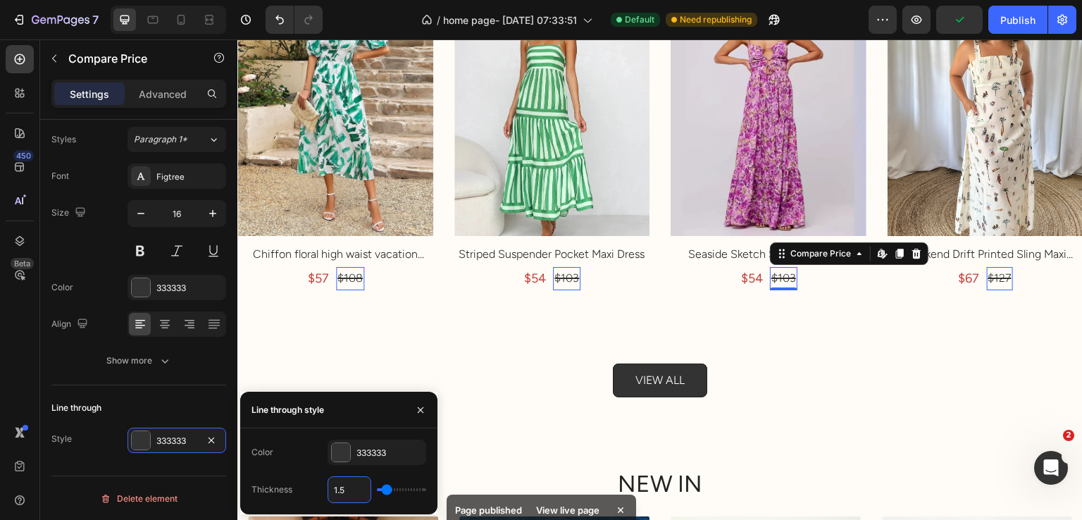
type input "1"
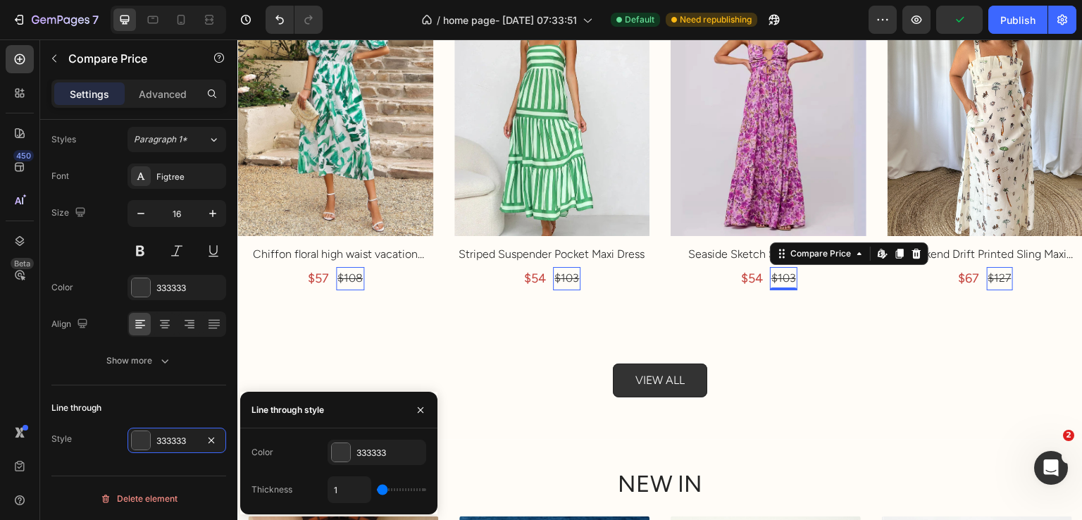
type input "1"
click at [383, 490] on input "range" at bounding box center [401, 489] width 49 height 3
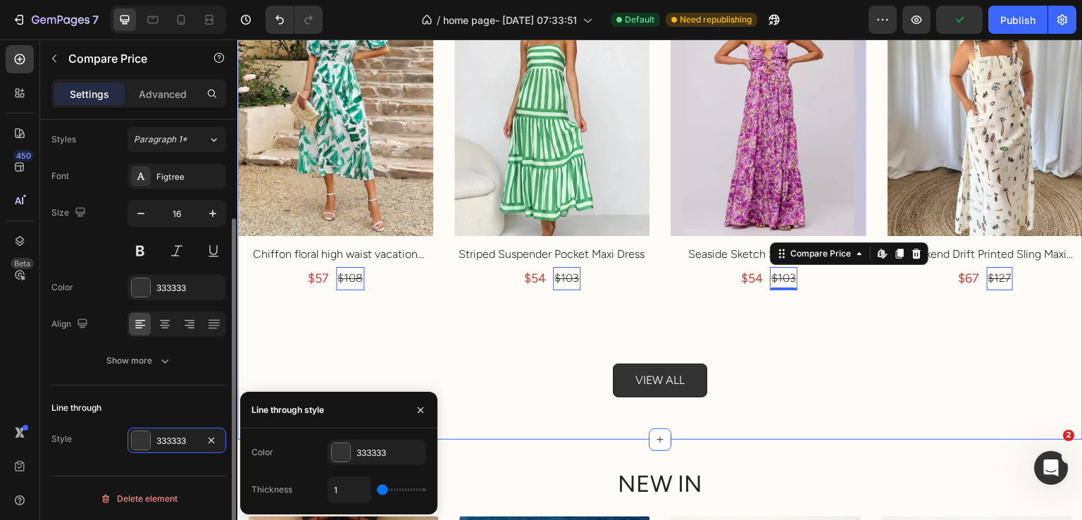
click at [208, 391] on div "Line through Style 333333" at bounding box center [138, 424] width 175 height 79
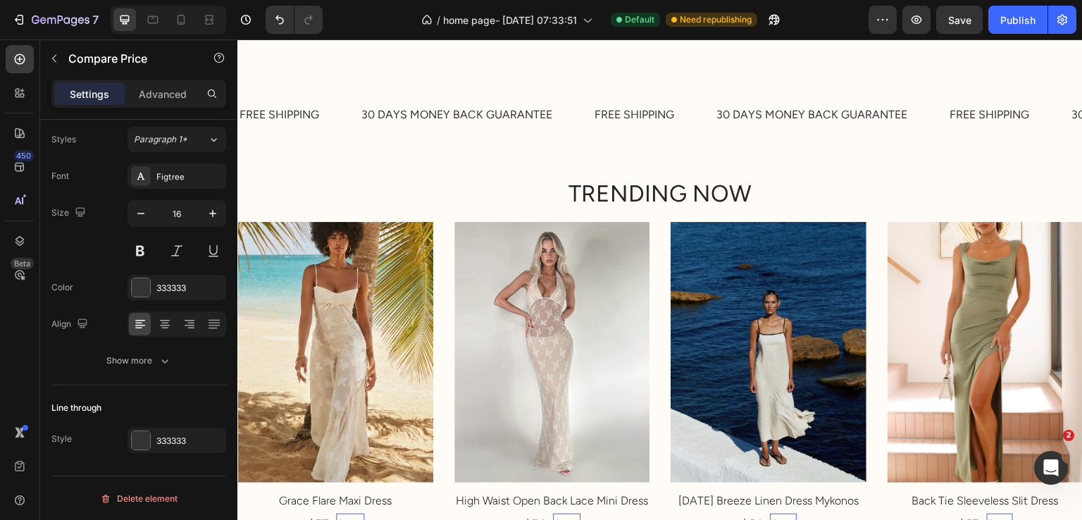
scroll to position [2300, 0]
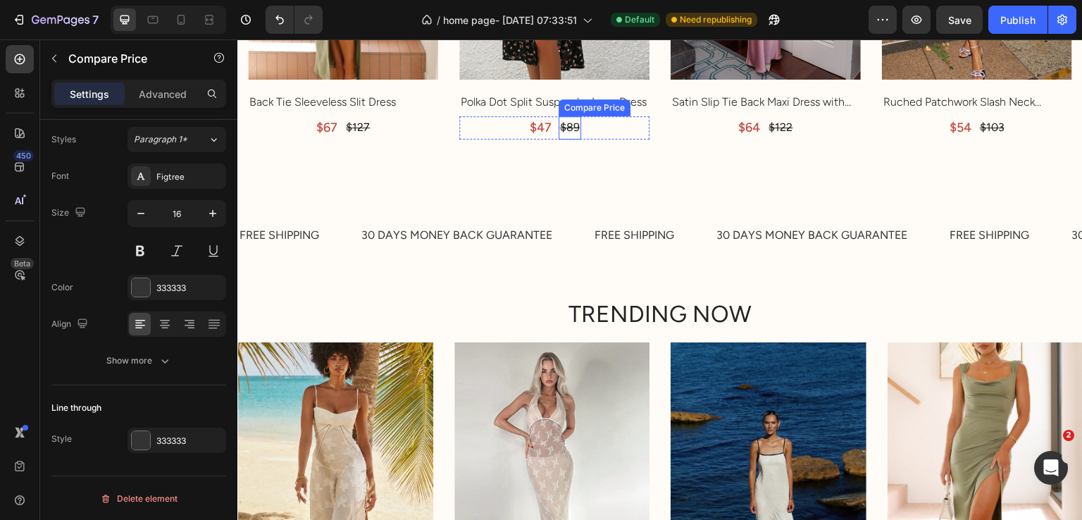
click at [573, 116] on div "$89" at bounding box center [570, 127] width 23 height 23
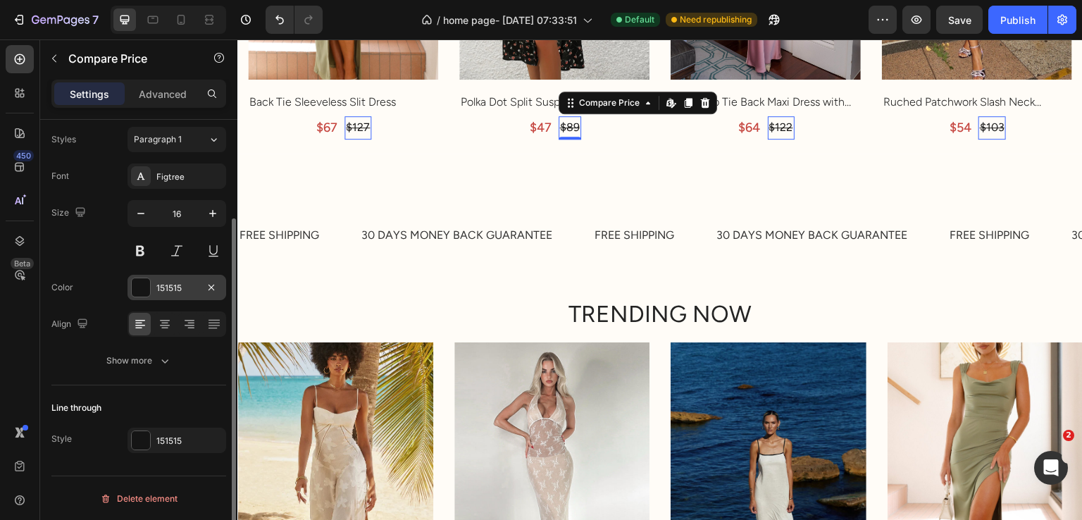
click at [144, 295] on div at bounding box center [141, 287] width 18 height 18
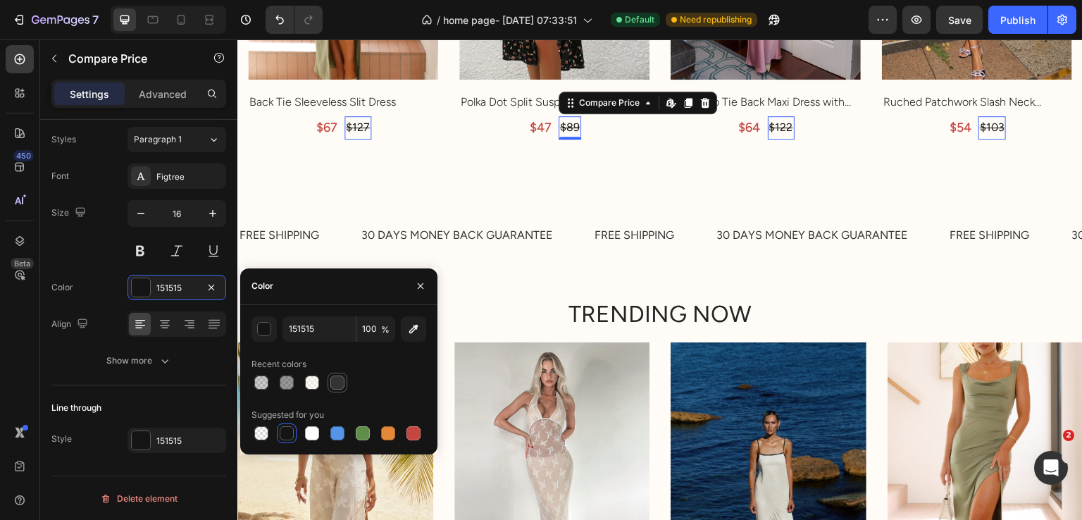
click at [331, 390] on div at bounding box center [337, 382] width 17 height 17
type input "333333"
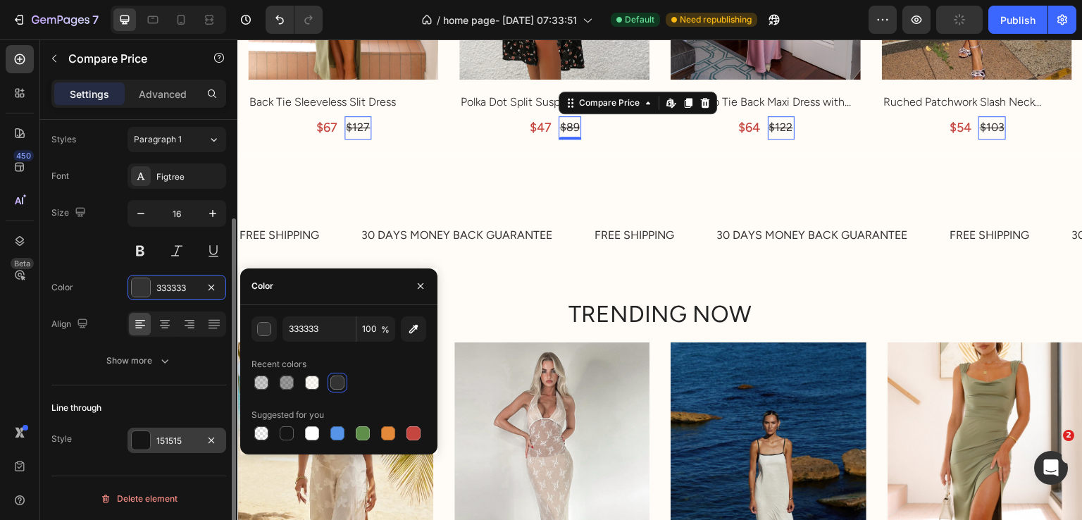
click at [161, 445] on div "151515" at bounding box center [176, 441] width 41 height 13
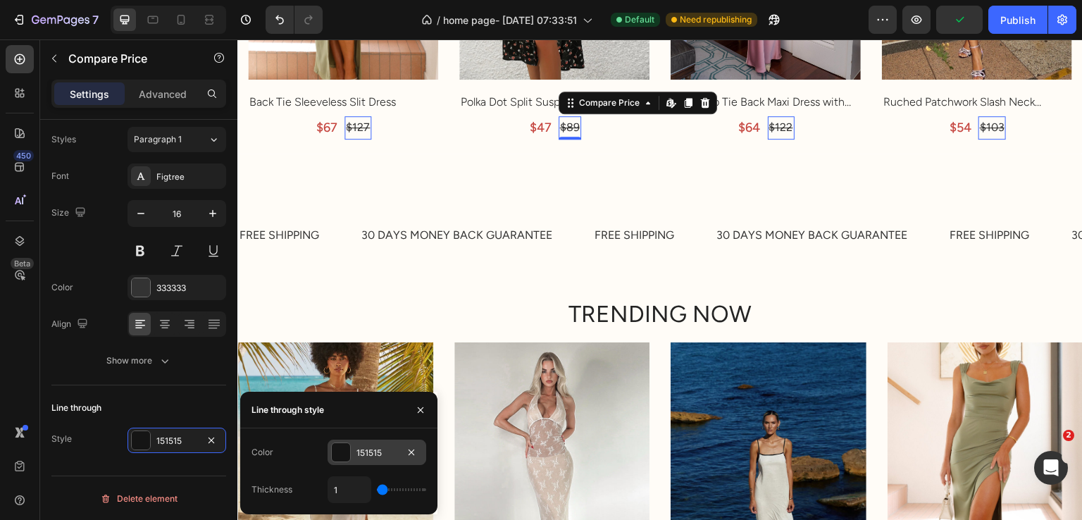
click at [349, 458] on div at bounding box center [341, 452] width 18 height 18
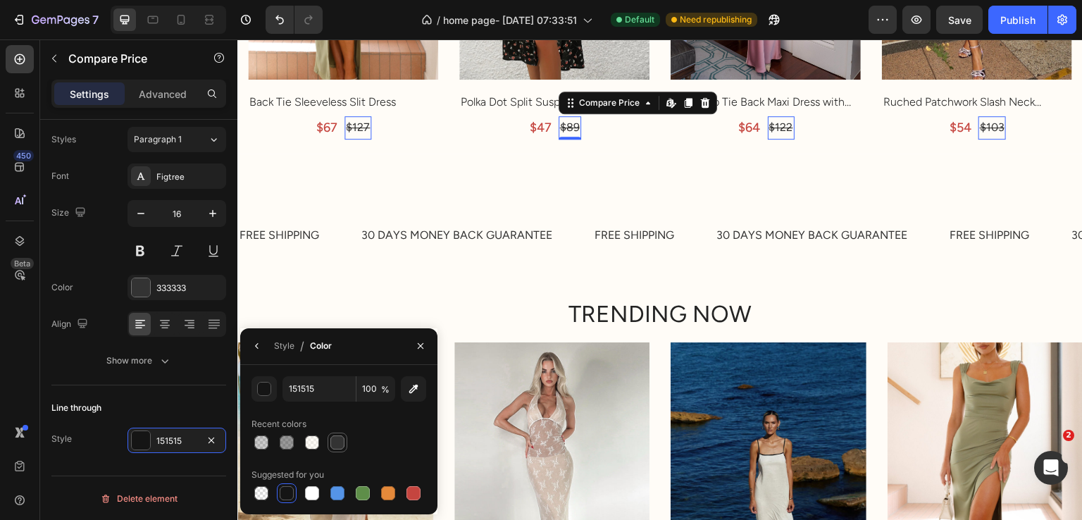
click at [330, 443] on div at bounding box center [337, 442] width 14 height 14
type input "333333"
click at [144, 411] on div "Line through" at bounding box center [138, 408] width 175 height 23
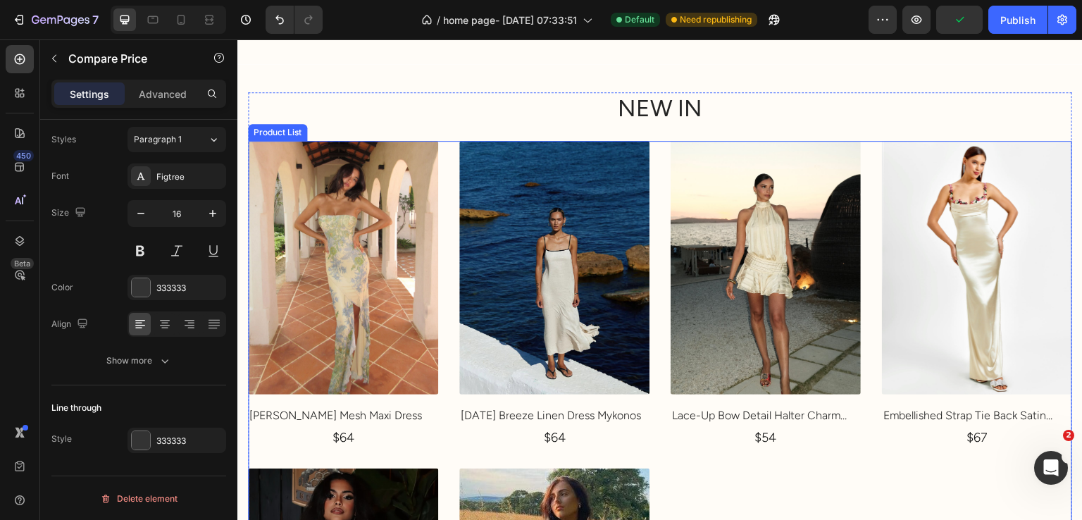
scroll to position [3757, 0]
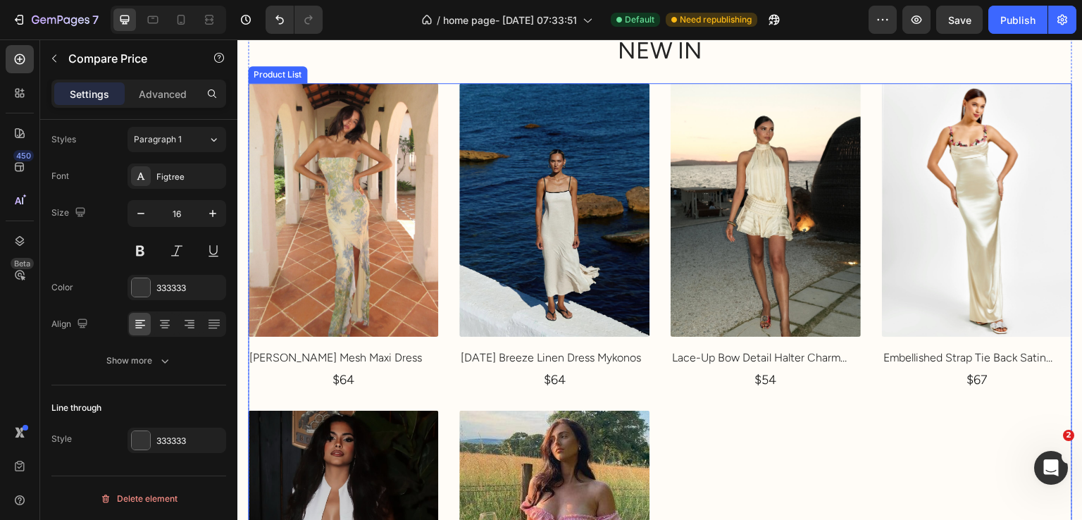
click at [652, 86] on div "(P) Images Mira Paisley Mesh Maxi Dress (P) Title $64 Product Price Product Pri…" at bounding box center [660, 400] width 824 height 635
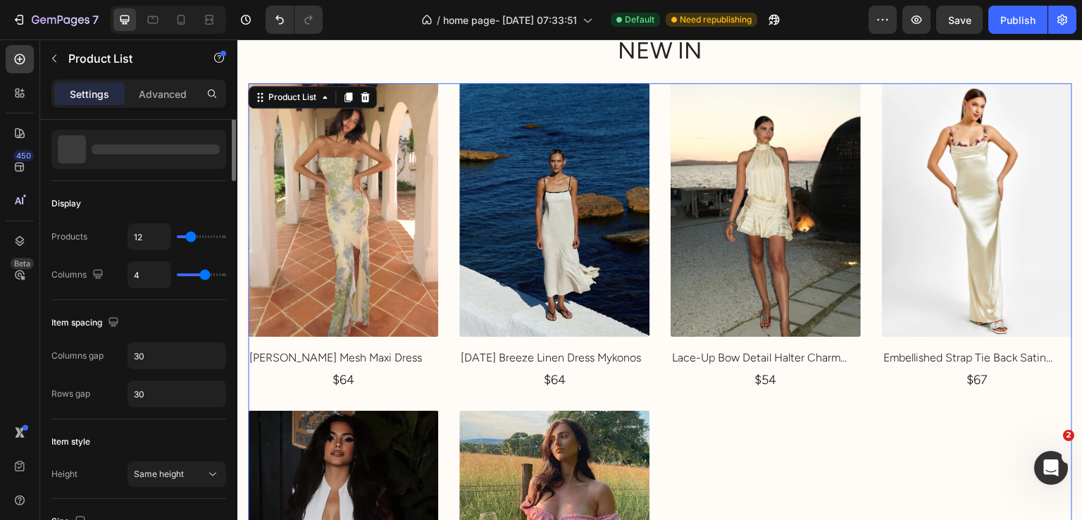
scroll to position [0, 0]
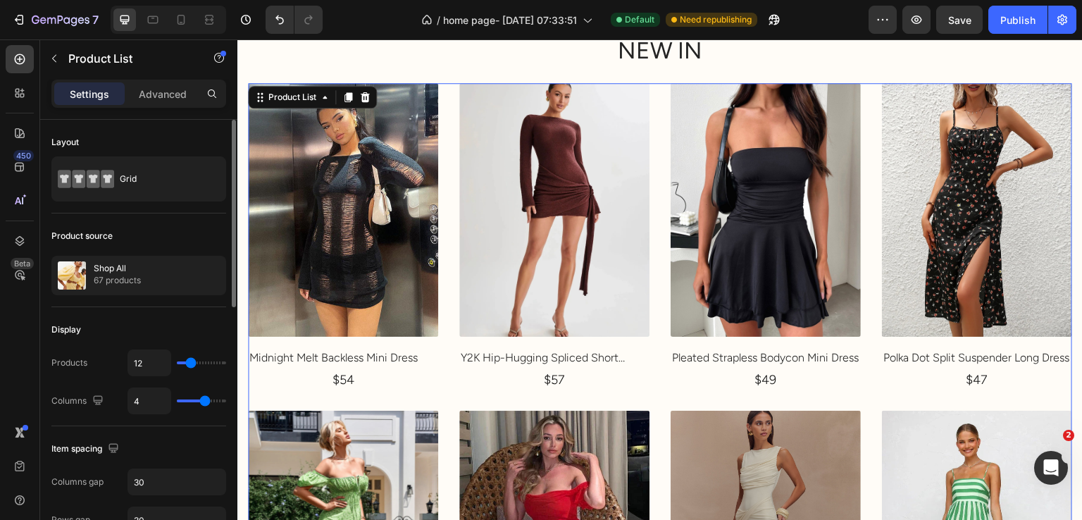
type input "11"
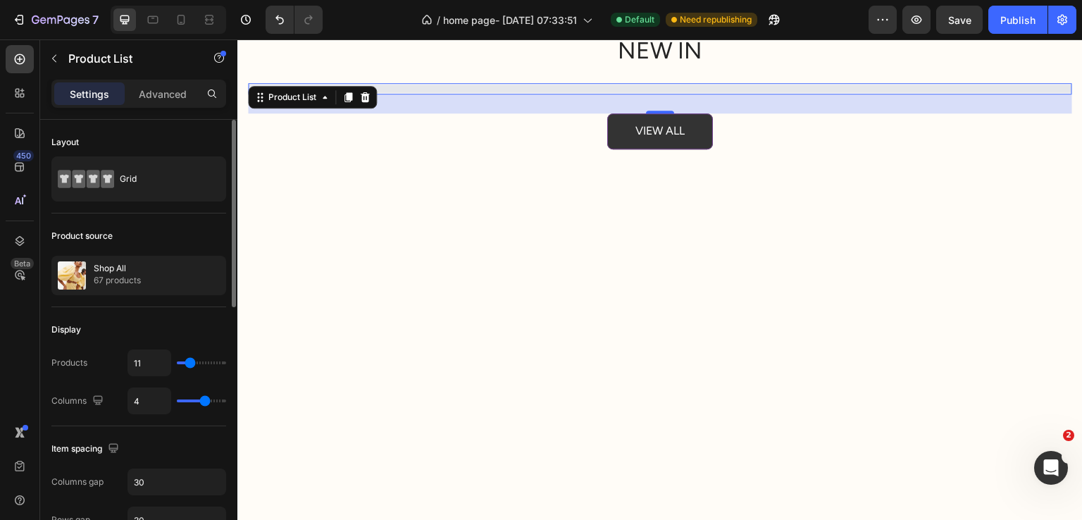
type input "15"
type input "14"
click at [192, 361] on input "range" at bounding box center [201, 362] width 49 height 3
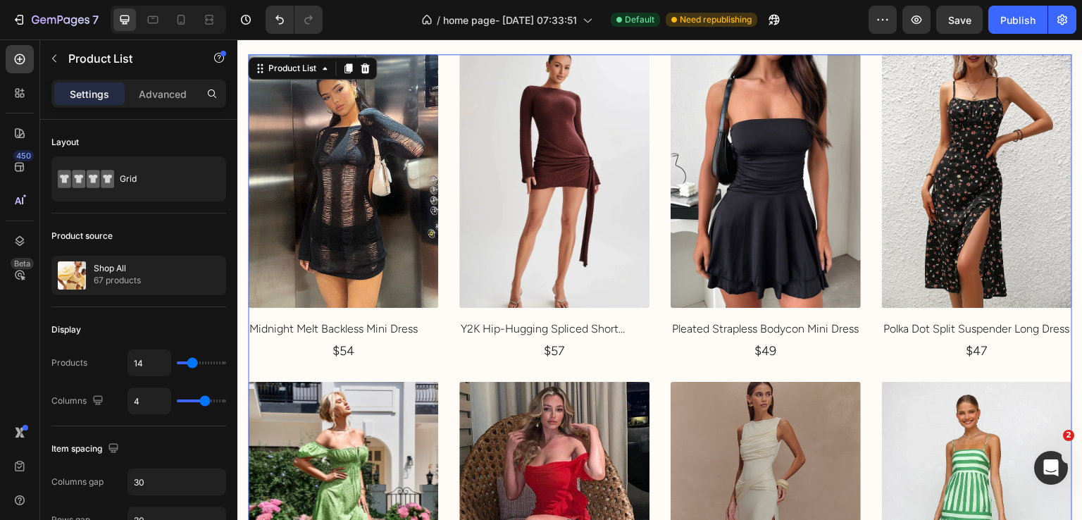
scroll to position [3800, 0]
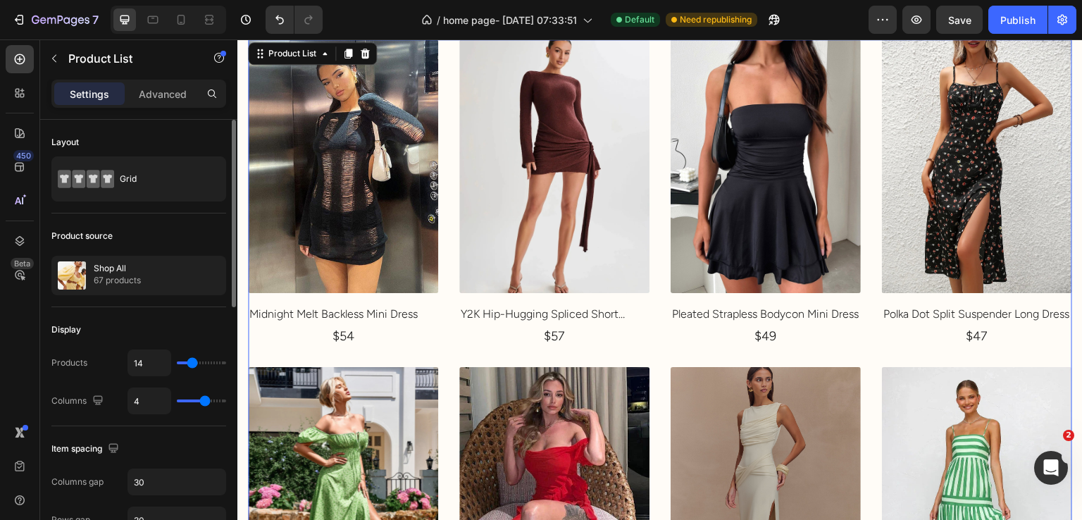
type input "13"
type input "10"
type input "8"
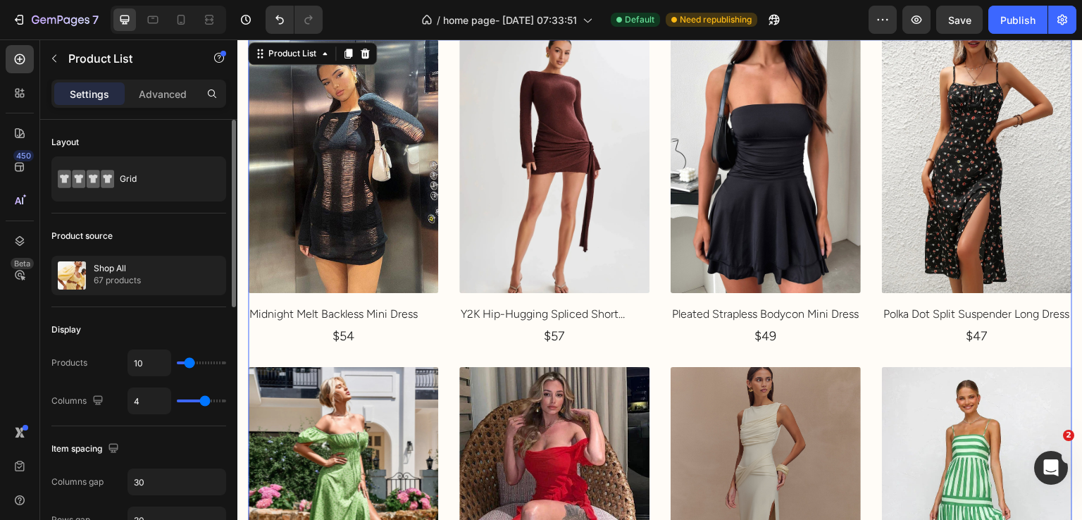
type input "8"
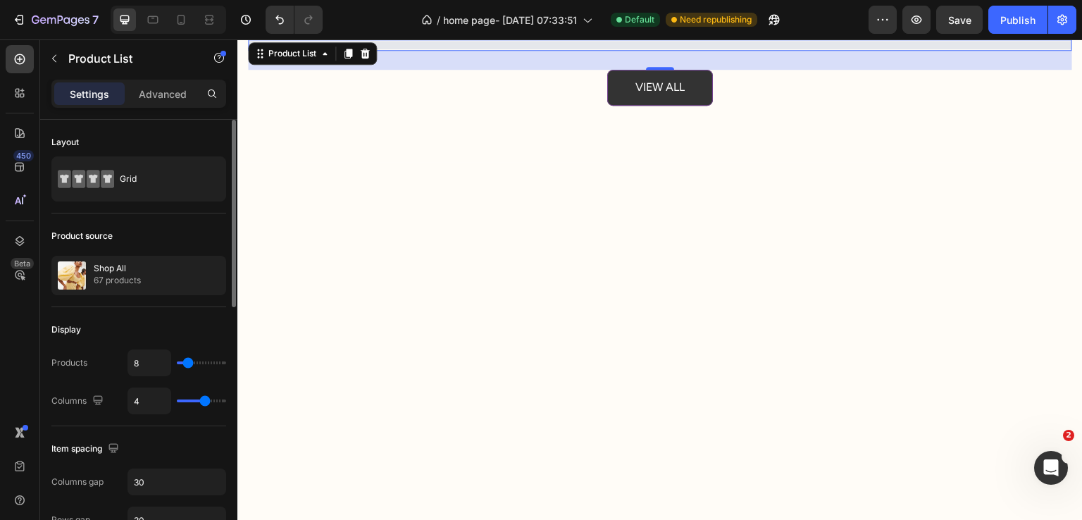
type input "9"
type input "13"
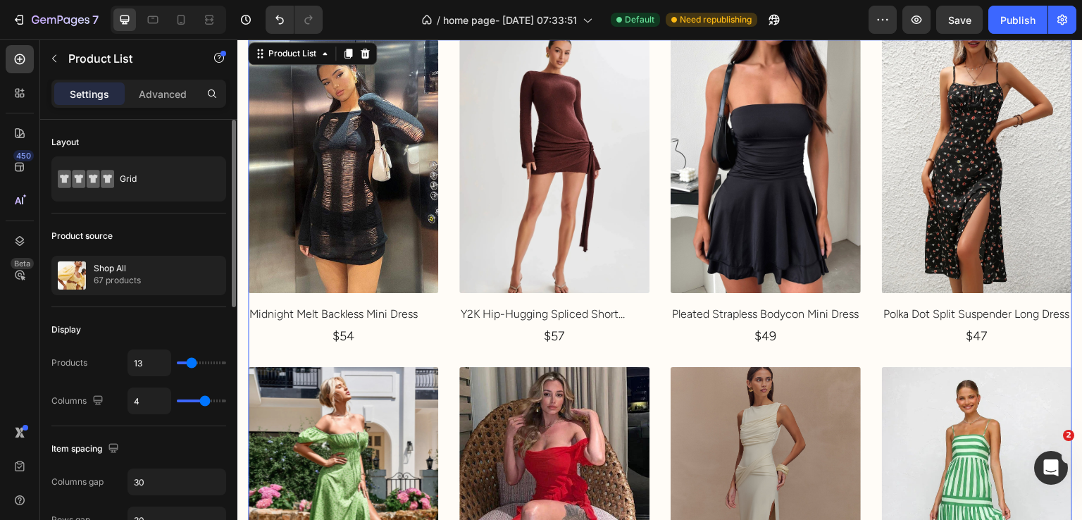
type input "10"
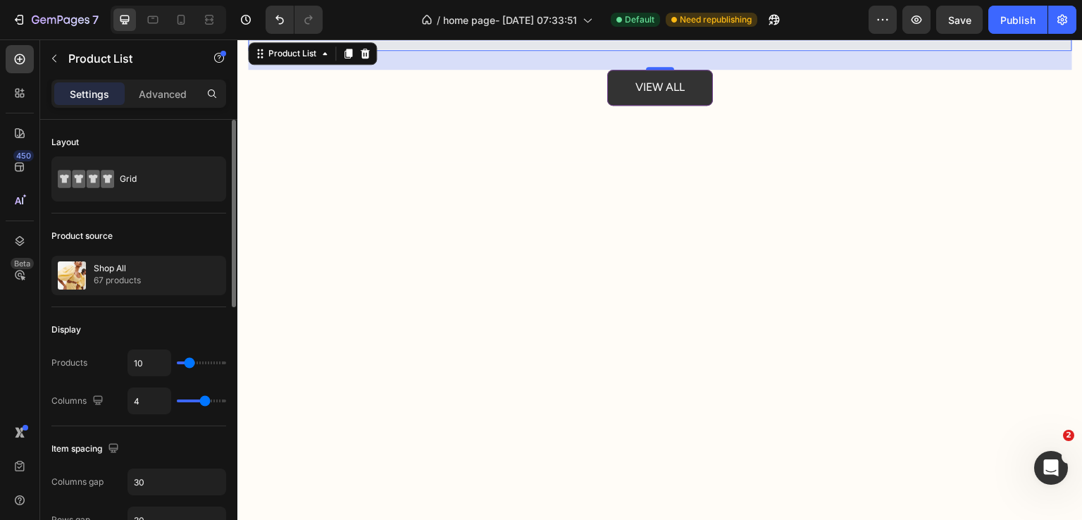
type input "8"
type input "16"
type input "13"
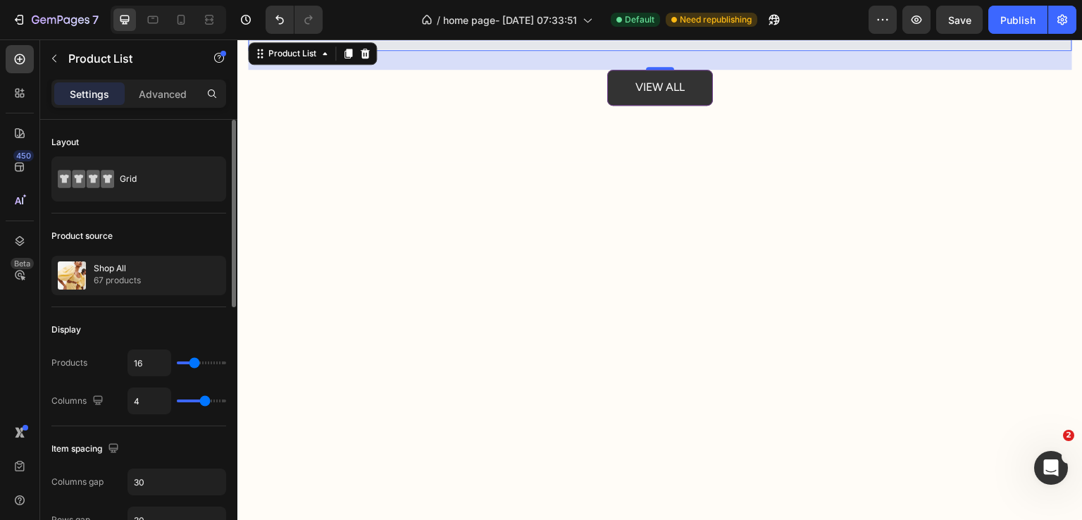
type input "13"
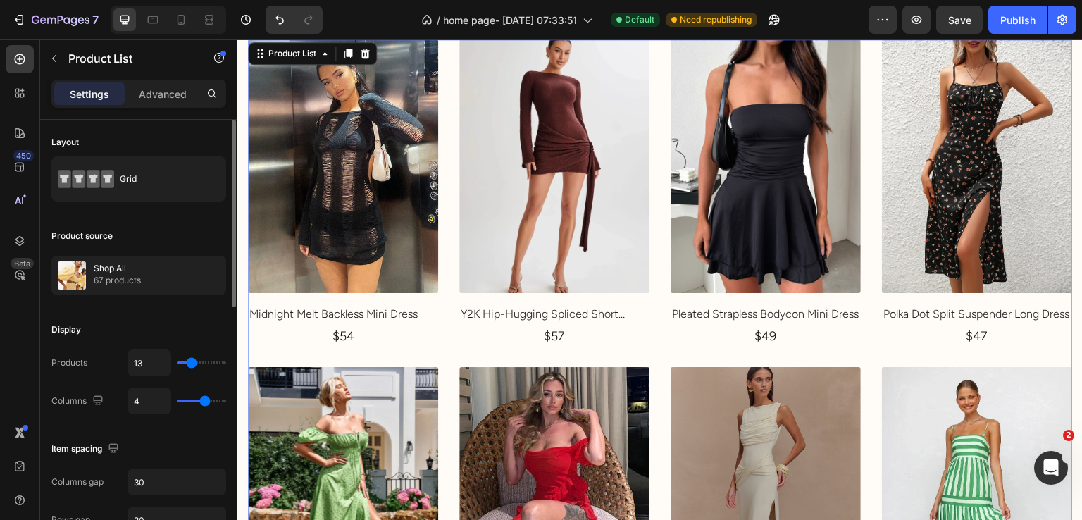
type input "12"
click at [191, 364] on input "range" at bounding box center [201, 362] width 49 height 3
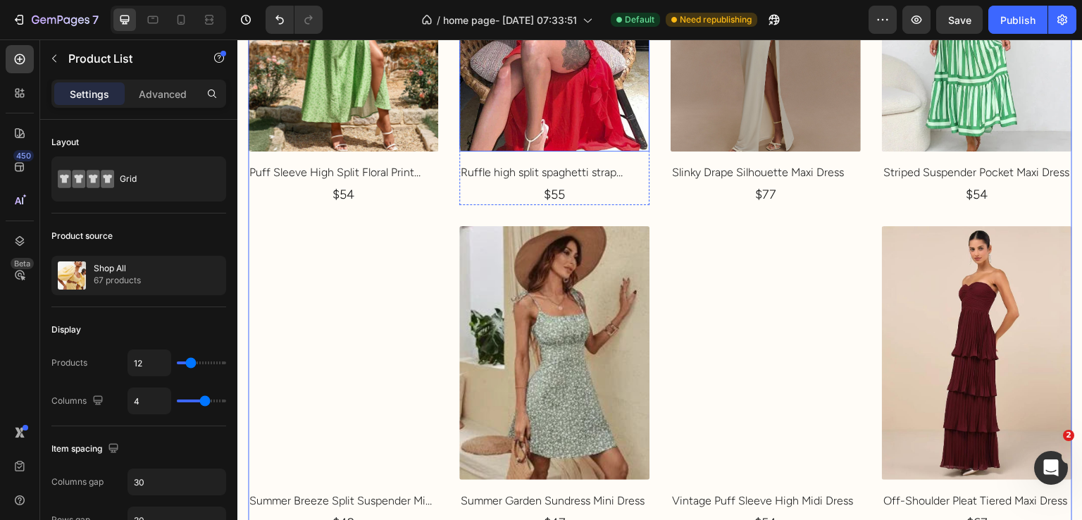
scroll to position [4036, 0]
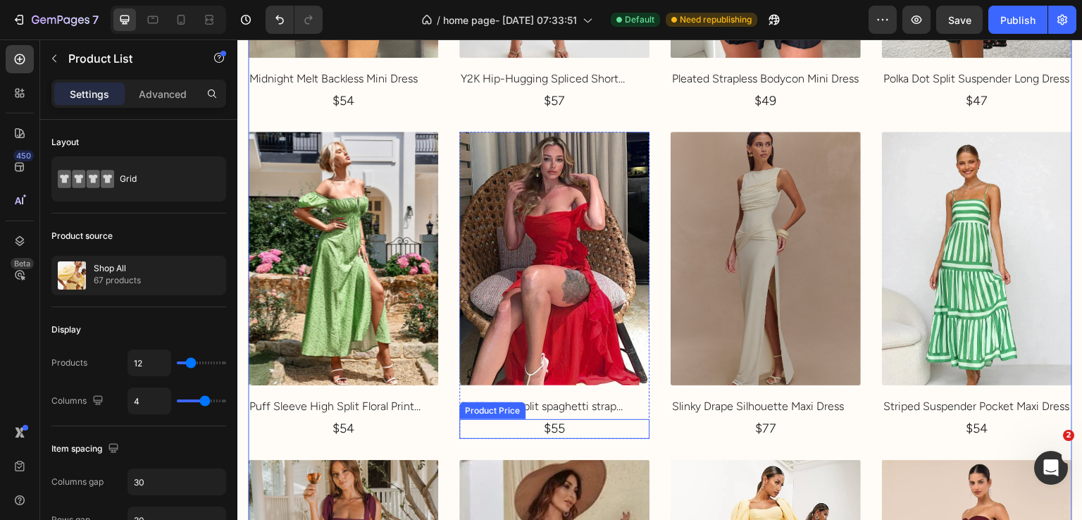
click at [573, 423] on div "$55" at bounding box center [554, 428] width 190 height 19
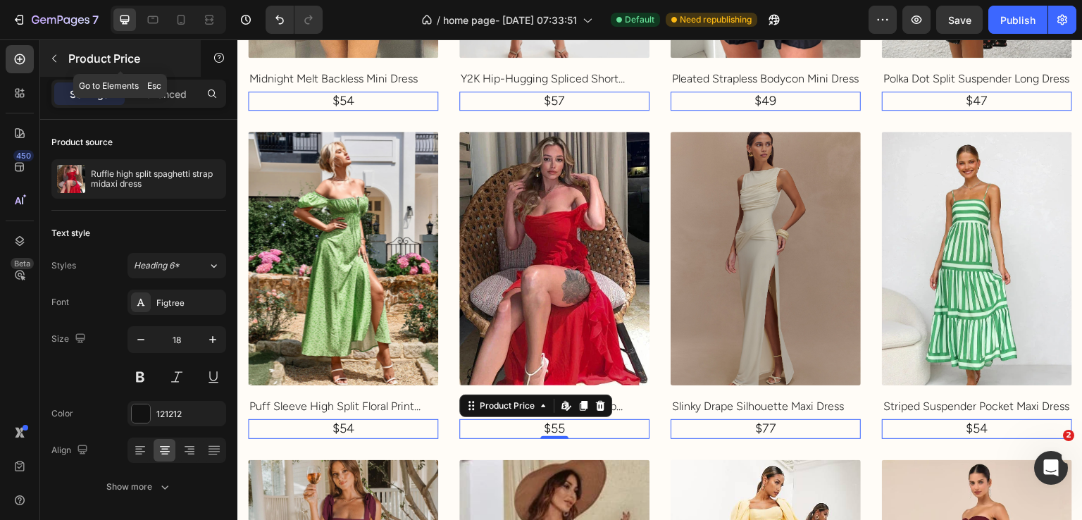
click at [78, 52] on p "Product Price" at bounding box center [128, 58] width 120 height 17
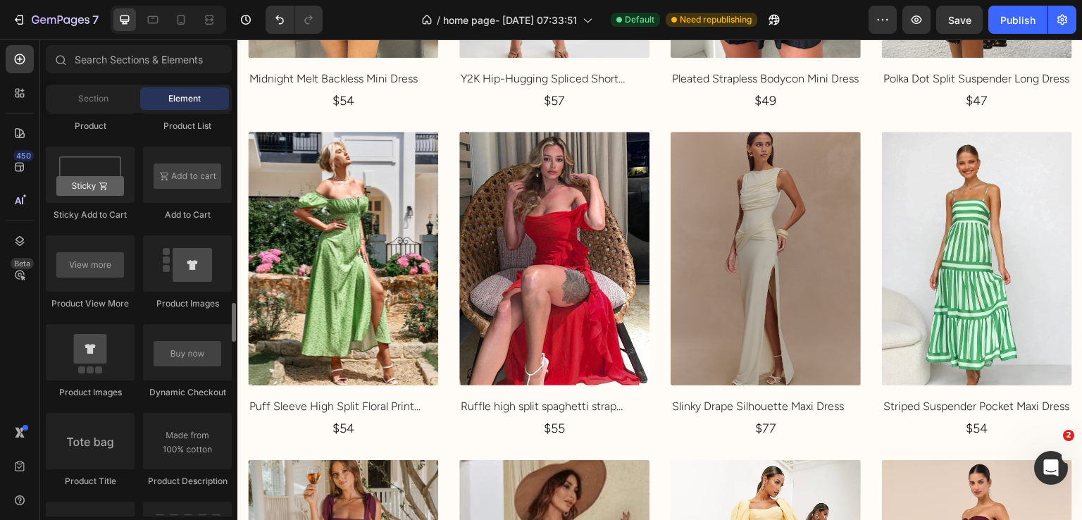
scroll to position [2249, 0]
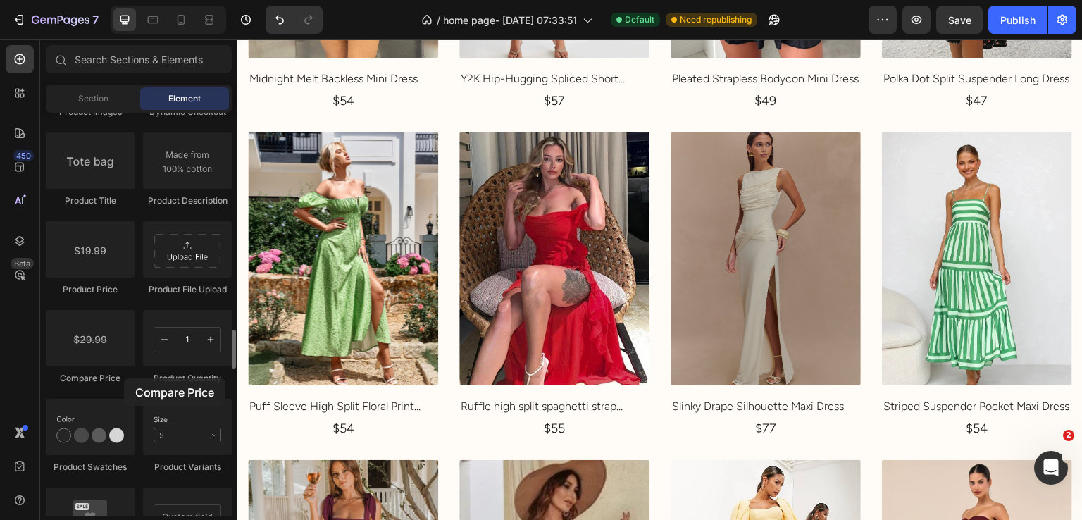
drag, startPoint x: 124, startPoint y: 359, endPoint x: 124, endPoint y: 378, distance: 19.0
click at [124, 378] on div "Compare Price" at bounding box center [90, 347] width 89 height 75
click at [547, 419] on div "$55" at bounding box center [554, 428] width 190 height 19
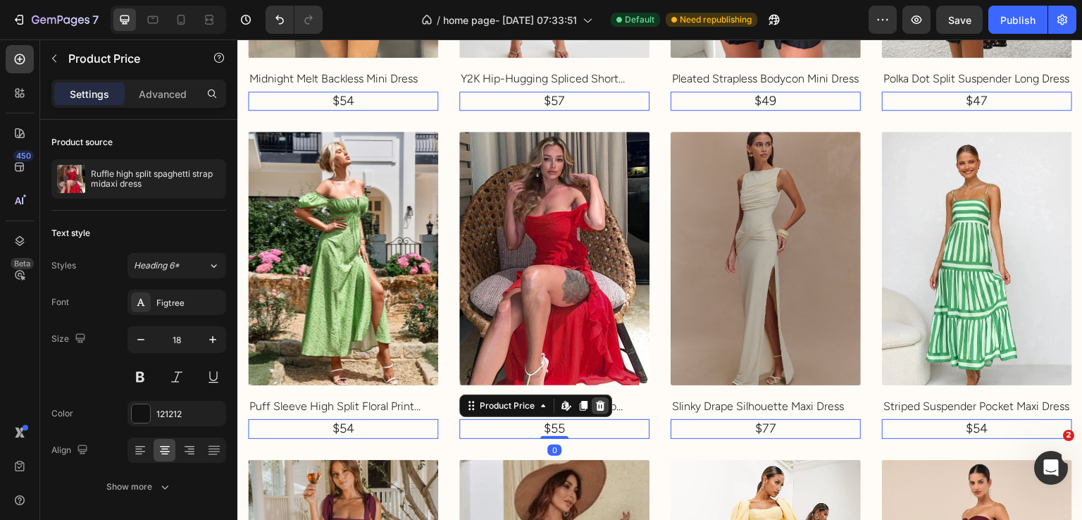
click at [602, 399] on div at bounding box center [600, 405] width 17 height 17
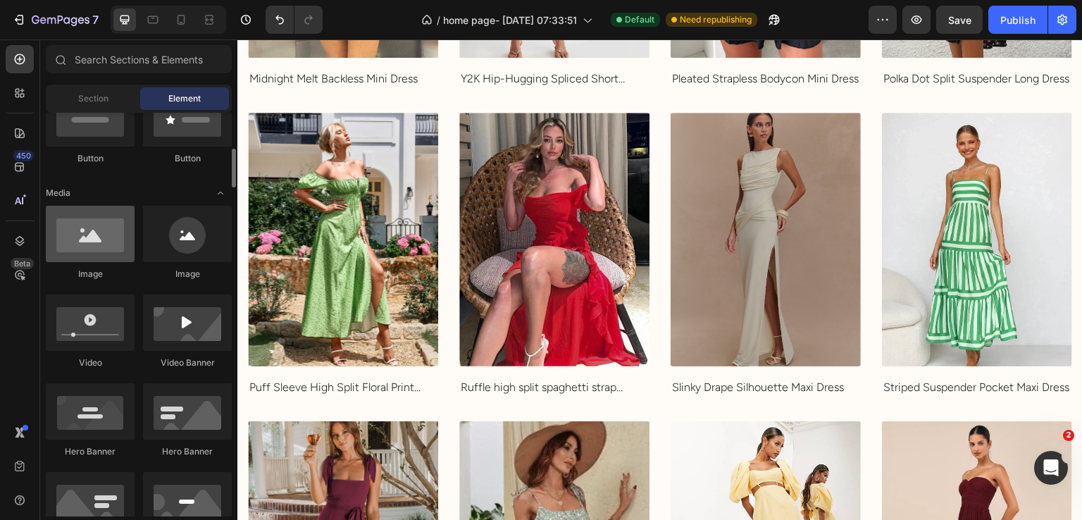
scroll to position [0, 0]
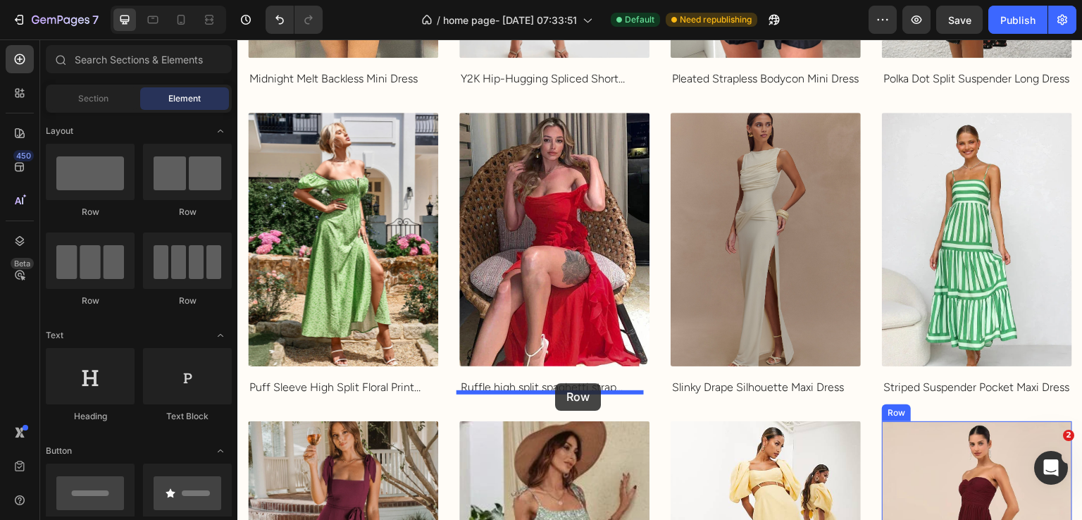
drag, startPoint x: 455, startPoint y: 272, endPoint x: 555, endPoint y: 383, distance: 149.7
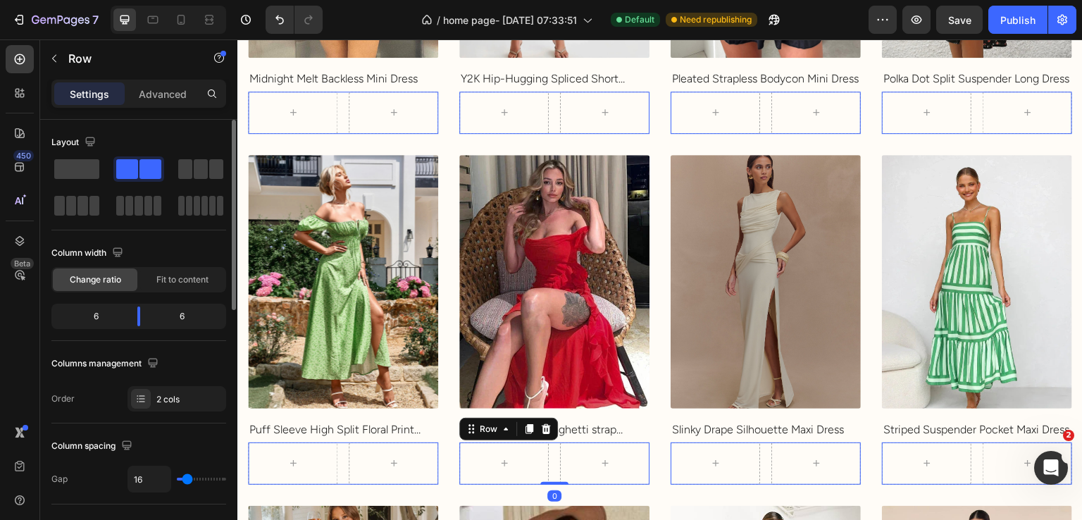
scroll to position [140, 0]
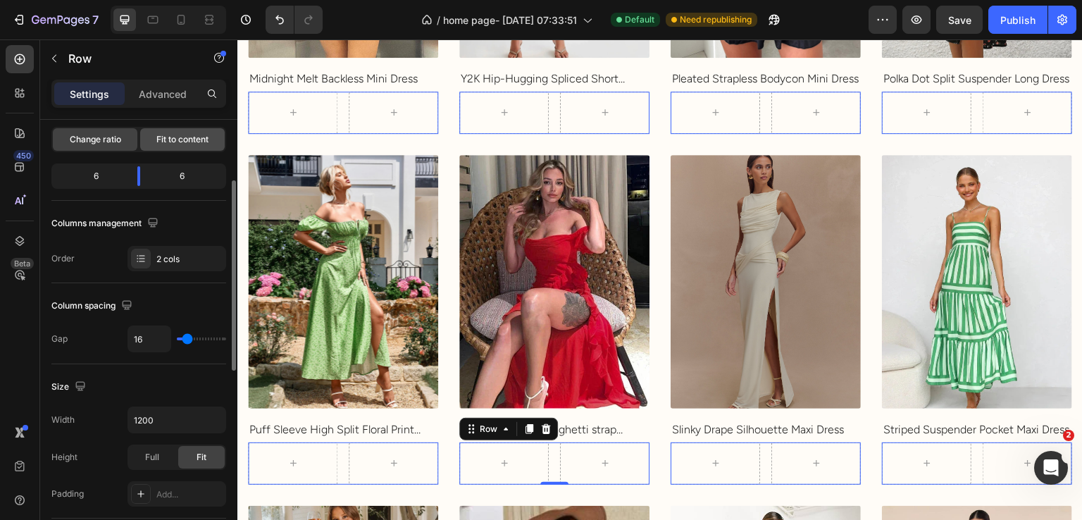
click at [175, 142] on span "Fit to content" at bounding box center [182, 139] width 52 height 13
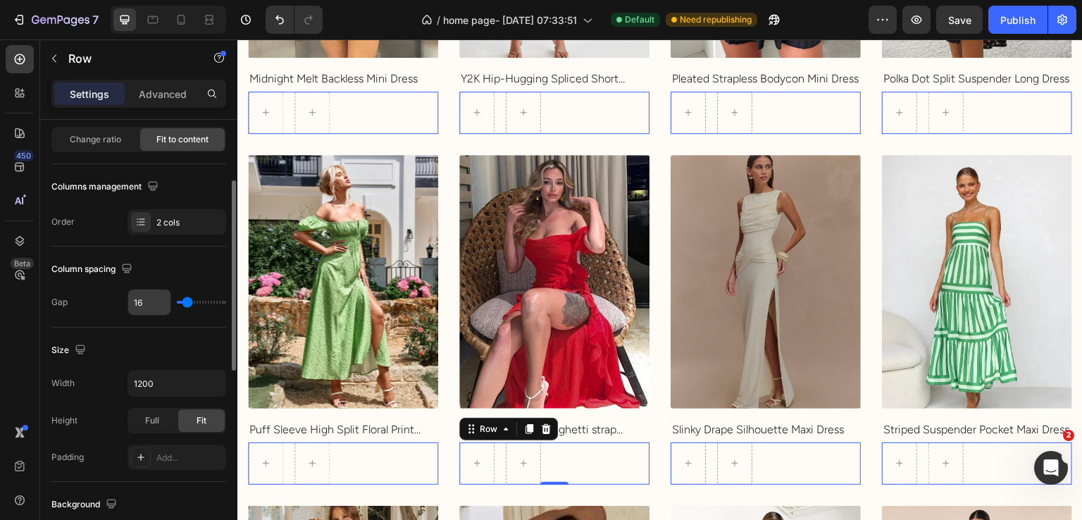
click at [155, 302] on input "16" at bounding box center [149, 302] width 42 height 25
click at [151, 304] on input "16" at bounding box center [149, 302] width 42 height 25
type input "168"
type input "120"
click at [166, 290] on input "168" at bounding box center [149, 302] width 42 height 25
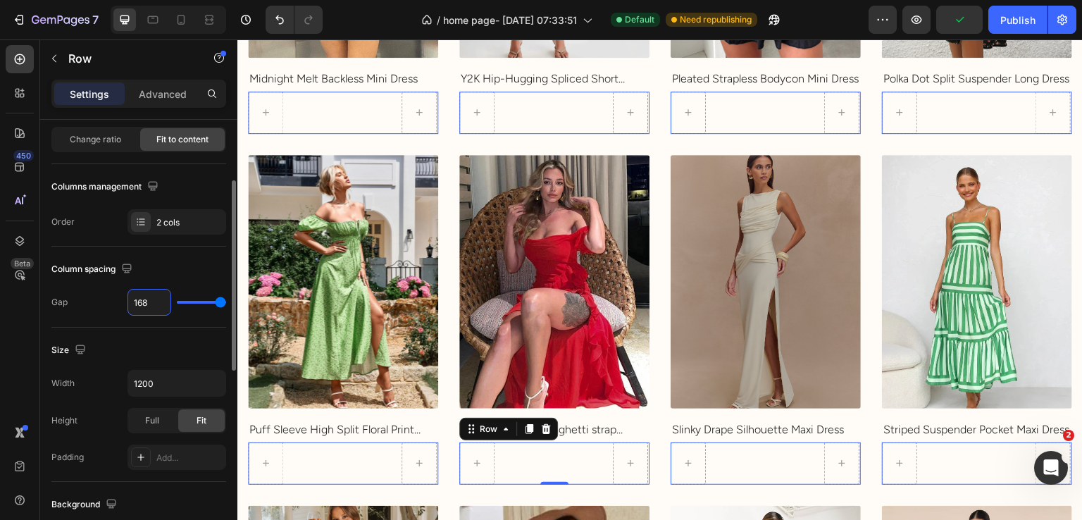
click at [158, 306] on input "168" at bounding box center [149, 302] width 42 height 25
type input "8"
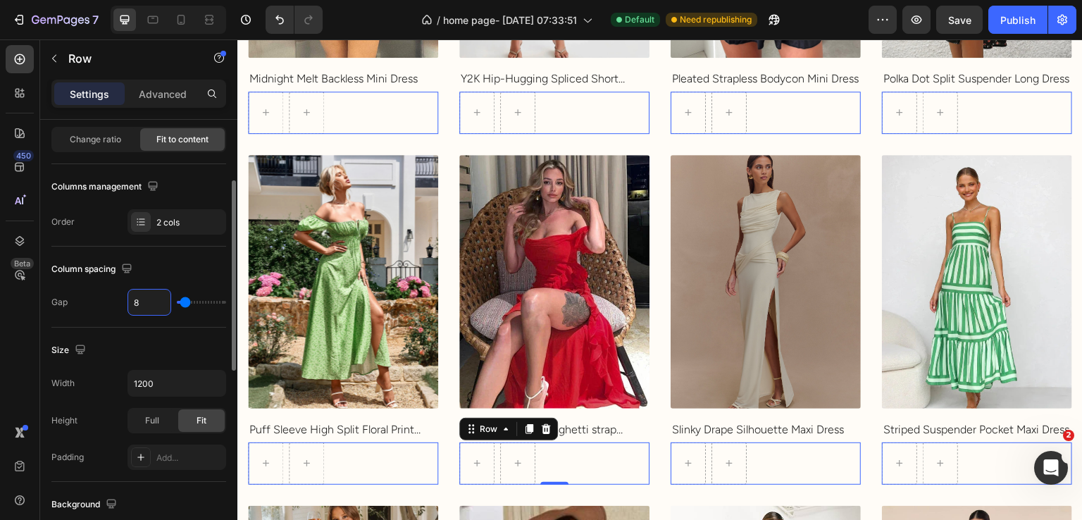
click at [163, 267] on div "Column spacing" at bounding box center [138, 269] width 175 height 23
click at [76, 68] on div "Row" at bounding box center [120, 58] width 161 height 37
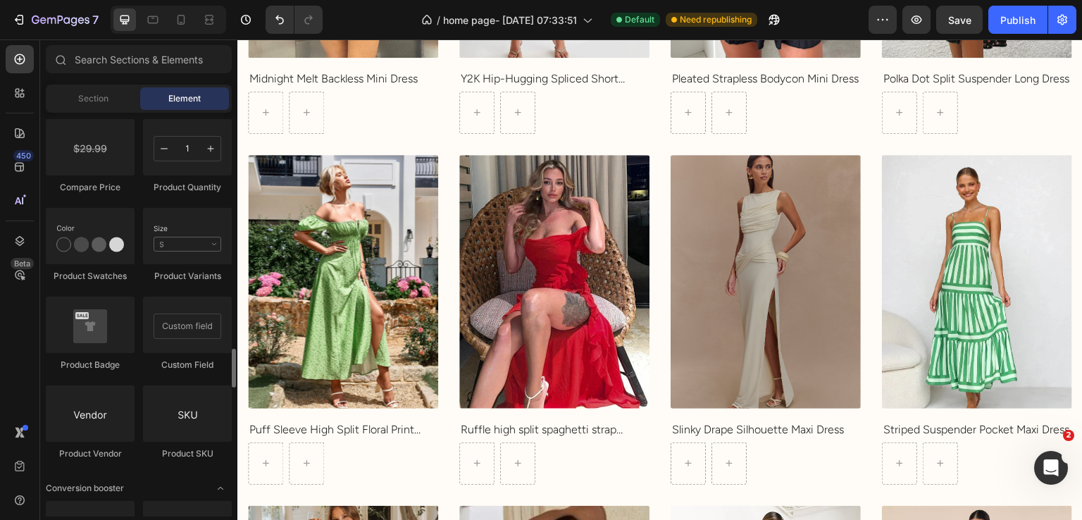
scroll to position [2300, 0]
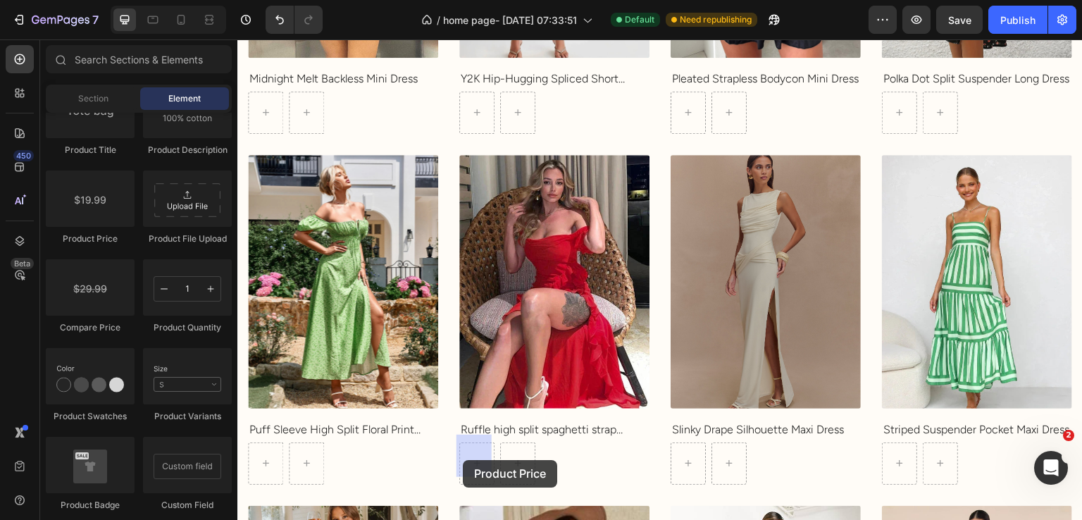
drag, startPoint x: 330, startPoint y: 221, endPoint x: 463, endPoint y: 458, distance: 271.9
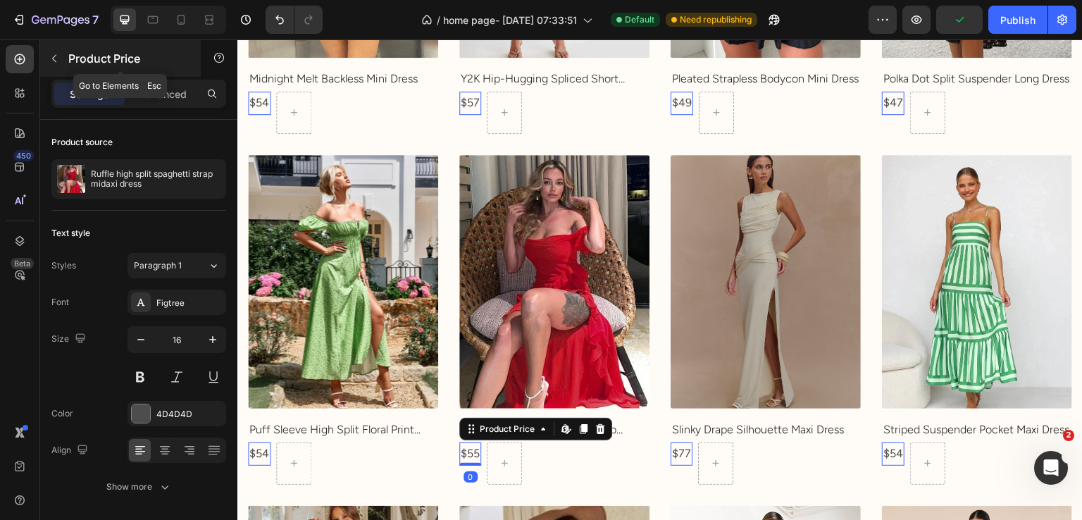
click at [74, 70] on div "Product Price" at bounding box center [120, 58] width 161 height 37
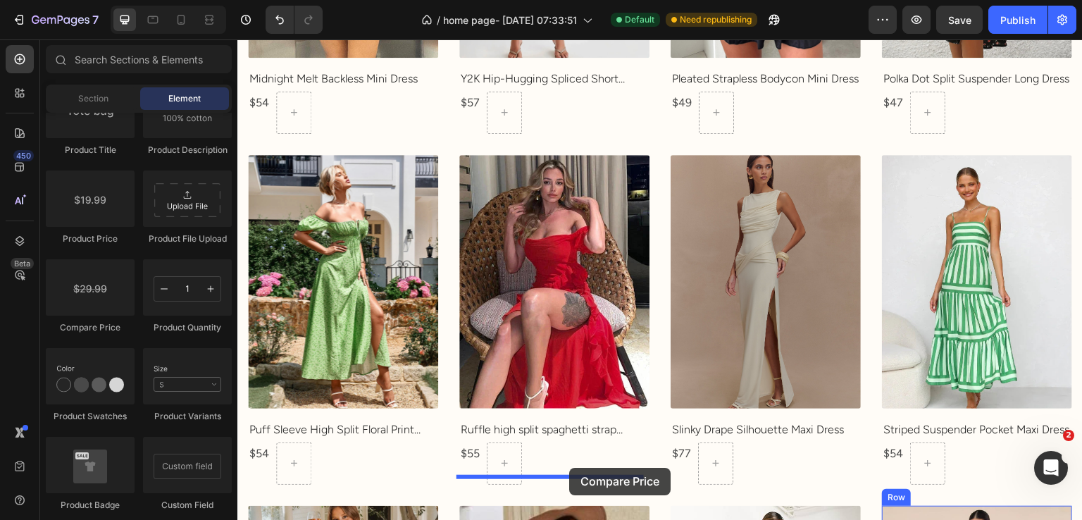
scroll to position [4058, 0]
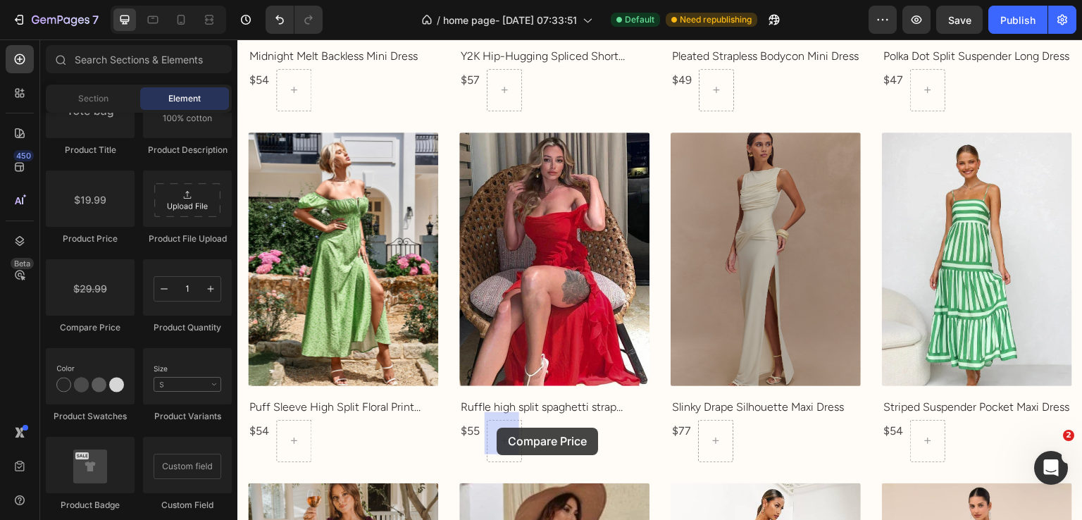
drag, startPoint x: 336, startPoint y: 314, endPoint x: 497, endPoint y: 428, distance: 197.1
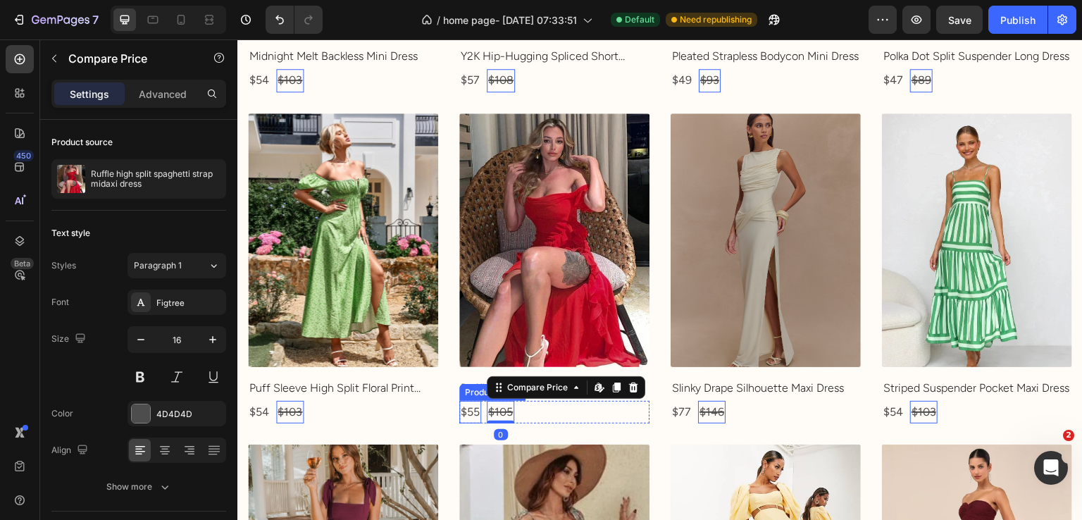
click at [469, 401] on div "$55" at bounding box center [470, 412] width 22 height 23
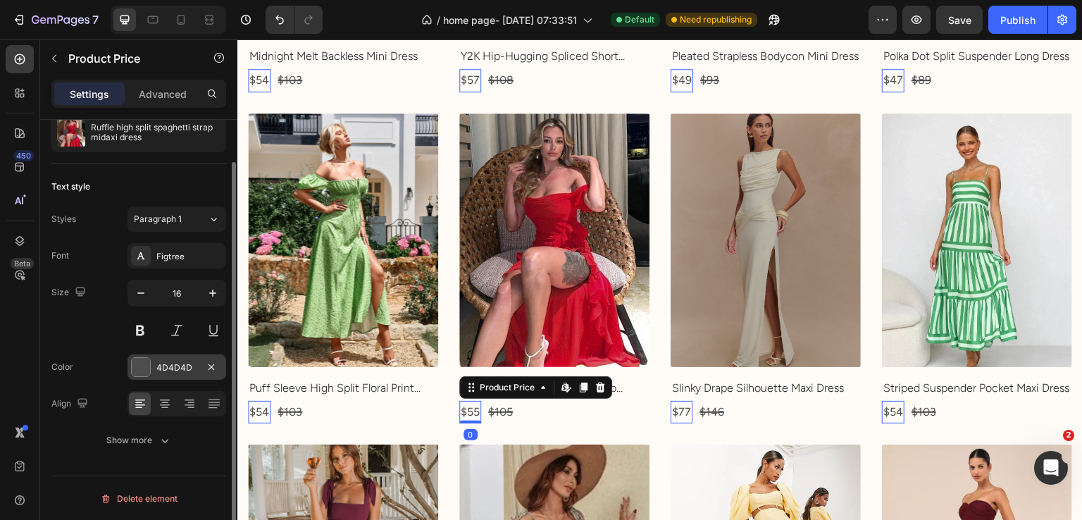
click at [161, 373] on div "4D4D4D" at bounding box center [176, 367] width 41 height 13
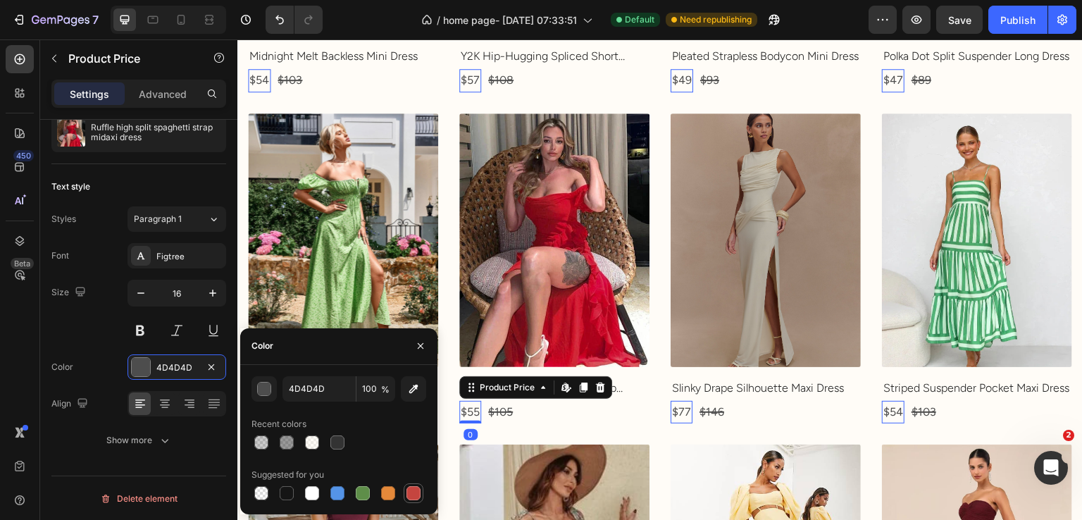
click at [418, 493] on div at bounding box center [414, 493] width 14 height 14
type input "C5453F"
click at [498, 409] on div "$105" at bounding box center [500, 412] width 27 height 23
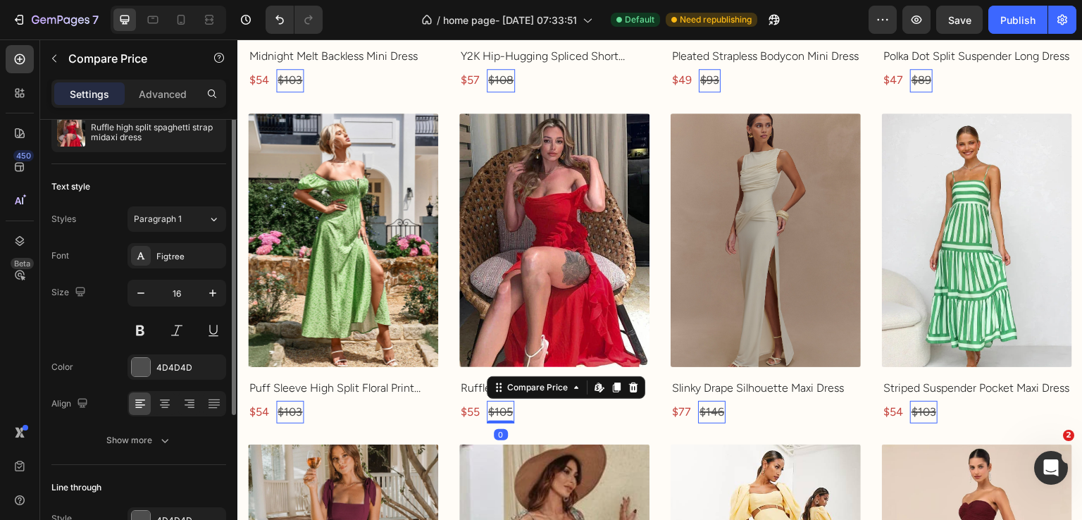
scroll to position [0, 0]
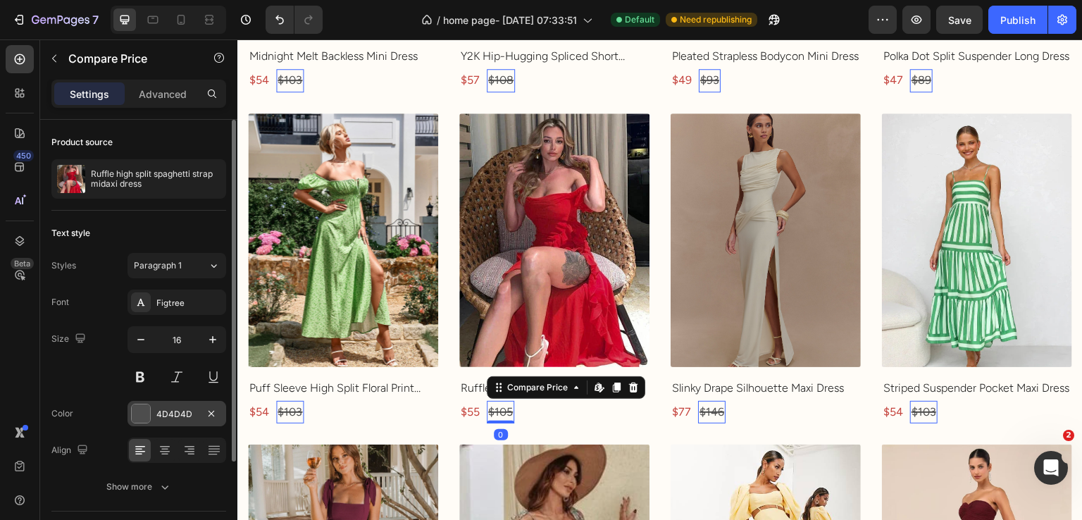
click at [187, 408] on div "4D4D4D" at bounding box center [176, 414] width 41 height 13
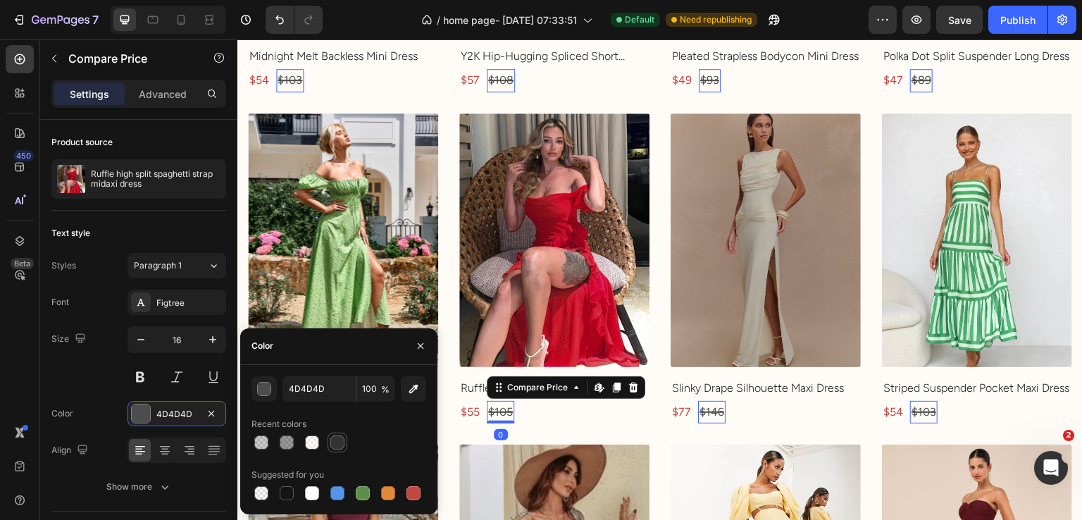
click at [339, 435] on div at bounding box center [337, 442] width 14 height 14
type input "333333"
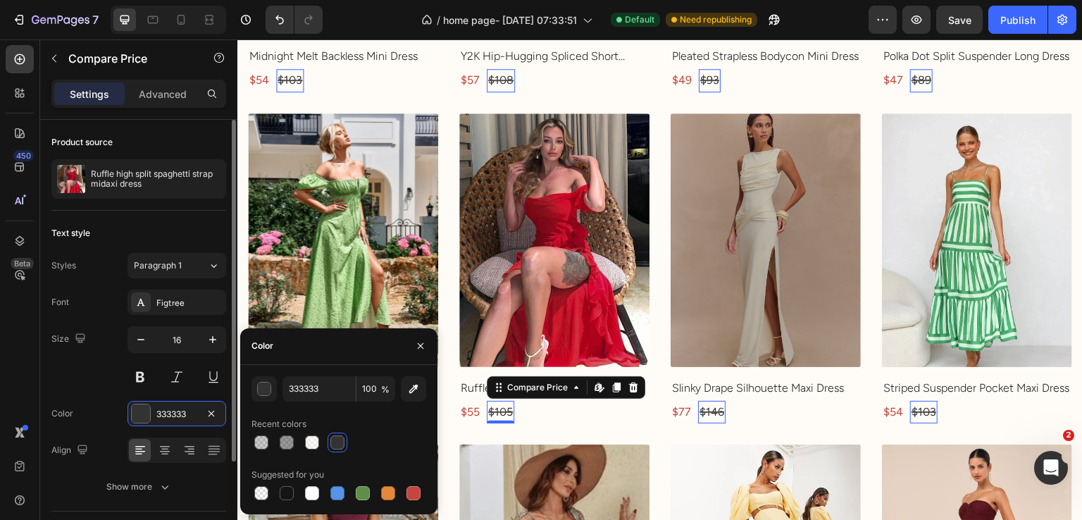
click at [123, 407] on div "Color 333333" at bounding box center [138, 413] width 175 height 25
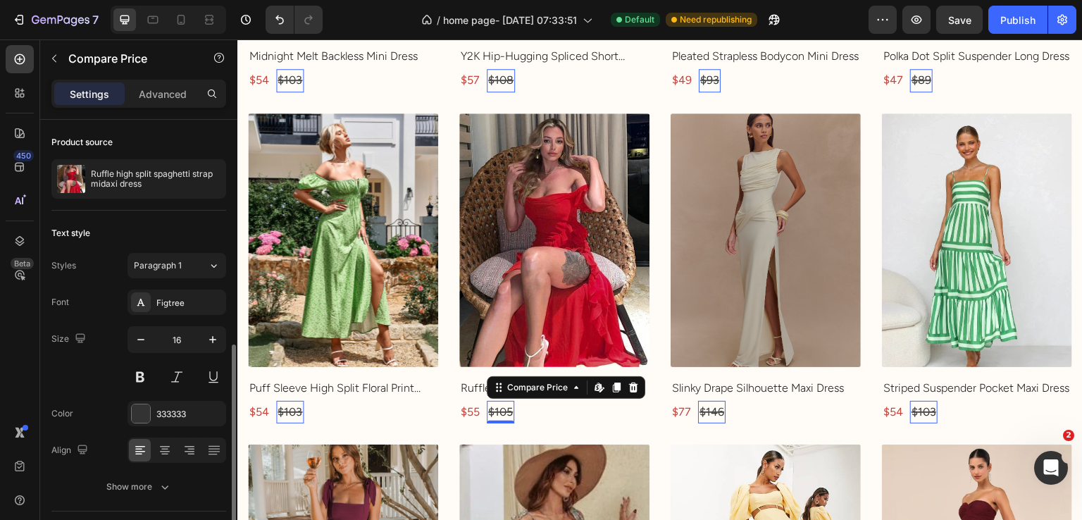
scroll to position [126, 0]
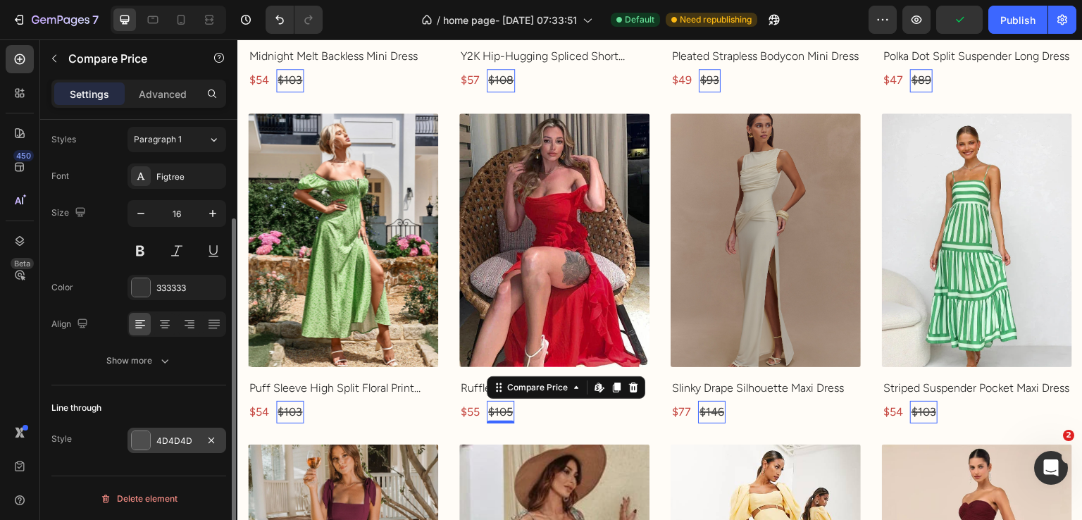
click at [185, 431] on div "4D4D4D" at bounding box center [177, 440] width 99 height 25
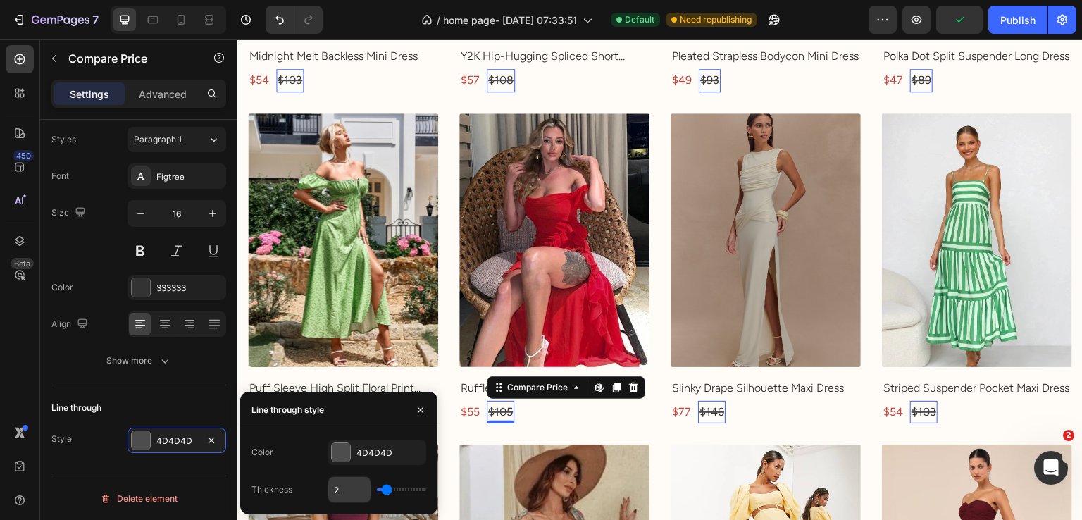
click at [345, 485] on input "2" at bounding box center [349, 489] width 42 height 25
type input "1"
click at [359, 448] on div "4D4D4D" at bounding box center [377, 453] width 41 height 13
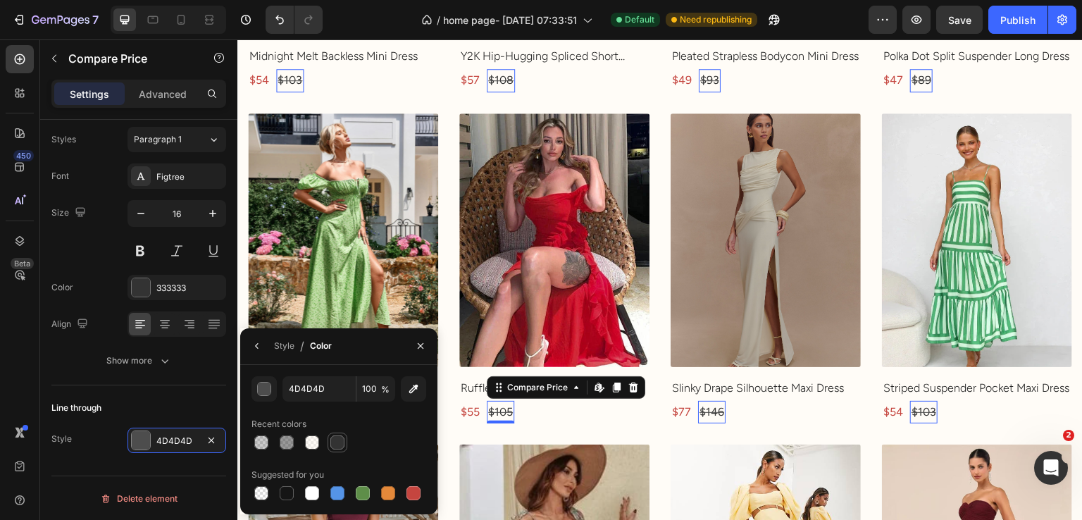
click at [344, 446] on div at bounding box center [337, 442] width 14 height 14
type input "333333"
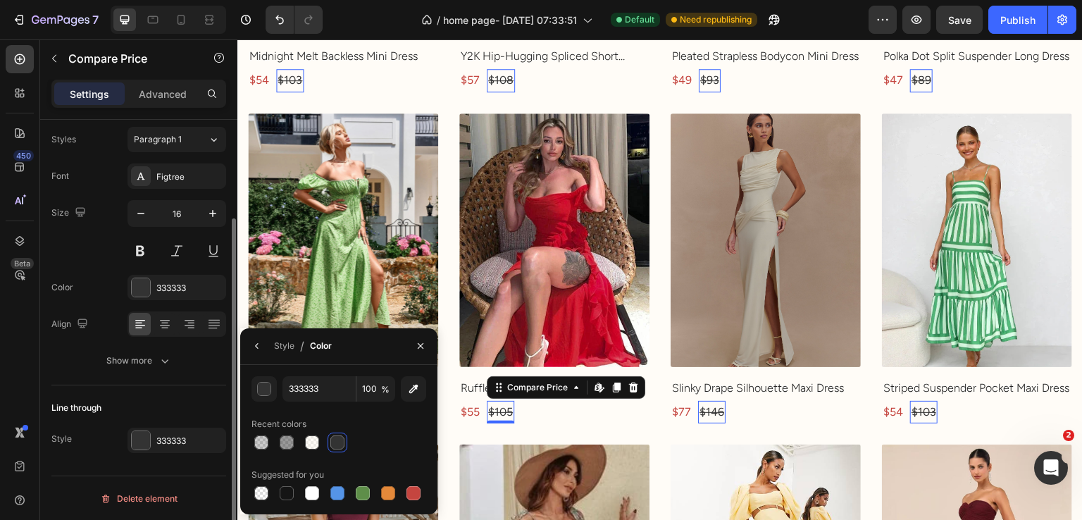
click at [155, 392] on div "Line through Style 333333" at bounding box center [138, 424] width 175 height 79
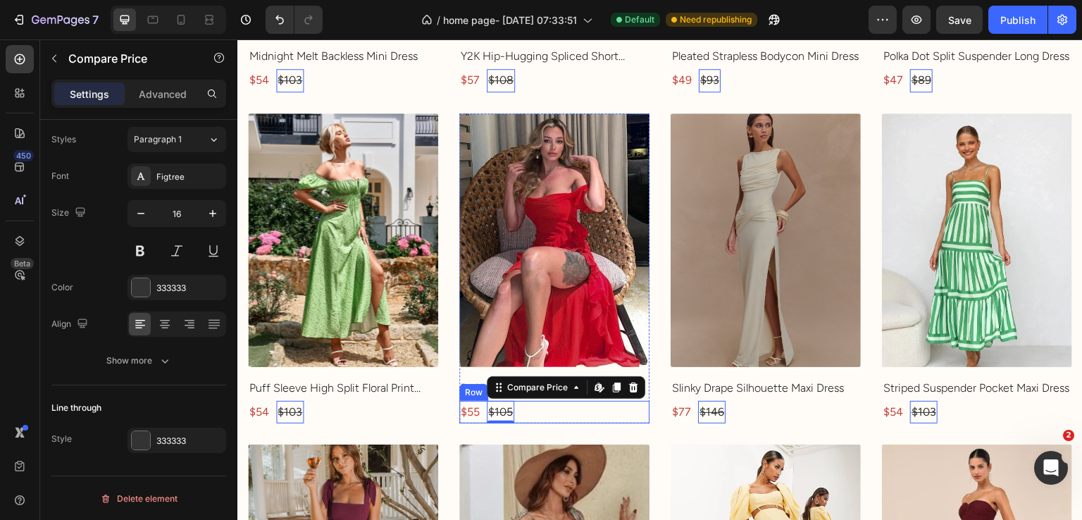
click at [536, 402] on div "$55 Product Price Product Price $105 Compare Price Edit content in Shopify 0 Co…" at bounding box center [554, 412] width 190 height 23
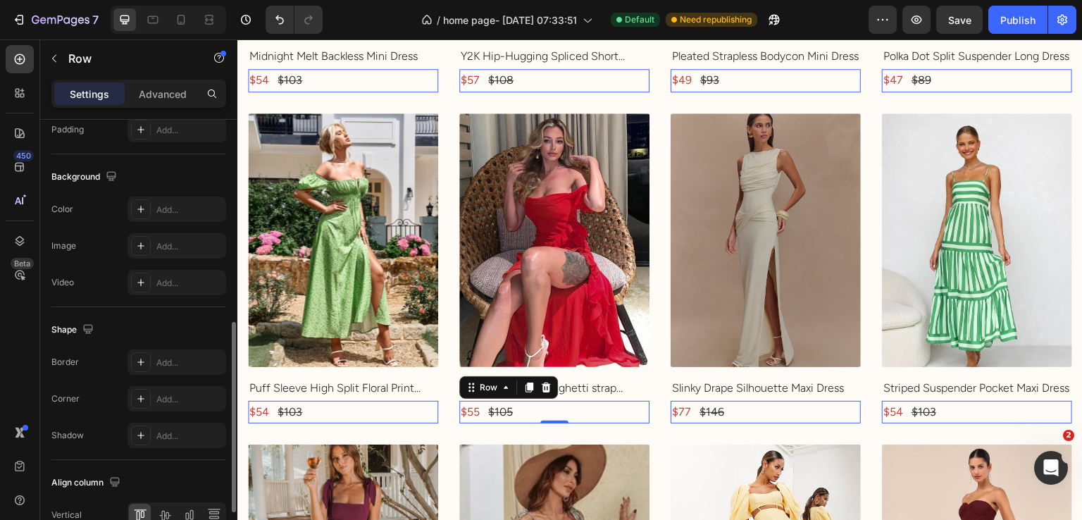
scroll to position [578, 0]
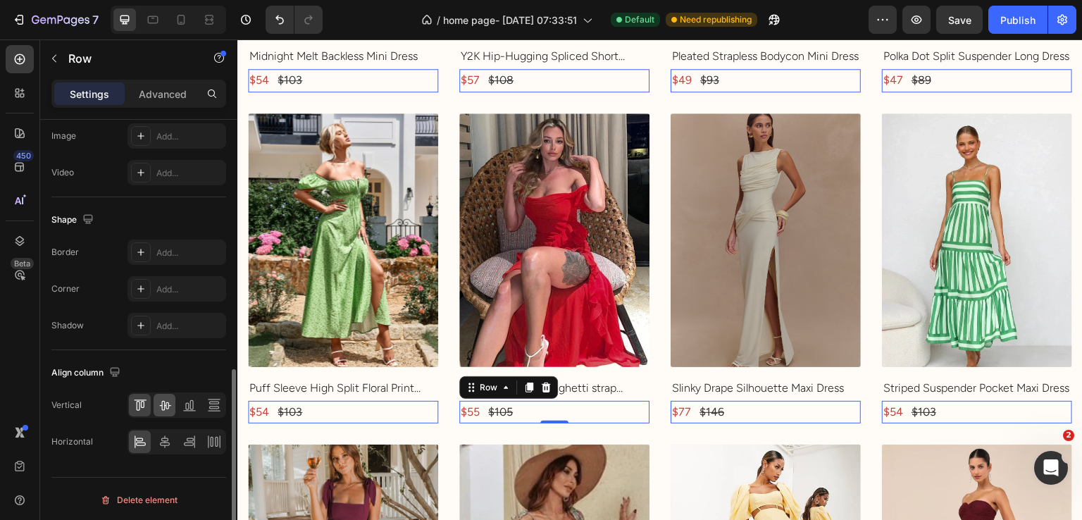
click at [161, 409] on div at bounding box center [165, 405] width 22 height 23
click at [169, 435] on icon at bounding box center [165, 442] width 14 height 14
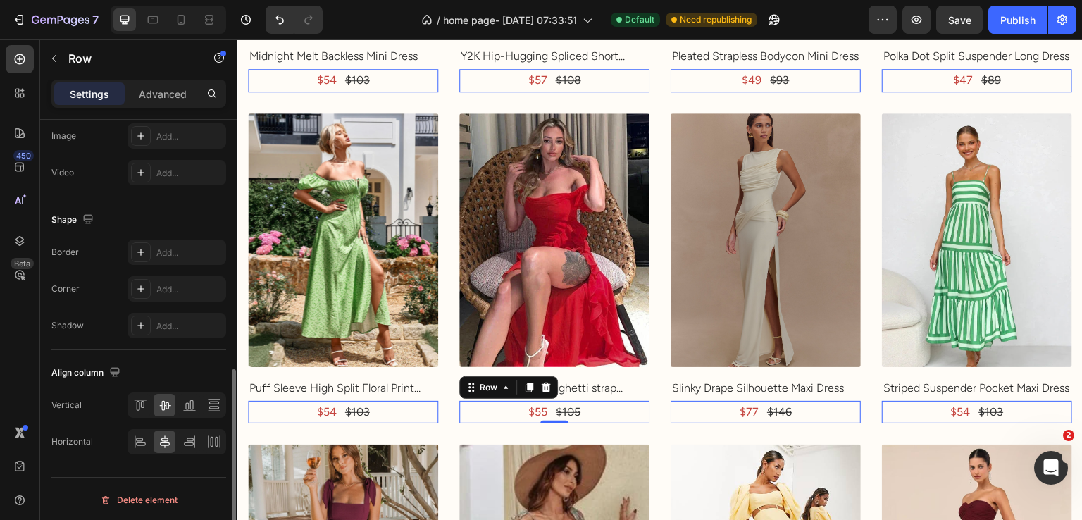
click at [118, 336] on div "Shape Border Add... Corner Add... Shadow Add..." at bounding box center [138, 273] width 175 height 153
click at [728, 261] on img at bounding box center [766, 240] width 190 height 254
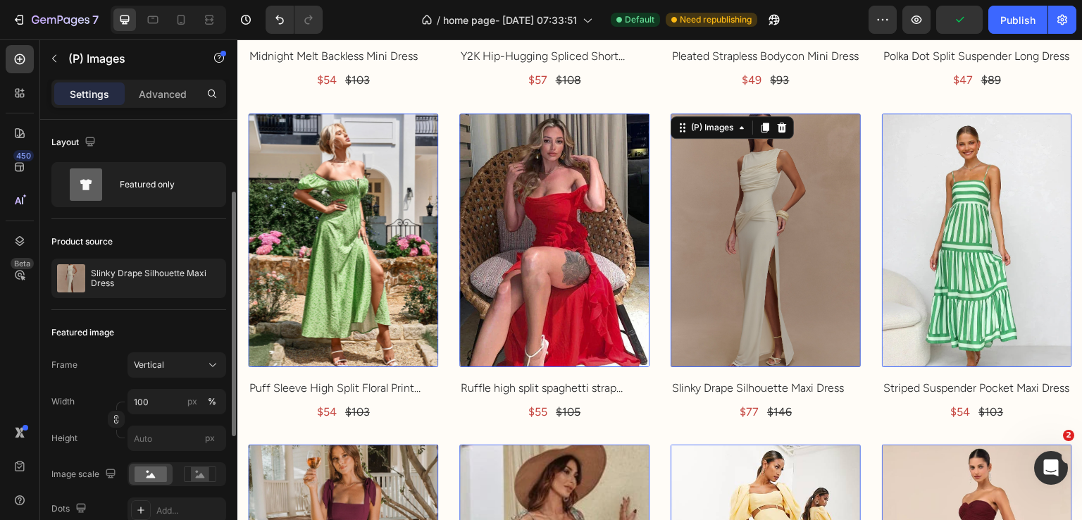
scroll to position [281, 0]
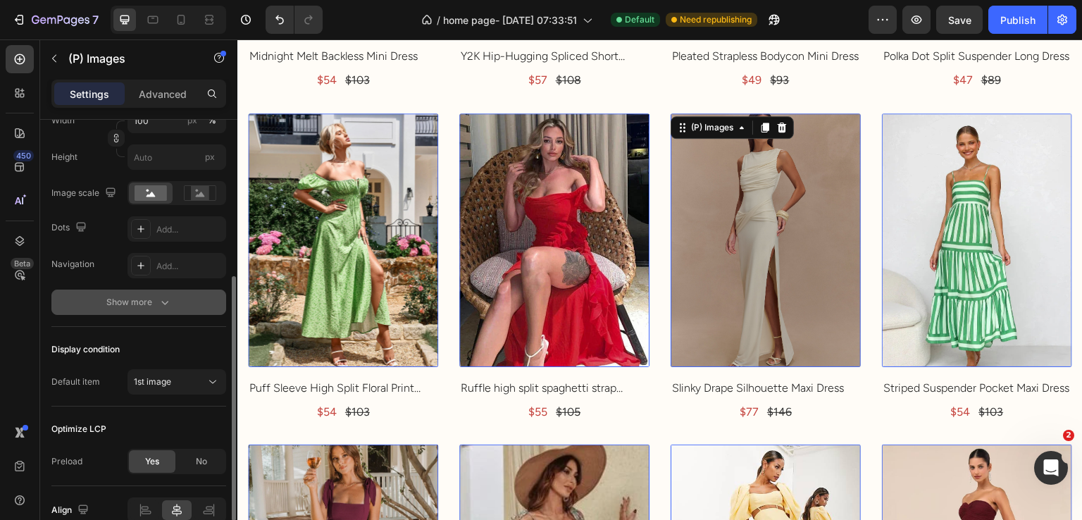
click at [156, 303] on div "Show more" at bounding box center [139, 302] width 66 height 14
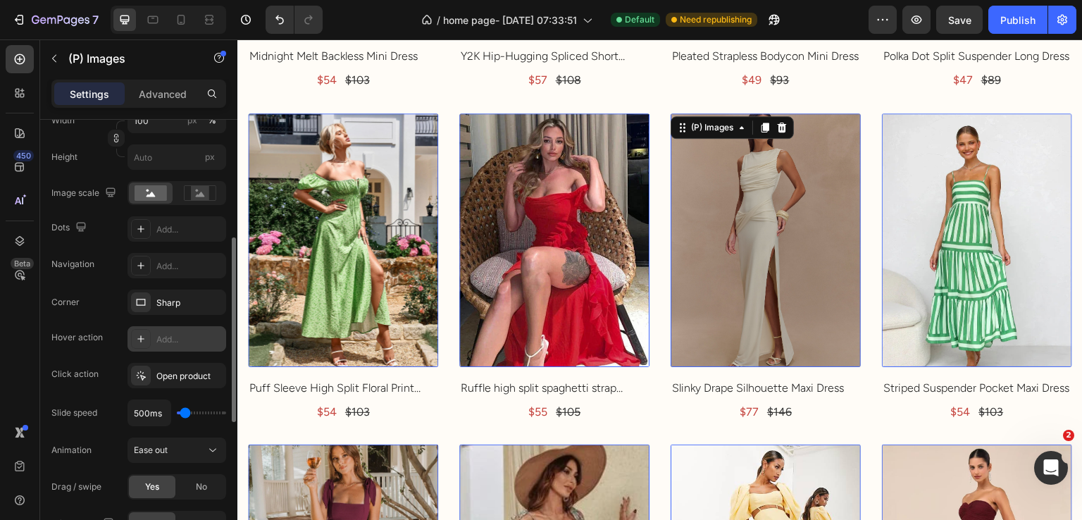
click at [160, 326] on div "Add..." at bounding box center [177, 338] width 99 height 25
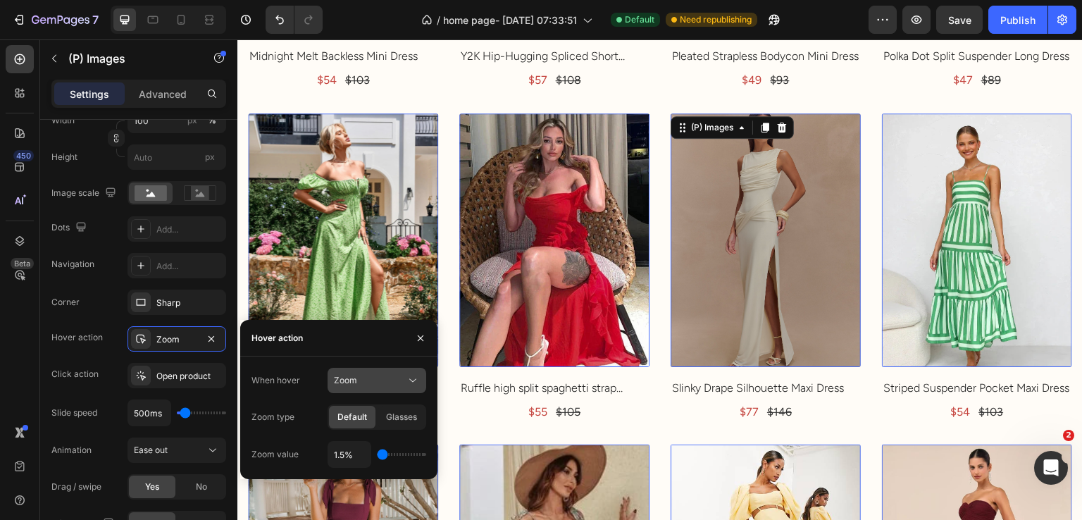
click at [333, 374] on button "Zoom" at bounding box center [377, 380] width 99 height 25
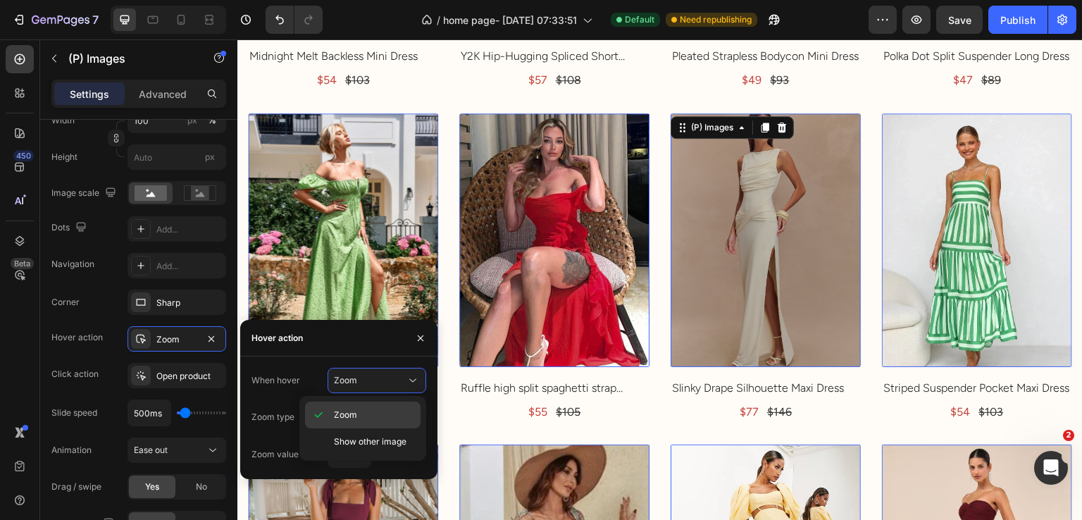
click at [345, 430] on div "Show other image" at bounding box center [363, 441] width 116 height 27
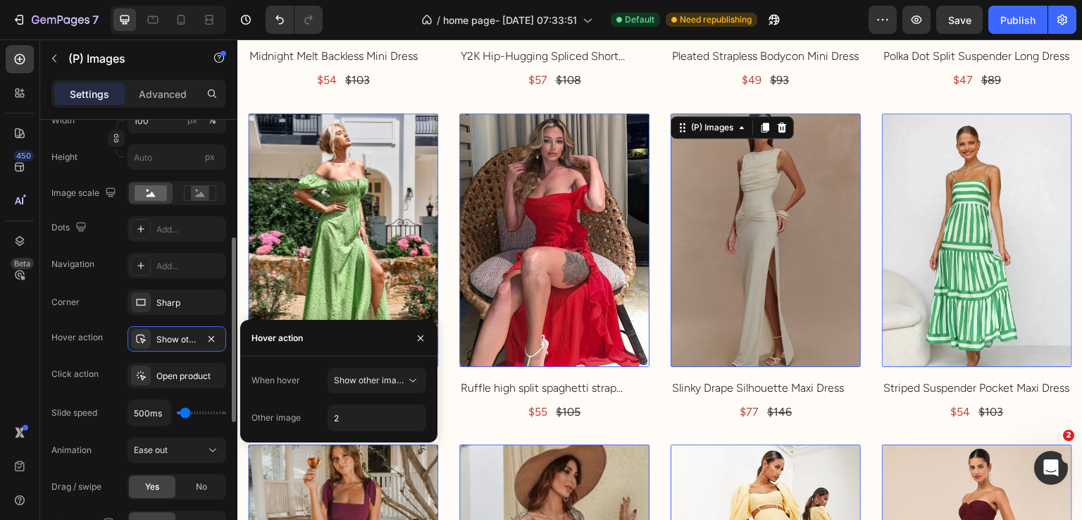
click at [121, 321] on div "Corner Sharp Hover action Show other image Click action Open product Slide spee…" at bounding box center [138, 413] width 175 height 247
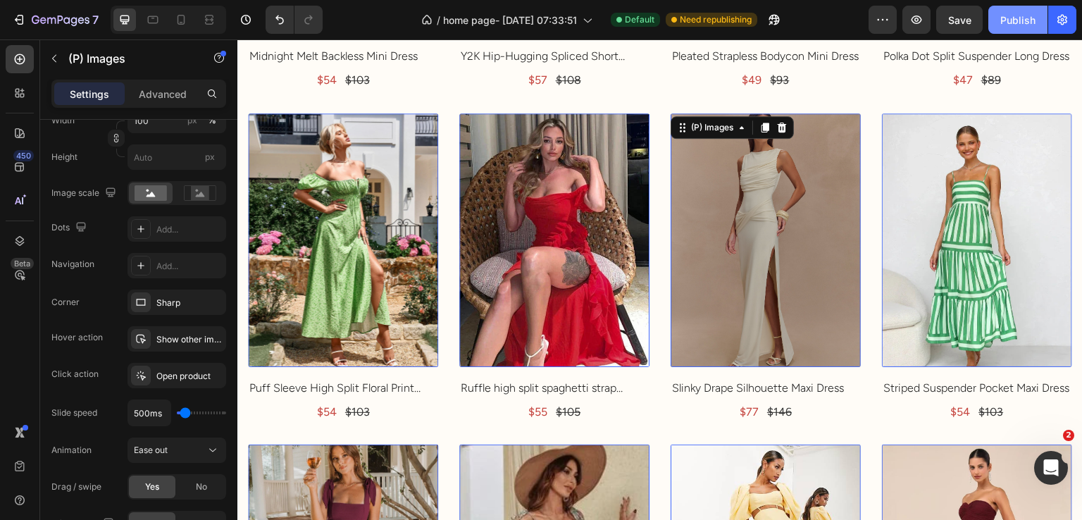
click at [1008, 27] on button "Publish" at bounding box center [1017, 20] width 59 height 28
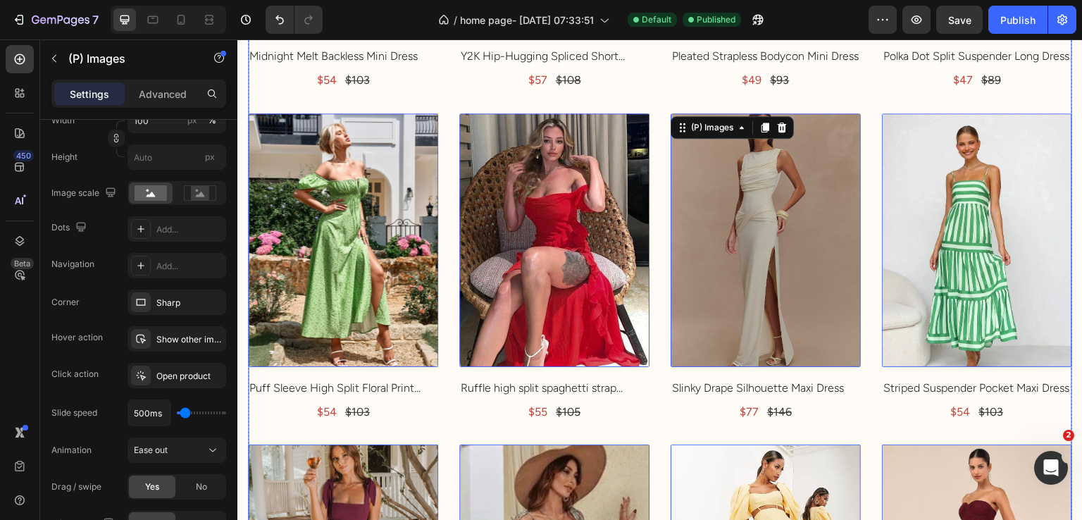
click at [646, 89] on div "(P) Images 0 Midnight Melt Backless Mini Dress (P) Title $54 Product Price Prod…" at bounding box center [660, 269] width 824 height 974
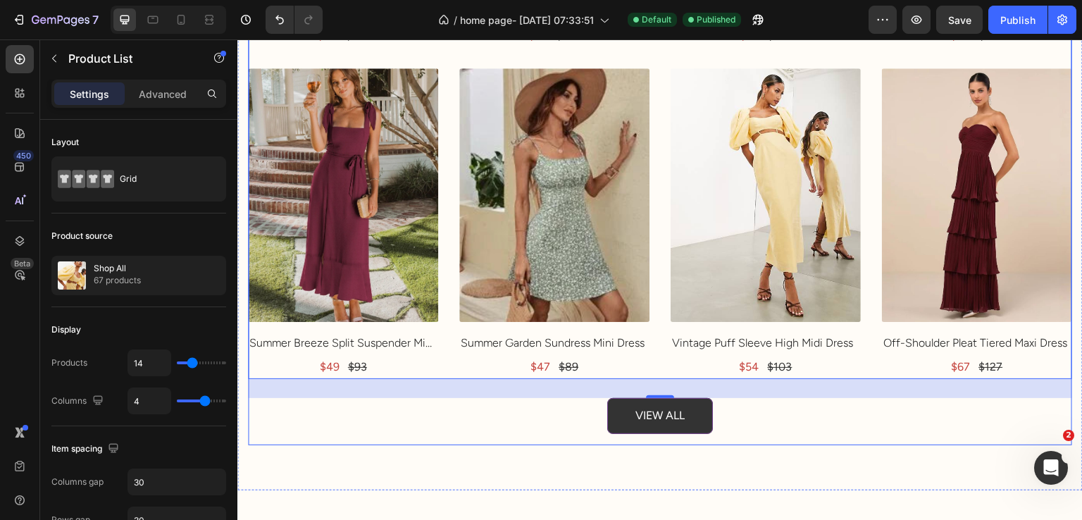
scroll to position [4433, 0]
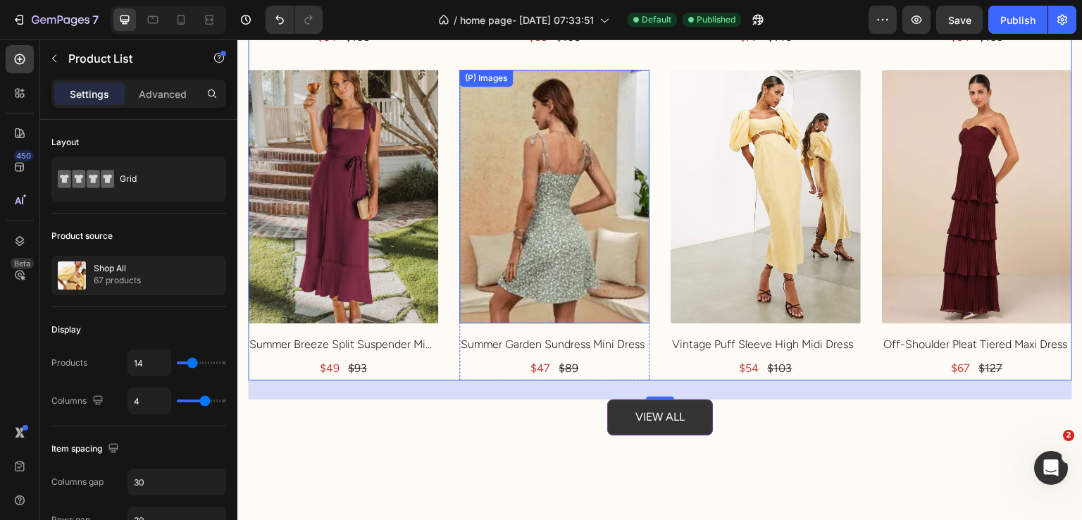
click at [576, 215] on img at bounding box center [554, 197] width 190 height 254
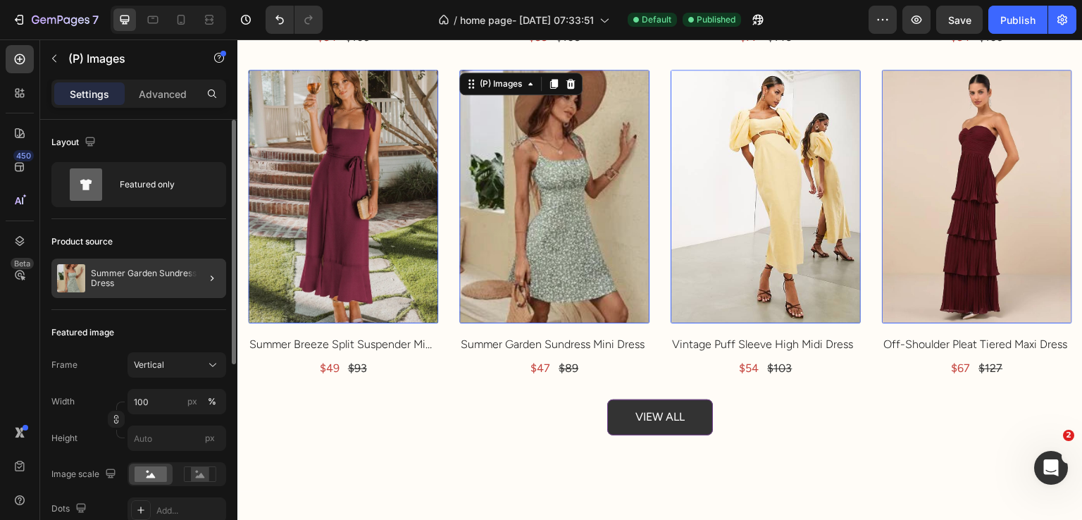
click at [154, 291] on div "Summer Garden Sundress Mini Dress" at bounding box center [138, 278] width 175 height 39
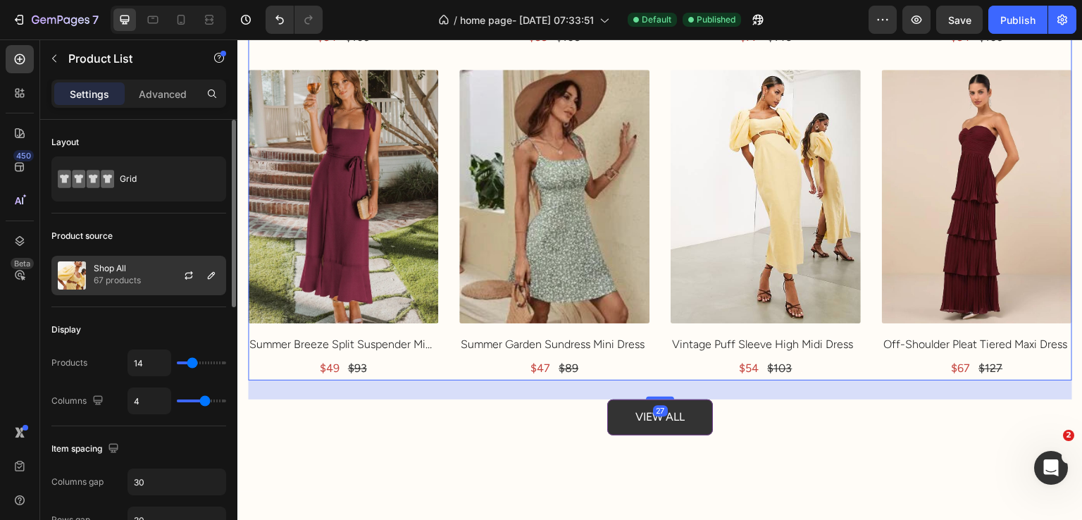
click at [146, 280] on div "Shop All 67 products" at bounding box center [138, 275] width 175 height 39
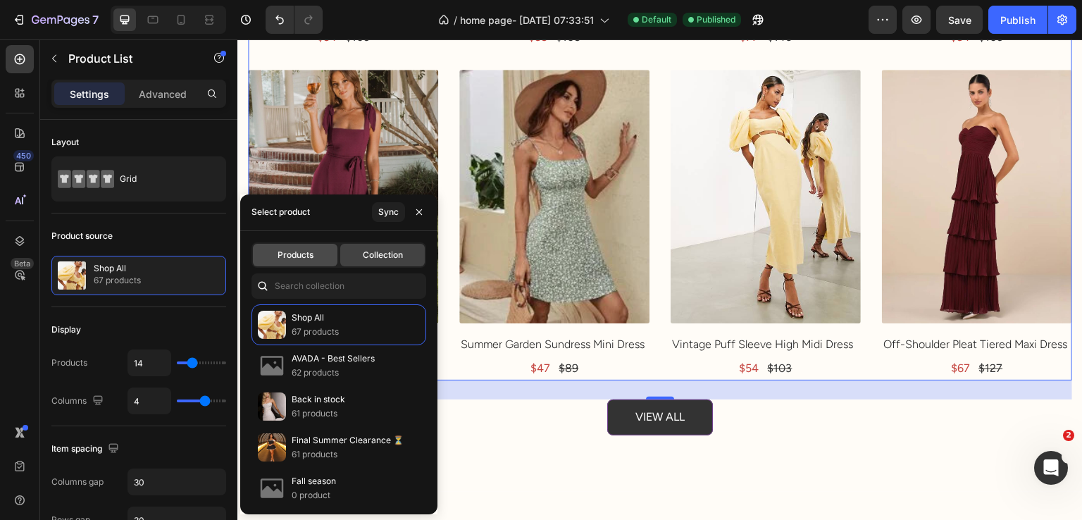
click at [297, 259] on span "Products" at bounding box center [296, 255] width 36 height 13
type input "4"
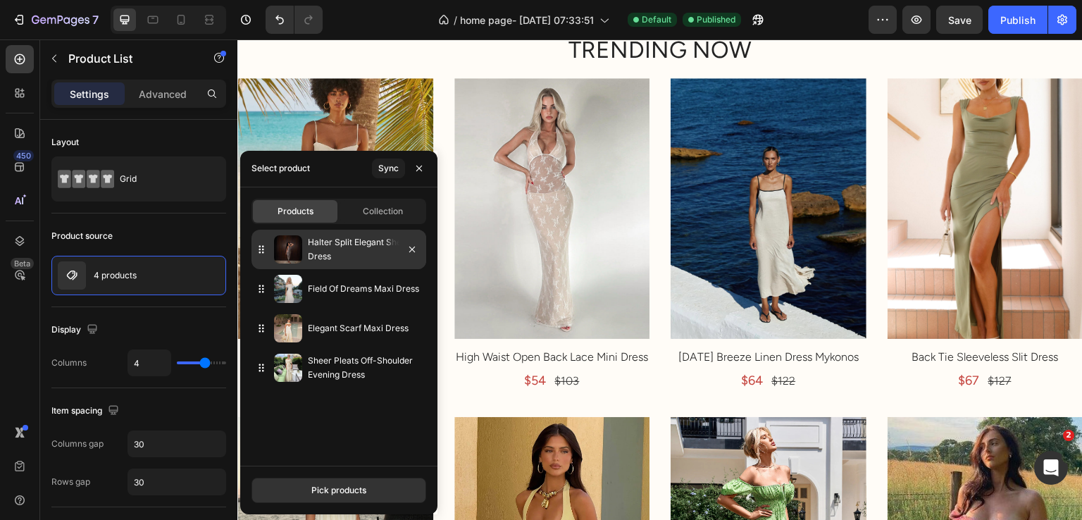
scroll to position [3528, 0]
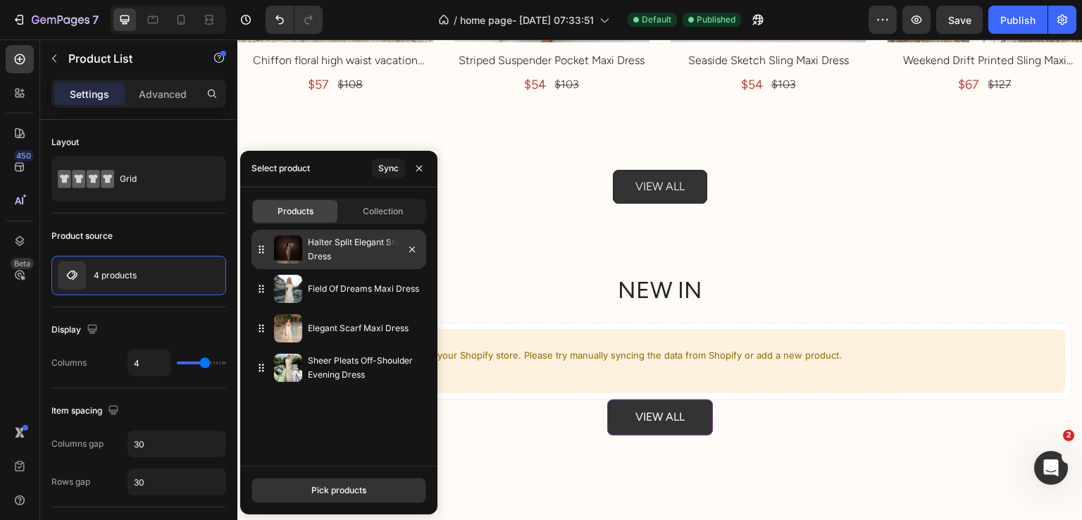
click at [290, 250] on img at bounding box center [288, 249] width 28 height 28
click at [337, 484] on div "Pick products" at bounding box center [338, 490] width 55 height 13
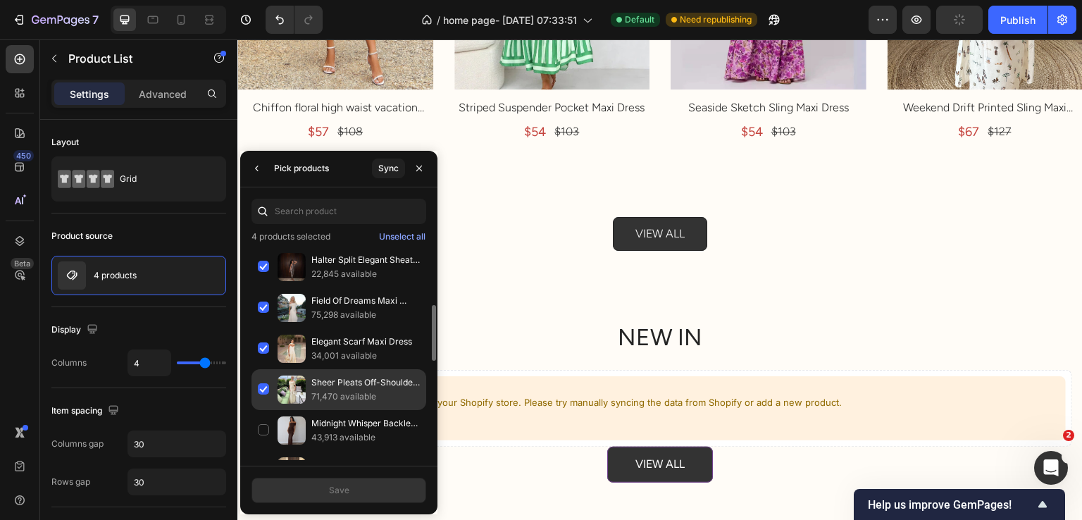
scroll to position [47, 0]
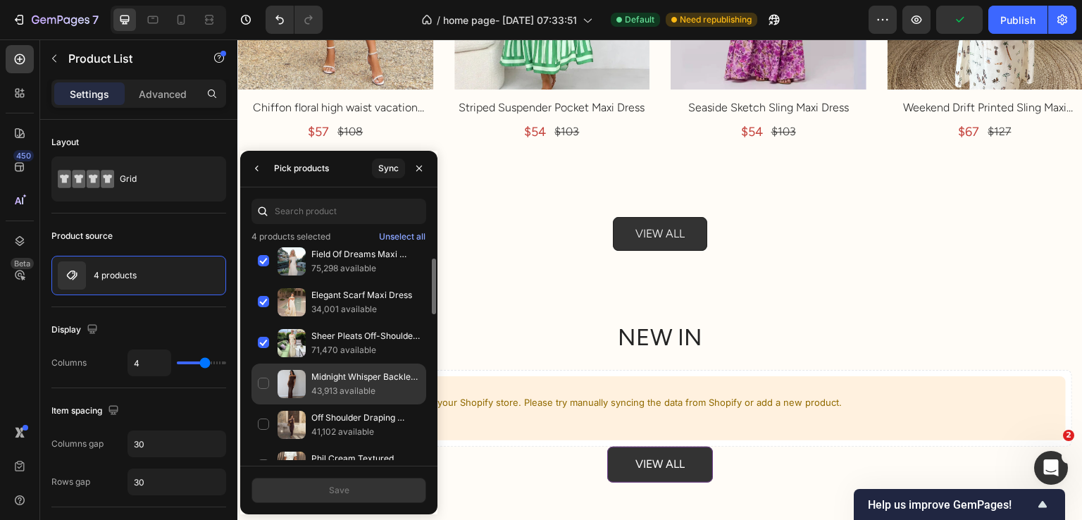
click at [268, 390] on div "Midnight Whisper Backless Dress 43,913 available" at bounding box center [339, 384] width 175 height 41
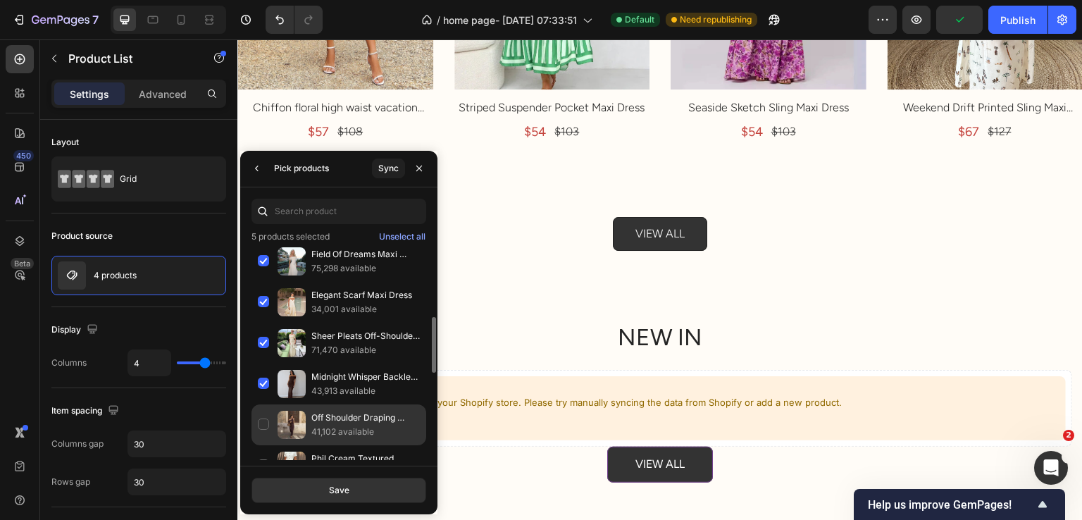
scroll to position [93, 0]
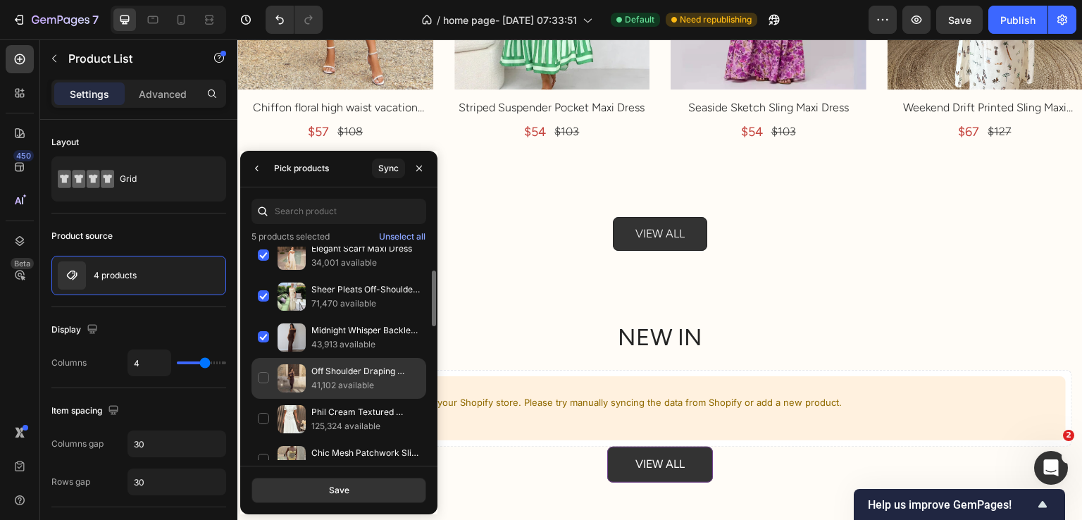
click at [330, 379] on p "41,102 available" at bounding box center [365, 385] width 109 height 14
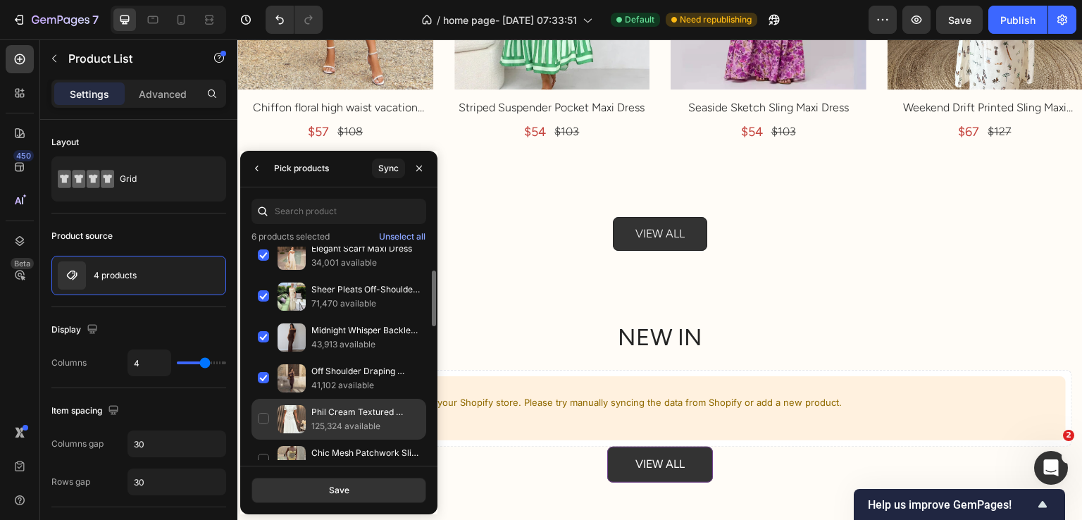
click at [339, 409] on p "Phil Cream Textured Button Detail Midi Dress" at bounding box center [365, 412] width 109 height 14
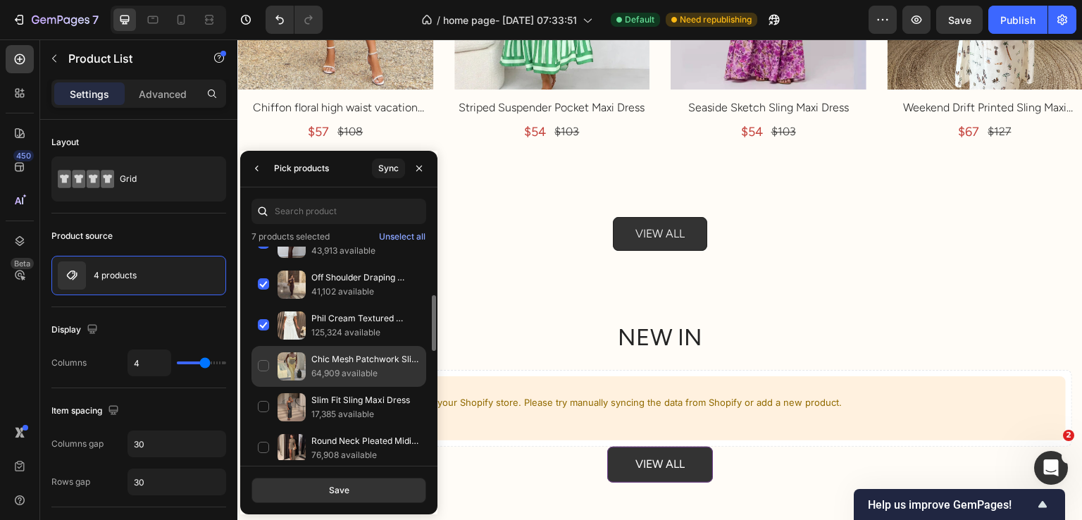
click at [342, 359] on p "Chic Mesh Patchwork Slim Dress" at bounding box center [365, 359] width 109 height 14
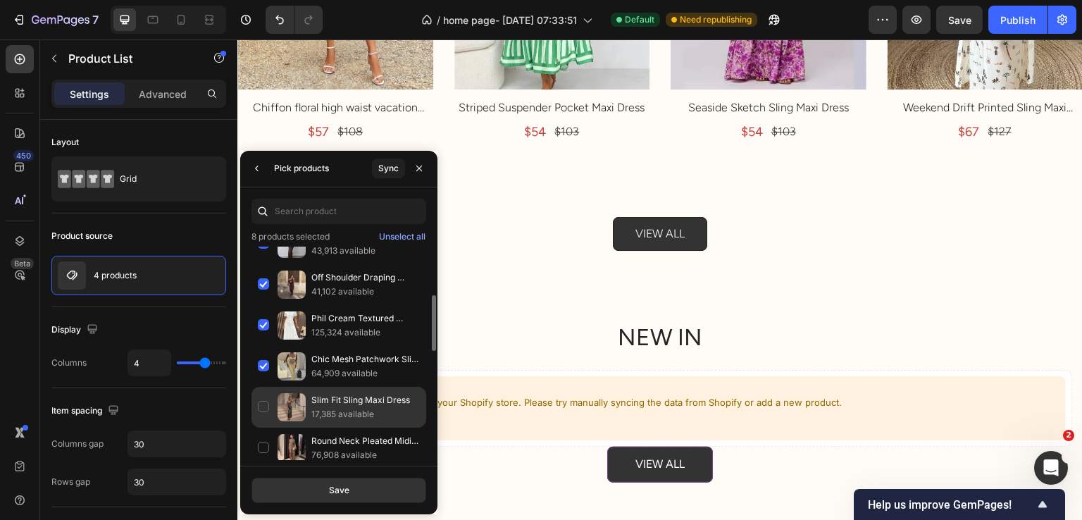
click at [350, 388] on div "Slim Fit Sling Maxi Dress 17,385 available" at bounding box center [339, 407] width 175 height 41
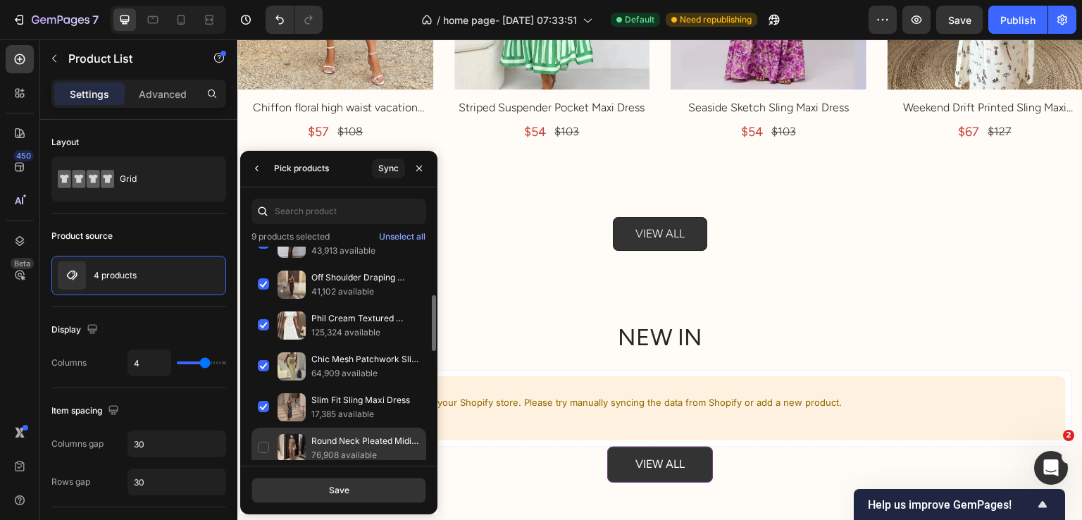
click at [357, 434] on p "Round Neck Pleated Midi Dress" at bounding box center [365, 441] width 109 height 14
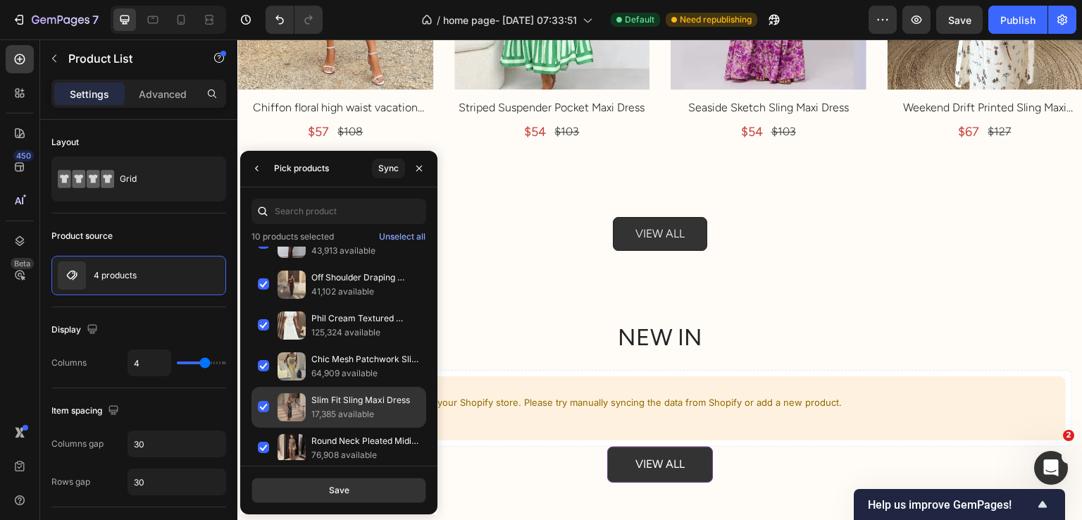
scroll to position [374, 0]
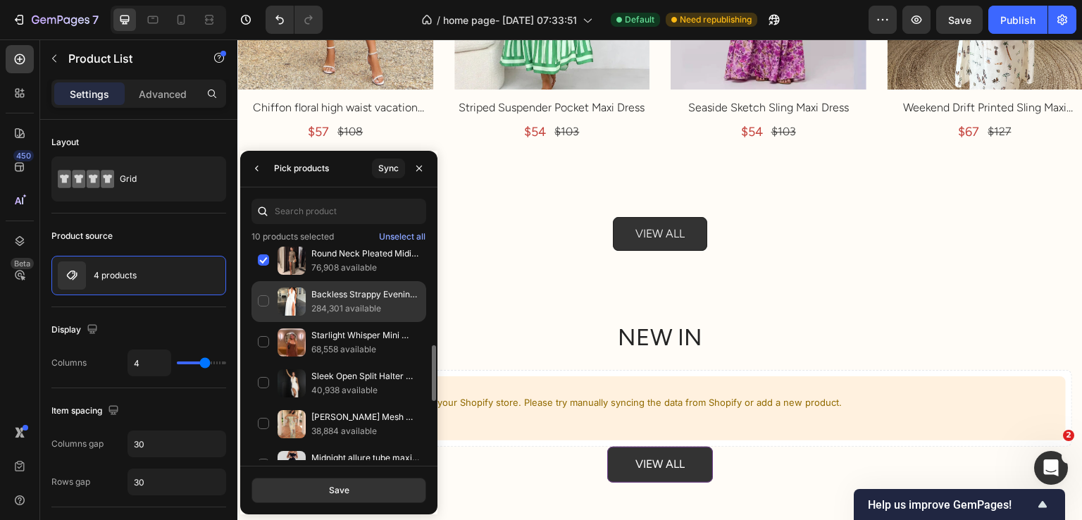
click at [347, 308] on p "284,301 available" at bounding box center [365, 309] width 109 height 14
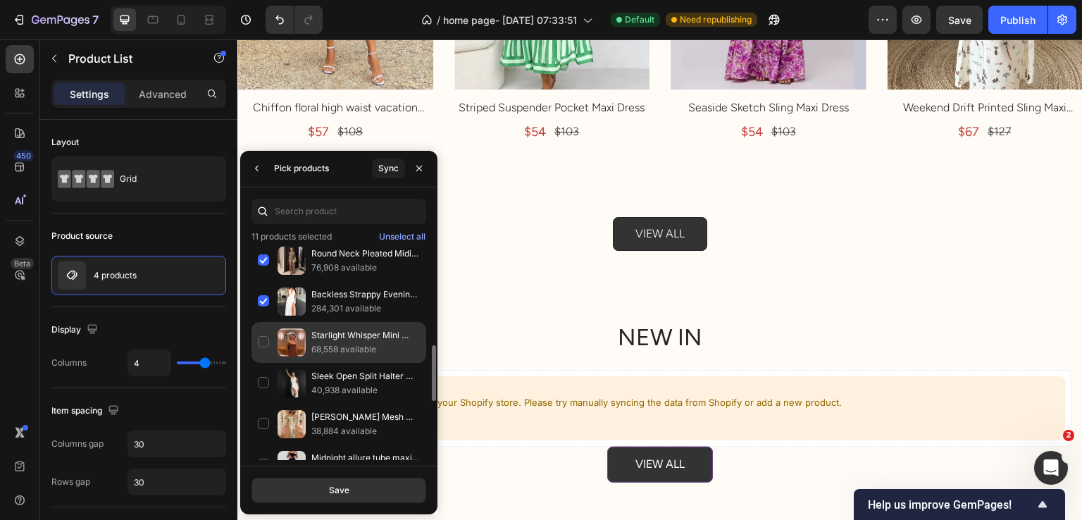
click at [357, 342] on p "68,558 available" at bounding box center [365, 349] width 109 height 14
drag, startPoint x: 380, startPoint y: 486, endPoint x: 381, endPoint y: 472, distance: 14.1
click at [381, 486] on button "Save" at bounding box center [339, 490] width 175 height 25
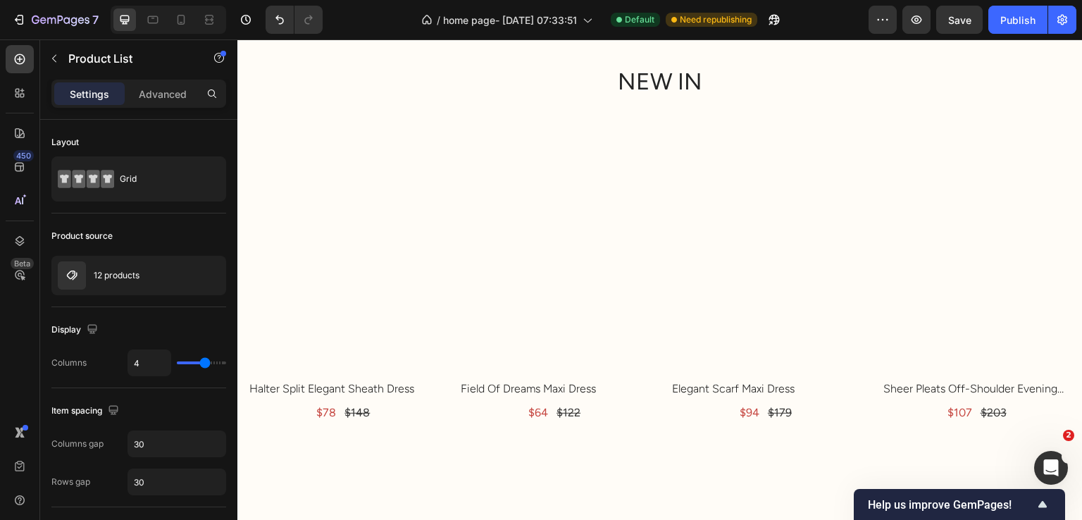
scroll to position [3669, 0]
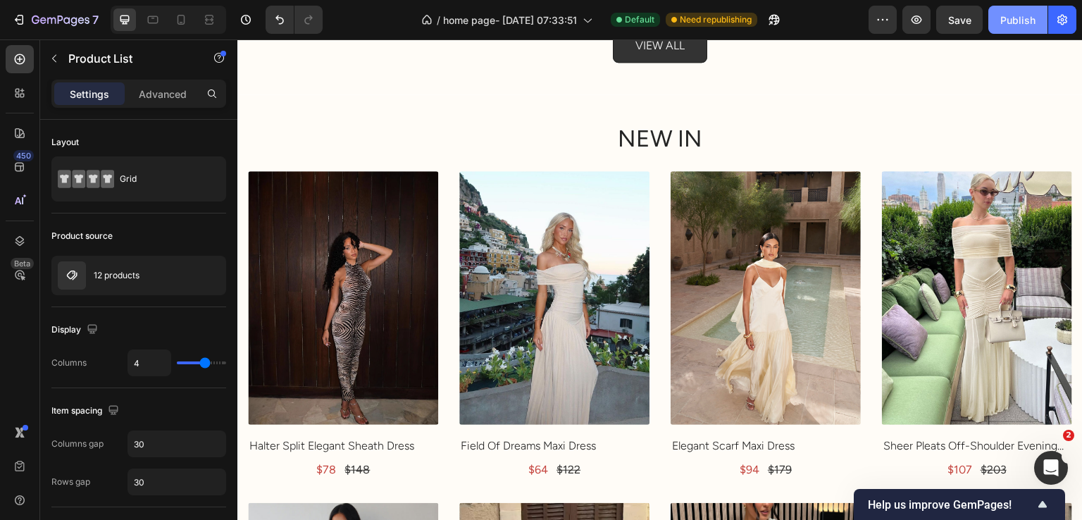
click at [1006, 28] on button "Publish" at bounding box center [1017, 20] width 59 height 28
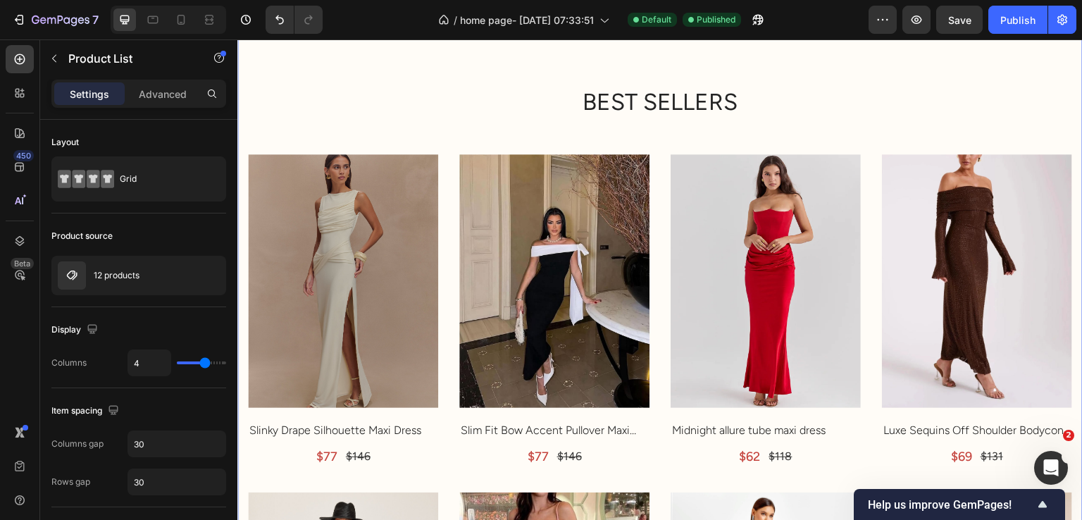
scroll to position [1132, 0]
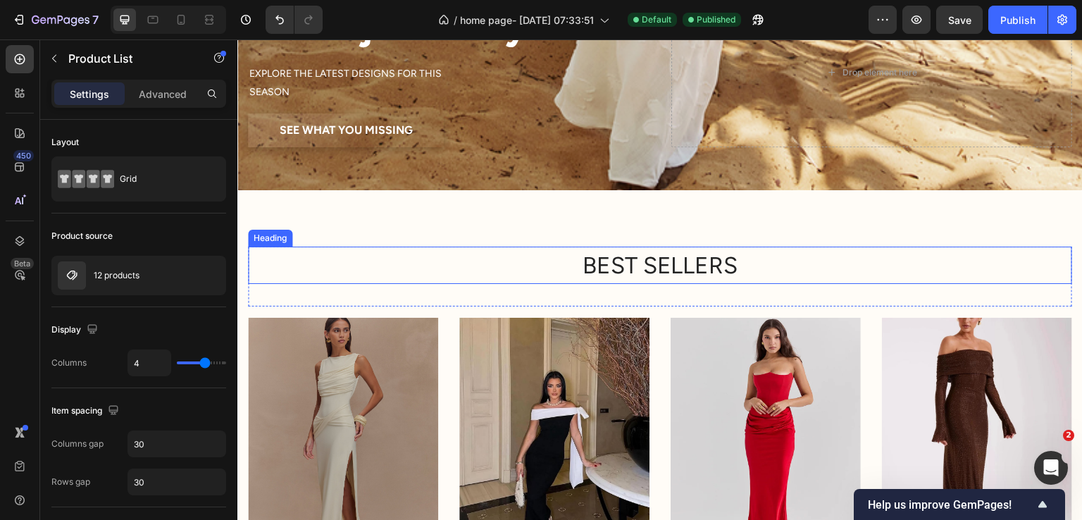
click at [646, 259] on h2 "BEST SELLERS" at bounding box center [660, 266] width 824 height 38
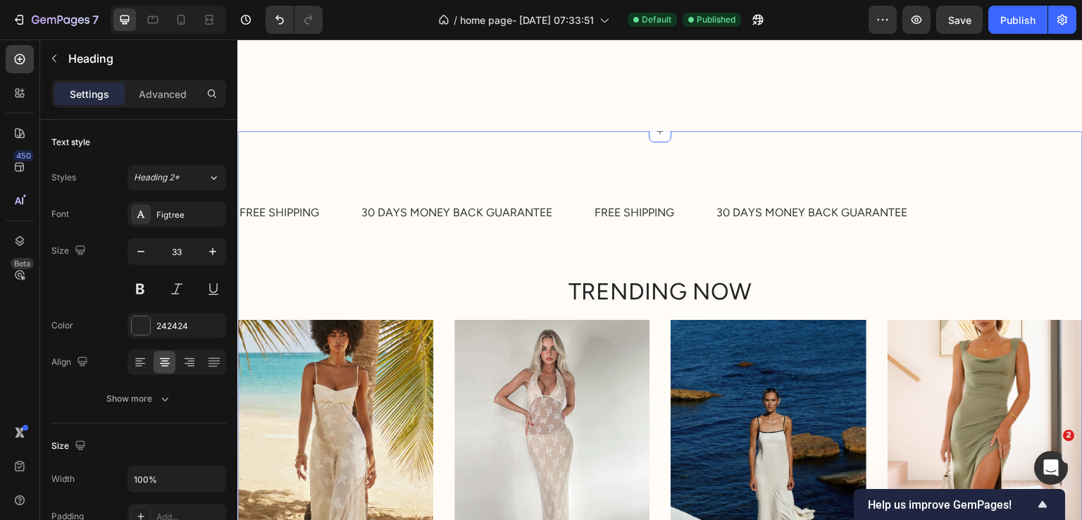
scroll to position [2448, 0]
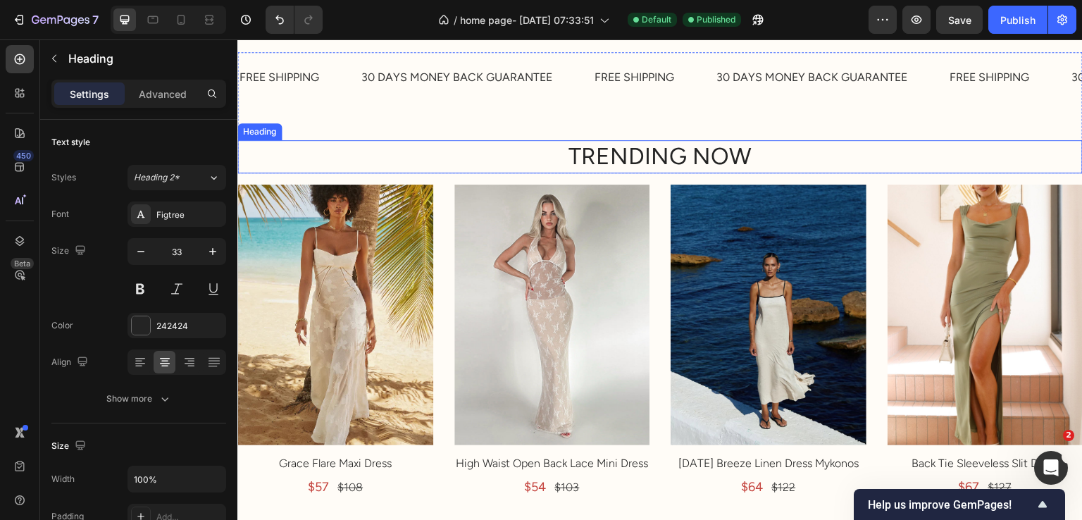
click at [631, 153] on h2 "TRENDING NOW" at bounding box center [659, 156] width 845 height 33
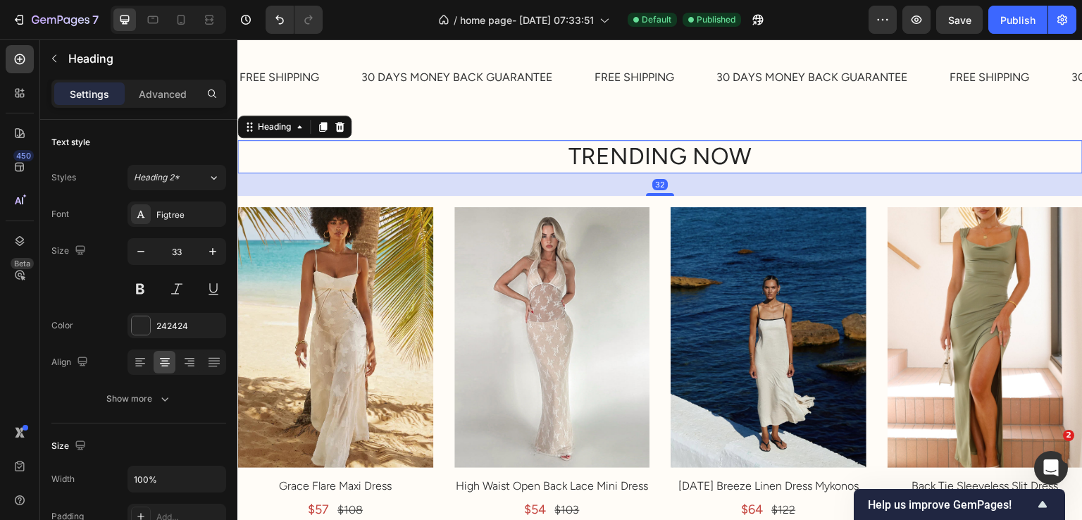
drag, startPoint x: 652, startPoint y: 172, endPoint x: 664, endPoint y: 194, distance: 25.2
click at [664, 194] on div at bounding box center [660, 194] width 28 height 3
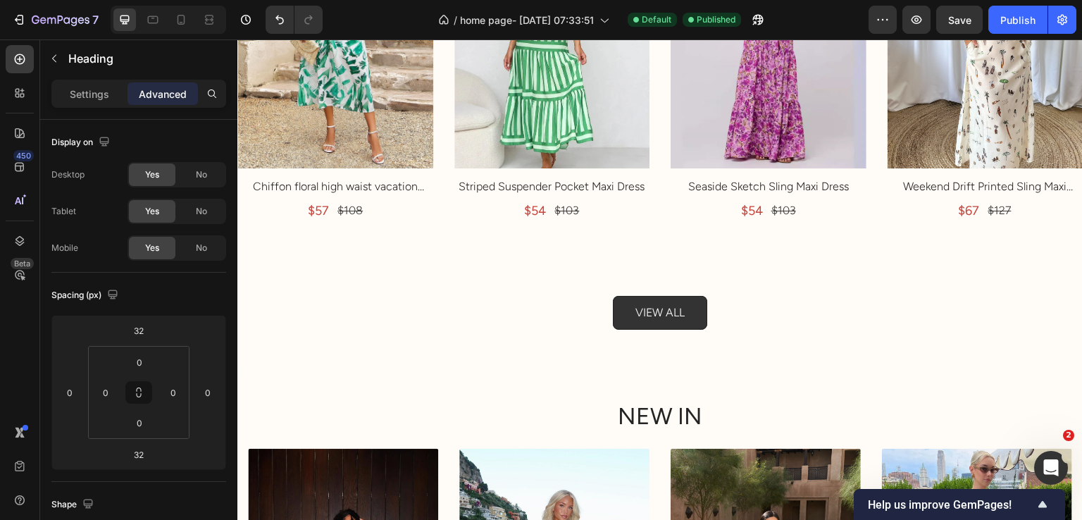
scroll to position [3434, 0]
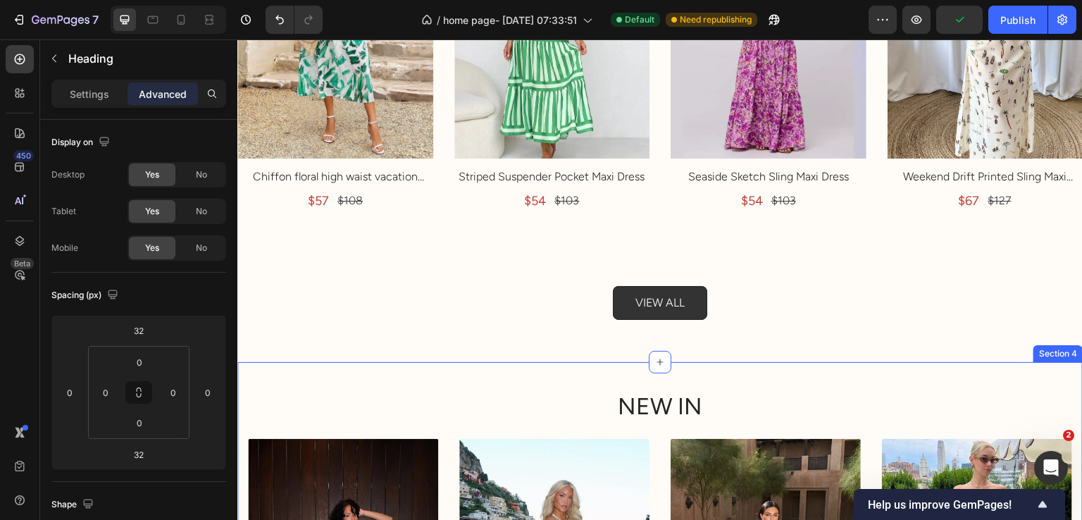
click at [664, 391] on h2 "NEW IN" at bounding box center [660, 406] width 824 height 33
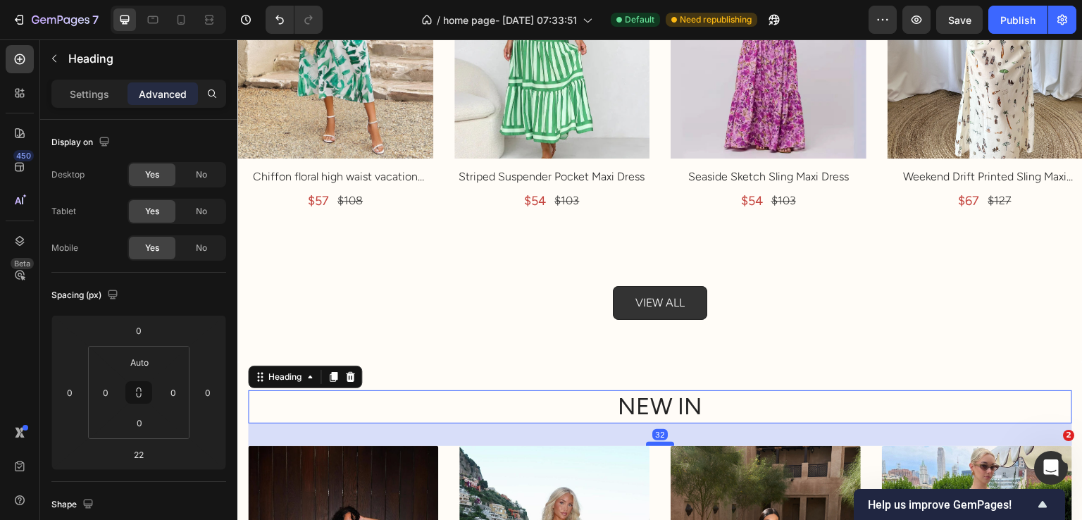
drag, startPoint x: 647, startPoint y: 426, endPoint x: 651, endPoint y: 433, distance: 7.9
click at [651, 442] on div at bounding box center [660, 444] width 28 height 4
type input "32"
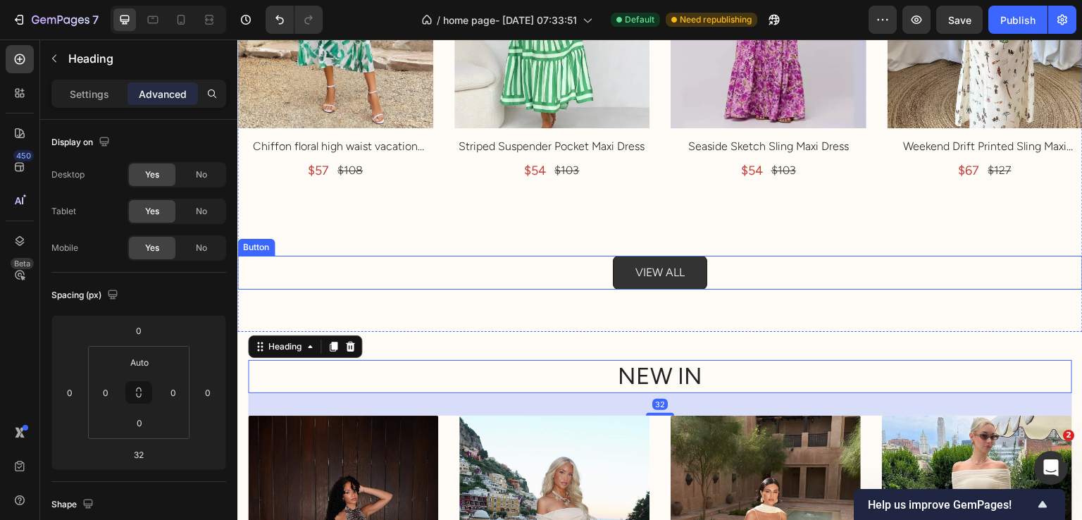
scroll to position [3480, 0]
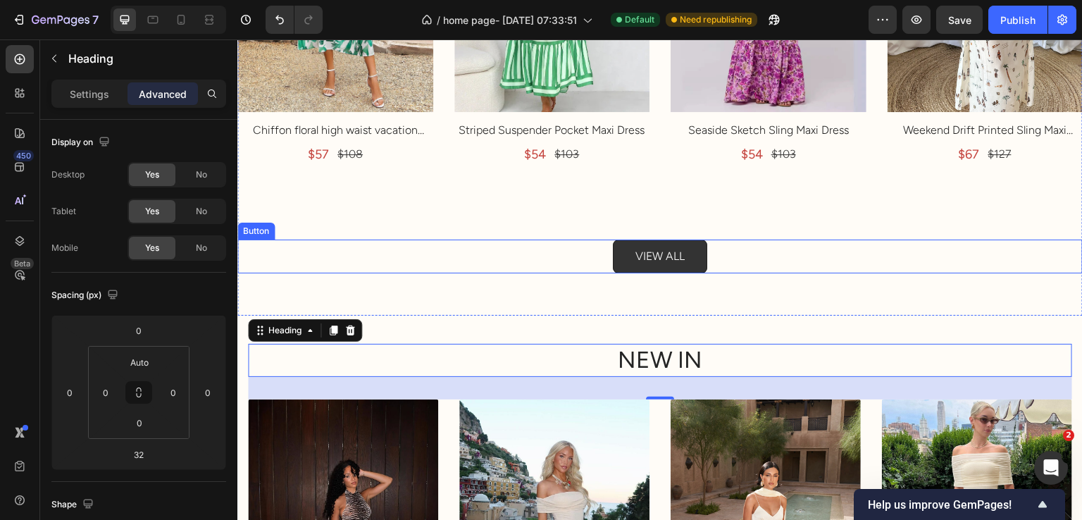
click at [562, 243] on div "VIEW ALL Button" at bounding box center [659, 257] width 845 height 34
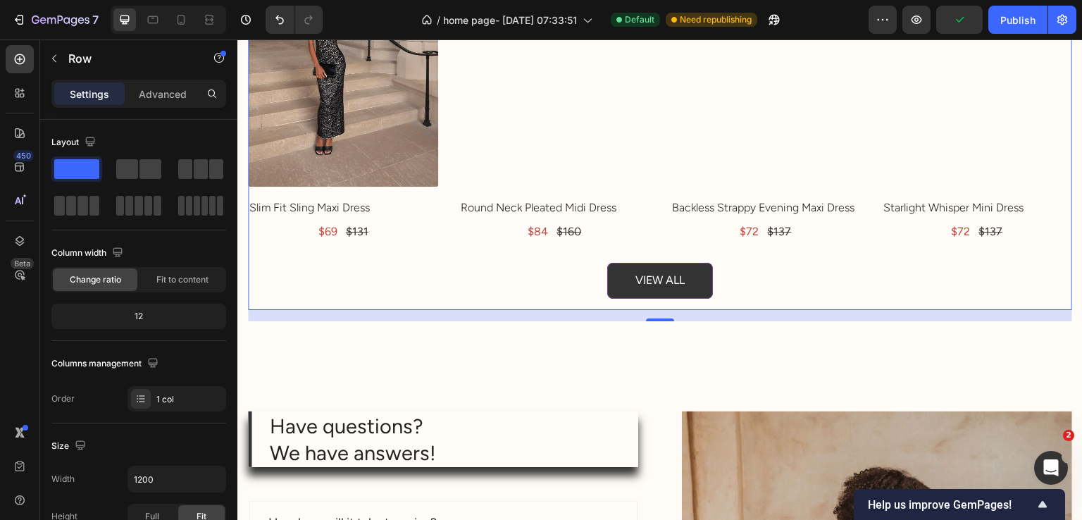
scroll to position [4608, 0]
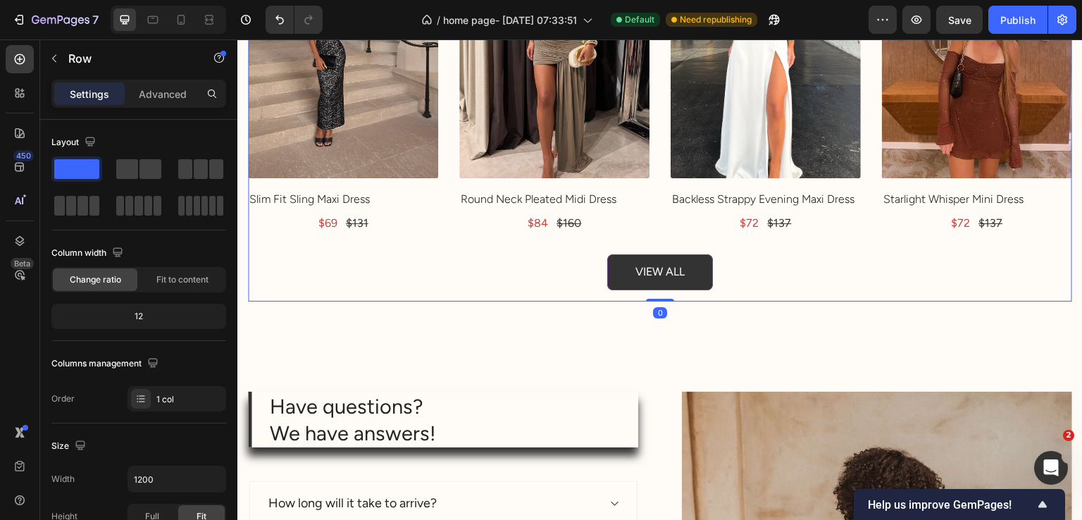
drag, startPoint x: 654, startPoint y: 299, endPoint x: 654, endPoint y: 279, distance: 20.4
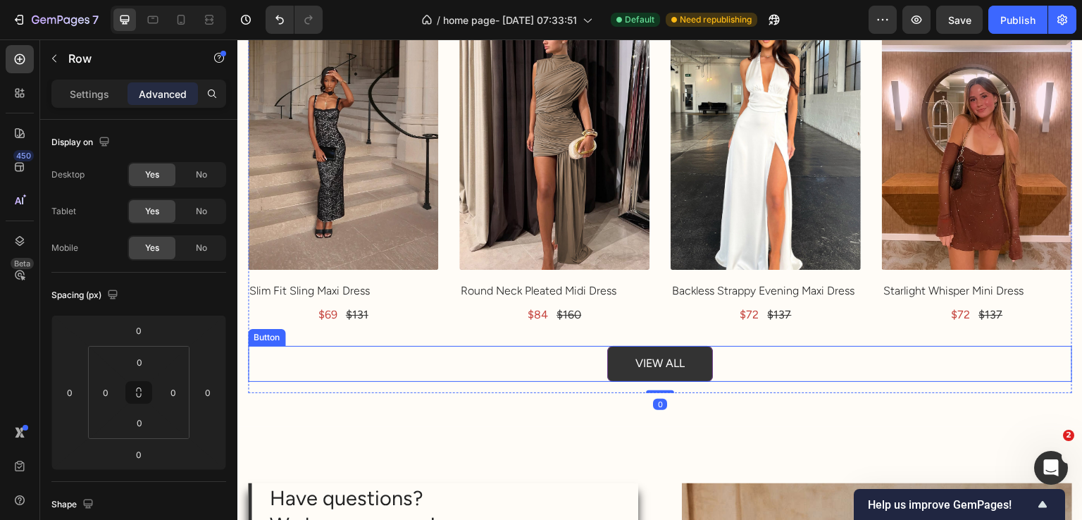
scroll to position [4514, 0]
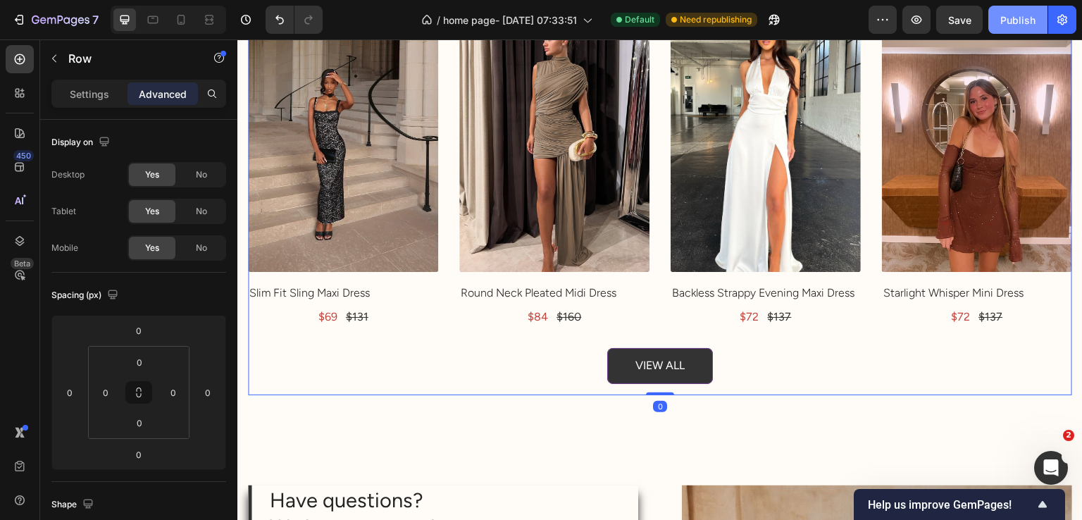
click at [999, 23] on button "Publish" at bounding box center [1017, 20] width 59 height 28
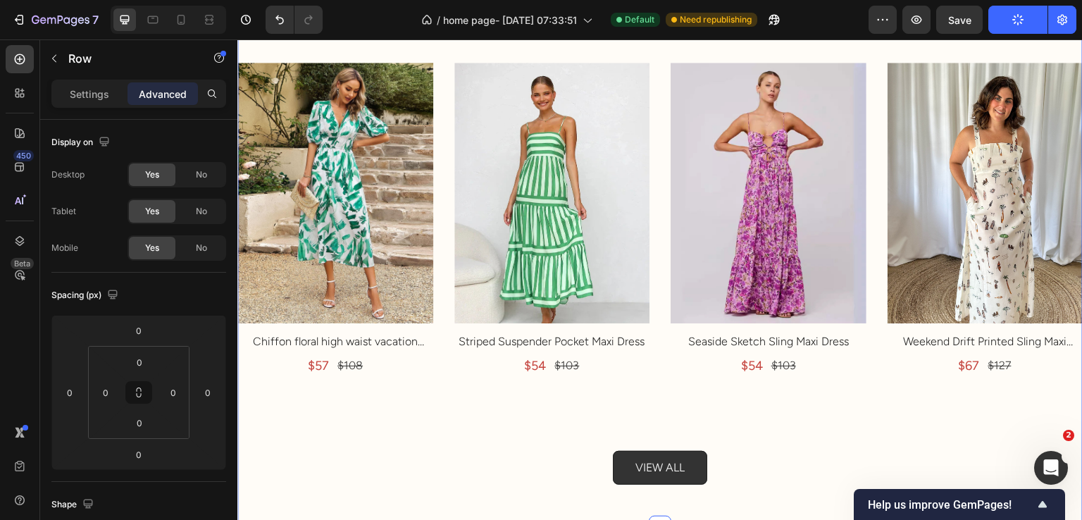
scroll to position [3387, 0]
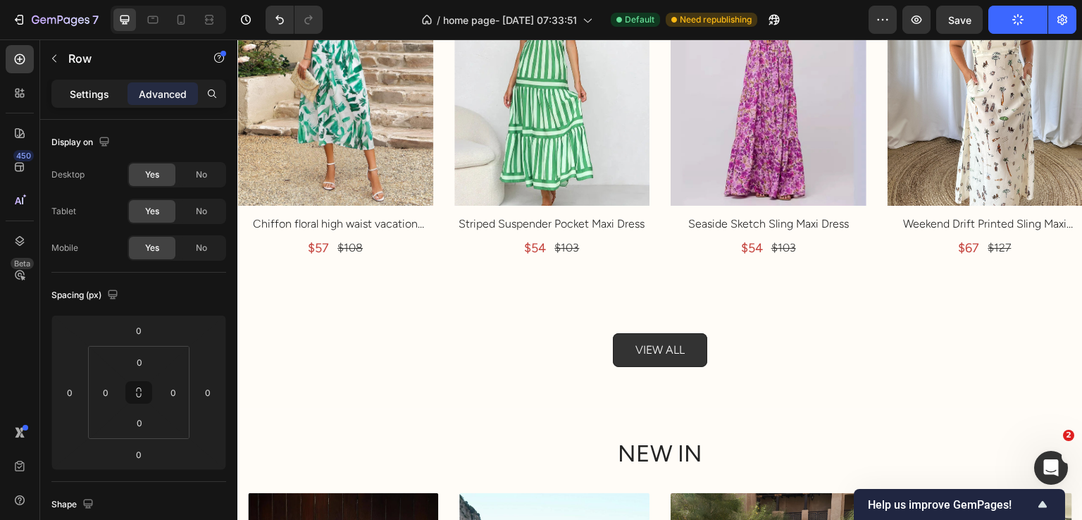
click at [87, 95] on p "Settings" at bounding box center [89, 94] width 39 height 15
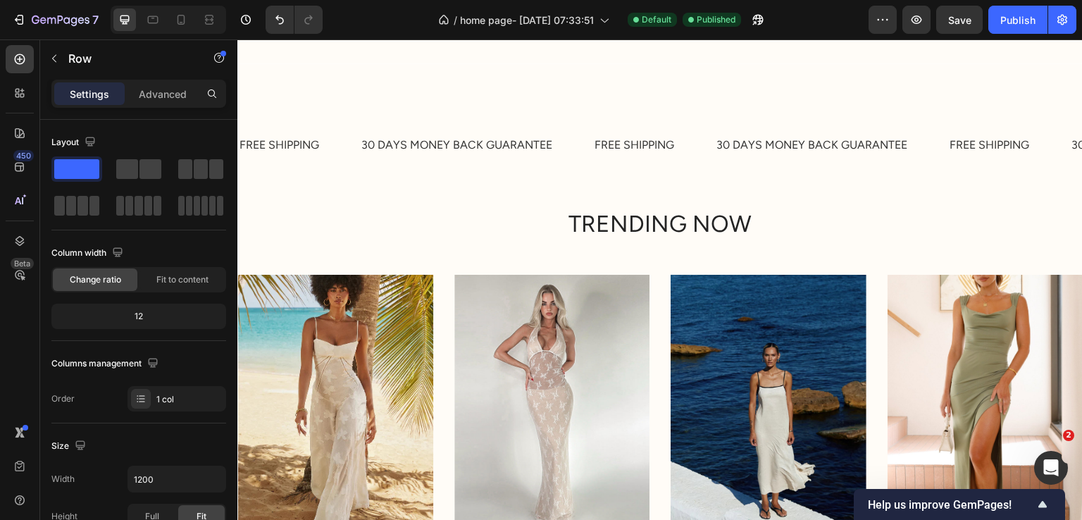
scroll to position [2166, 0]
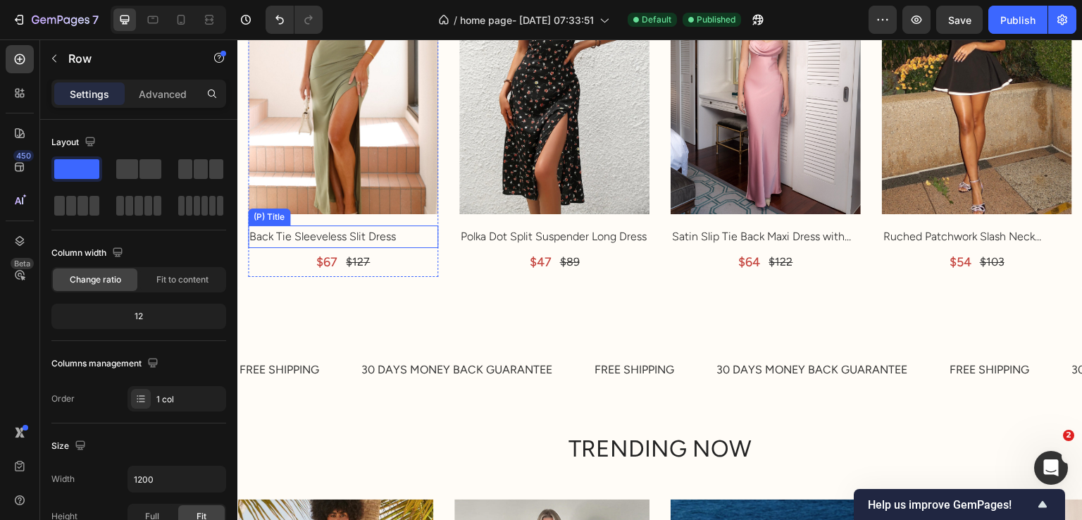
click at [356, 233] on h2 "Back Tie Sleeveless Slit Dress" at bounding box center [343, 236] width 190 height 23
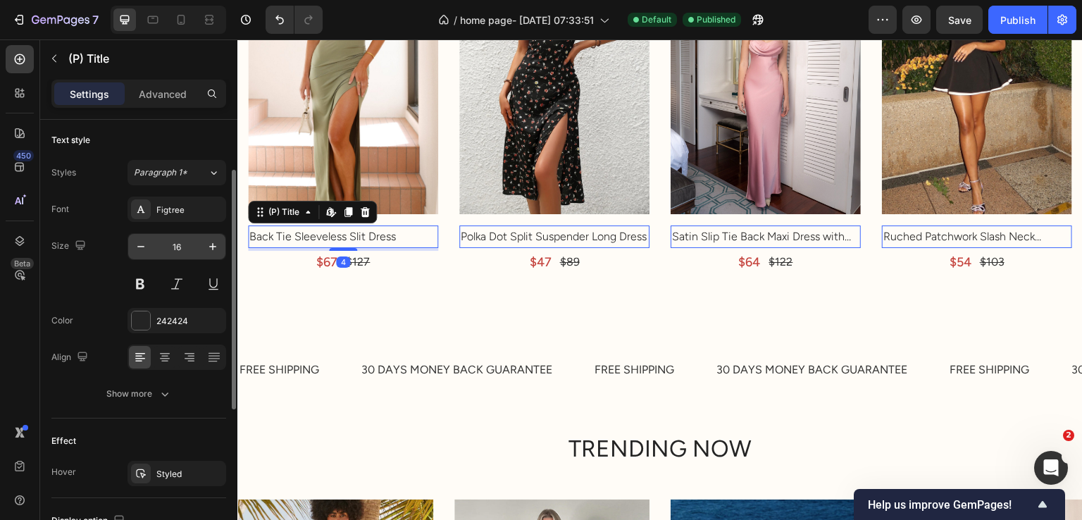
scroll to position [140, 0]
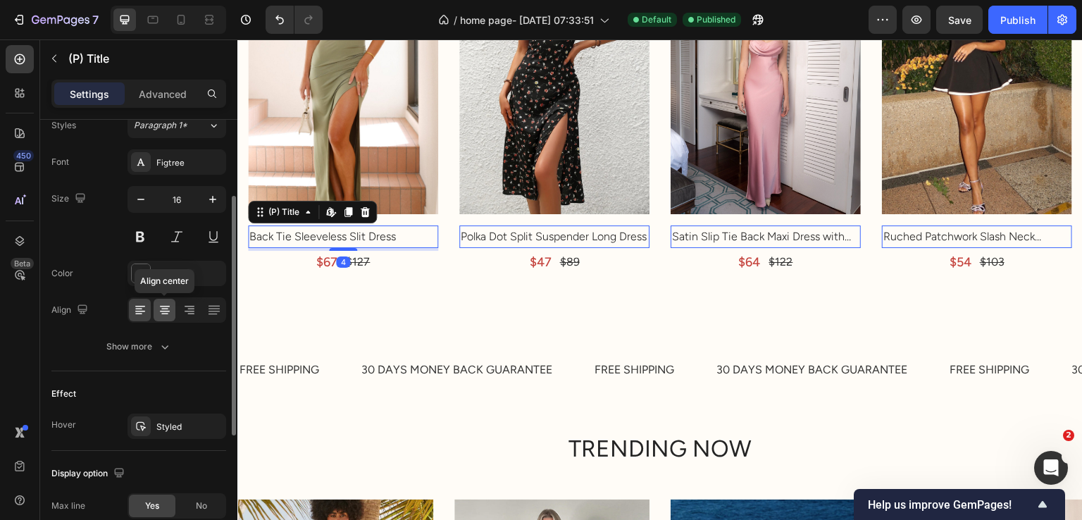
click at [166, 311] on icon at bounding box center [165, 311] width 10 height 1
click at [145, 308] on icon at bounding box center [140, 310] width 14 height 14
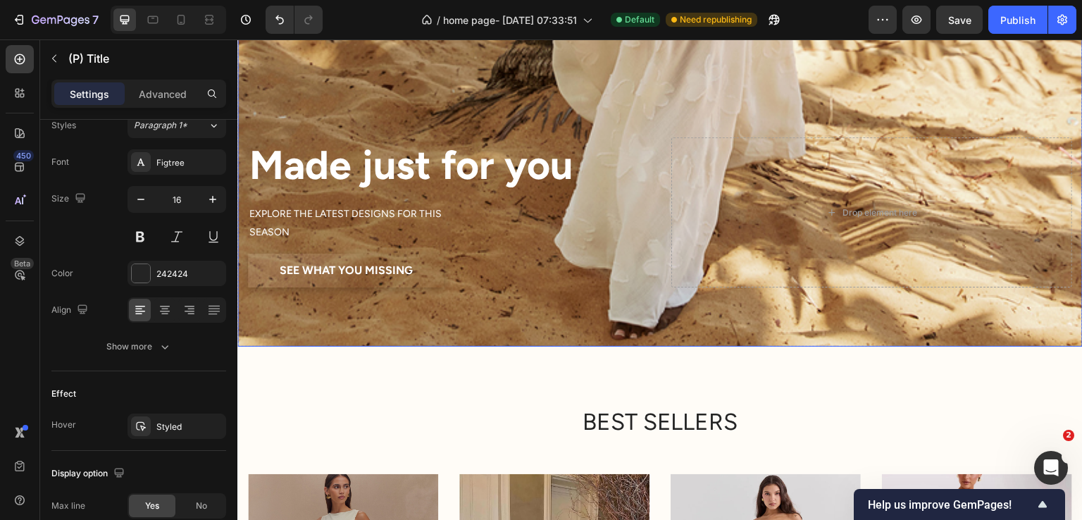
scroll to position [991, 0]
click at [426, 116] on div "Made just for you Heading EXPLORE THE LATEST DESIGNS FOR THIS SEASON Text Block…" at bounding box center [659, 232] width 845 height 232
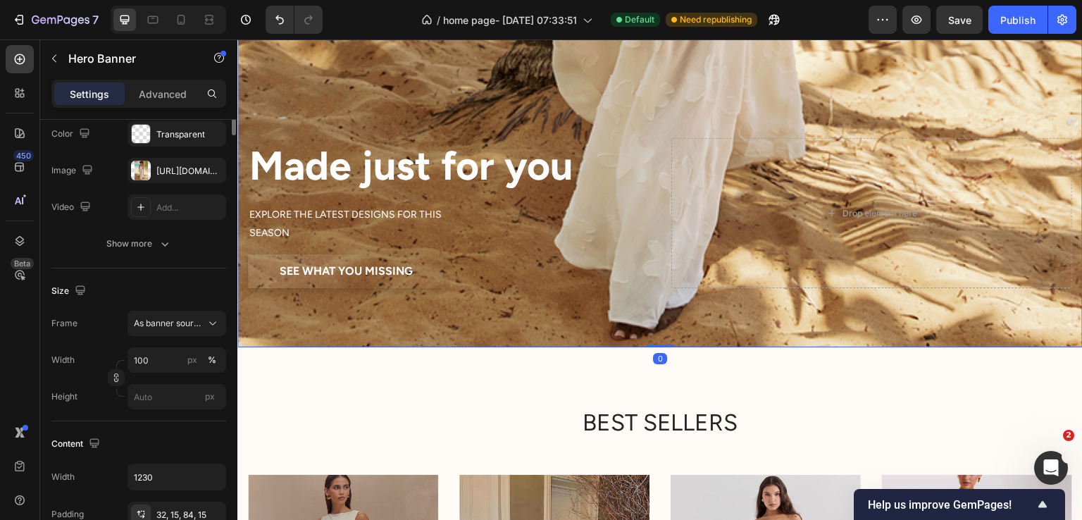
scroll to position [0, 0]
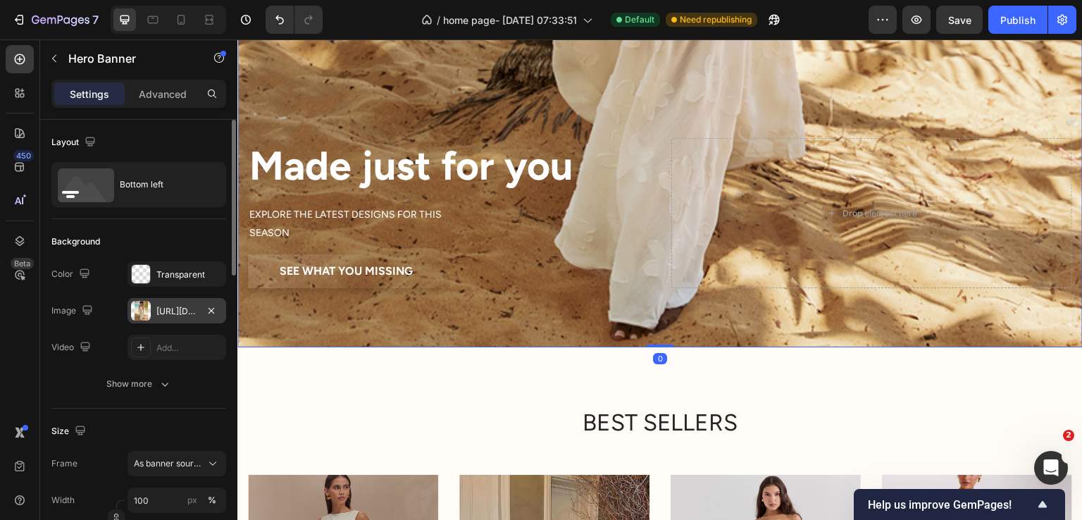
click at [149, 315] on div at bounding box center [141, 311] width 20 height 20
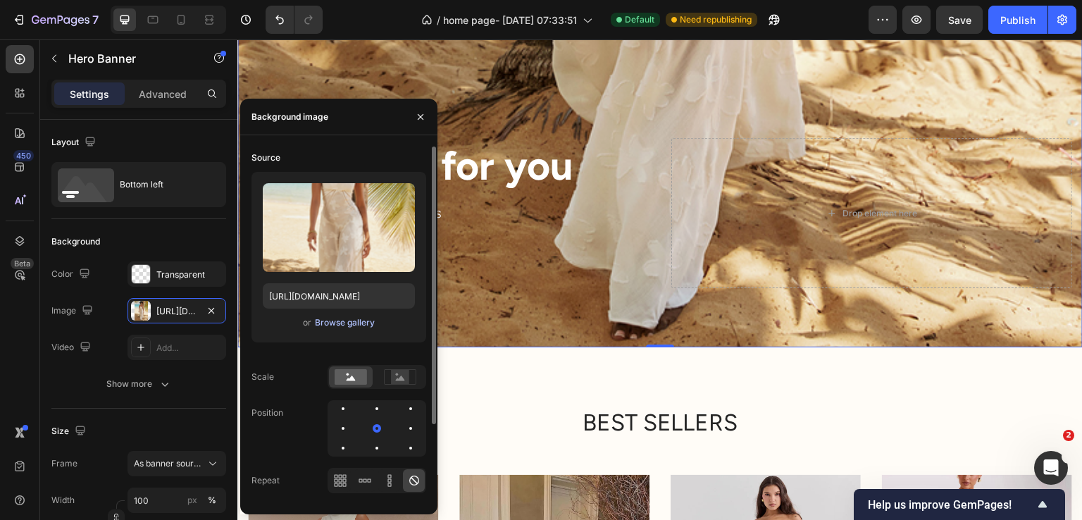
click at [344, 321] on div "Browse gallery" at bounding box center [345, 322] width 60 height 13
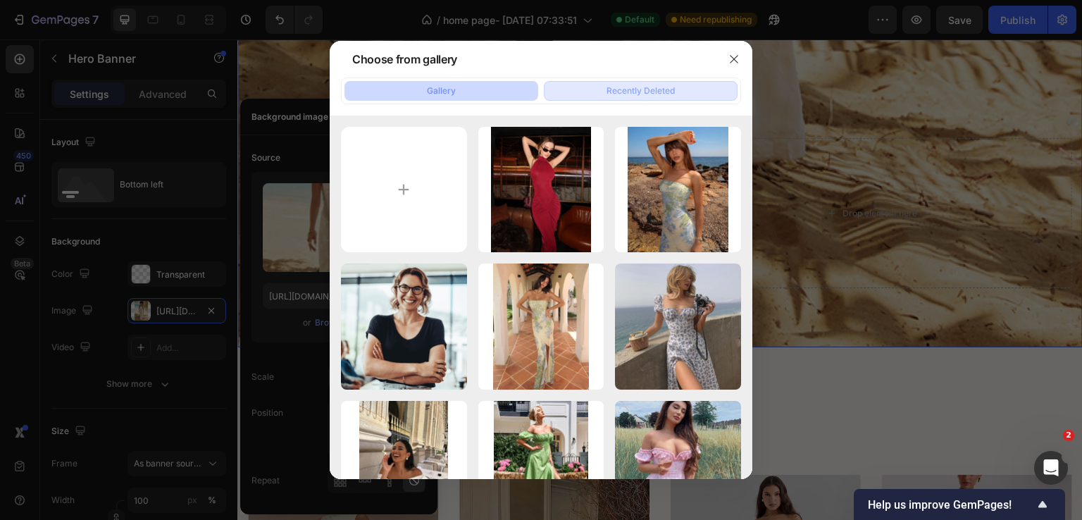
click at [658, 82] on button "Recently Deleted" at bounding box center [641, 91] width 194 height 20
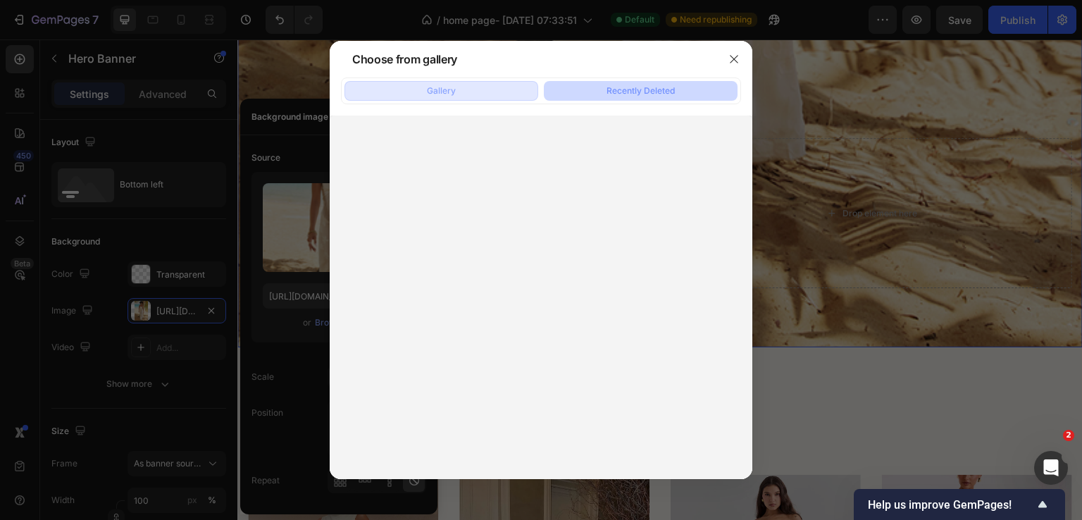
click at [449, 98] on button "Gallery" at bounding box center [442, 91] width 194 height 20
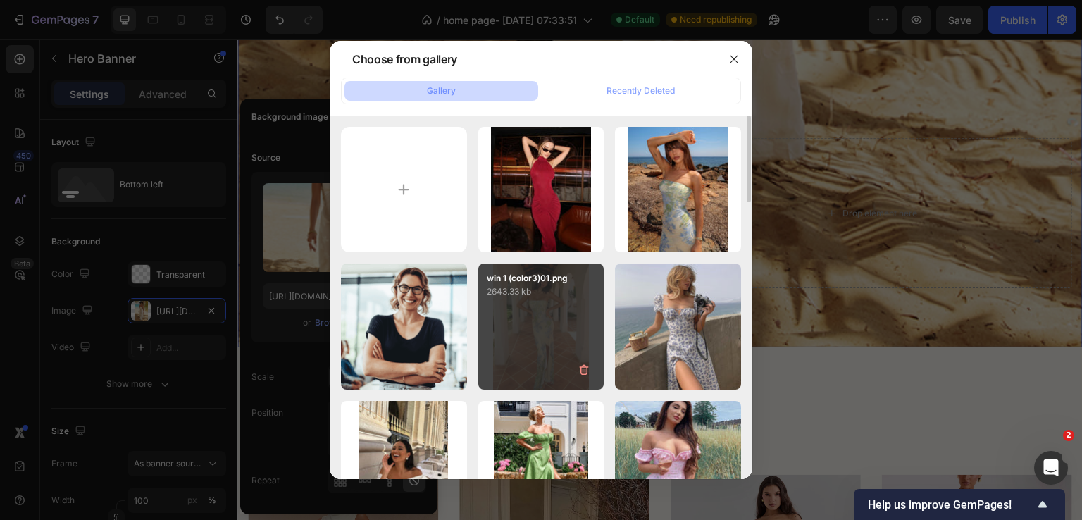
click at [564, 319] on div "win 1 (color3)01.png 2643.33 kb" at bounding box center [541, 327] width 126 height 126
type input "https://cdn.shopify.com/s/files/1/0608/2710/7399/files/gempages_564892262857704…"
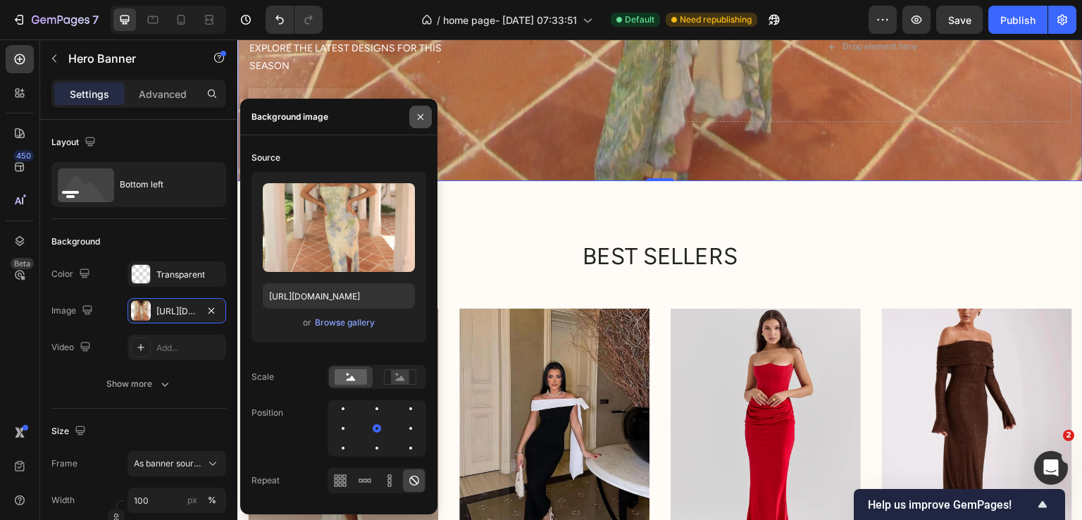
click at [423, 125] on button "button" at bounding box center [420, 117] width 23 height 23
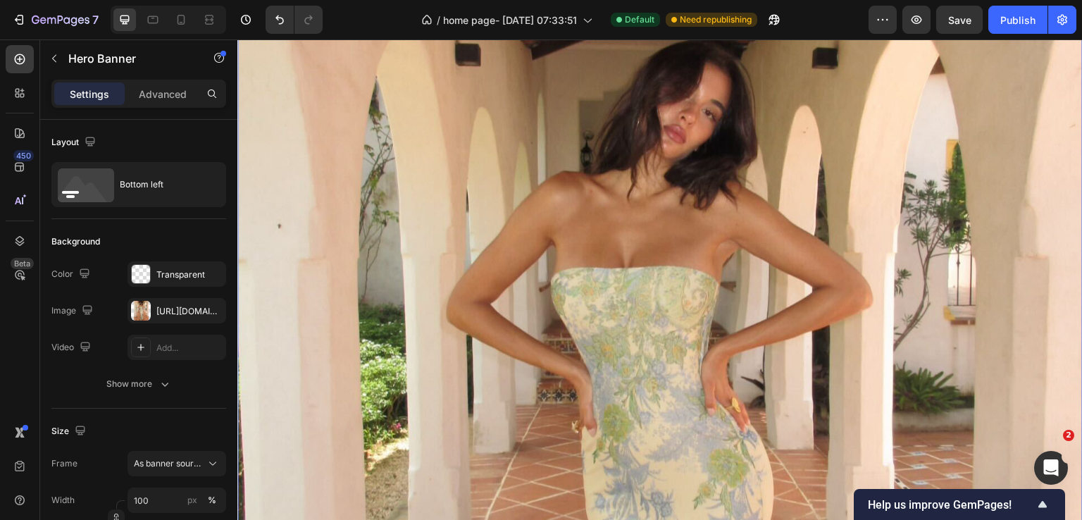
scroll to position [5, 0]
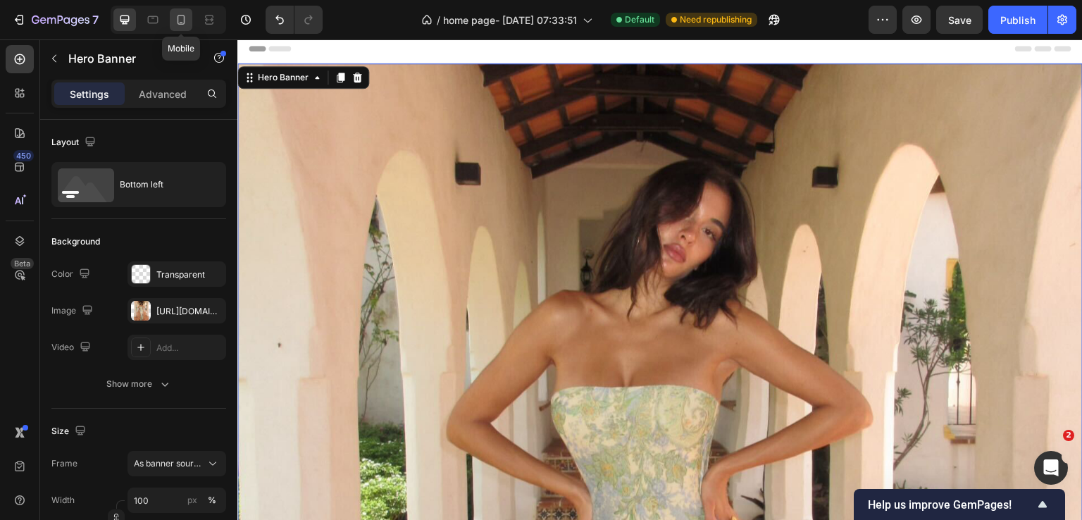
click at [180, 20] on icon at bounding box center [181, 20] width 14 height 14
type input "100%"
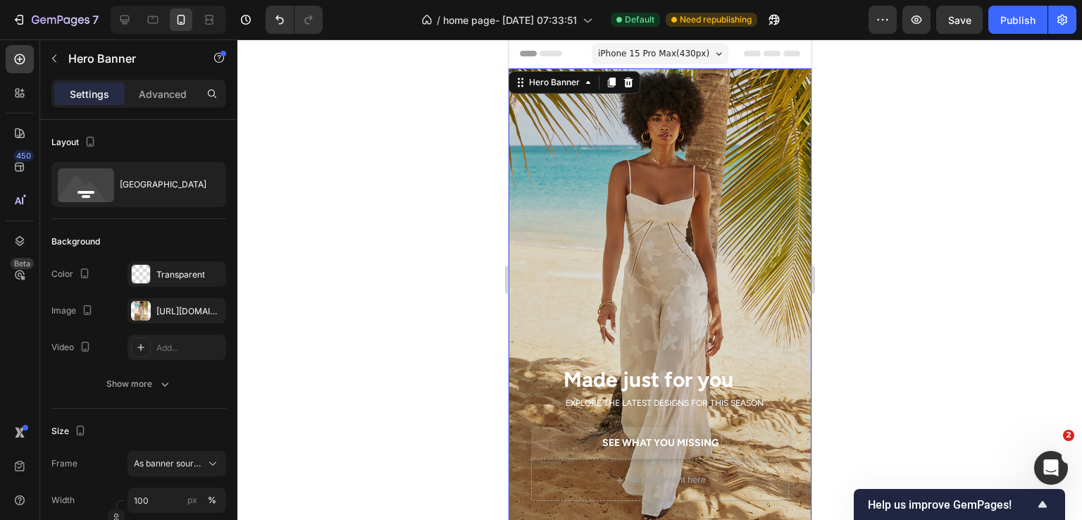
click at [697, 228] on div "Overlay" at bounding box center [659, 295] width 303 height 455
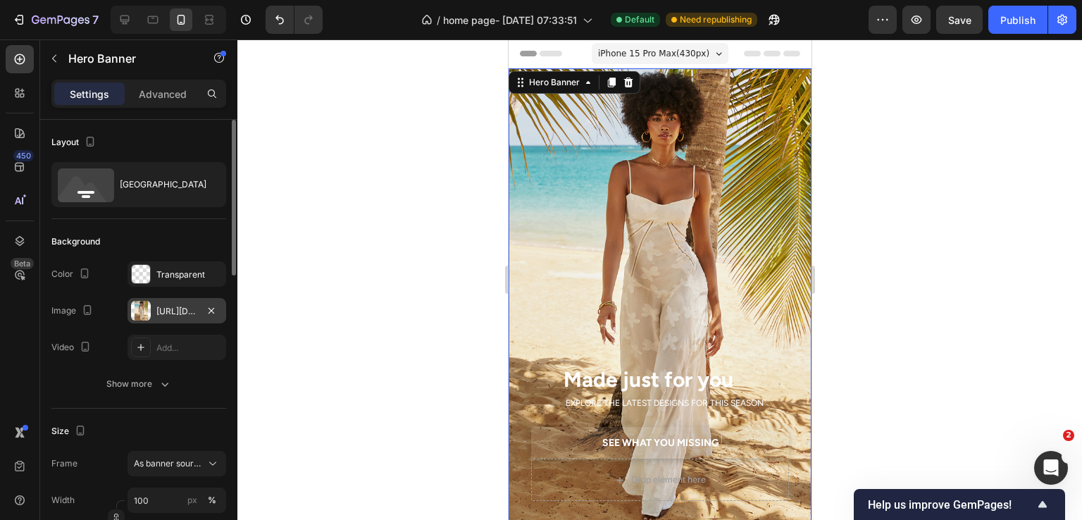
click at [181, 305] on div "https://cdn.shopify.com/s/files/1/0608/2710/7399/files/gempages_564892262857704…" at bounding box center [176, 311] width 41 height 13
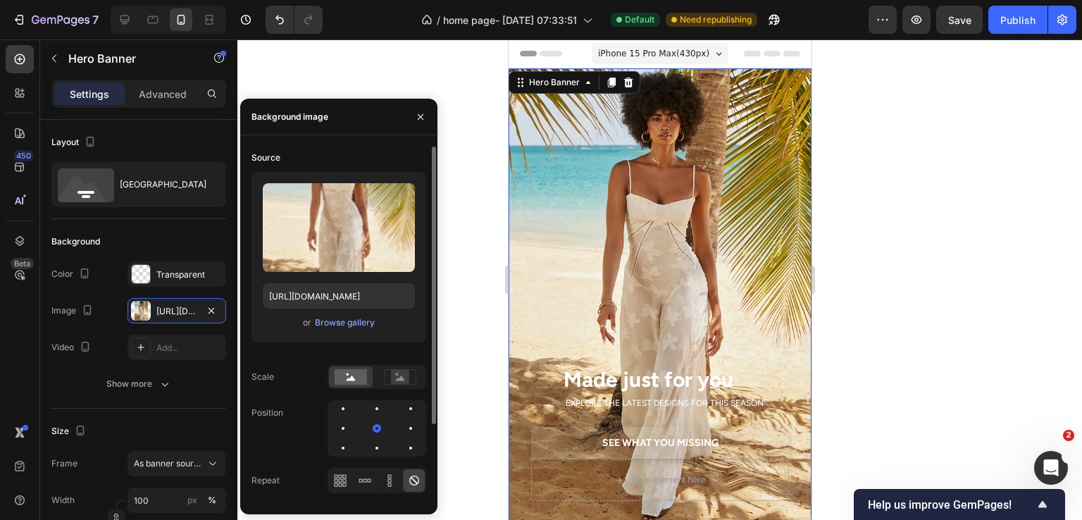
click at [352, 311] on div "Upload Image https://cdn.shopify.com/s/files/1/0608/2710/7399/files/gempages_56…" at bounding box center [339, 257] width 175 height 171
click at [352, 318] on div "Browse gallery" at bounding box center [345, 322] width 60 height 13
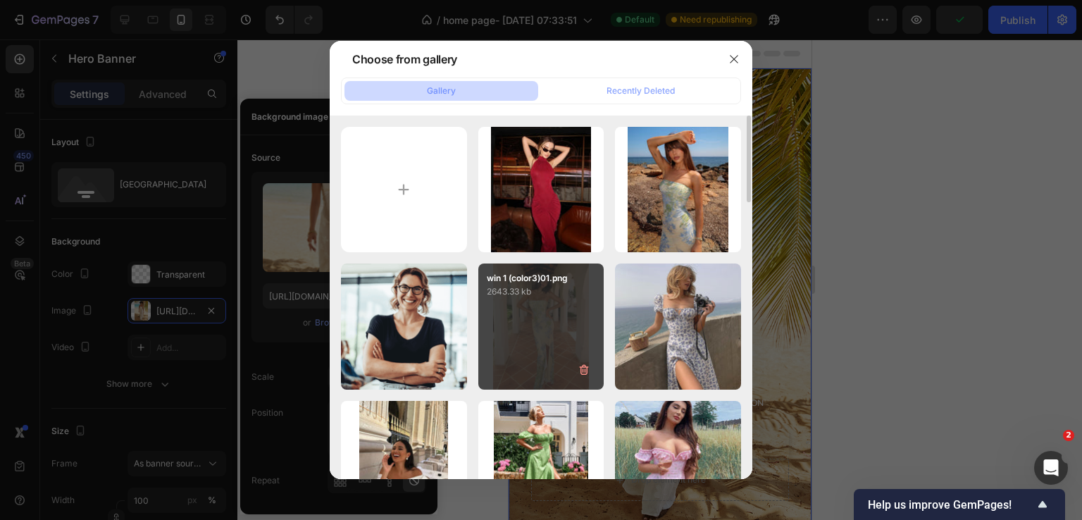
click at [506, 312] on div "win 1 (color3)01.png 2643.33 kb" at bounding box center [541, 327] width 126 height 126
type input "https://cdn.shopify.com/s/files/1/0608/2710/7399/files/gempages_564892262857704…"
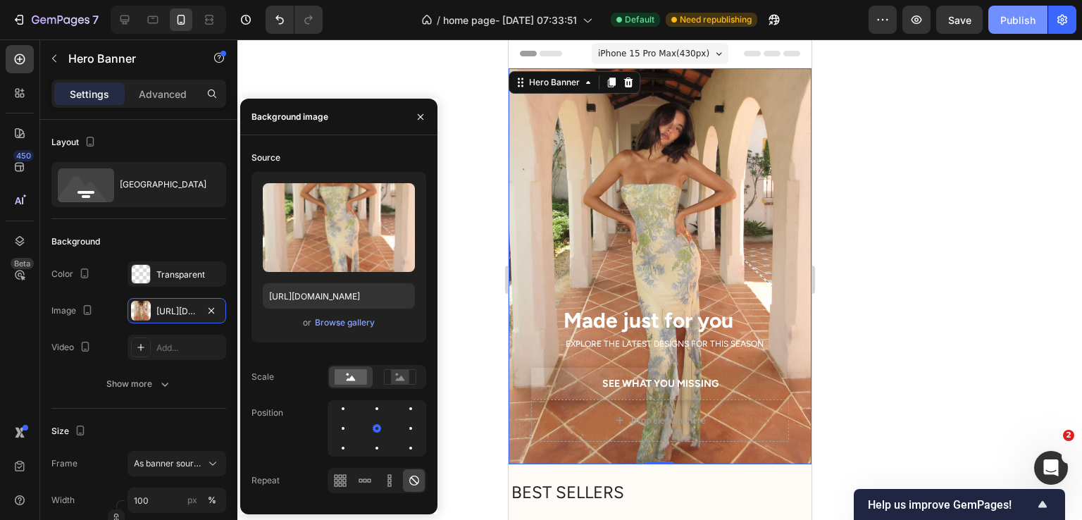
click at [1008, 13] on div "Publish" at bounding box center [1017, 20] width 35 height 15
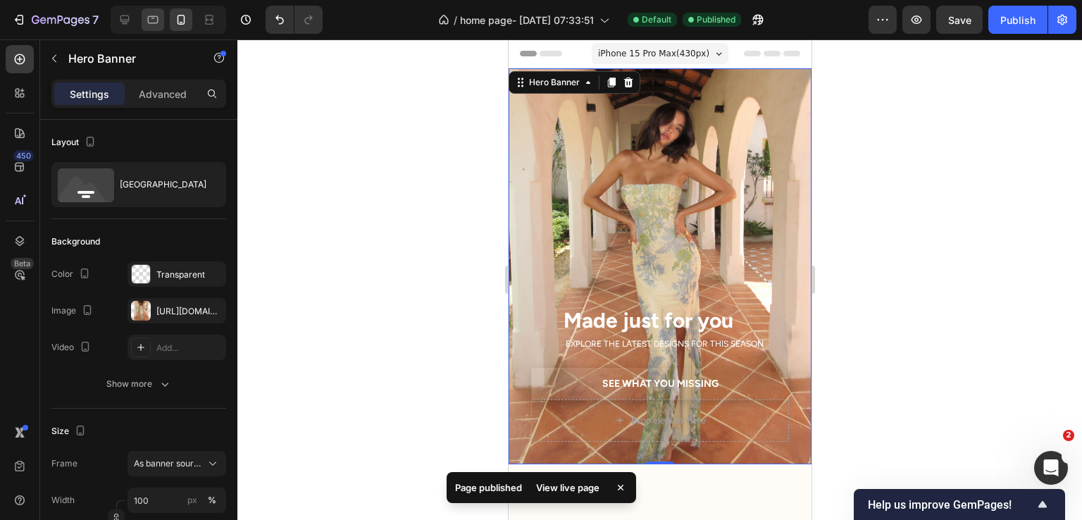
click at [143, 20] on div at bounding box center [153, 19] width 23 height 23
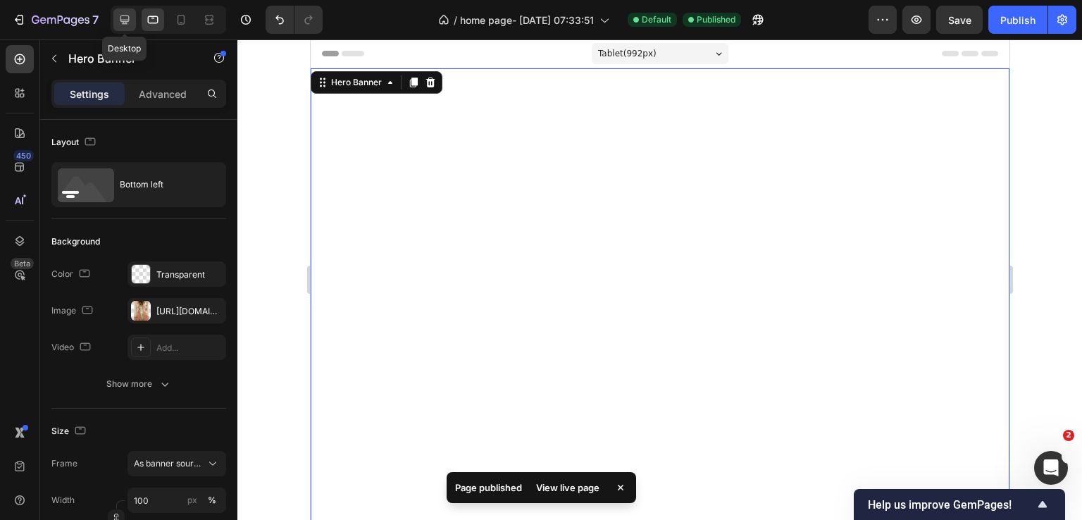
click at [121, 27] on div at bounding box center [124, 19] width 23 height 23
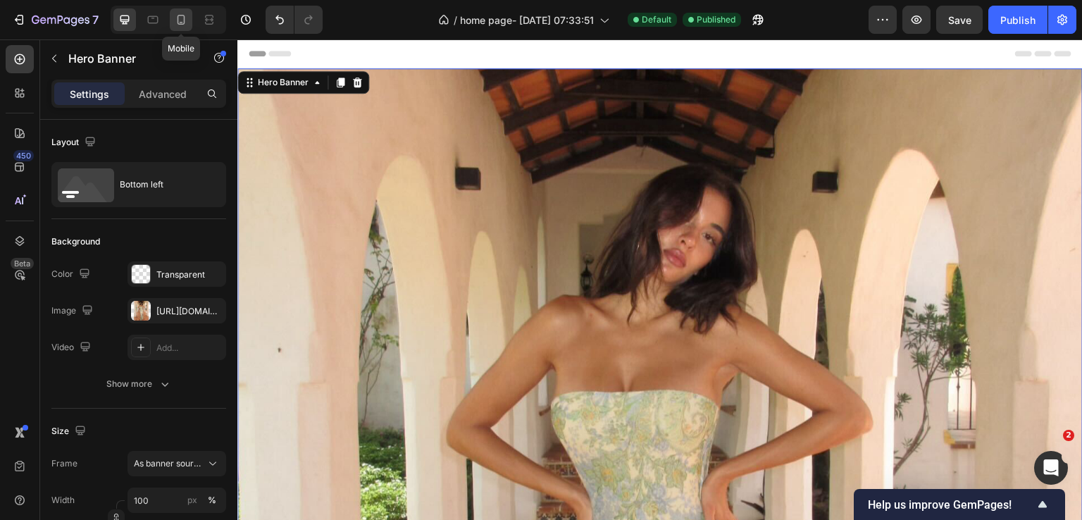
click at [177, 30] on div at bounding box center [181, 19] width 23 height 23
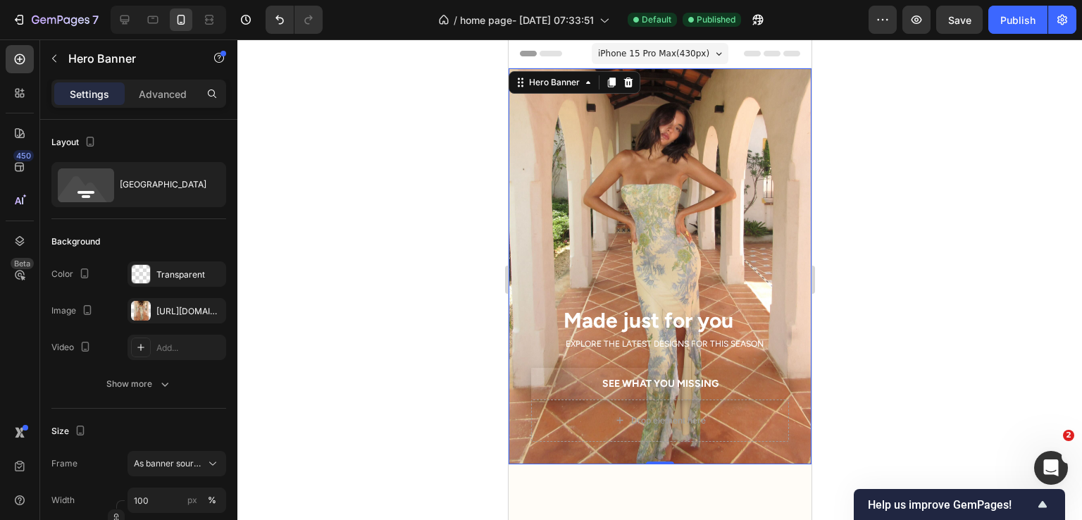
click at [208, 31] on div at bounding box center [169, 20] width 116 height 28
click at [208, 23] on icon at bounding box center [209, 23] width 8 height 3
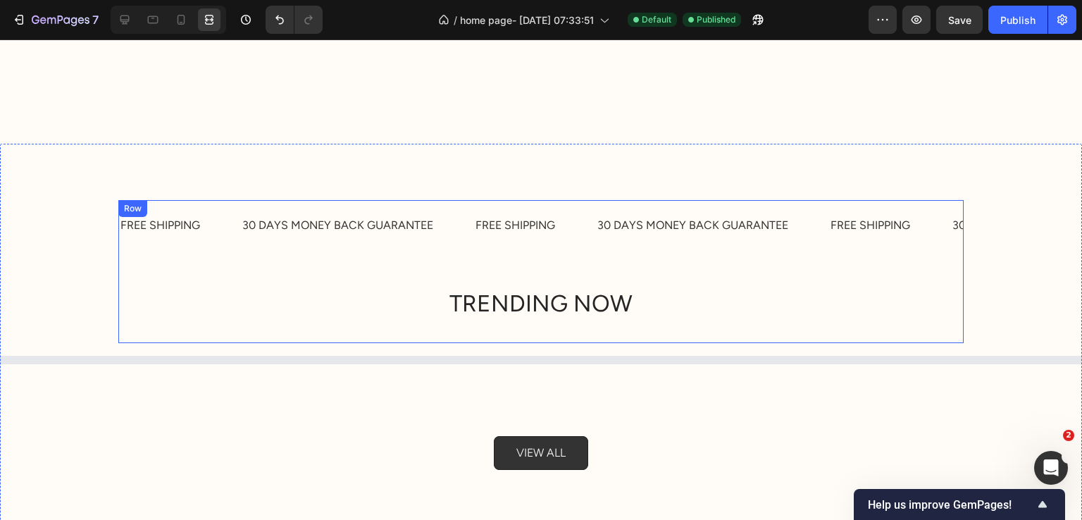
scroll to position [2677, 0]
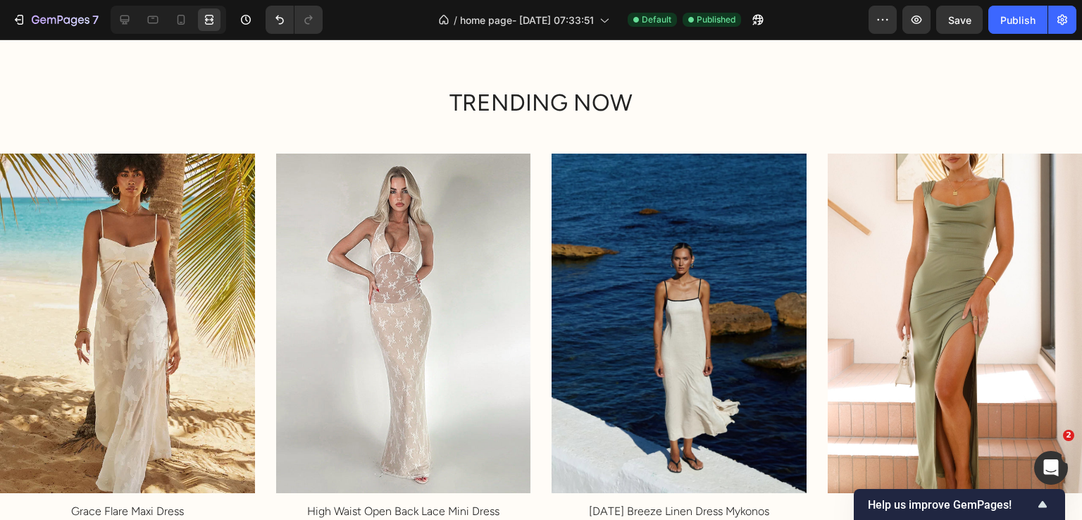
click at [140, 16] on div at bounding box center [169, 20] width 116 height 28
click at [136, 21] on div at bounding box center [169, 20] width 116 height 28
click at [164, 28] on div at bounding box center [169, 20] width 116 height 28
click at [174, 25] on icon at bounding box center [181, 20] width 14 height 14
type input "100%"
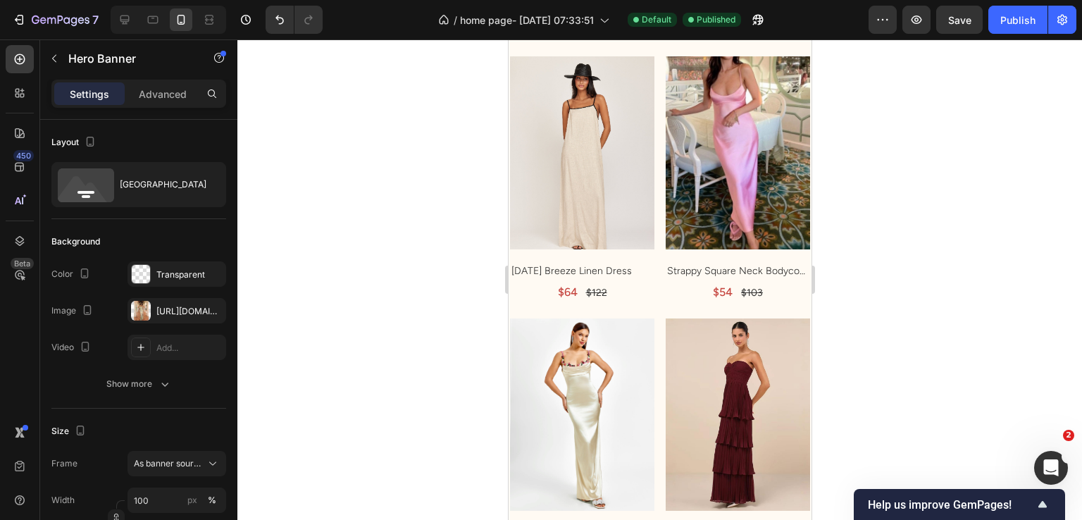
scroll to position [1832, 0]
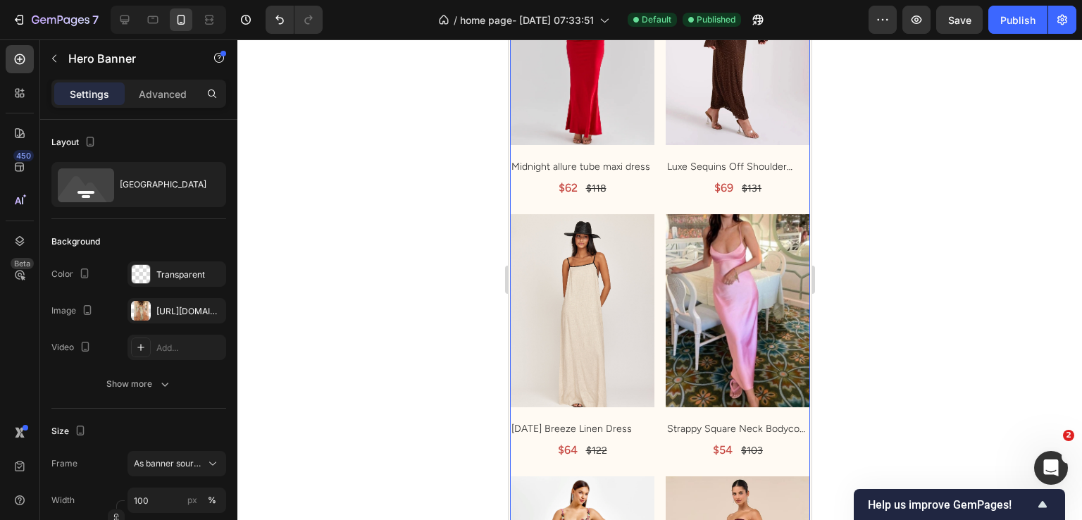
click at [657, 289] on div "(P) Images Row Slinky Drape Silhouette Maxi Dress (P) Title $77 Product Price P…" at bounding box center [659, 470] width 300 height 1558
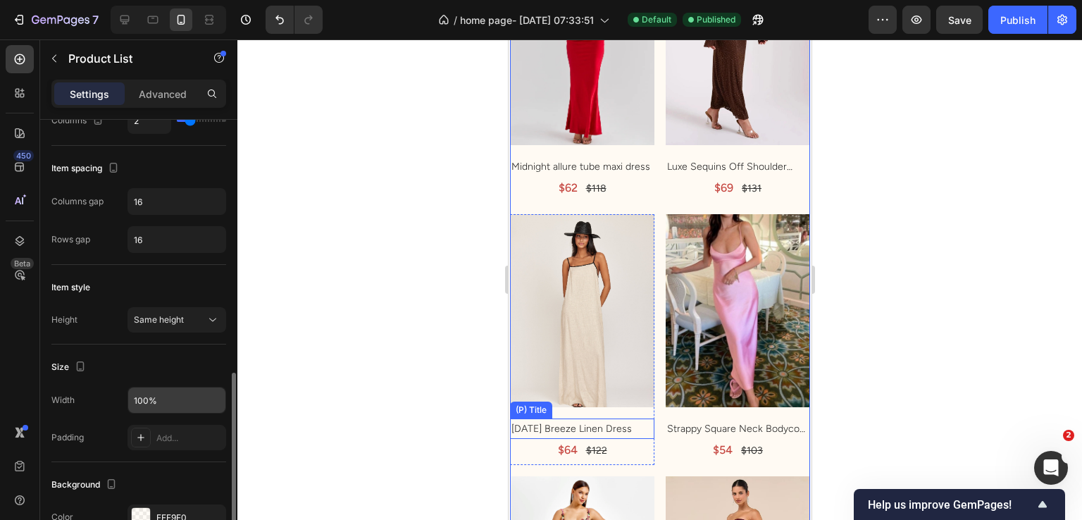
scroll to position [468, 0]
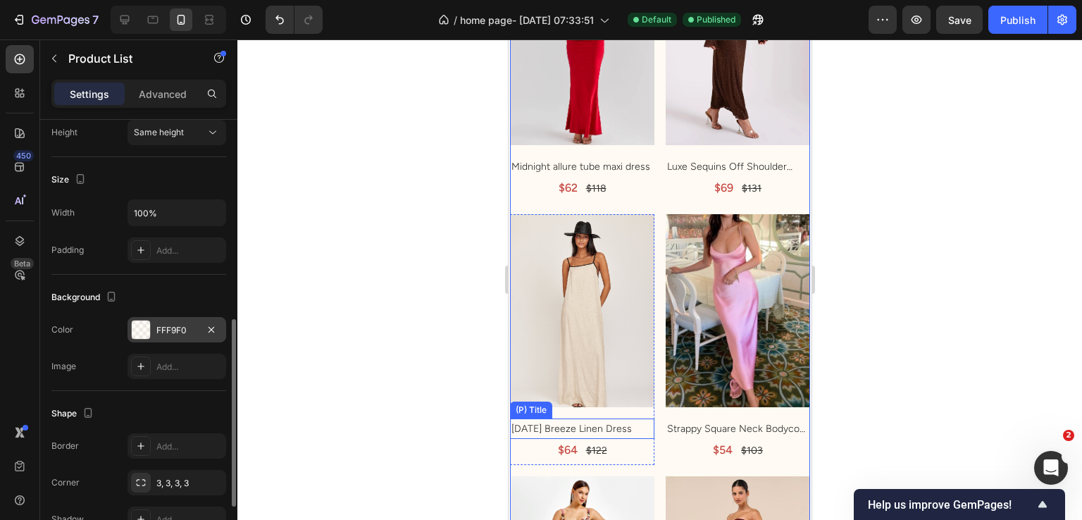
click at [170, 339] on div "FFF9F0" at bounding box center [177, 329] width 99 height 25
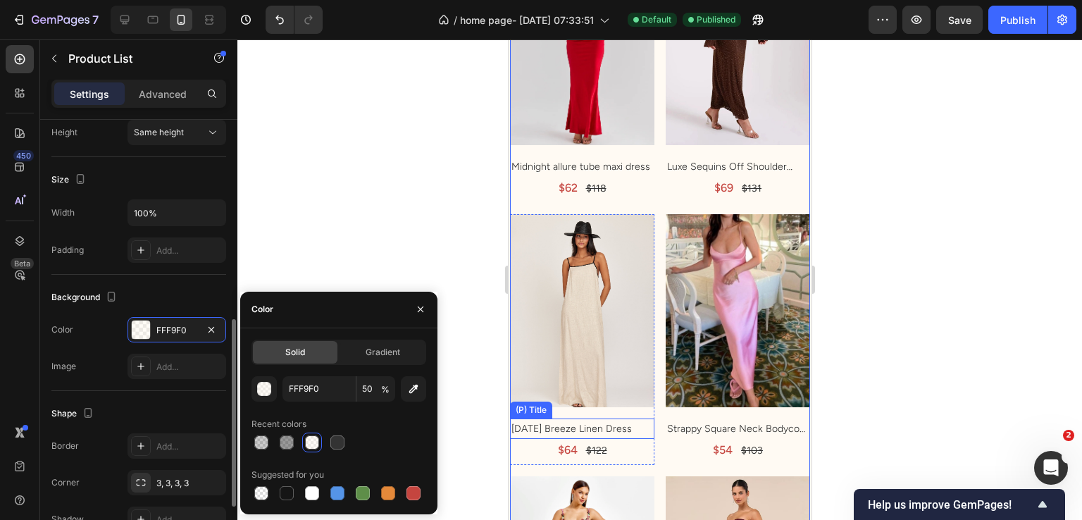
click at [174, 297] on div "Background" at bounding box center [138, 297] width 175 height 23
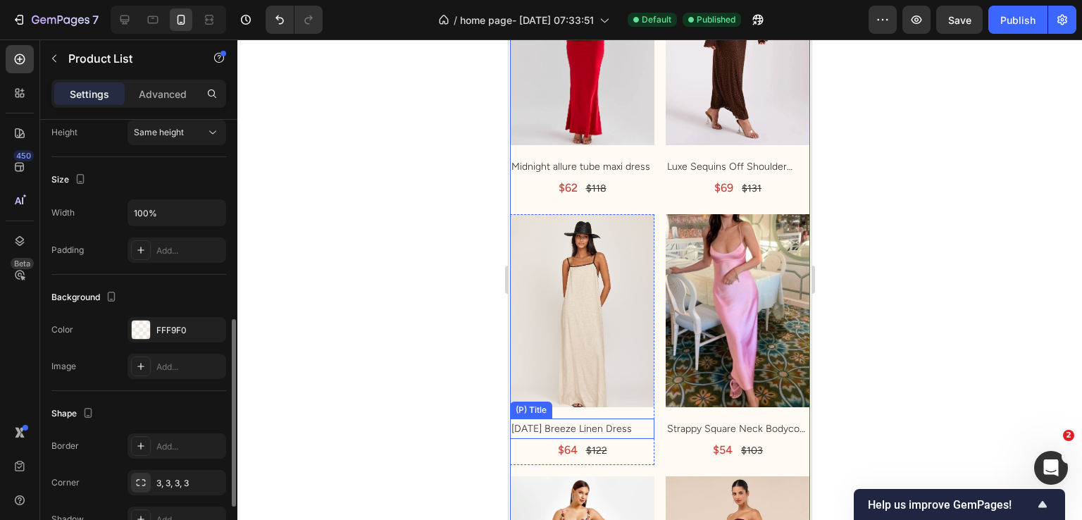
scroll to position [593, 0]
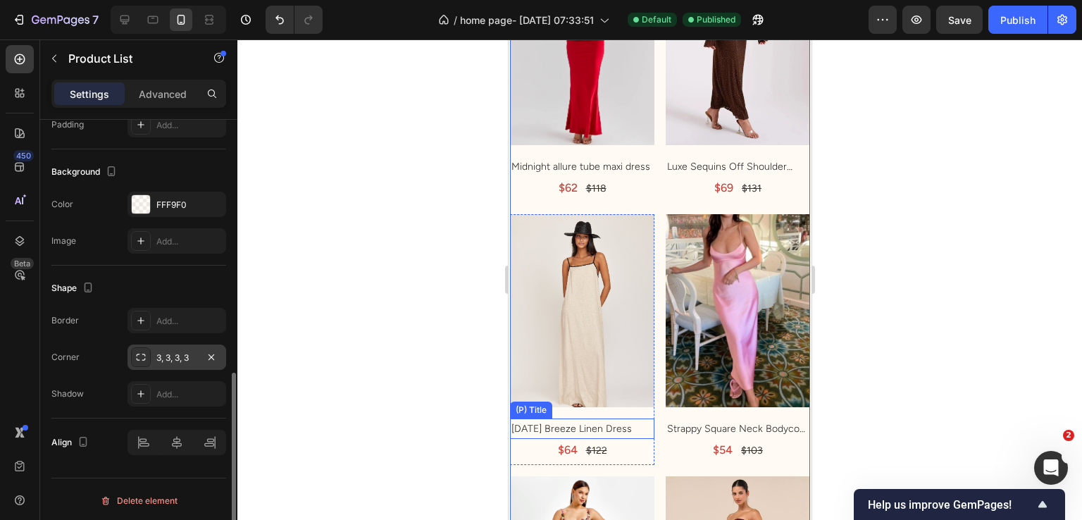
click at [178, 359] on div "3, 3, 3, 3" at bounding box center [176, 358] width 41 height 13
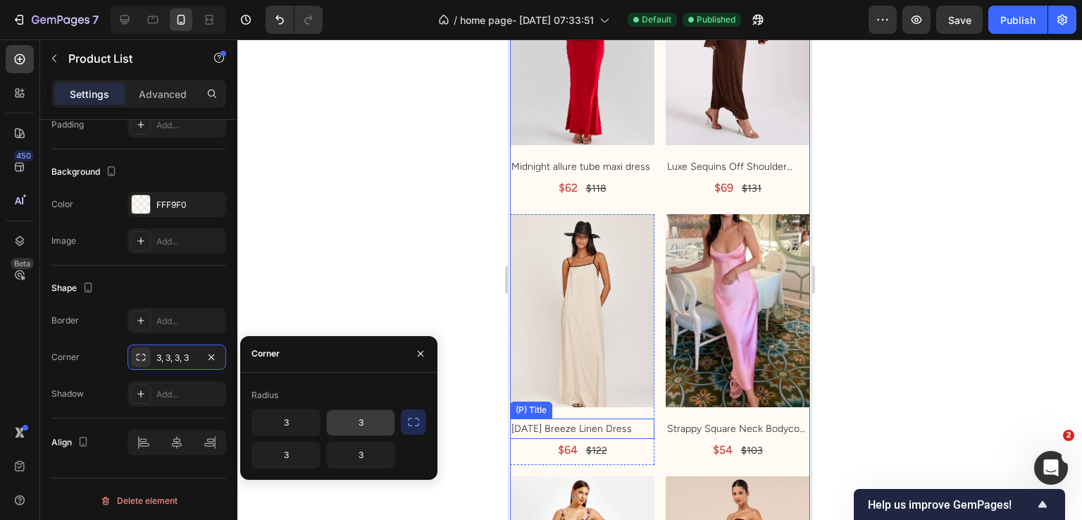
click at [367, 429] on input "3" at bounding box center [361, 422] width 68 height 25
click at [404, 421] on button "button" at bounding box center [413, 421] width 25 height 25
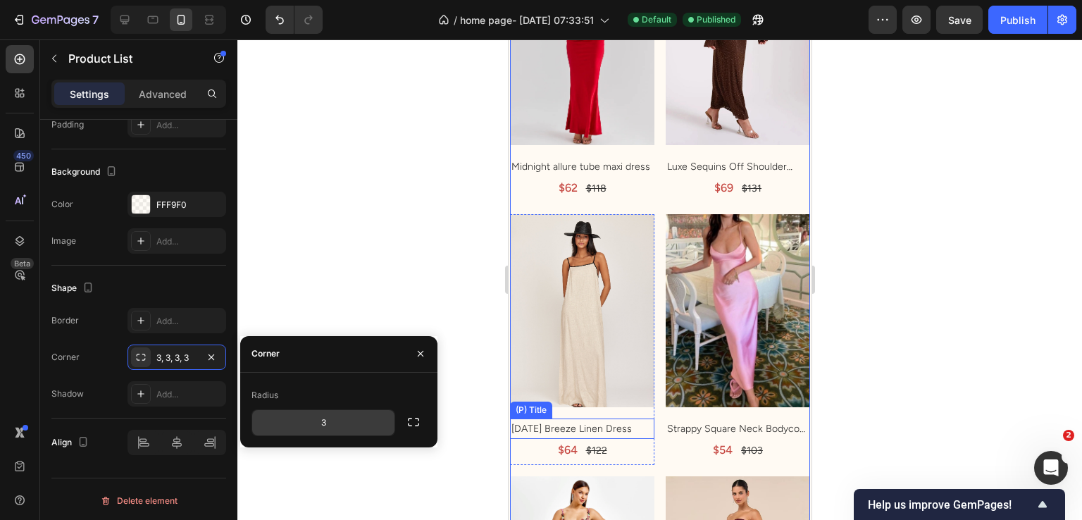
click at [365, 412] on input "3" at bounding box center [323, 422] width 142 height 25
click at [385, 412] on button "button" at bounding box center [381, 422] width 25 height 25
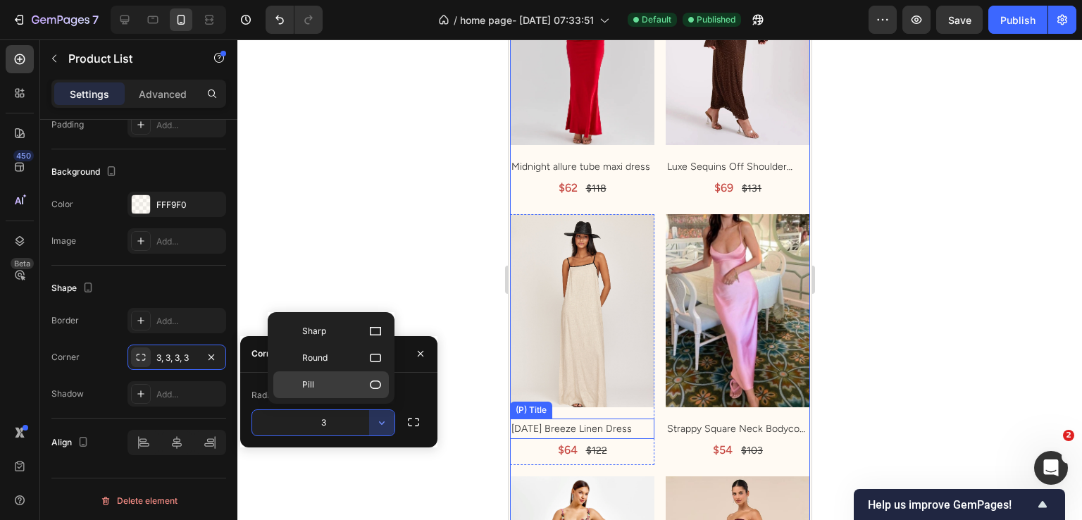
click at [364, 390] on p "Pill" at bounding box center [342, 385] width 80 height 14
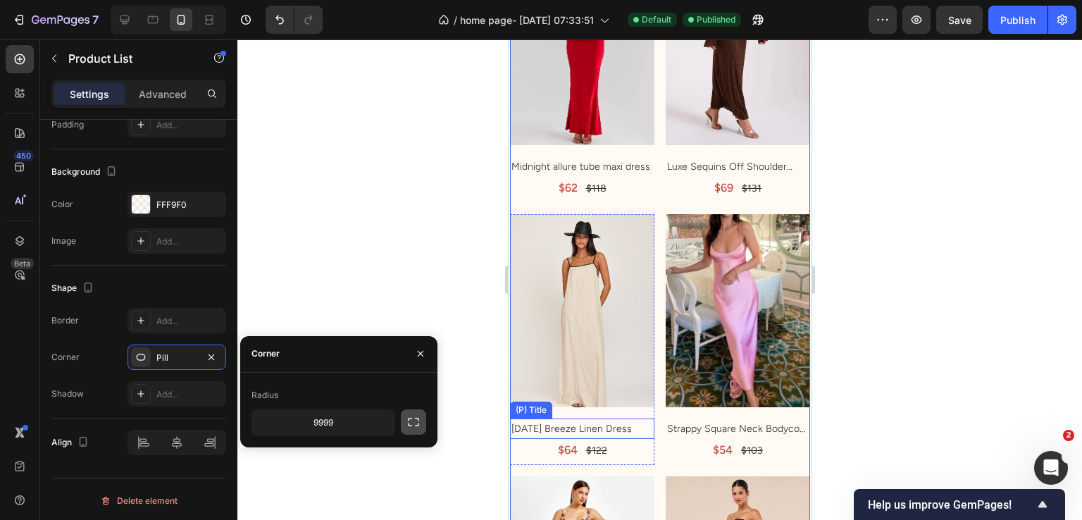
click at [420, 424] on button "button" at bounding box center [413, 421] width 25 height 25
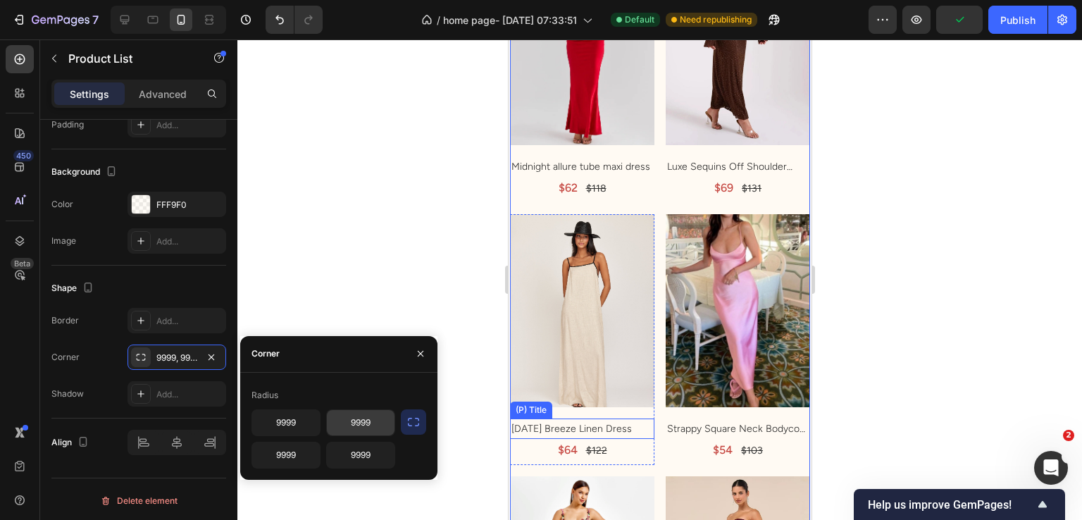
click at [382, 425] on input "9999" at bounding box center [361, 422] width 68 height 25
click at [409, 425] on icon "button" at bounding box center [413, 422] width 11 height 8
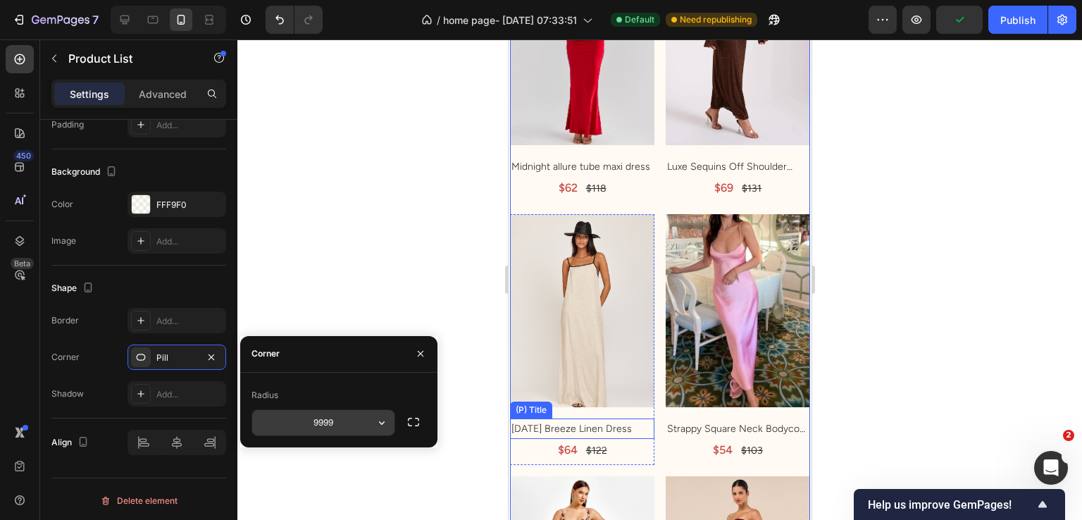
click at [368, 425] on input "9999" at bounding box center [323, 422] width 142 height 25
click at [378, 423] on icon "button" at bounding box center [382, 423] width 14 height 14
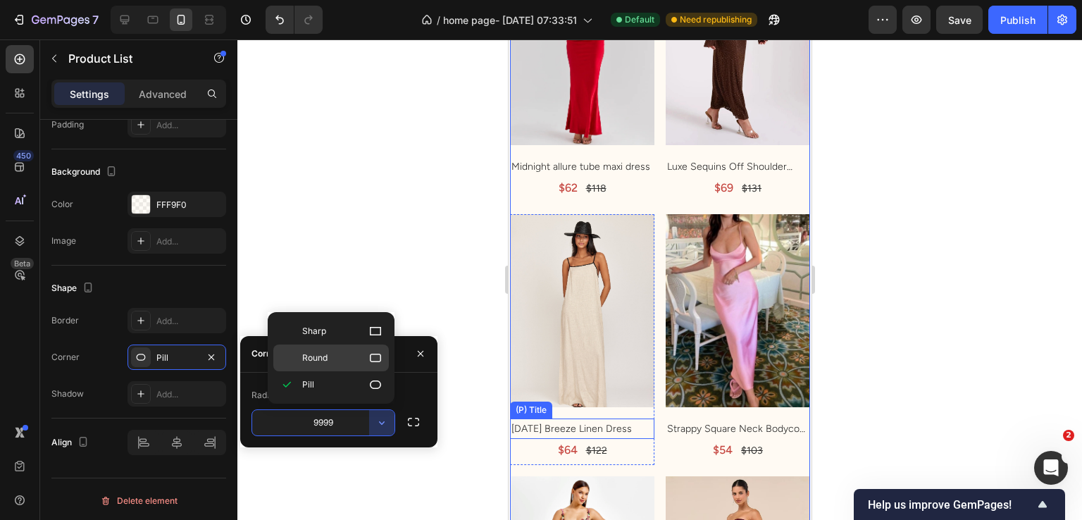
click at [342, 347] on div "Round" at bounding box center [331, 358] width 116 height 27
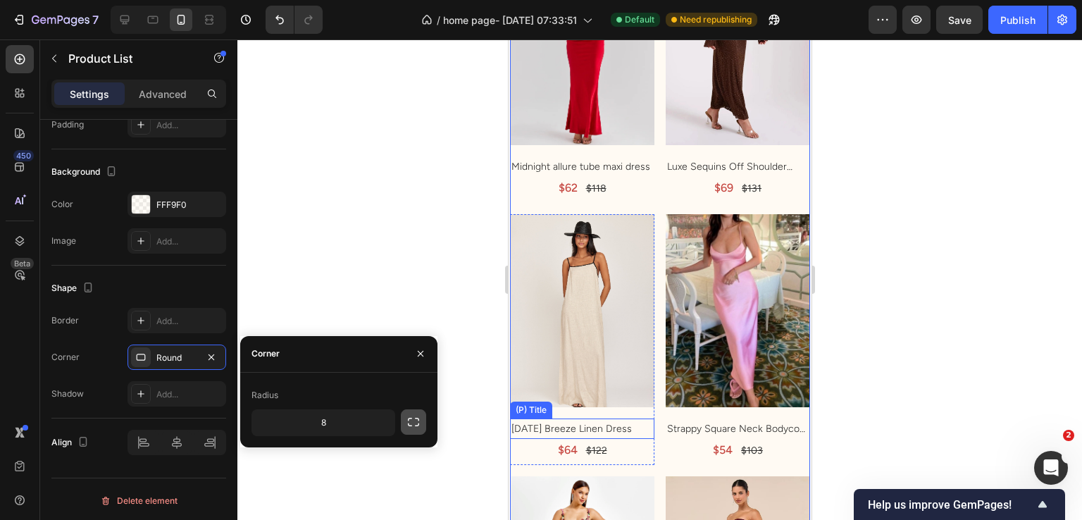
click at [416, 416] on icon "button" at bounding box center [414, 422] width 14 height 14
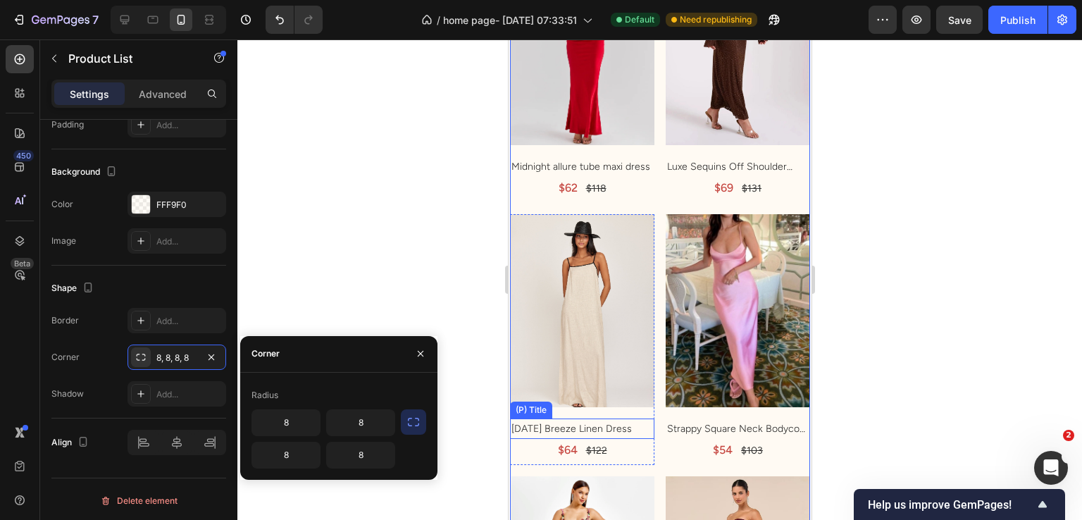
click at [405, 414] on button "button" at bounding box center [413, 421] width 25 height 25
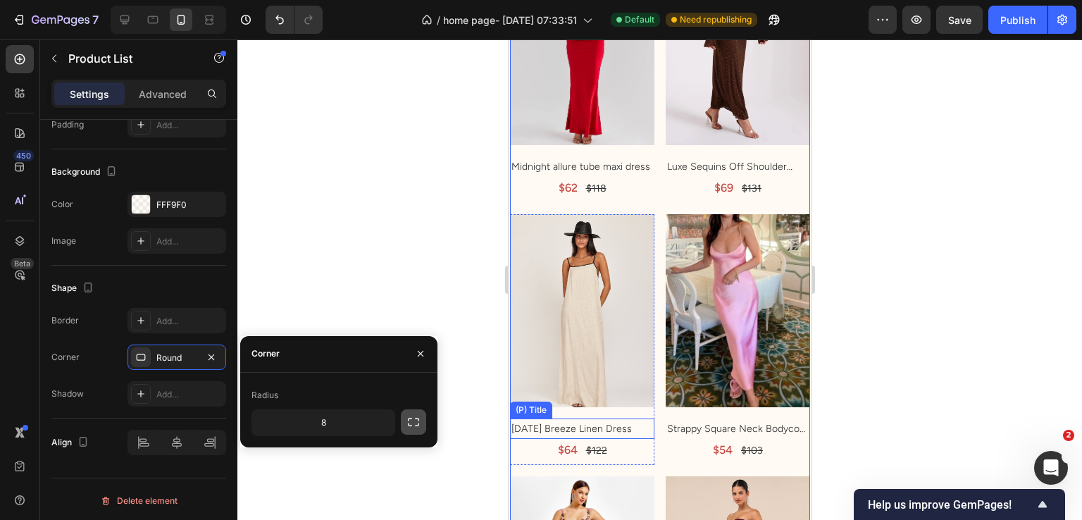
click at [405, 414] on button "button" at bounding box center [413, 421] width 25 height 25
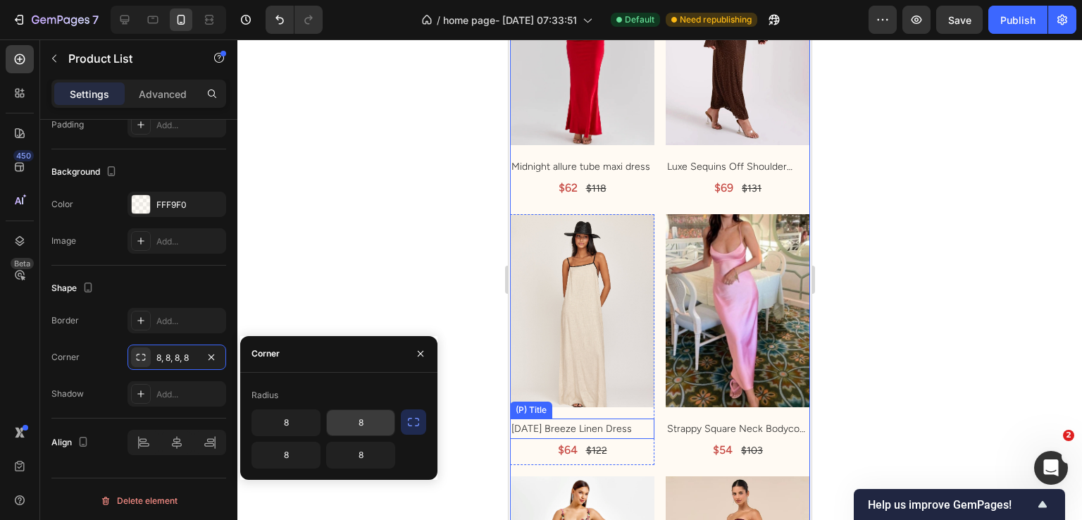
click at [385, 421] on input "8" at bounding box center [361, 422] width 68 height 25
click at [397, 423] on div "8 8 8 8" at bounding box center [339, 438] width 175 height 59
click at [416, 421] on icon "button" at bounding box center [414, 422] width 14 height 14
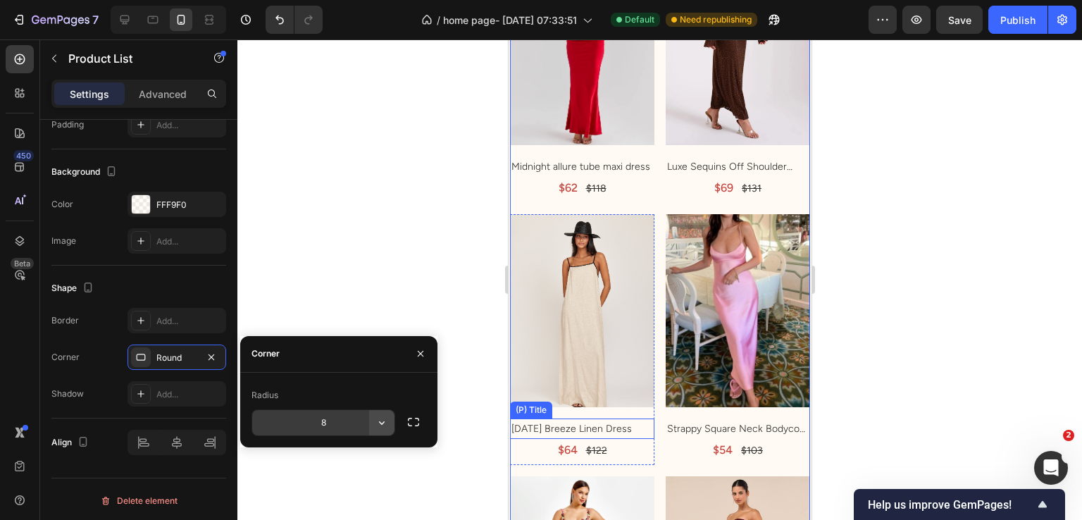
click at [376, 416] on icon "button" at bounding box center [382, 423] width 14 height 14
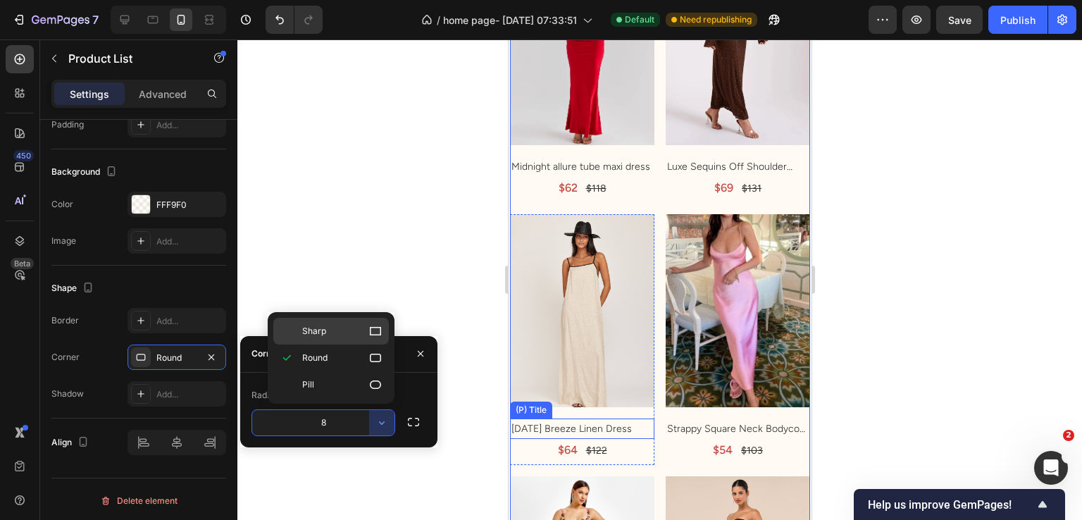
click at [351, 325] on p "Sharp" at bounding box center [342, 331] width 80 height 14
type input "0"
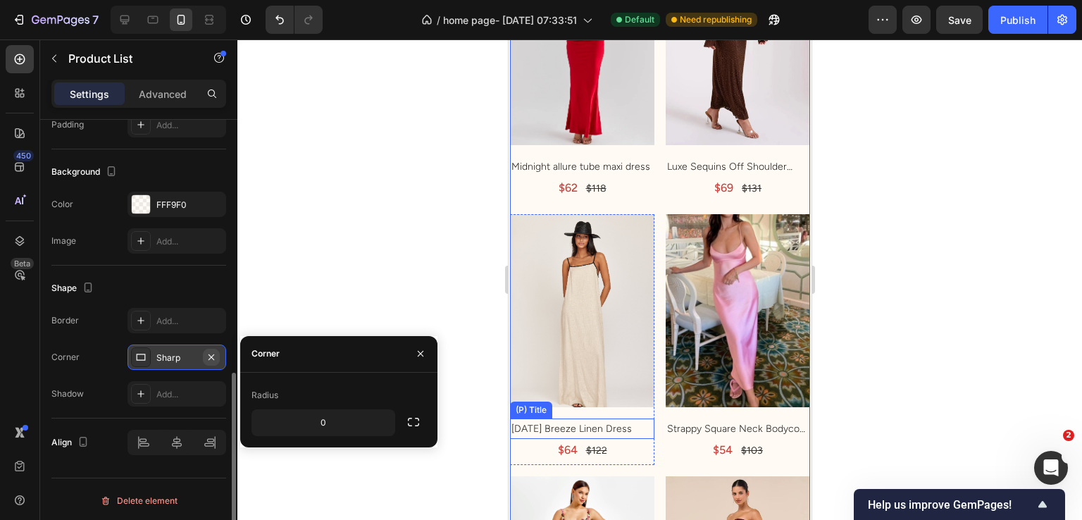
click at [213, 354] on icon "button" at bounding box center [211, 357] width 11 height 11
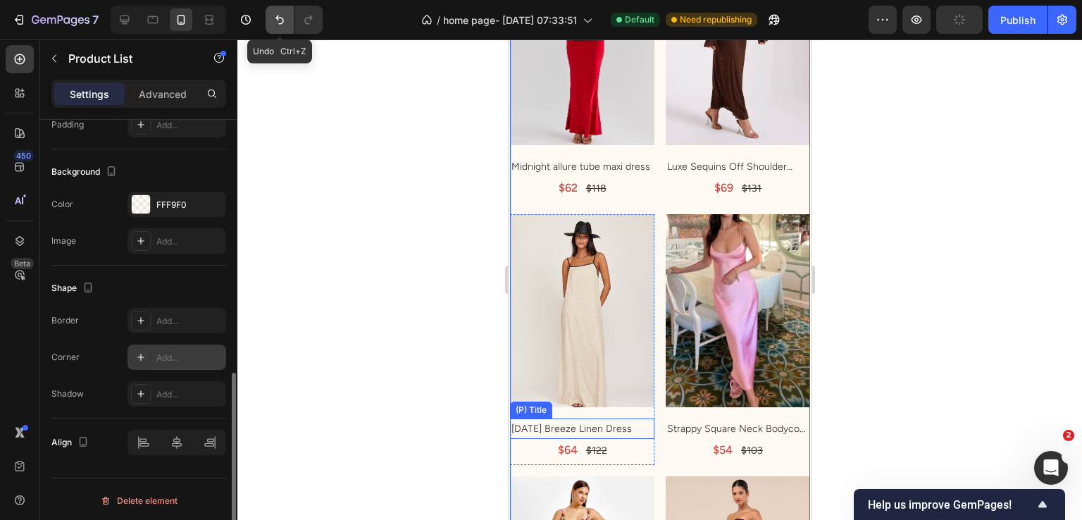
click at [283, 20] on icon "Undo/Redo" at bounding box center [279, 20] width 8 height 9
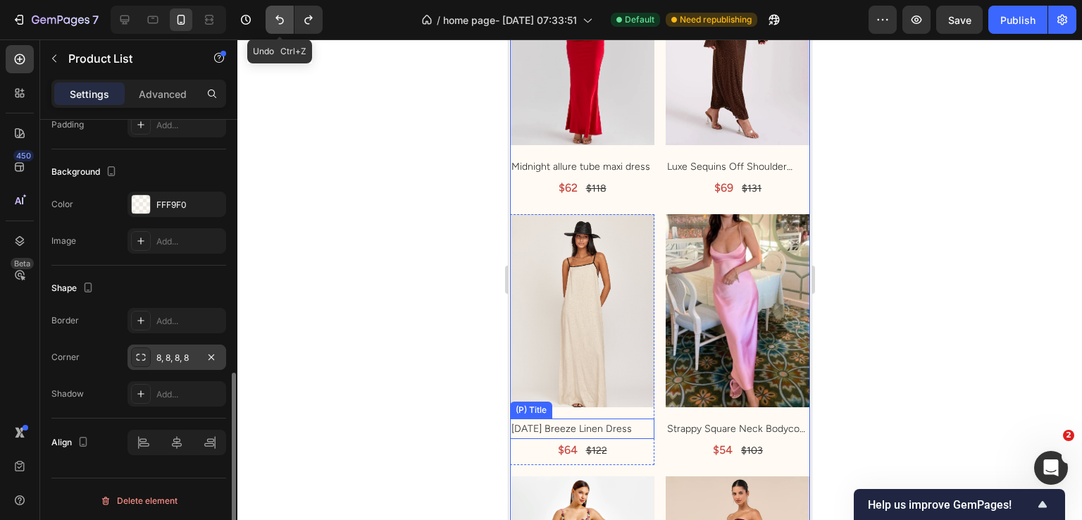
click at [283, 20] on icon "Undo/Redo" at bounding box center [279, 20] width 8 height 9
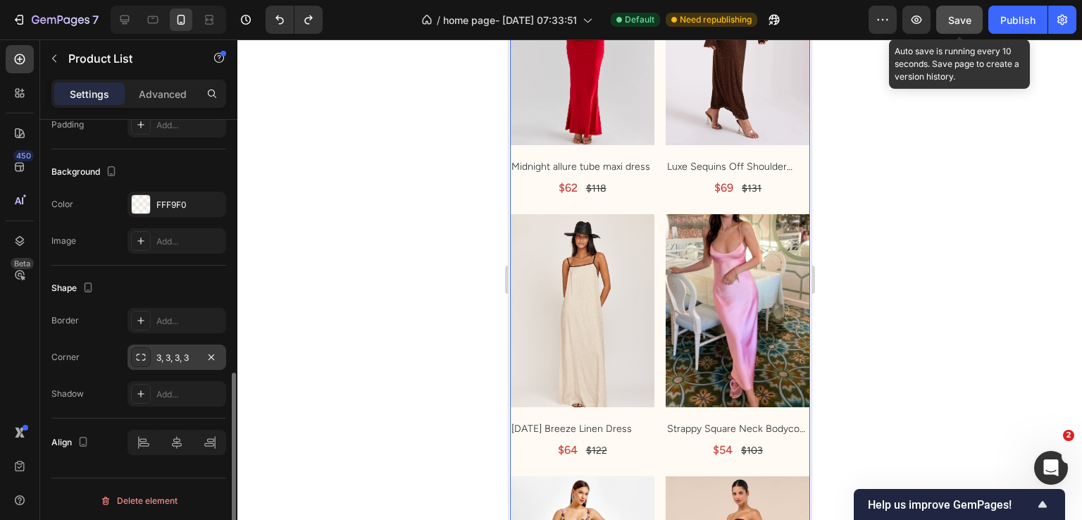
click at [967, 29] on button "Save" at bounding box center [959, 20] width 47 height 28
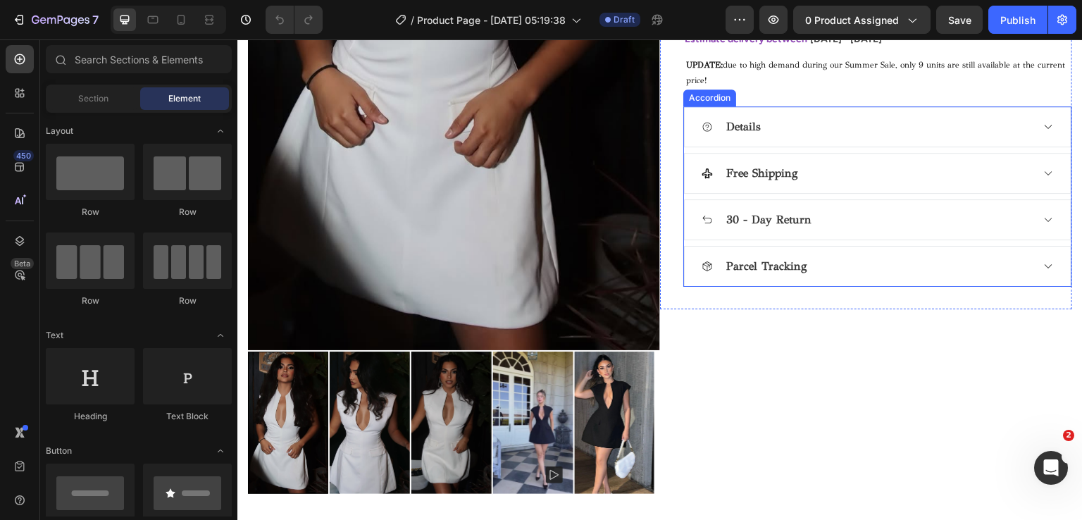
scroll to position [516, 0]
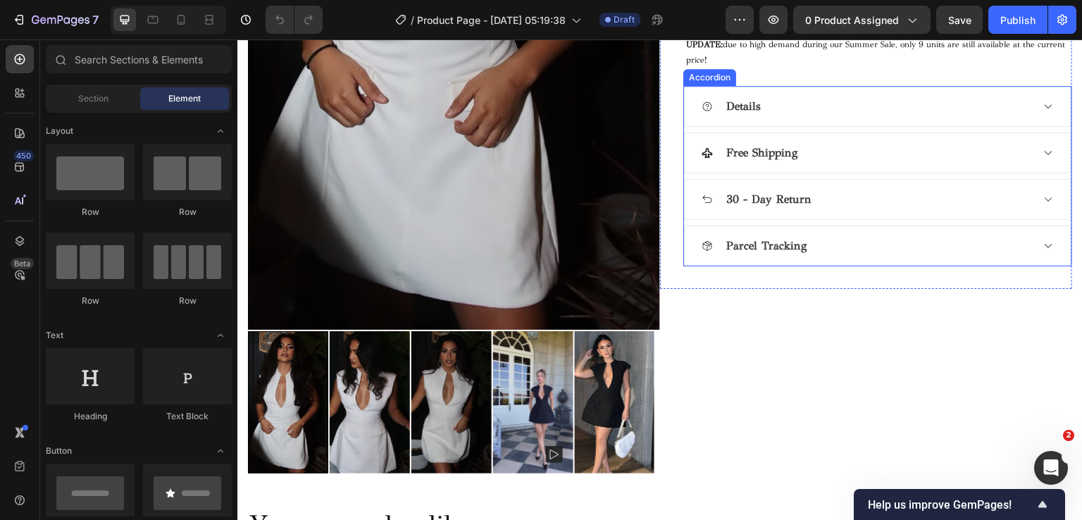
click at [734, 180] on div "30 - Day Return" at bounding box center [878, 199] width 386 height 39
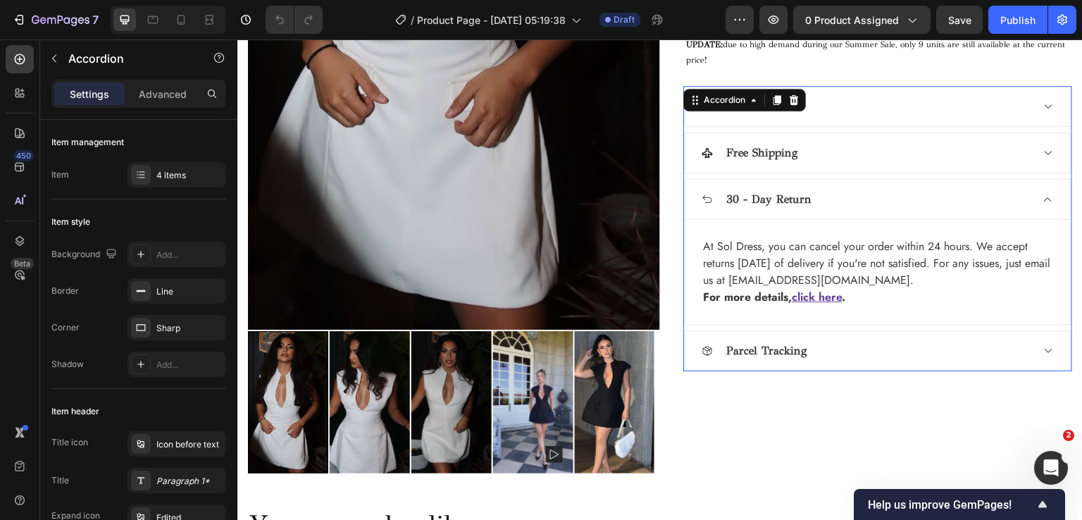
click at [746, 191] on p "30 - Day Return" at bounding box center [768, 199] width 85 height 17
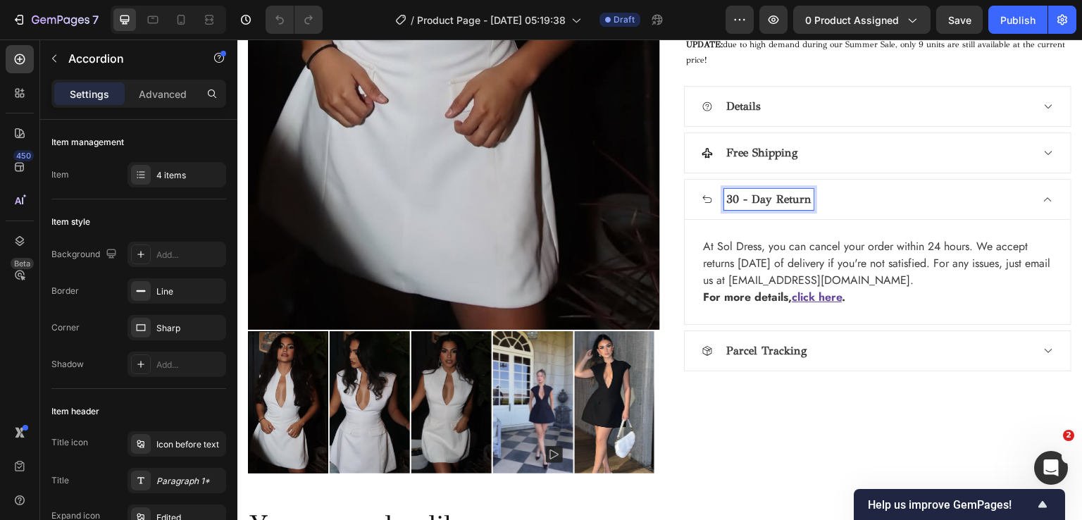
click at [824, 347] on div "Parcel Tracking" at bounding box center [867, 350] width 330 height 21
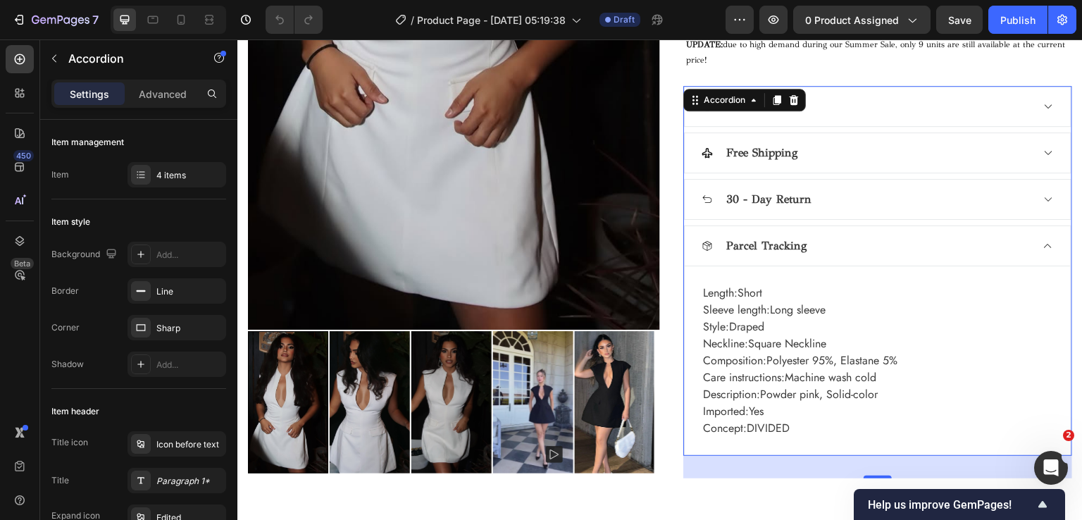
click at [1044, 247] on div "Parcel Tracking" at bounding box center [878, 245] width 386 height 39
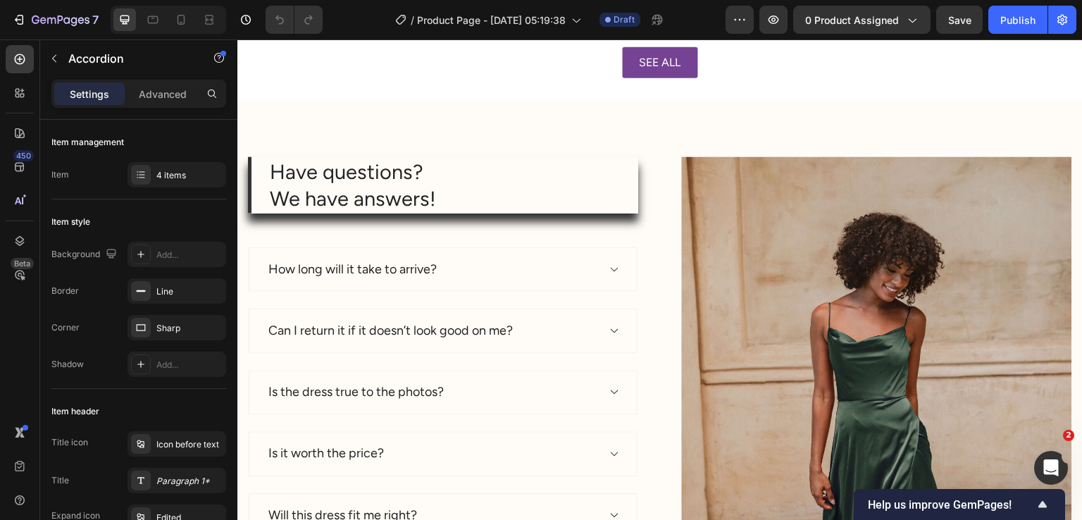
scroll to position [1409, 0]
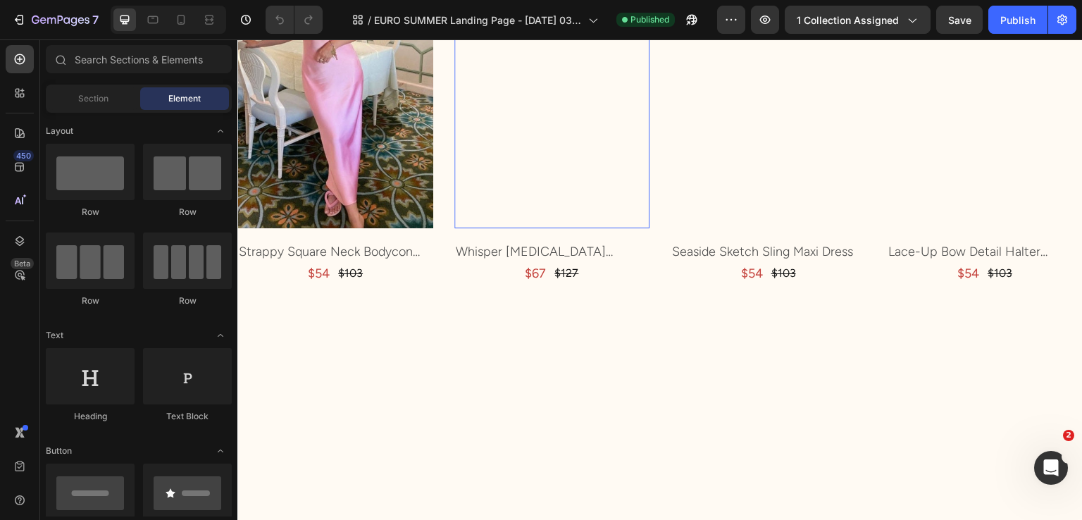
scroll to position [1315, 0]
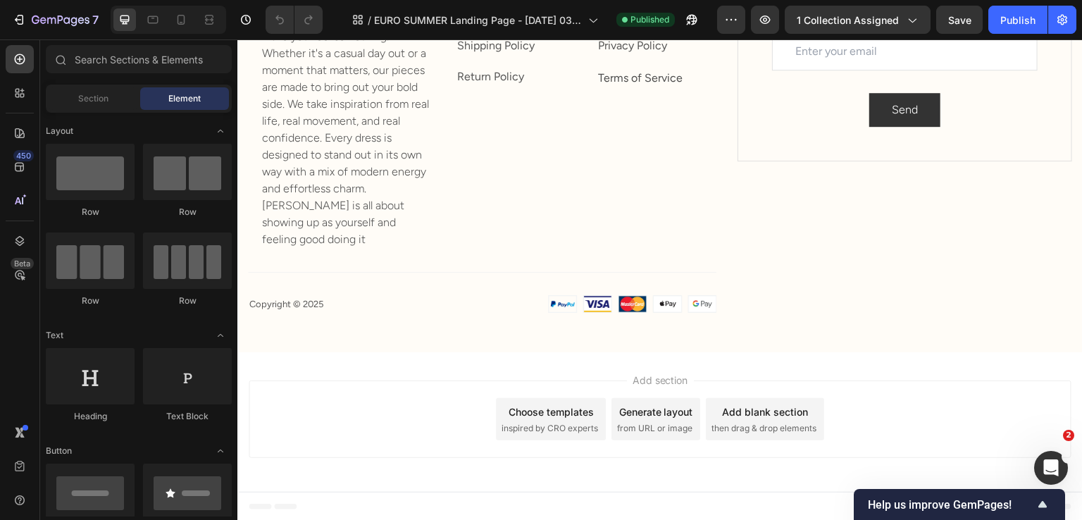
drag, startPoint x: 1079, startPoint y: 161, endPoint x: 1289, endPoint y: 556, distance: 446.9
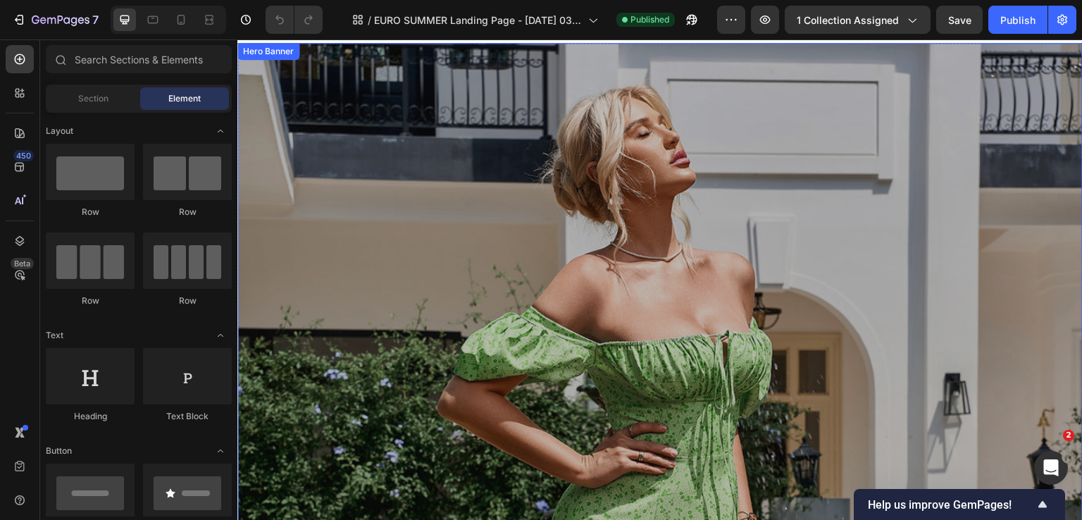
scroll to position [0, 0]
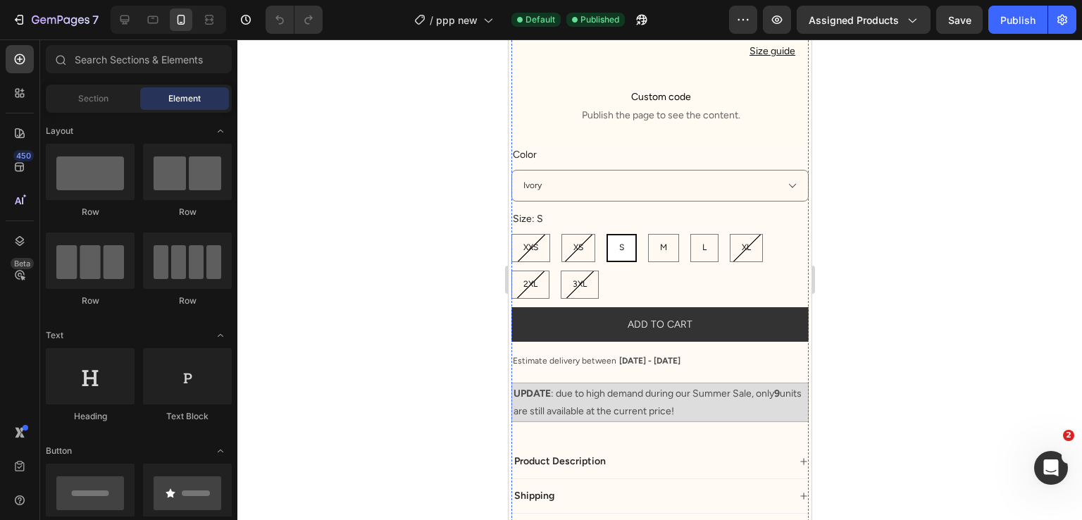
scroll to position [845, 0]
